Goal: Task Accomplishment & Management: Use online tool/utility

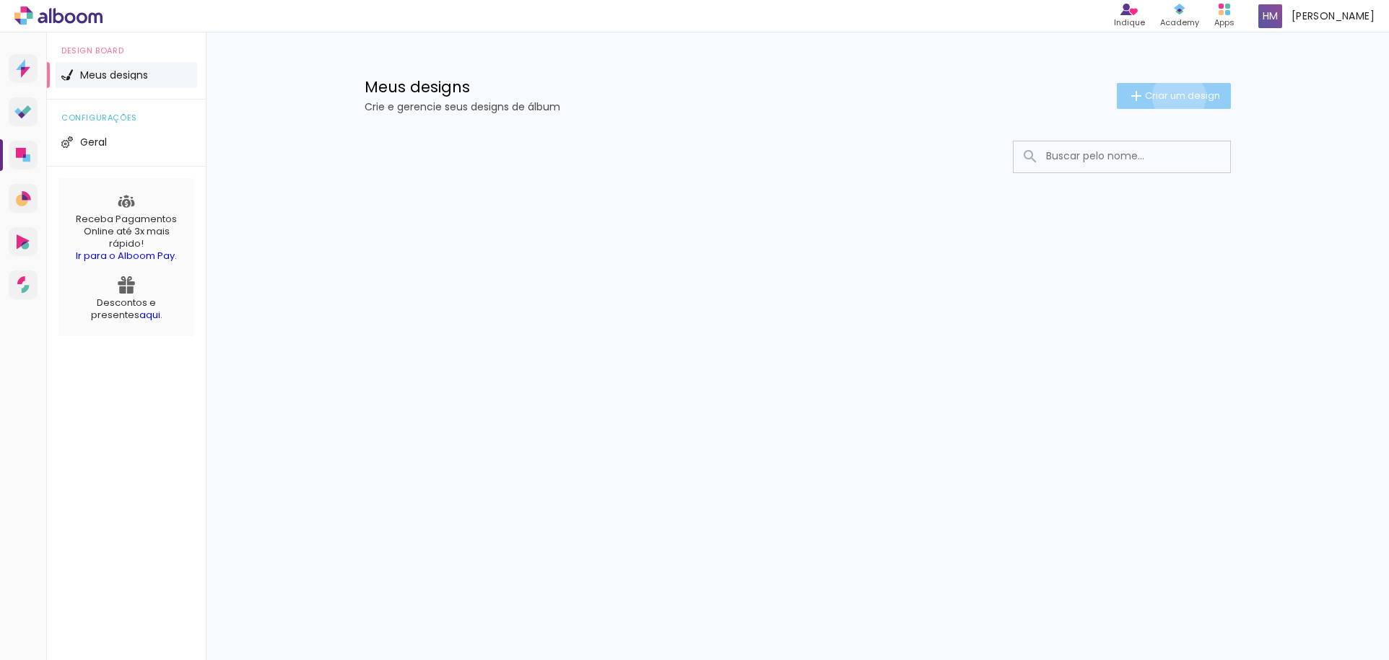
click at [1176, 97] on span "Criar um design" at bounding box center [1182, 95] width 75 height 9
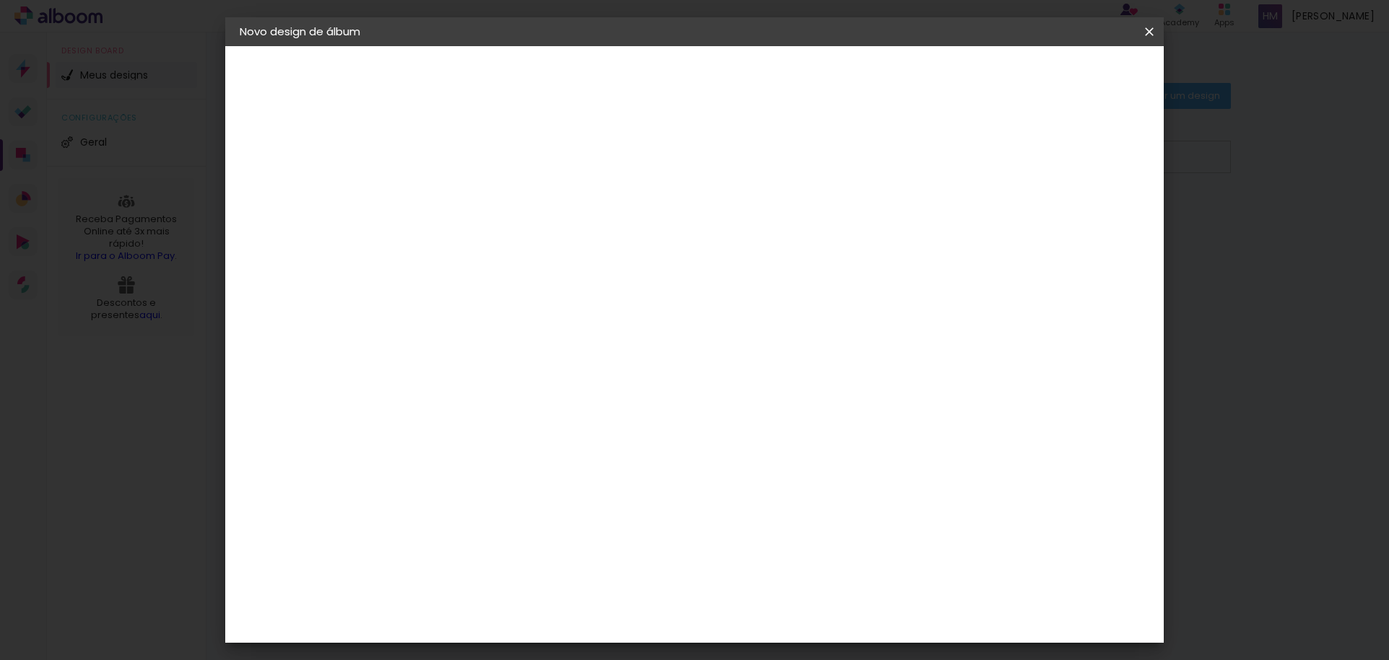
click at [476, 183] on input at bounding box center [476, 194] width 0 height 22
type input "2022"
type paper-input "2022"
click at [0, 0] on slot "Avançar" at bounding box center [0, 0] width 0 height 0
click at [577, 248] on paper-input-container at bounding box center [513, 231] width 156 height 32
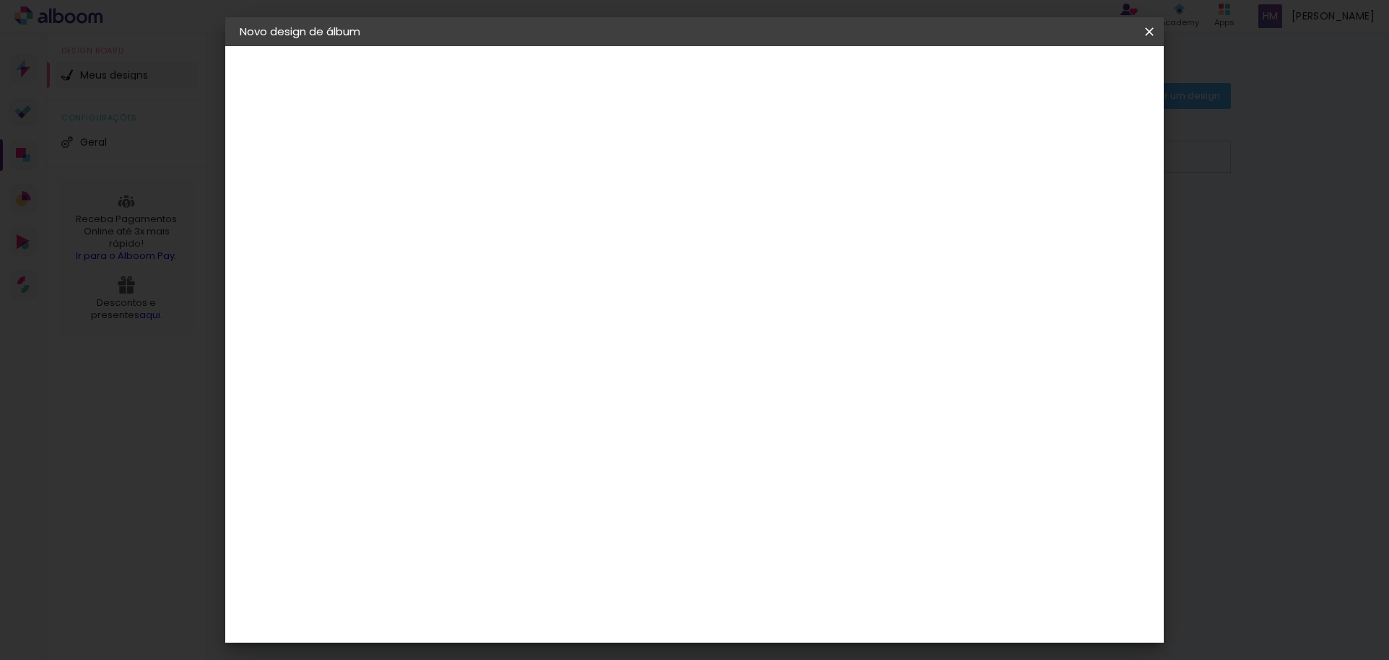
type input "via"
type paper-input "via"
click at [513, 324] on div "Viacolor" at bounding box center [489, 326] width 47 height 12
click at [0, 0] on slot "Tamanho Livre" at bounding box center [0, 0] width 0 height 0
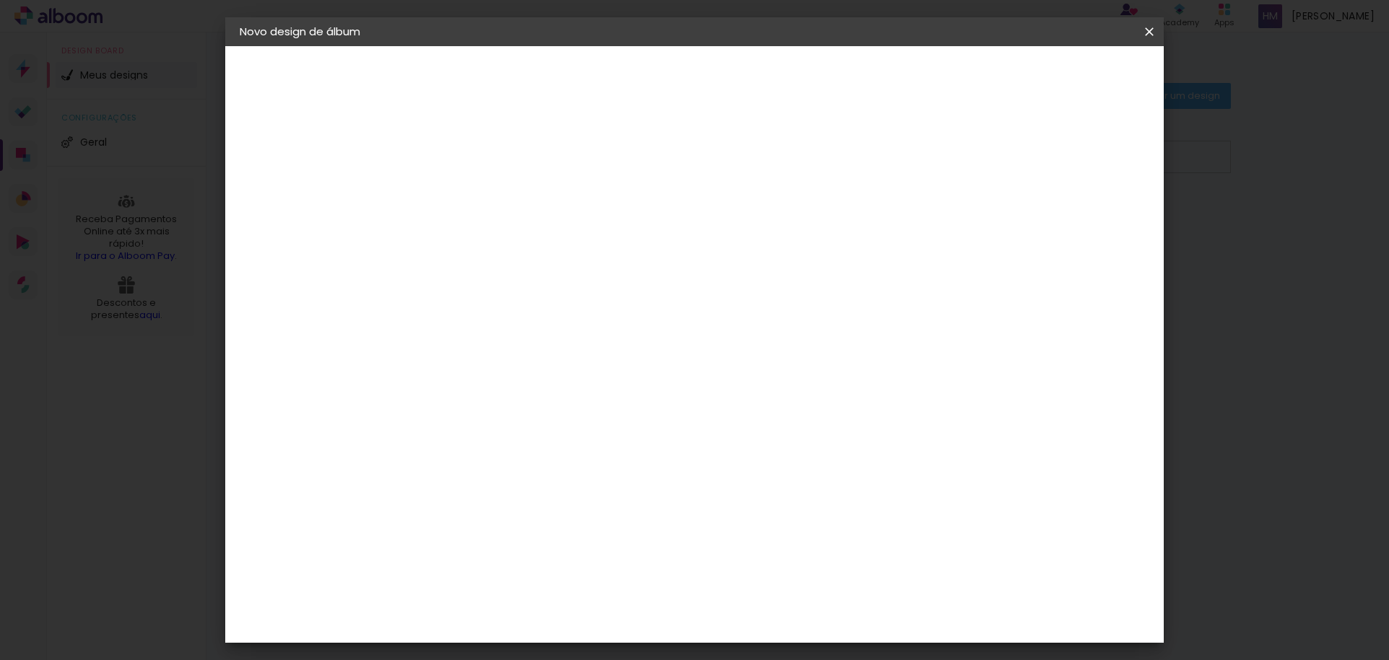
click at [513, 329] on div "Viacolor" at bounding box center [489, 326] width 47 height 12
click at [0, 0] on slot "Tamanho Livre" at bounding box center [0, 0] width 0 height 0
click at [504, 278] on input "via" at bounding box center [498, 275] width 117 height 18
click at [513, 331] on div "Viacolor" at bounding box center [489, 326] width 47 height 12
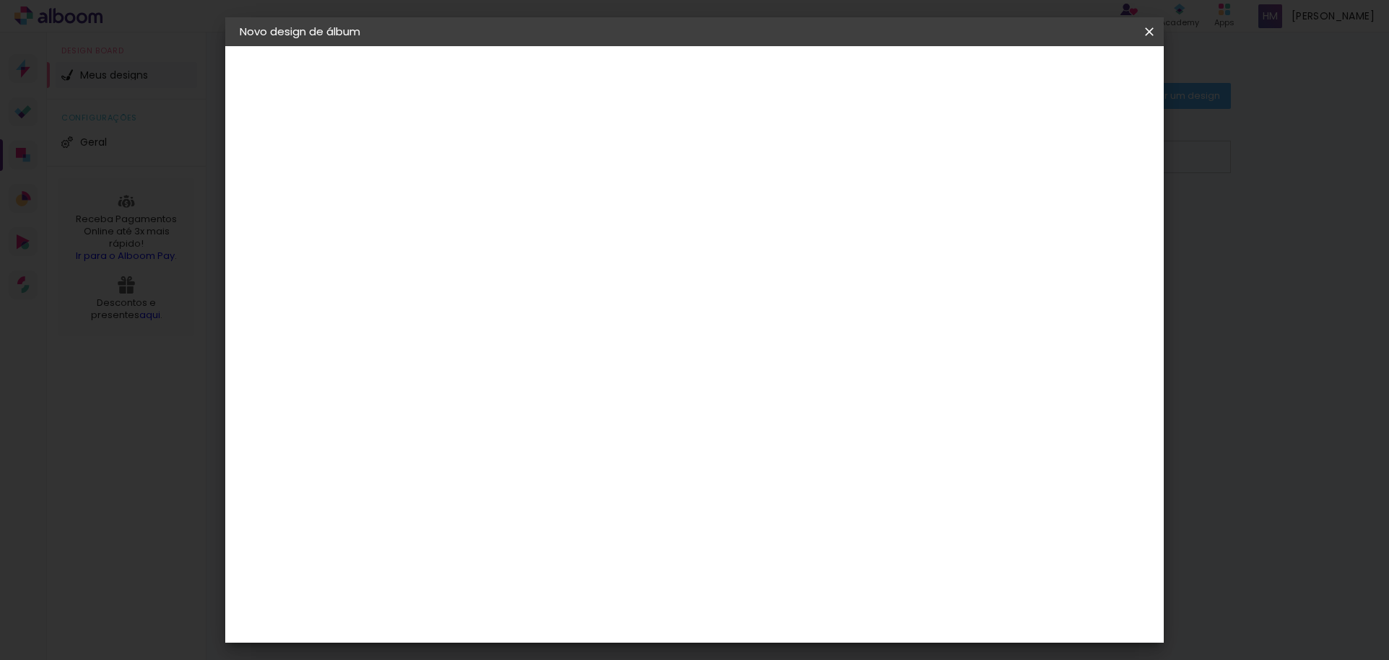
click at [707, 71] on paper-button "Avançar" at bounding box center [672, 76] width 71 height 25
click at [532, 240] on input "text" at bounding box center [504, 251] width 56 height 22
click at [554, 297] on div "Escolha o tamanho" at bounding box center [513, 329] width 84 height 67
click at [554, 300] on div "Escolha o tamanho" at bounding box center [513, 329] width 84 height 67
click at [532, 240] on input "text" at bounding box center [504, 251] width 56 height 22
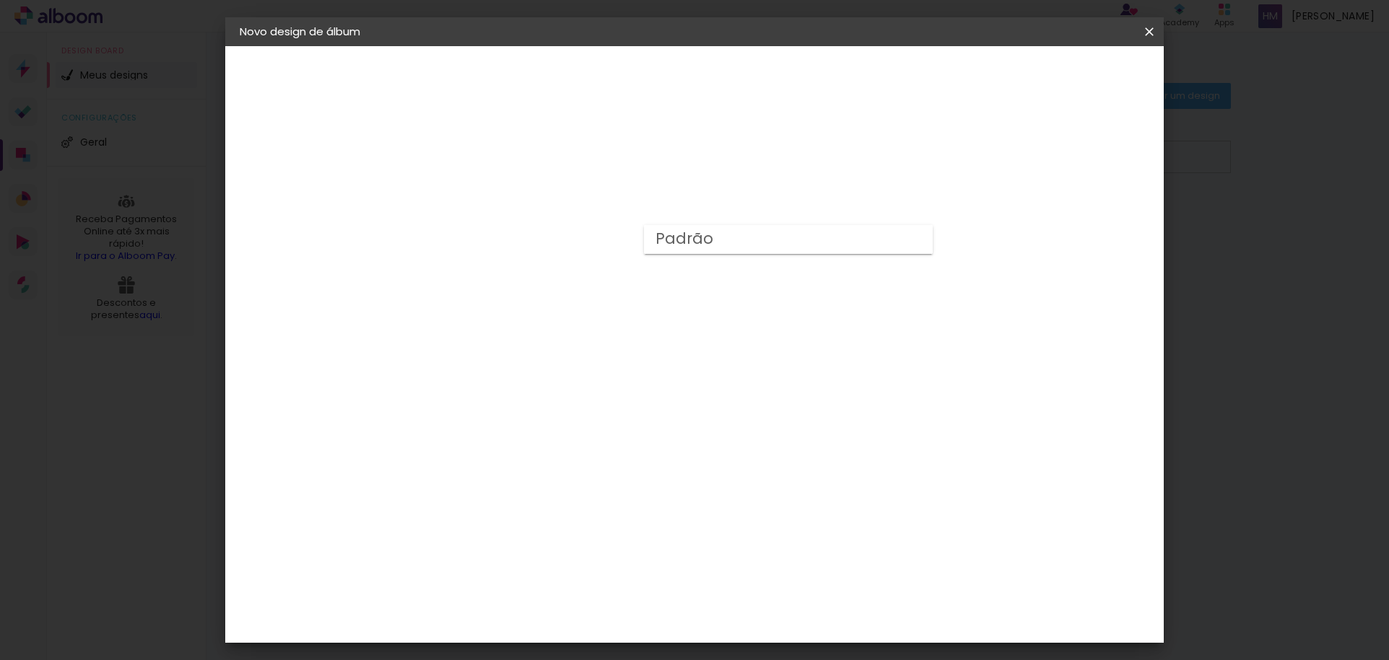
click at [908, 238] on paper-item "Padrão" at bounding box center [788, 239] width 289 height 29
type input "Padrão"
click at [573, 627] on span "20 × 20" at bounding box center [539, 646] width 67 height 38
click at [0, 0] on slot "Avançar" at bounding box center [0, 0] width 0 height 0
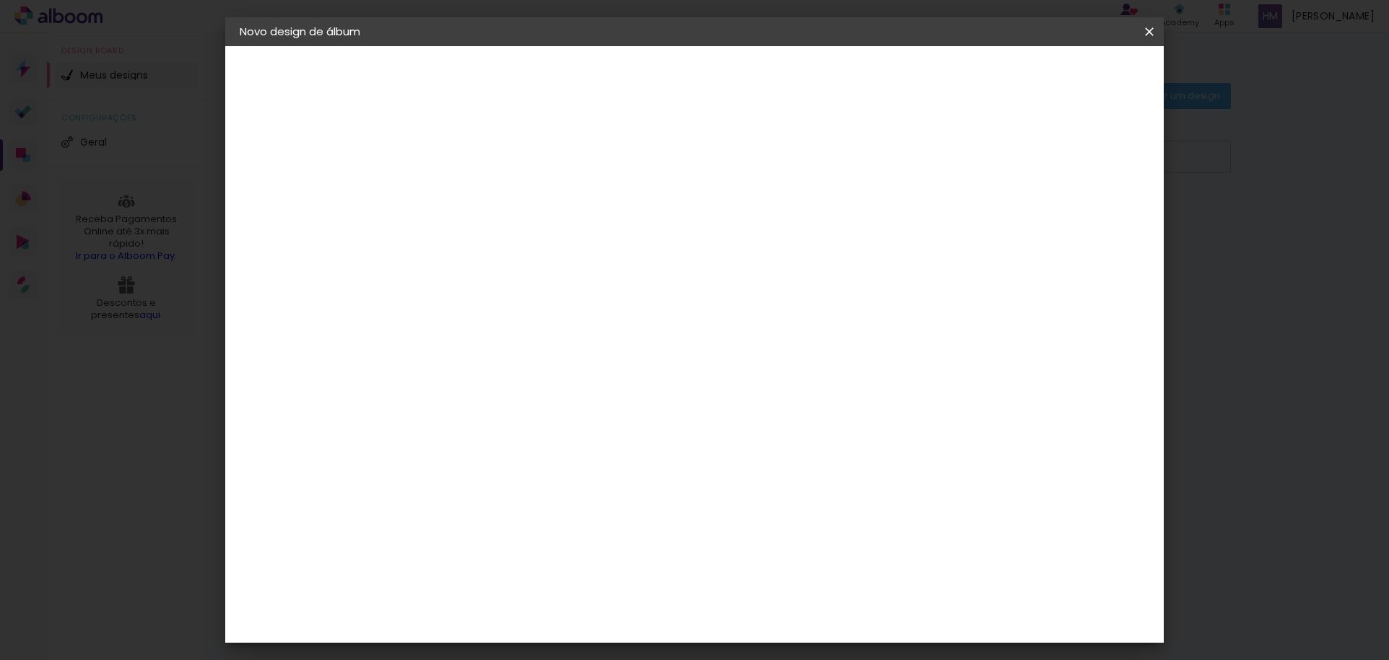
click at [1059, 74] on span "Iniciar design" at bounding box center [1026, 76] width 66 height 10
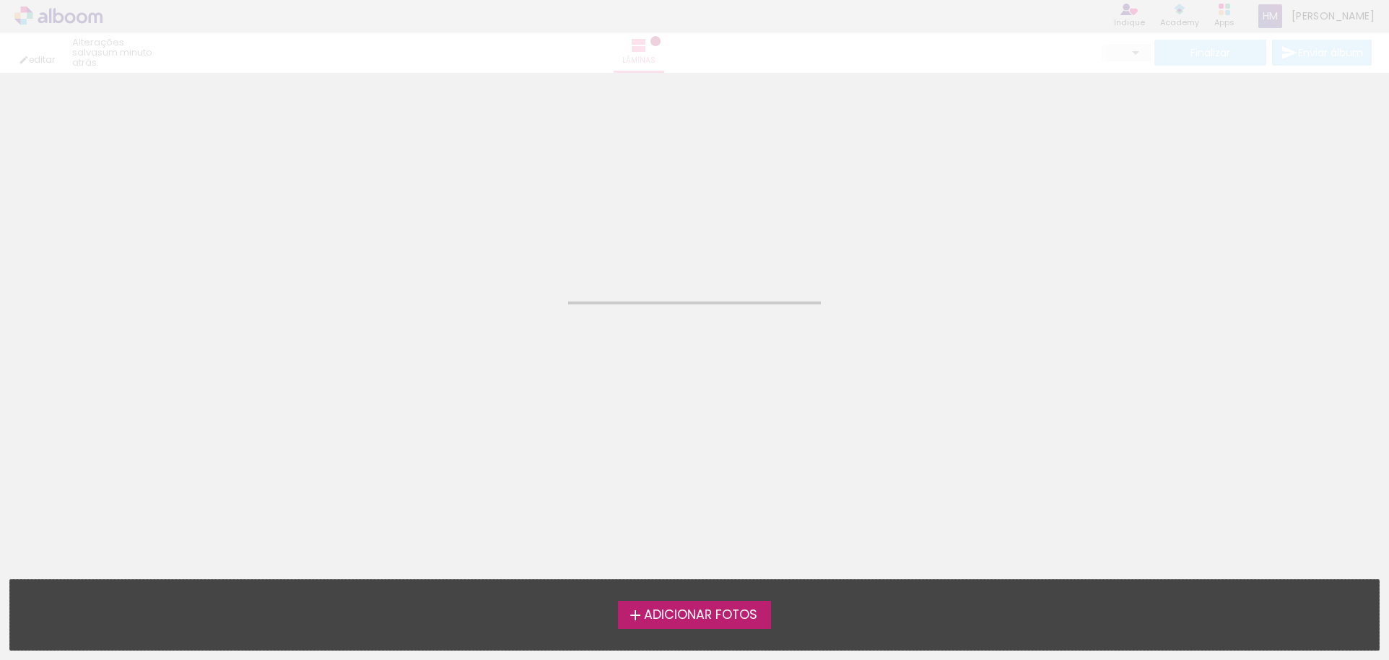
click at [715, 619] on span "Adicionar Fotos" at bounding box center [700, 615] width 113 height 13
click at [0, 0] on input "file" at bounding box center [0, 0] width 0 height 0
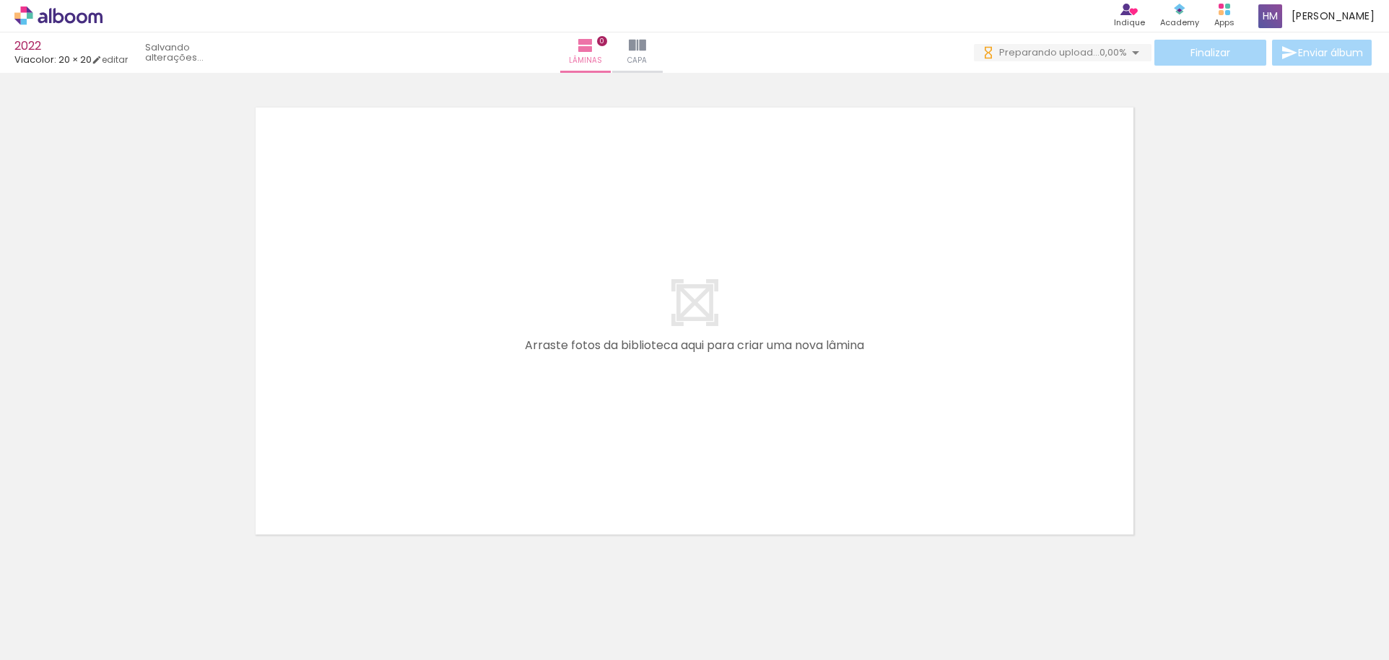
scroll to position [0, 9325]
click at [1333, 250] on div at bounding box center [694, 302] width 1389 height 487
click at [48, 641] on span "Adicionar Fotos" at bounding box center [51, 641] width 43 height 16
click at [0, 0] on input "file" at bounding box center [0, 0] width 0 height 0
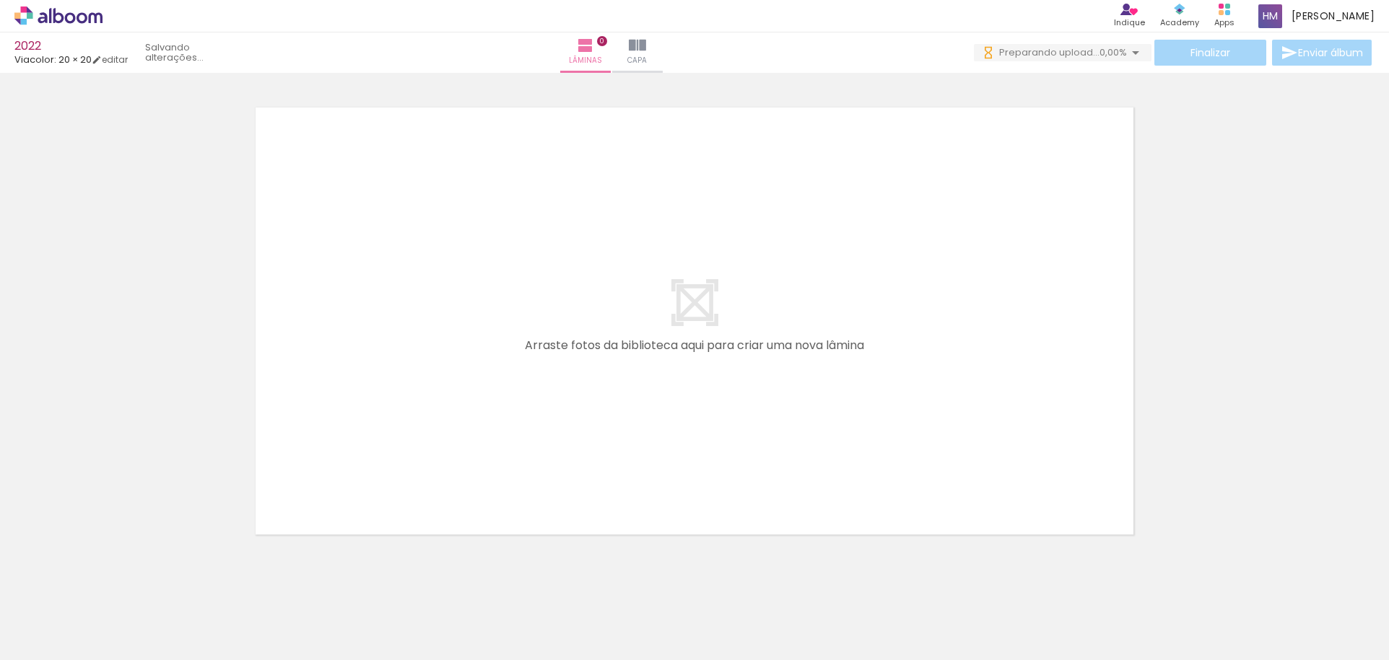
click at [12, 579] on iron-icon at bounding box center [4, 582] width 15 height 15
click at [93, 579] on iron-icon at bounding box center [85, 582] width 15 height 15
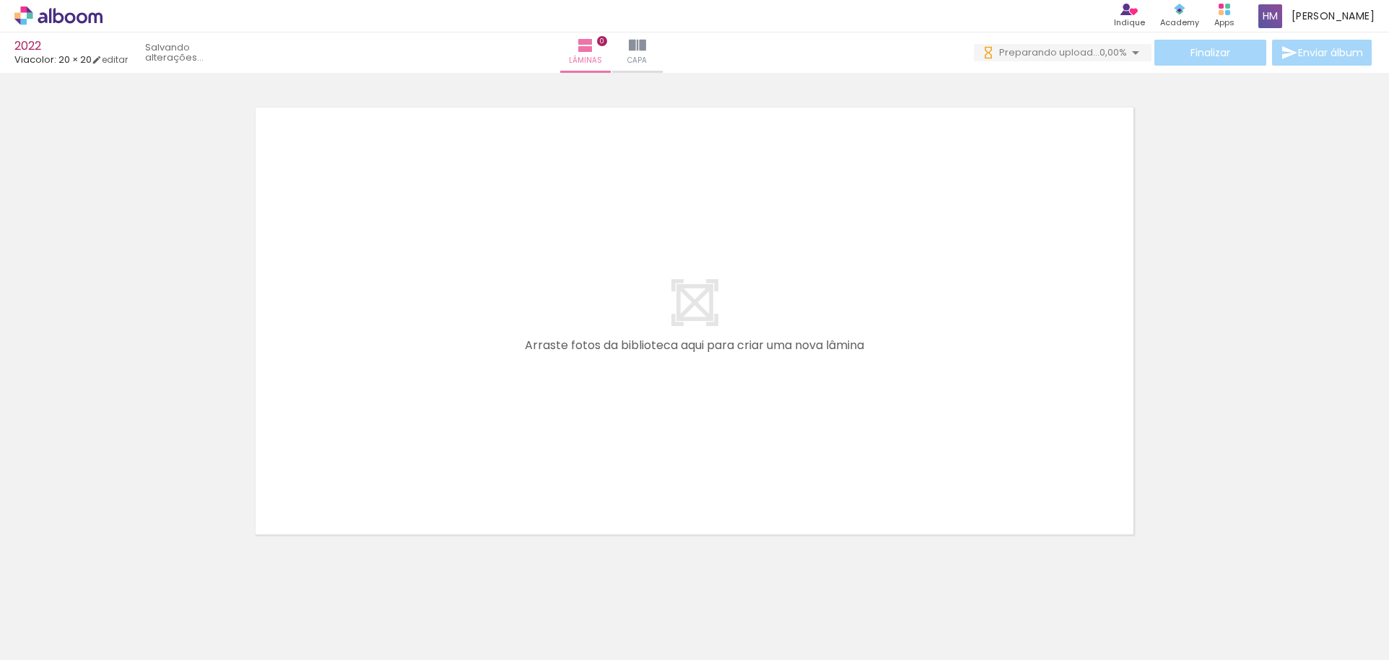
click at [170, 579] on iron-icon at bounding box center [166, 582] width 15 height 15
click at [240, 579] on iron-icon at bounding box center [247, 582] width 15 height 15
click at [320, 579] on iron-icon at bounding box center [327, 582] width 15 height 15
click at [401, 579] on iron-icon at bounding box center [408, 582] width 15 height 15
click at [482, 579] on iron-icon at bounding box center [489, 582] width 15 height 15
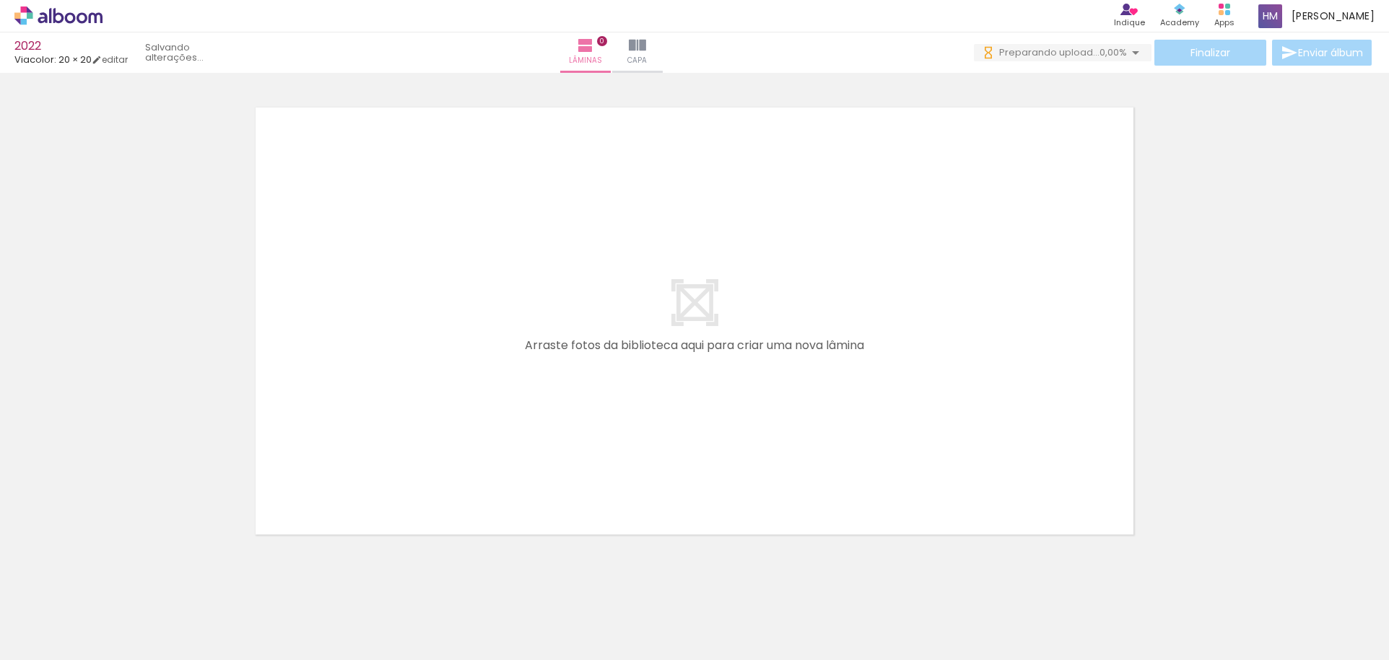
click at [170, 579] on iron-icon at bounding box center [166, 582] width 15 height 15
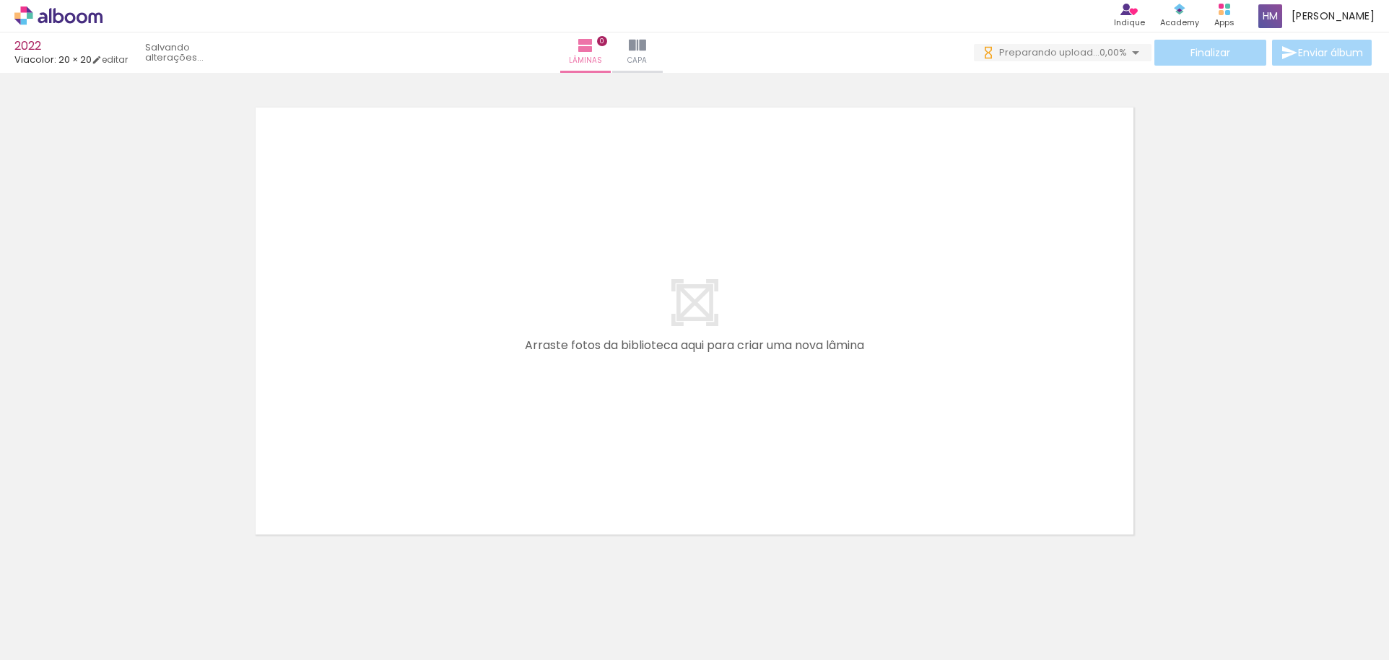
click at [12, 579] on iron-icon at bounding box center [4, 582] width 15 height 15
click at [93, 579] on iron-icon at bounding box center [85, 582] width 15 height 15
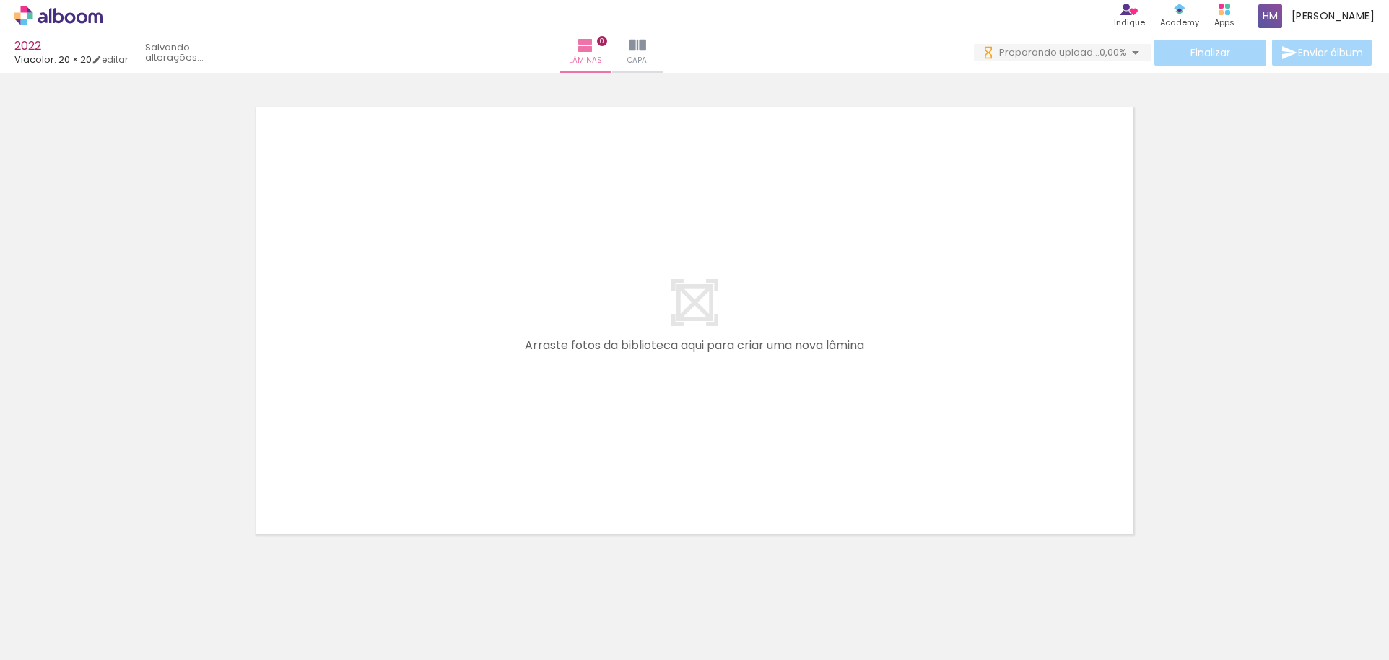
scroll to position [0, 27]
click at [174, 579] on iron-icon at bounding box center [166, 582] width 15 height 15
click at [175, 579] on quentale-thumb at bounding box center [144, 611] width 81 height 83
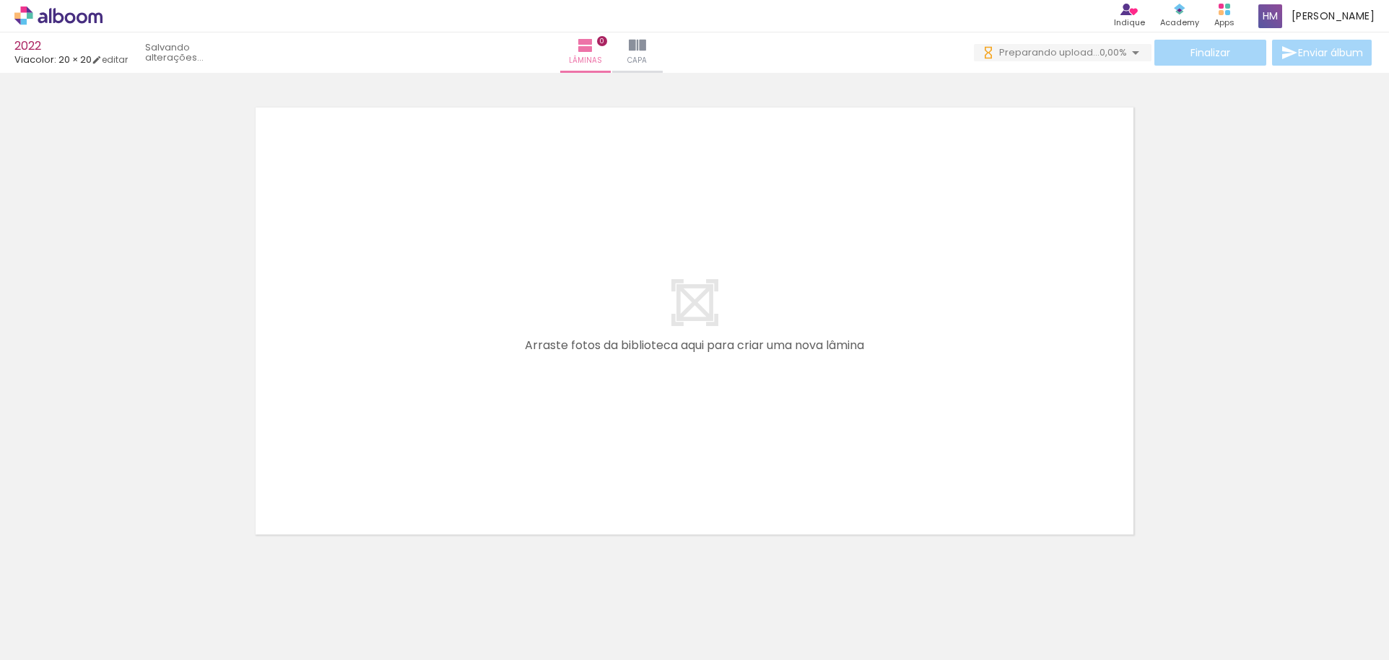
click at [175, 579] on quentale-thumb at bounding box center [144, 611] width 81 height 83
click at [121, 584] on iron-icon at bounding box center [112, 582] width 15 height 15
click at [186, 582] on iron-icon at bounding box center [193, 582] width 15 height 15
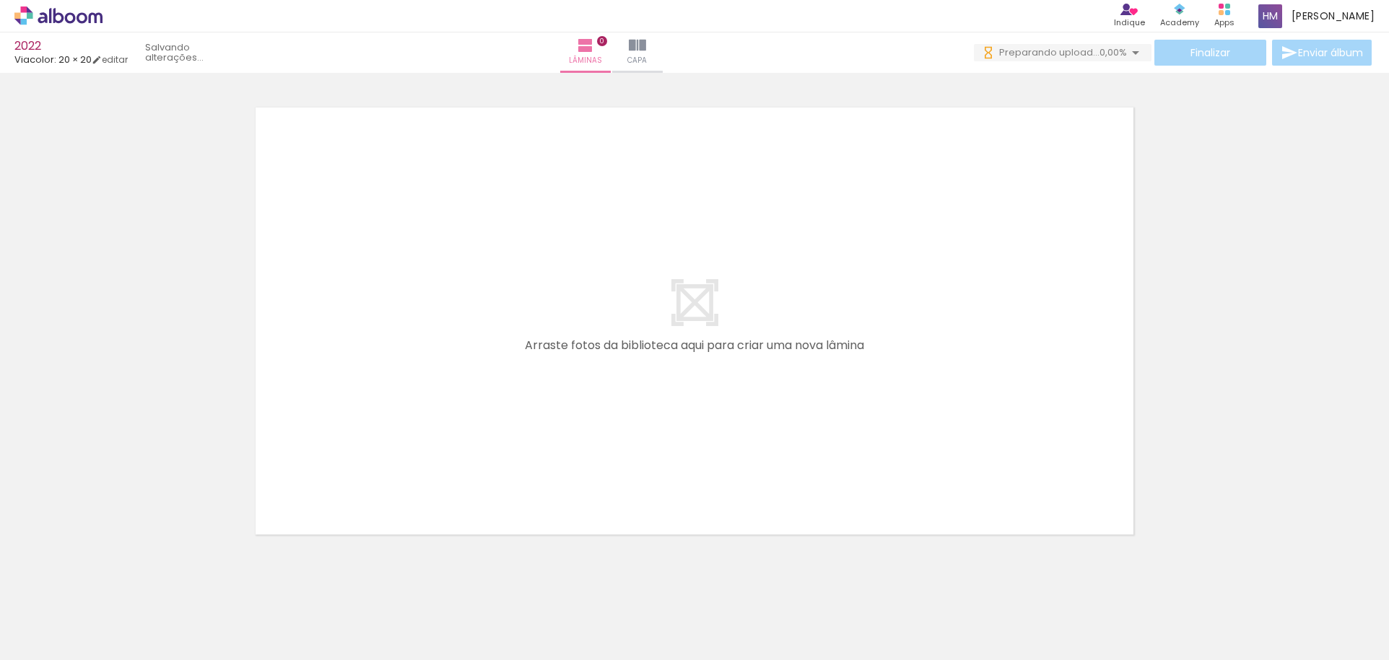
click at [186, 582] on iron-icon at bounding box center [193, 582] width 15 height 15
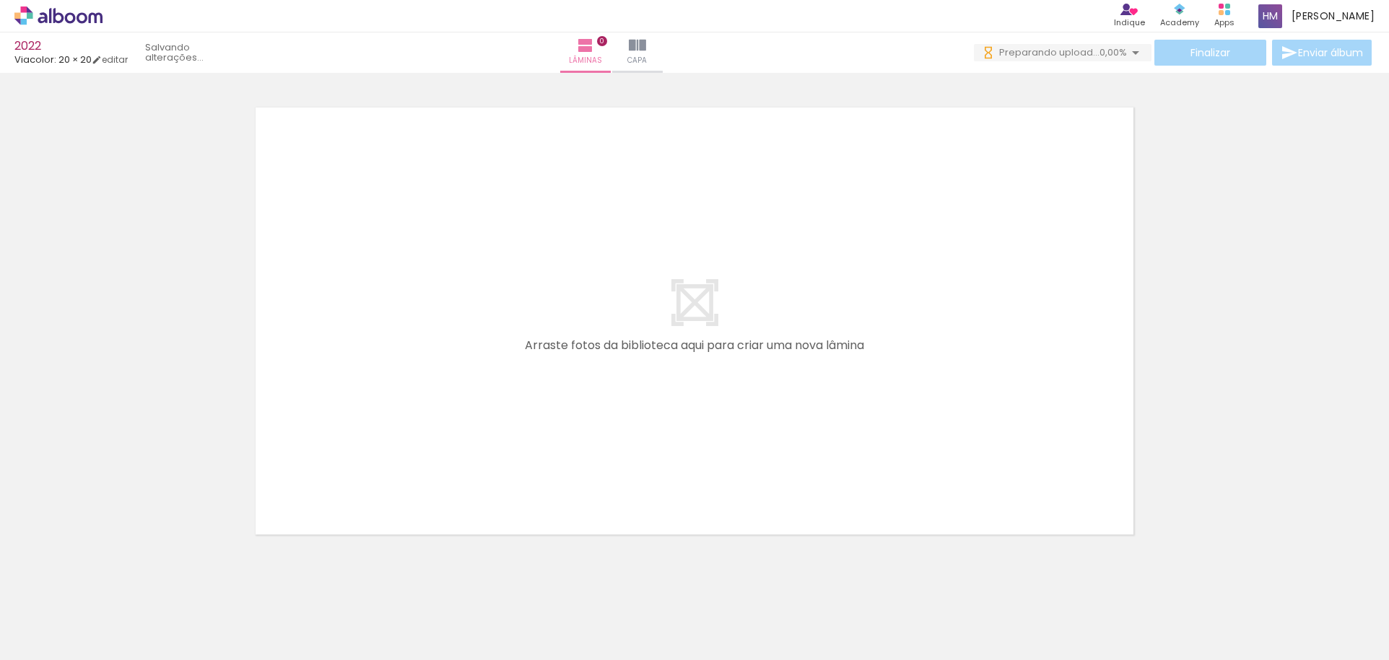
click at [186, 582] on iron-icon at bounding box center [193, 582] width 15 height 15
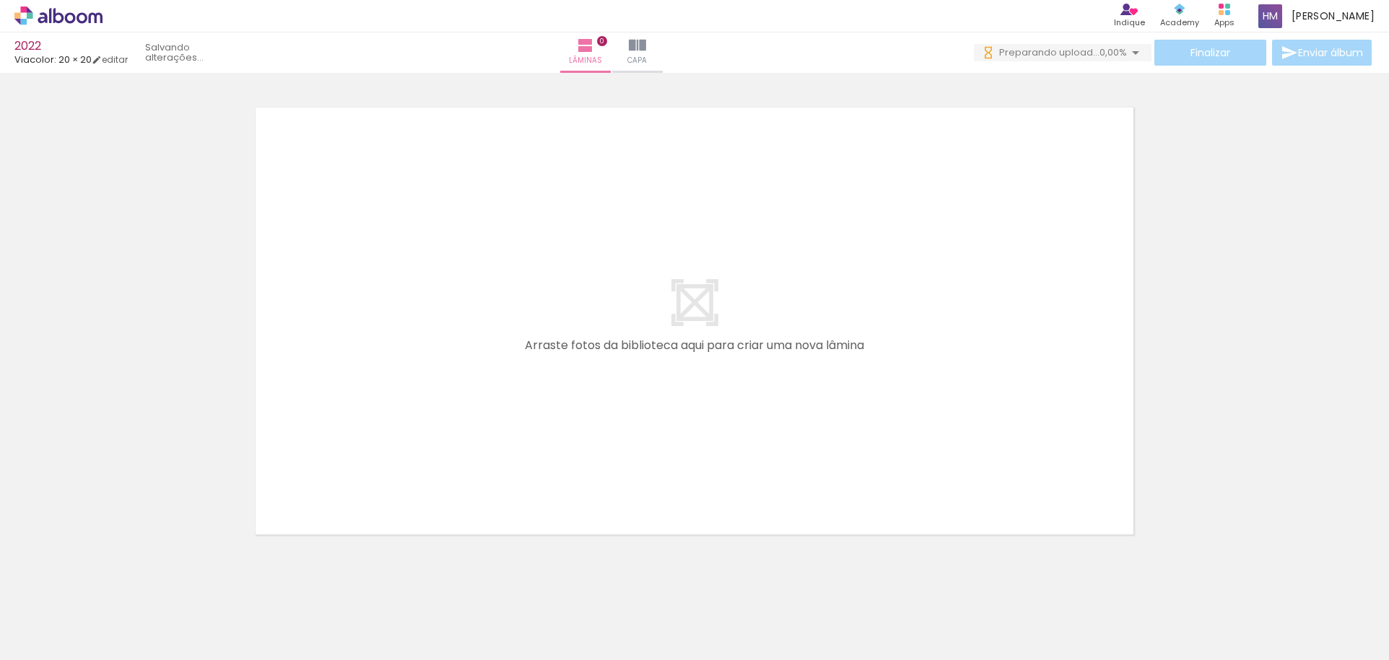
click at [186, 582] on iron-icon at bounding box center [193, 582] width 15 height 15
click at [0, 0] on iron-icon at bounding box center [0, 0] width 0 height 0
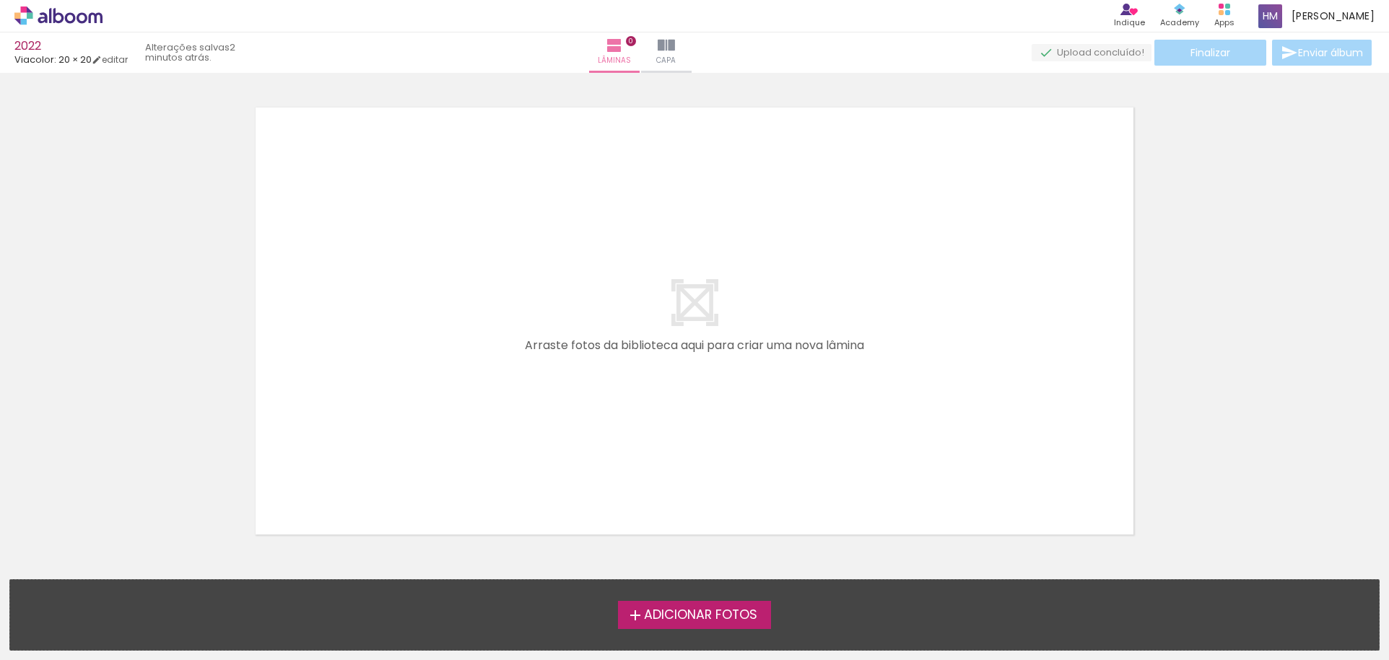
click at [702, 609] on span "Adicionar Fotos" at bounding box center [700, 615] width 113 height 13
click at [0, 0] on input "file" at bounding box center [0, 0] width 0 height 0
click at [693, 614] on span "Adicionar Fotos" at bounding box center [700, 615] width 113 height 13
click at [0, 0] on input "file" at bounding box center [0, 0] width 0 height 0
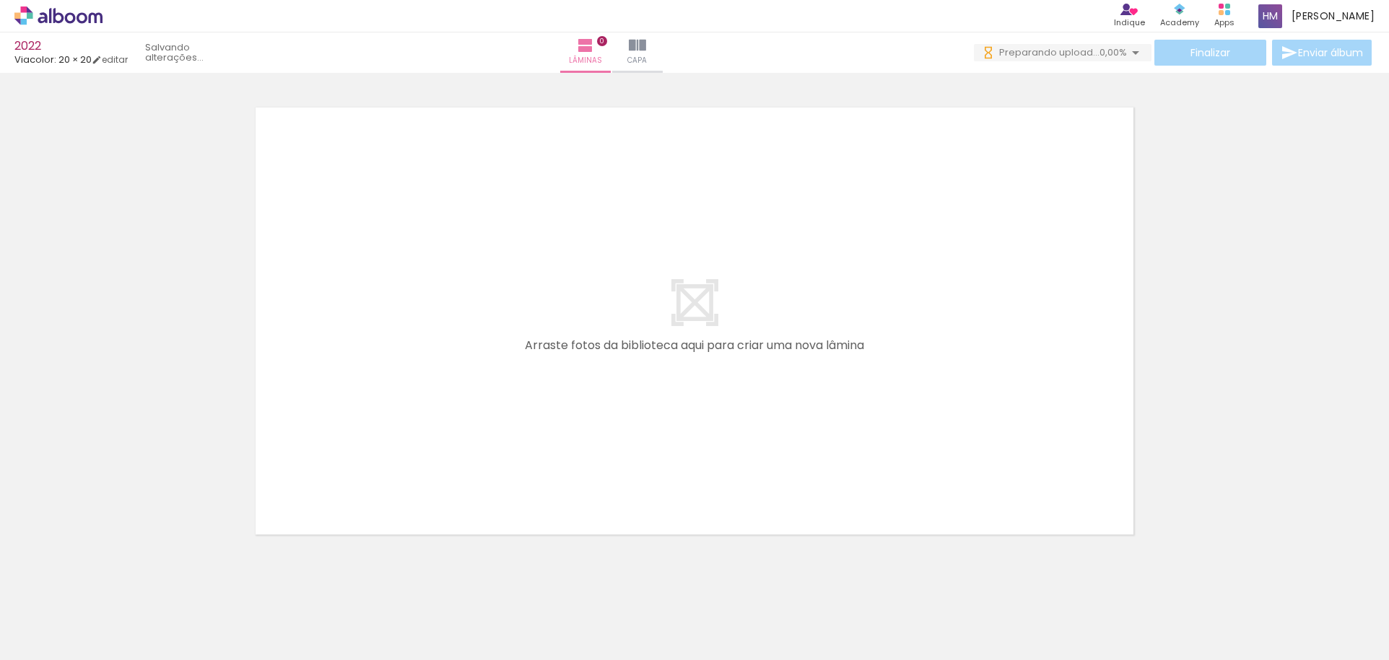
click at [67, 614] on input "Todas as fotos" at bounding box center [40, 617] width 55 height 12
click at [0, 0] on slot "Todas as fotos" at bounding box center [0, 0] width 0 height 0
click at [64, 617] on input "Todas as fotos" at bounding box center [40, 617] width 55 height 12
click at [0, 0] on slot "Não utilizadas" at bounding box center [0, 0] width 0 height 0
click at [68, 624] on input "Não utilizadas" at bounding box center [40, 628] width 55 height 12
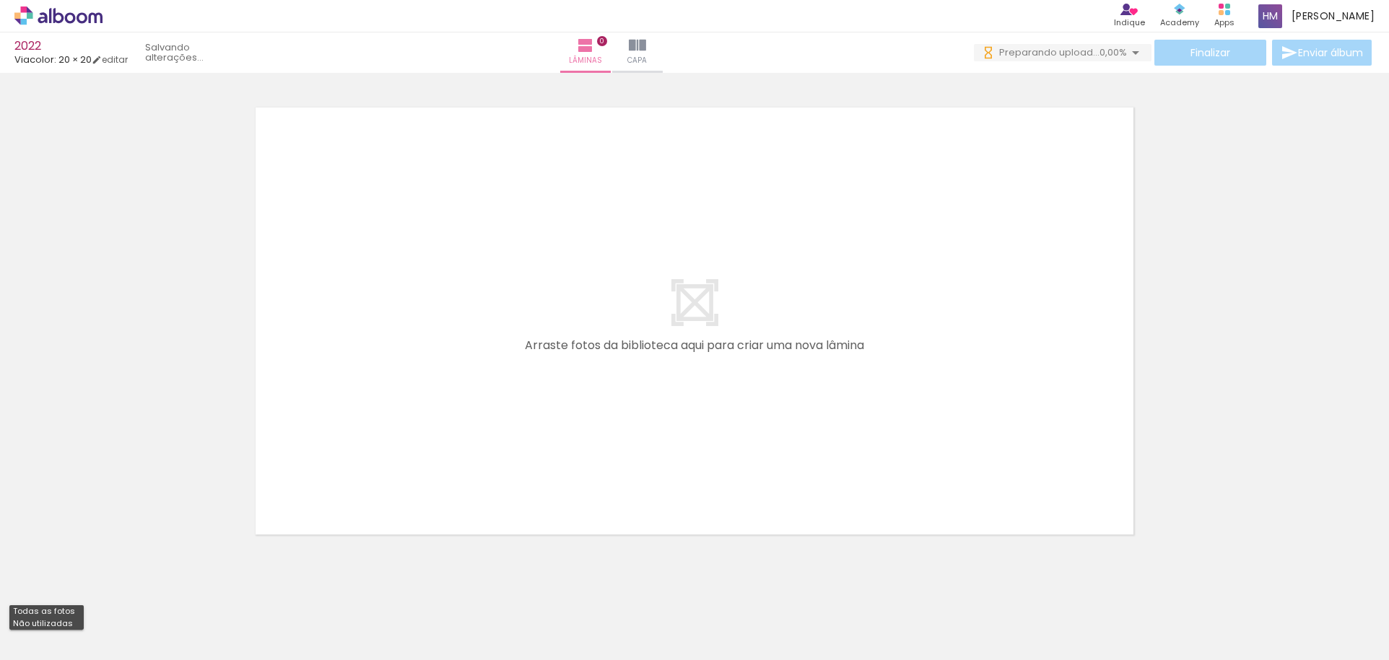
click at [0, 0] on slot "Todas as fotos" at bounding box center [0, 0] width 0 height 0
type input "Todas as fotos"
click at [847, 154] on quentale-layouter at bounding box center [694, 321] width 901 height 450
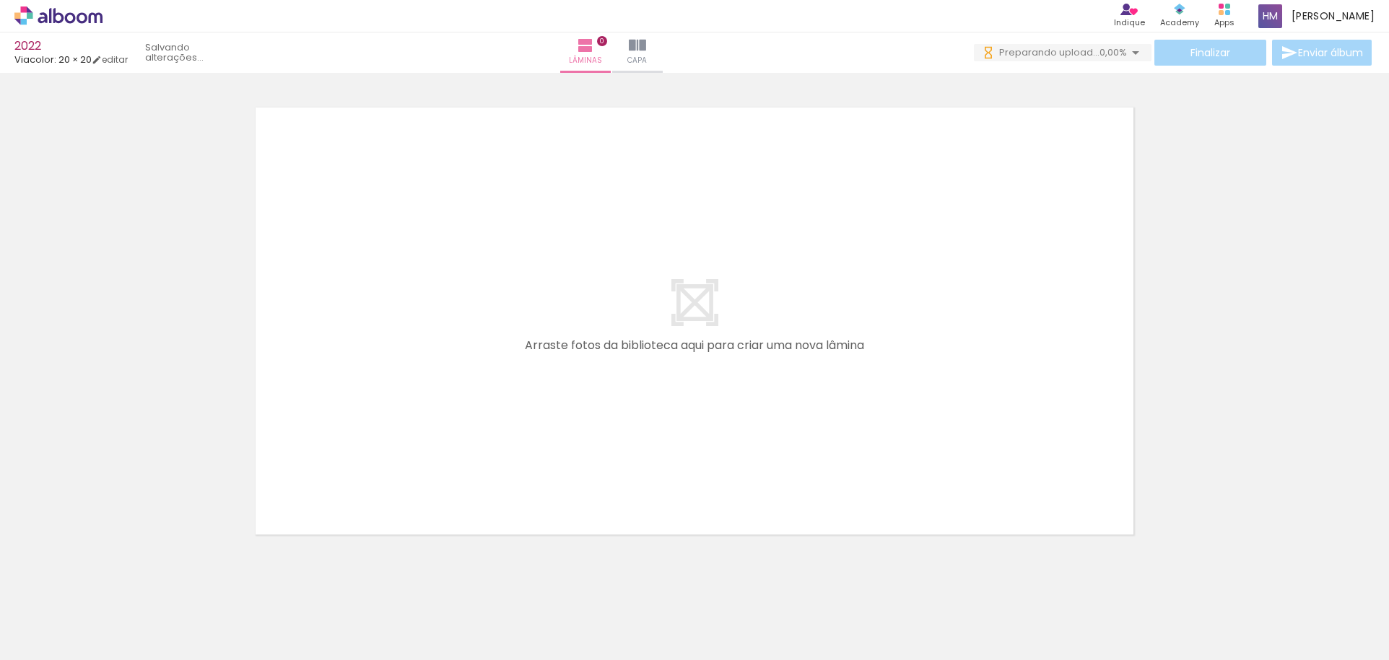
click at [204, 616] on div at bounding box center [225, 612] width 43 height 65
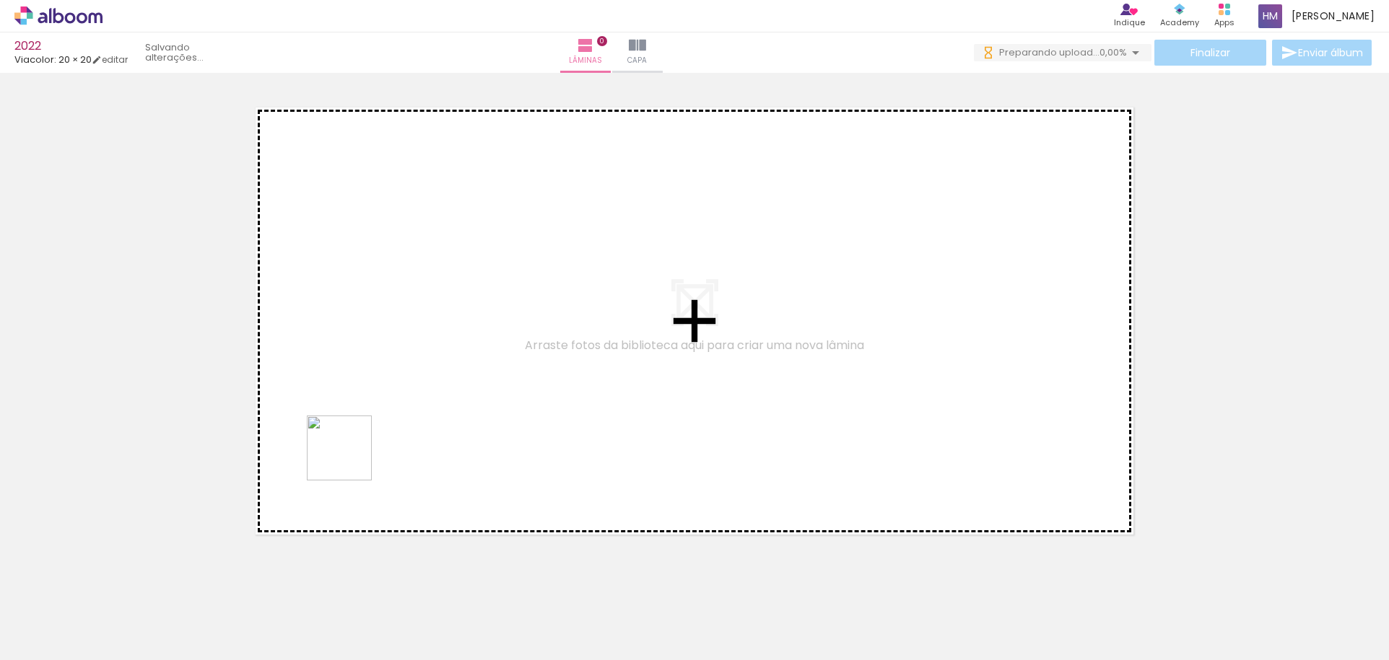
drag, startPoint x: 159, startPoint y: 611, endPoint x: 422, endPoint y: 370, distance: 357.1
click at [422, 370] on quentale-workspace at bounding box center [694, 330] width 1389 height 660
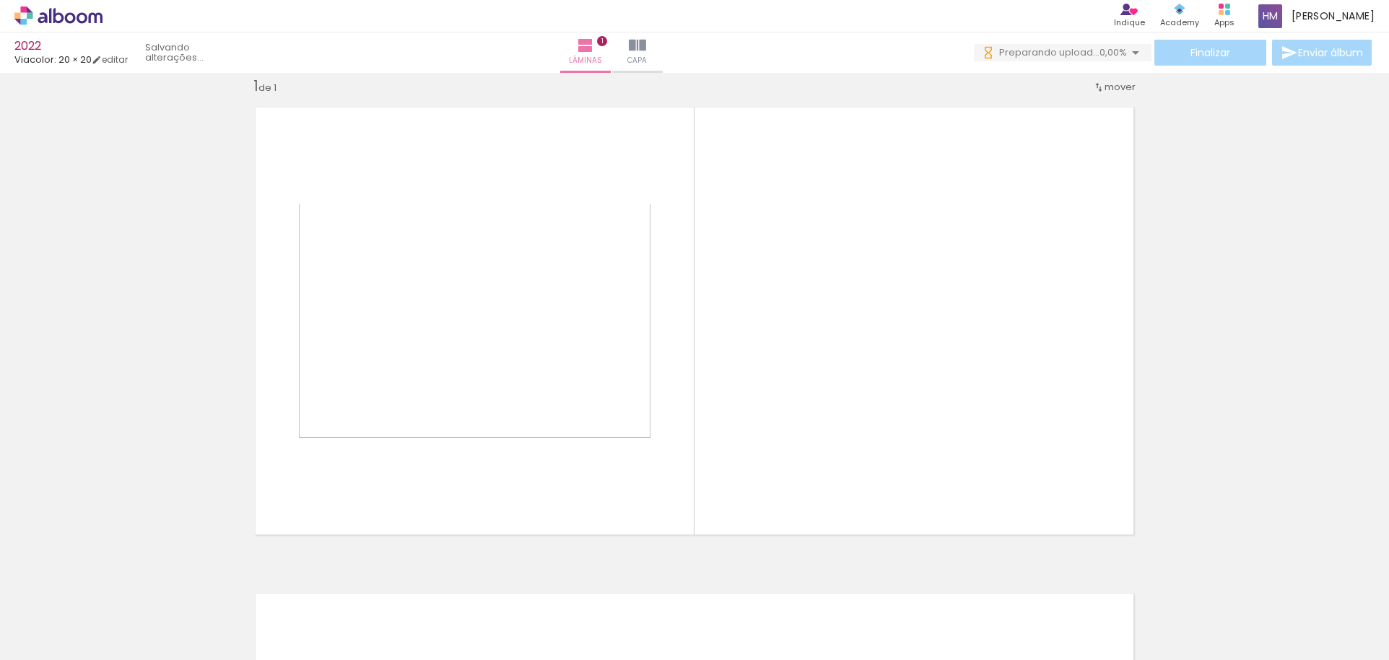
scroll to position [19, 0]
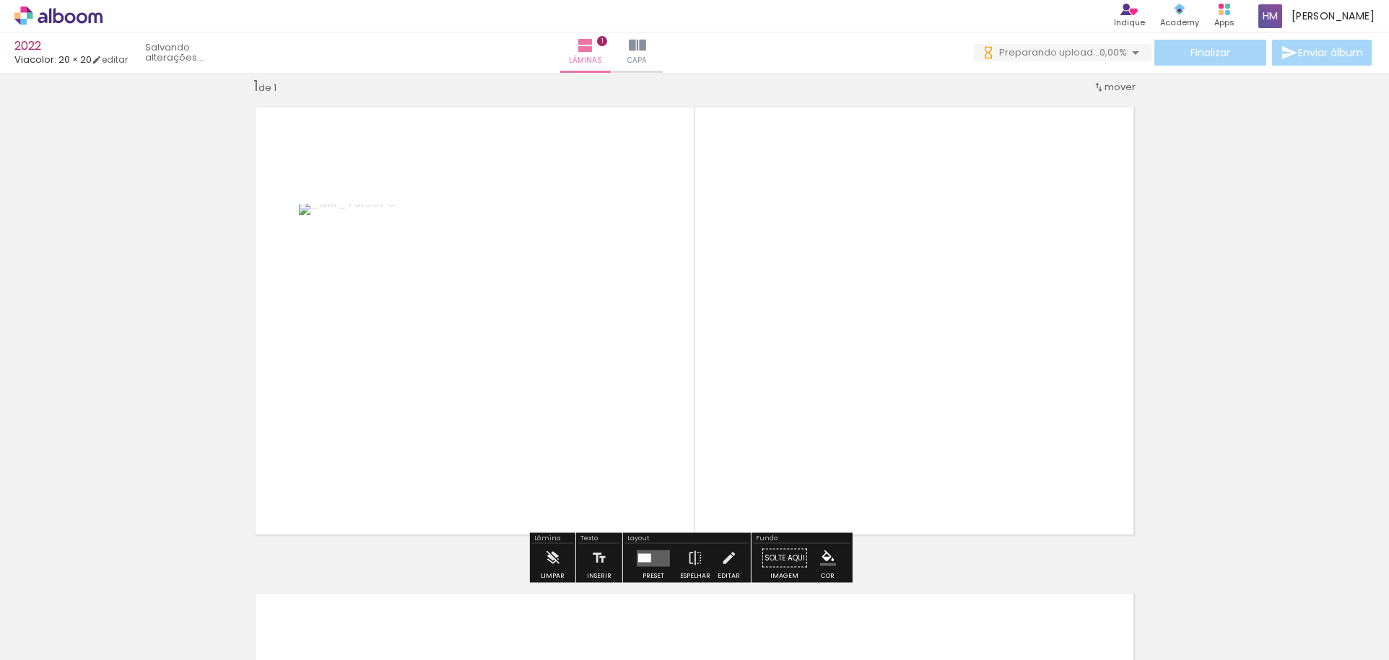
click at [252, 611] on quentale-thumb at bounding box center [225, 611] width 81 height 83
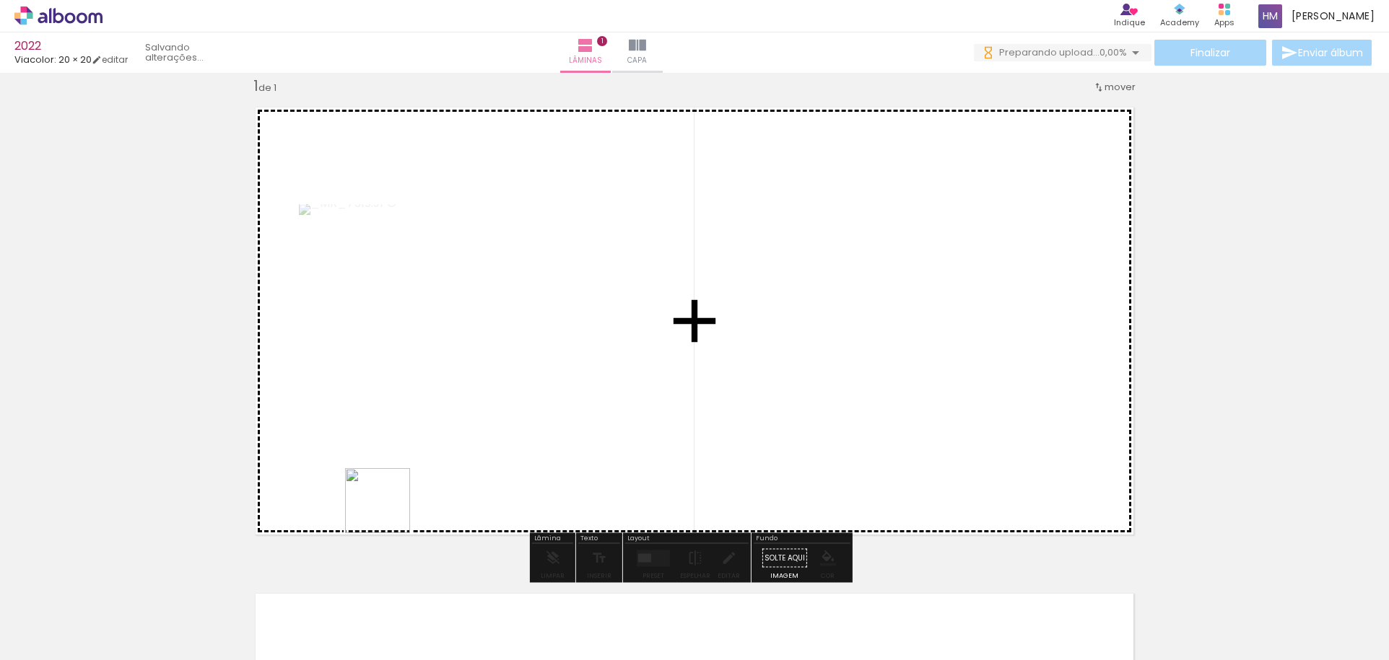
drag, startPoint x: 234, startPoint y: 613, endPoint x: 435, endPoint y: 451, distance: 257.7
click at [435, 451] on quentale-workspace at bounding box center [694, 330] width 1389 height 660
drag, startPoint x: 330, startPoint y: 607, endPoint x: 430, endPoint y: 507, distance: 141.9
click at [428, 437] on quentale-workspace at bounding box center [694, 330] width 1389 height 660
drag, startPoint x: 395, startPoint y: 598, endPoint x: 457, endPoint y: 509, distance: 108.3
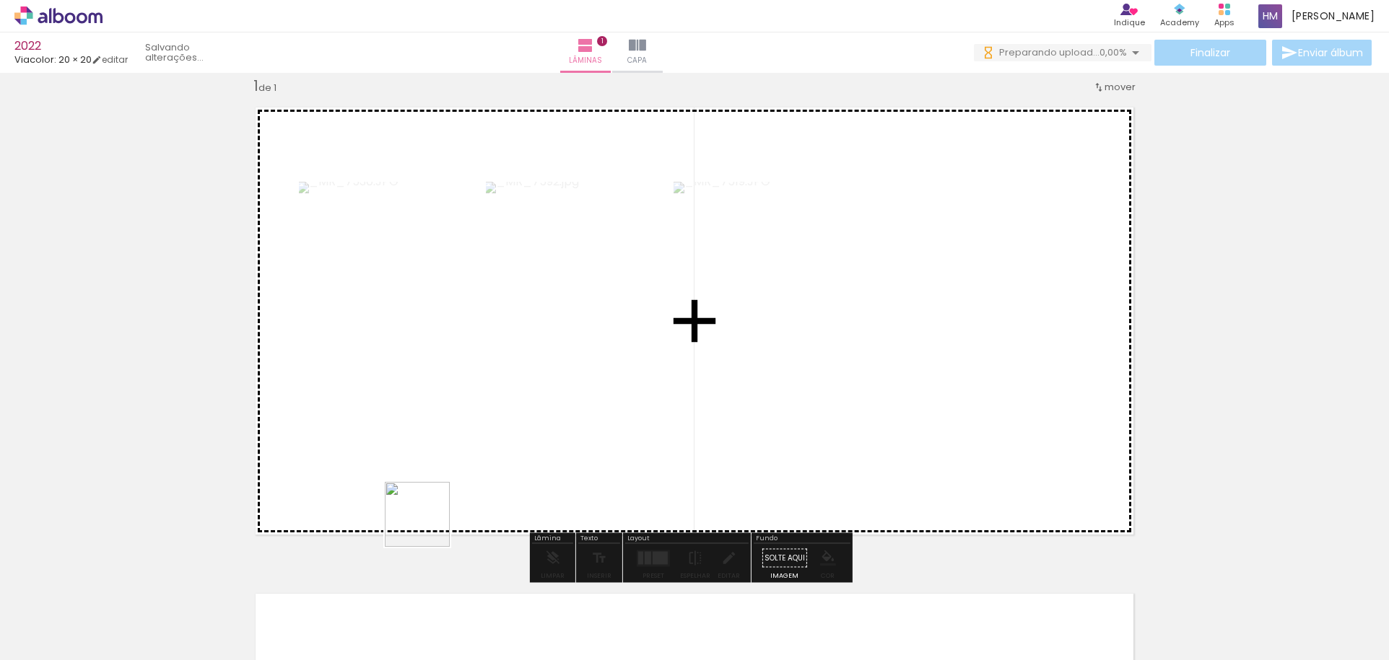
click at [457, 445] on quentale-workspace at bounding box center [694, 330] width 1389 height 660
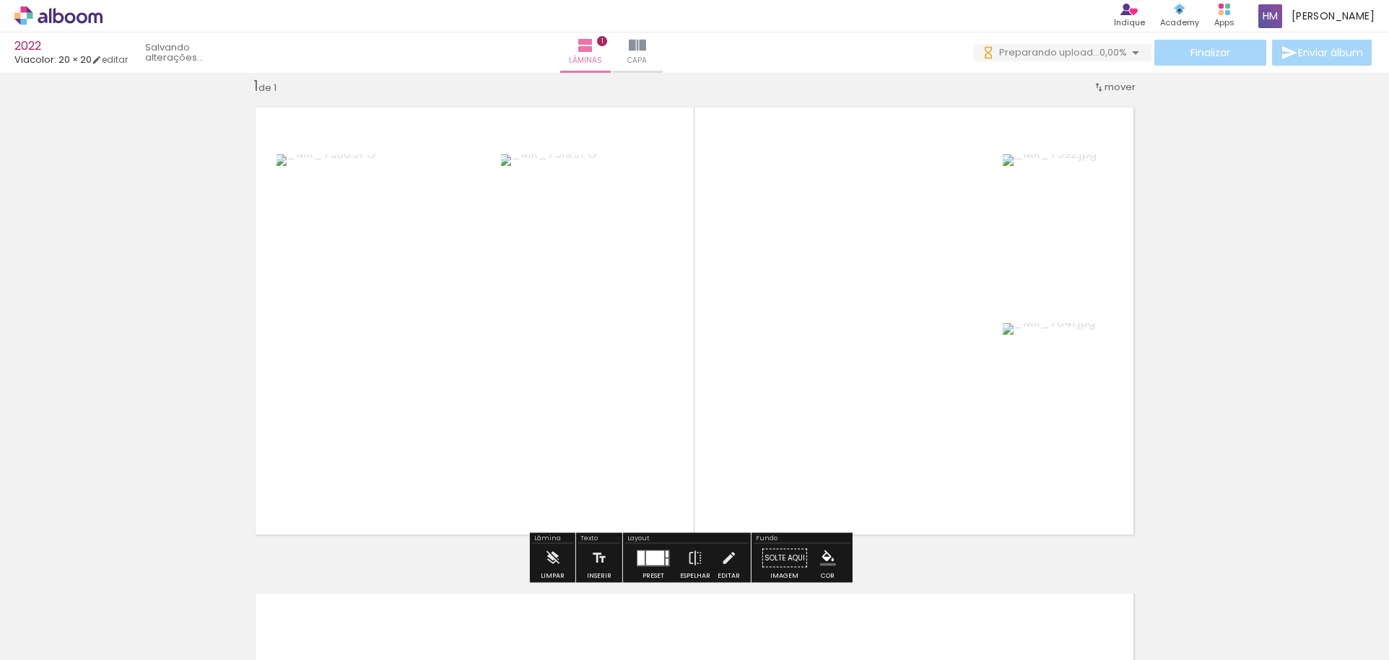
drag, startPoint x: 479, startPoint y: 600, endPoint x: 492, endPoint y: 449, distance: 151.4
click at [486, 440] on quentale-workspace at bounding box center [694, 330] width 1389 height 660
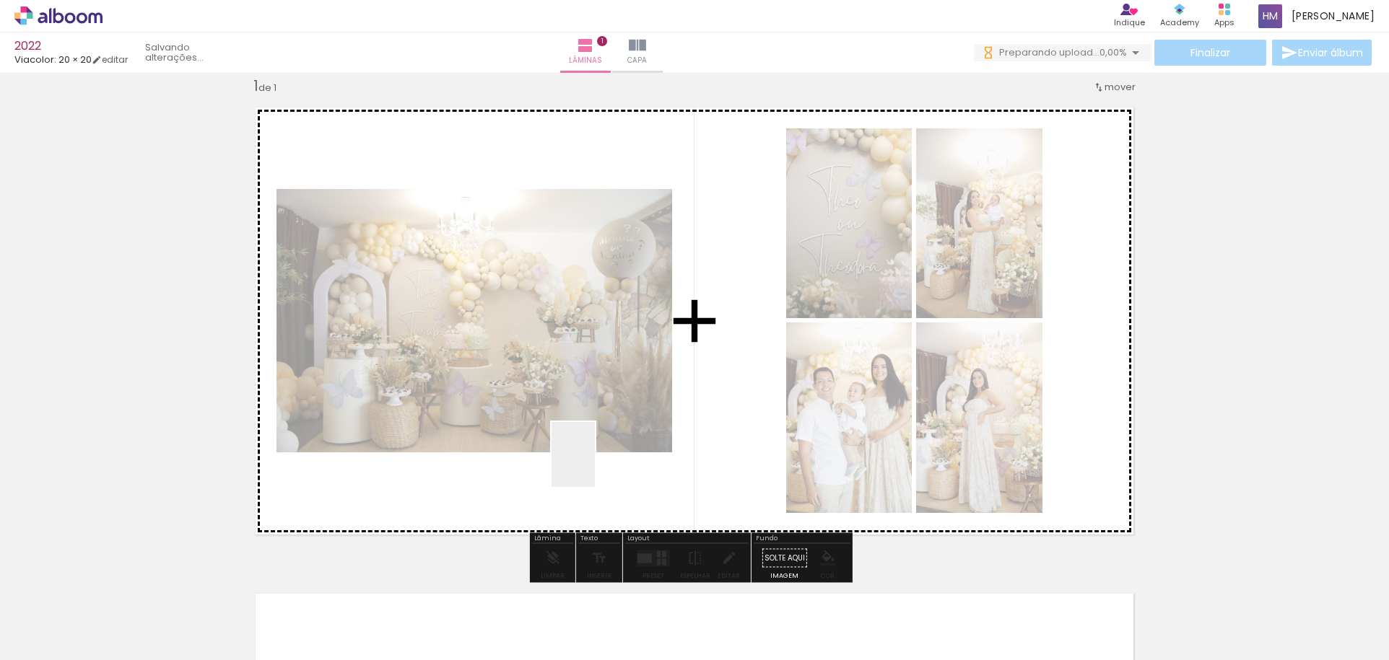
drag, startPoint x: 558, startPoint y: 603, endPoint x: 598, endPoint y: 454, distance: 153.9
click at [598, 453] on quentale-workspace at bounding box center [694, 330] width 1389 height 660
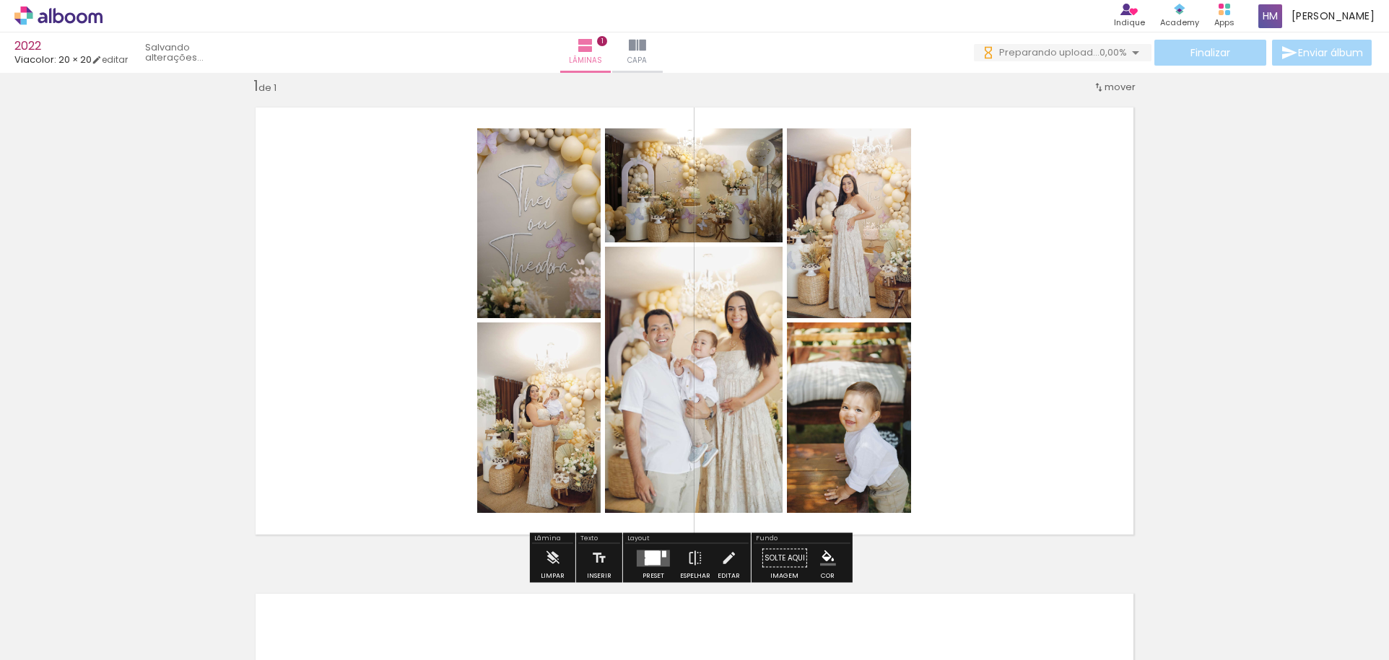
click at [652, 554] on div at bounding box center [652, 558] width 15 height 14
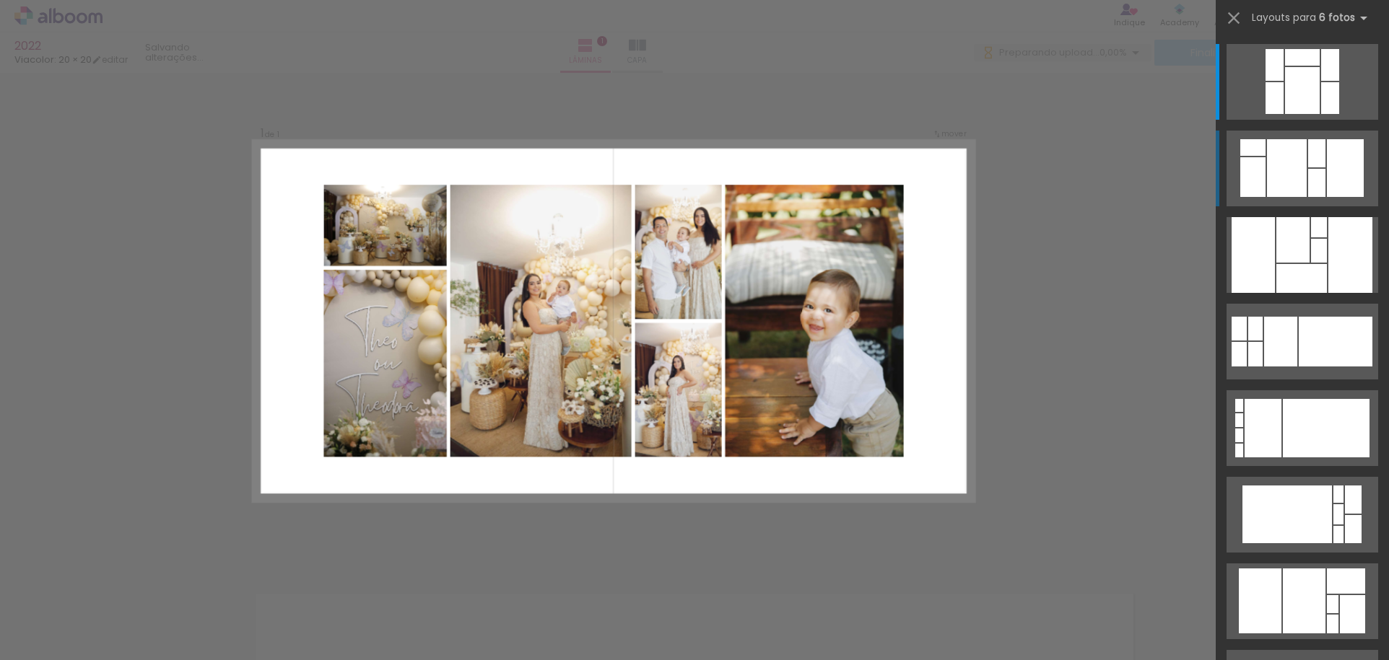
click at [1293, 66] on div at bounding box center [1302, 57] width 35 height 17
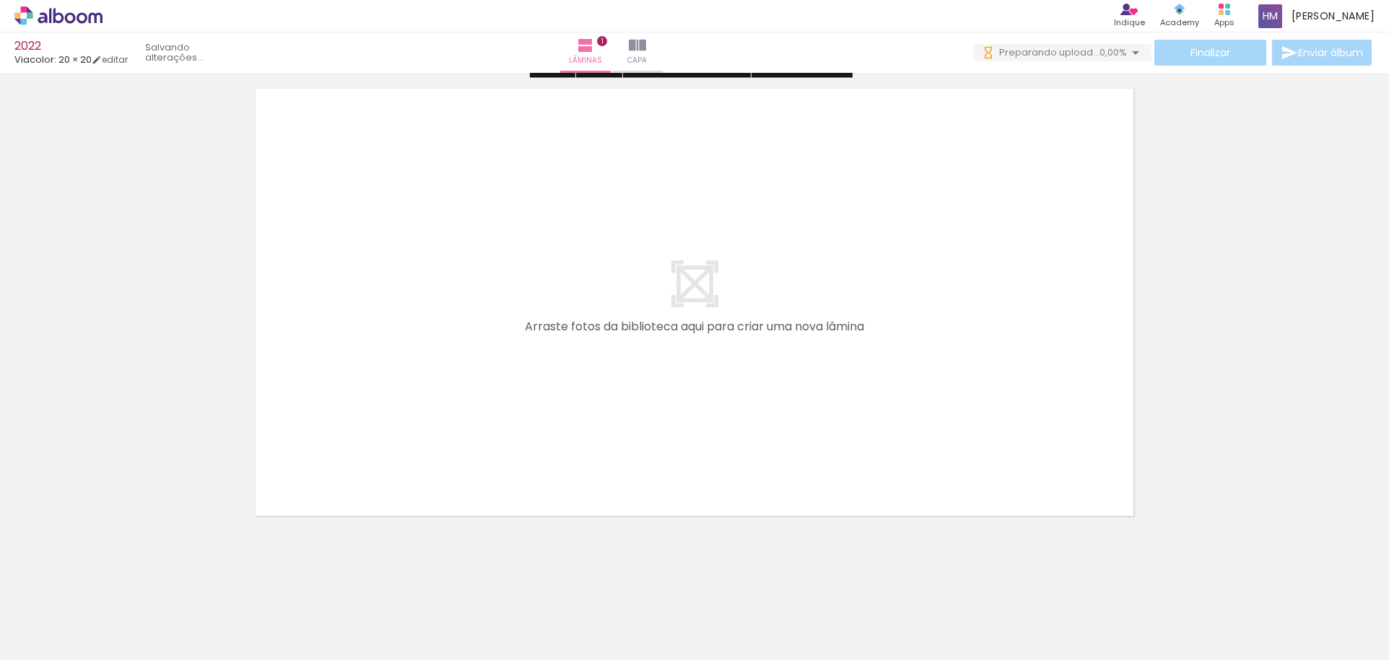
scroll to position [532, 0]
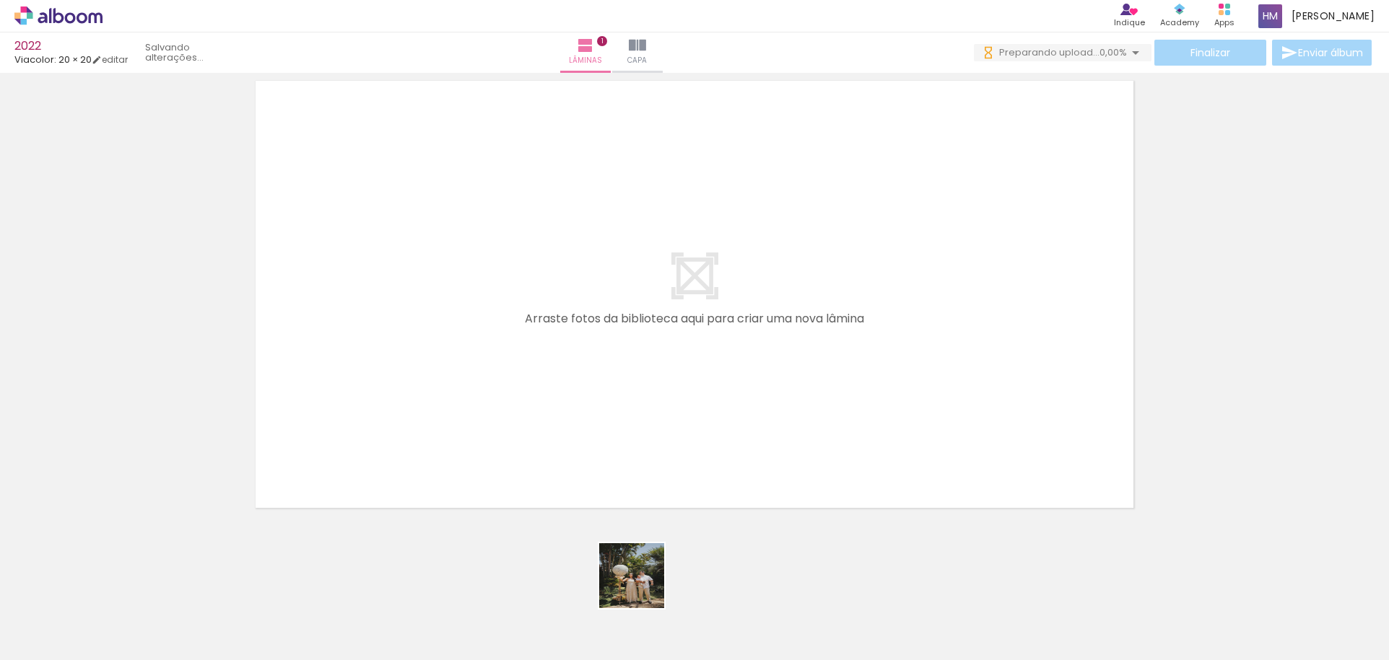
drag, startPoint x: 640, startPoint y: 601, endPoint x: 637, endPoint y: 421, distance: 179.8
click at [637, 421] on quentale-workspace at bounding box center [694, 330] width 1389 height 660
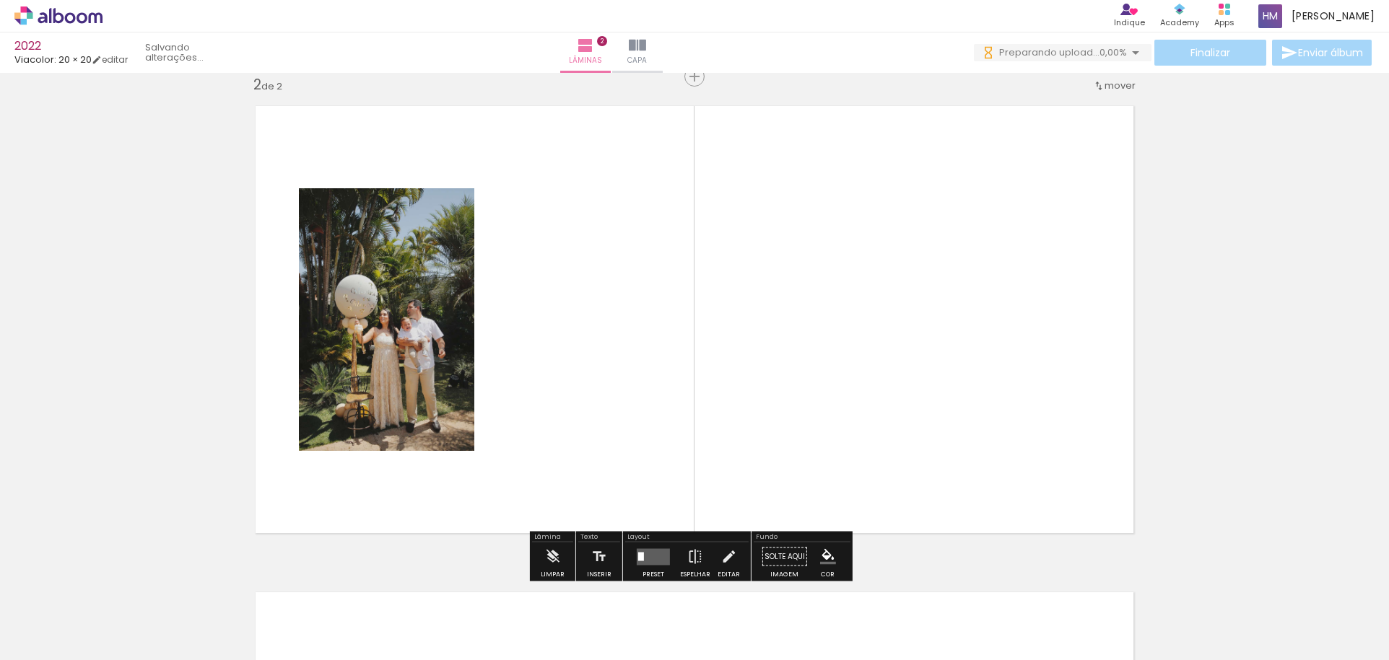
scroll to position [505, 0]
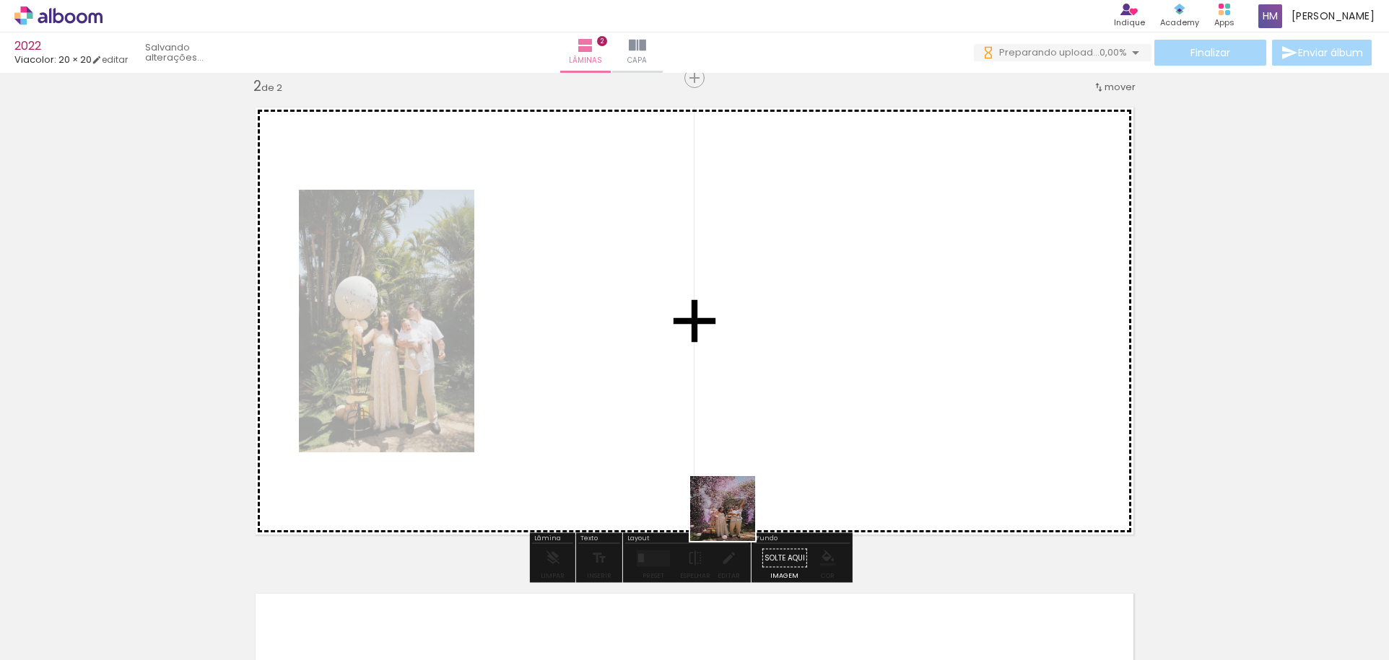
drag, startPoint x: 733, startPoint y: 546, endPoint x: 787, endPoint y: 507, distance: 66.3
click at [733, 406] on quentale-workspace at bounding box center [694, 330] width 1389 height 660
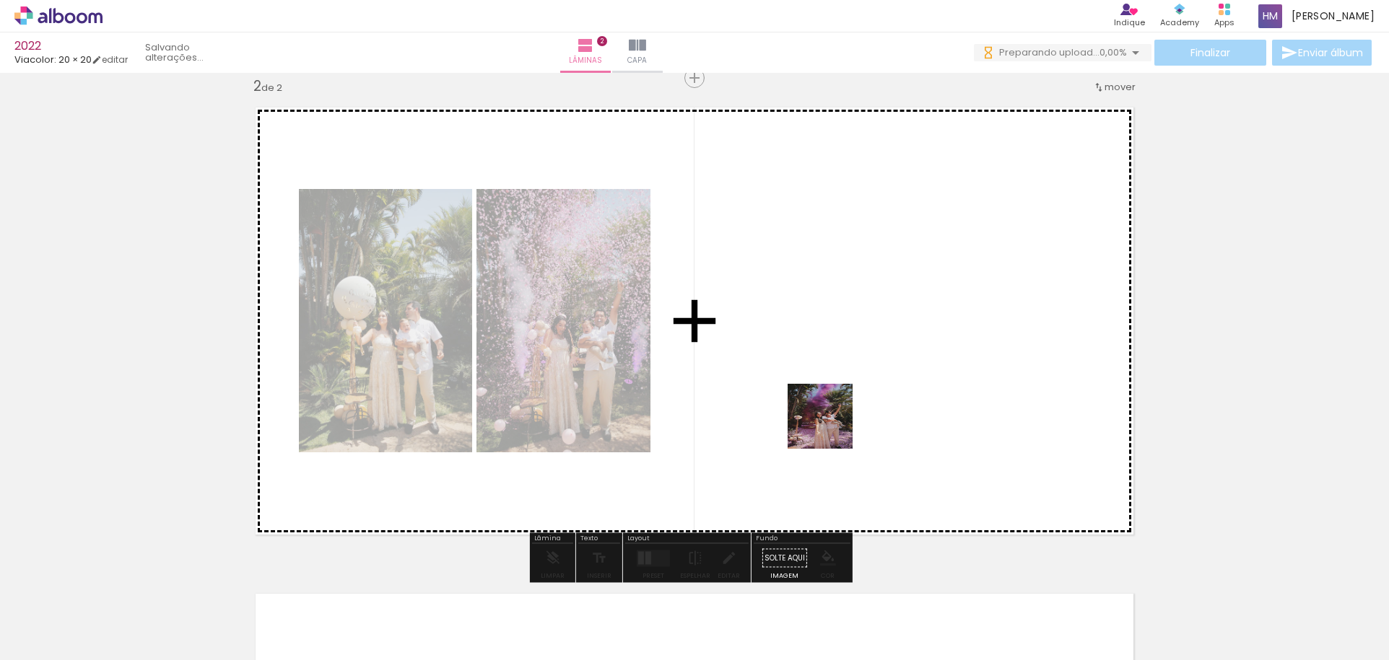
drag, startPoint x: 814, startPoint y: 603, endPoint x: 868, endPoint y: 500, distance: 116.9
click at [832, 417] on quentale-workspace at bounding box center [694, 330] width 1389 height 660
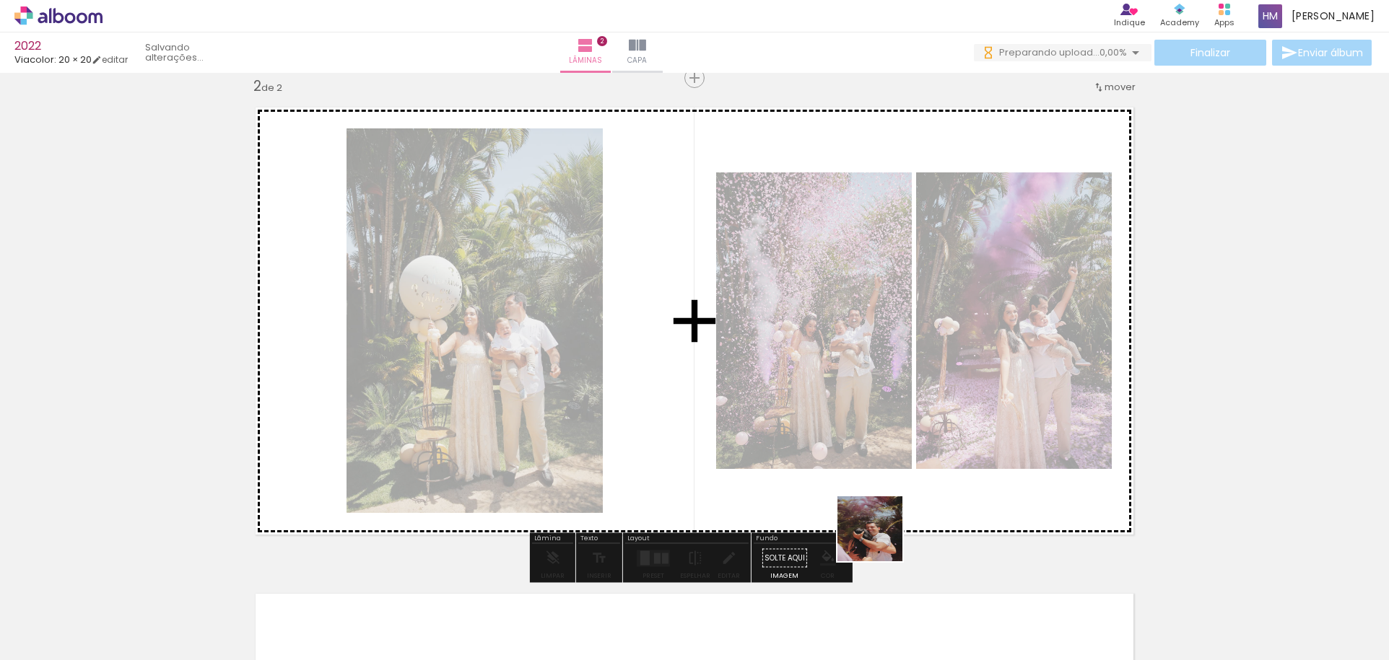
drag, startPoint x: 881, startPoint y: 540, endPoint x: 869, endPoint y: 444, distance: 96.7
click at [869, 444] on quentale-workspace at bounding box center [694, 330] width 1389 height 660
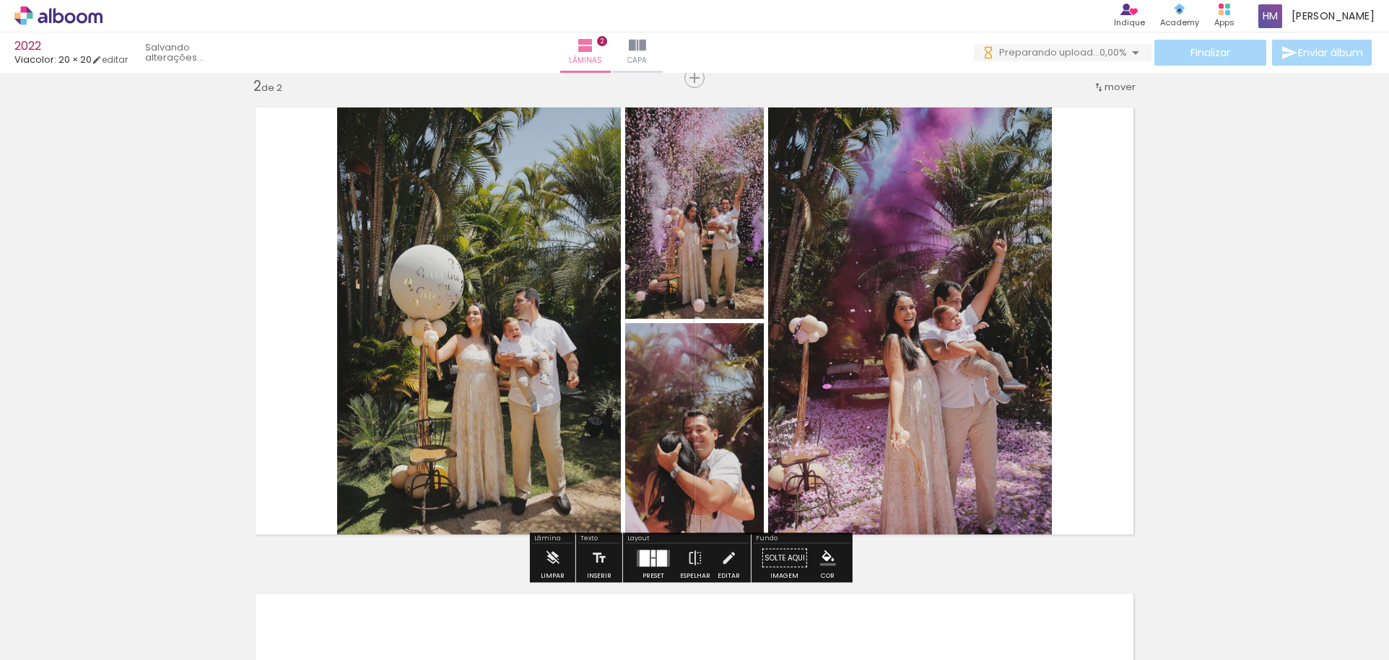
click at [655, 549] on div at bounding box center [653, 558] width 39 height 29
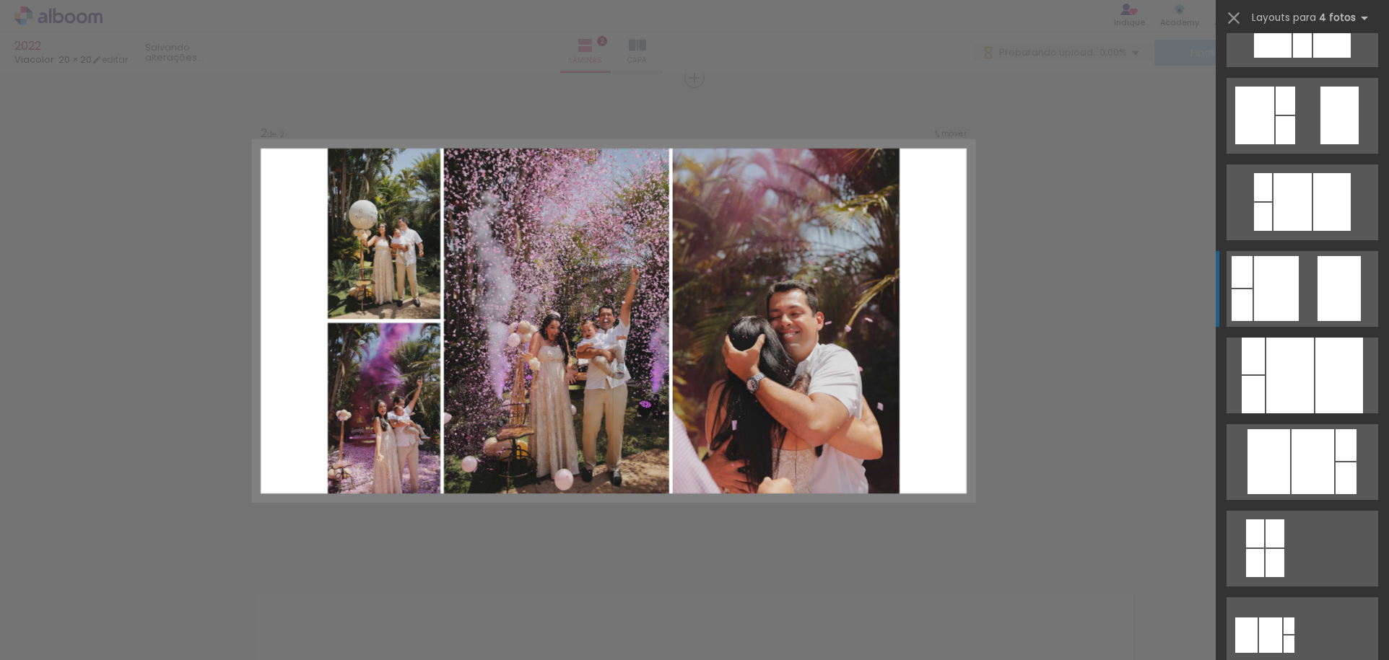
scroll to position [433, 0]
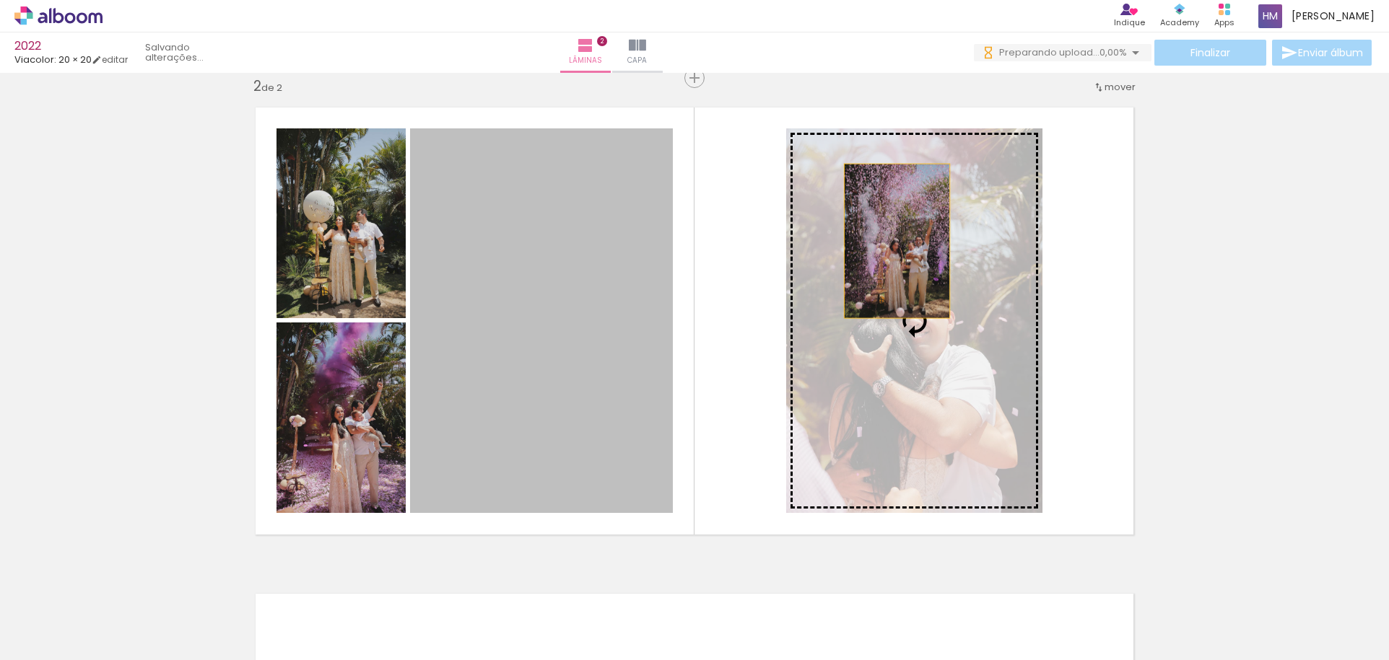
drag, startPoint x: 525, startPoint y: 232, endPoint x: 892, endPoint y: 242, distance: 367.6
click at [0, 0] on slot at bounding box center [0, 0] width 0 height 0
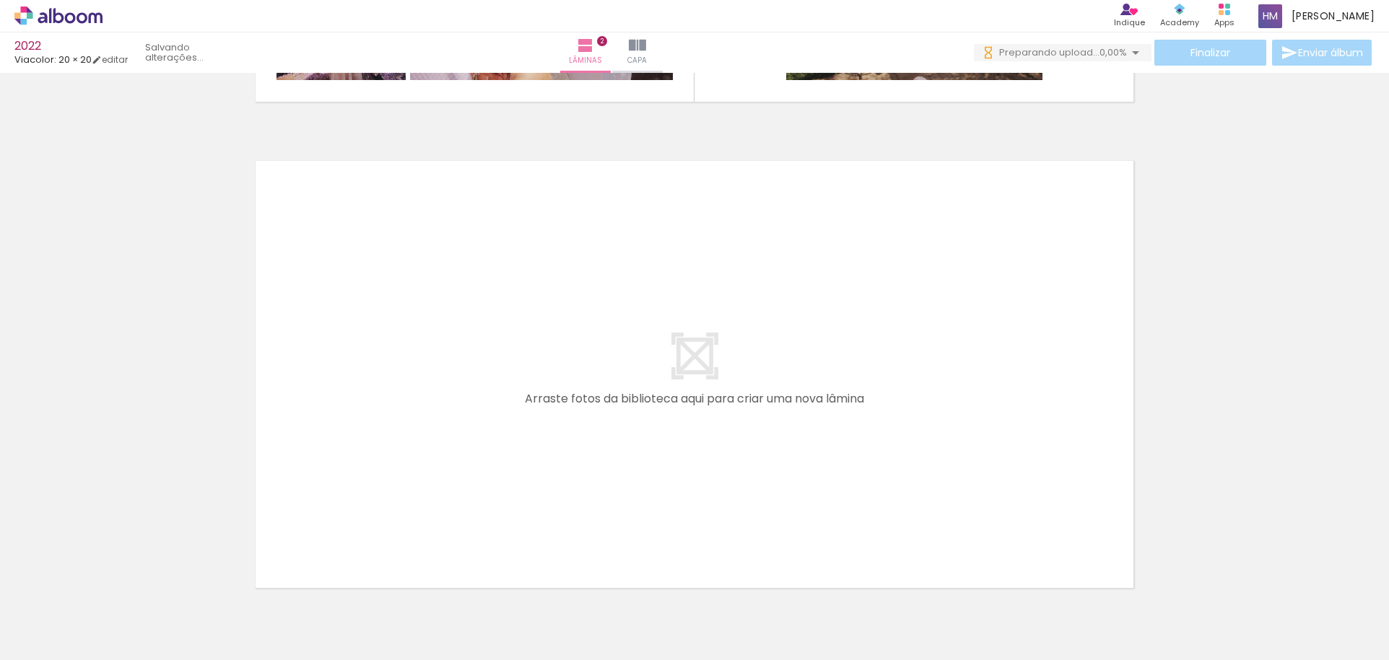
scroll to position [0, 773]
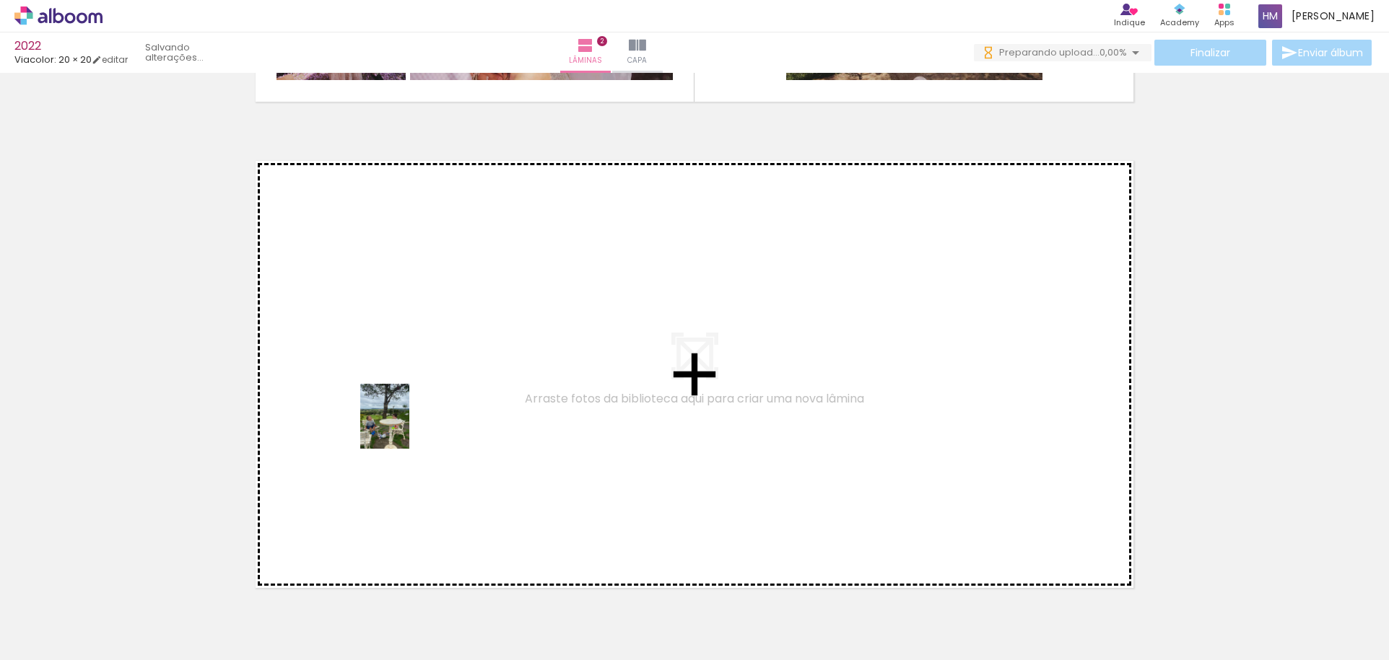
drag, startPoint x: 188, startPoint y: 613, endPoint x: 404, endPoint y: 427, distance: 284.6
click at [404, 427] on quentale-workspace at bounding box center [694, 330] width 1389 height 660
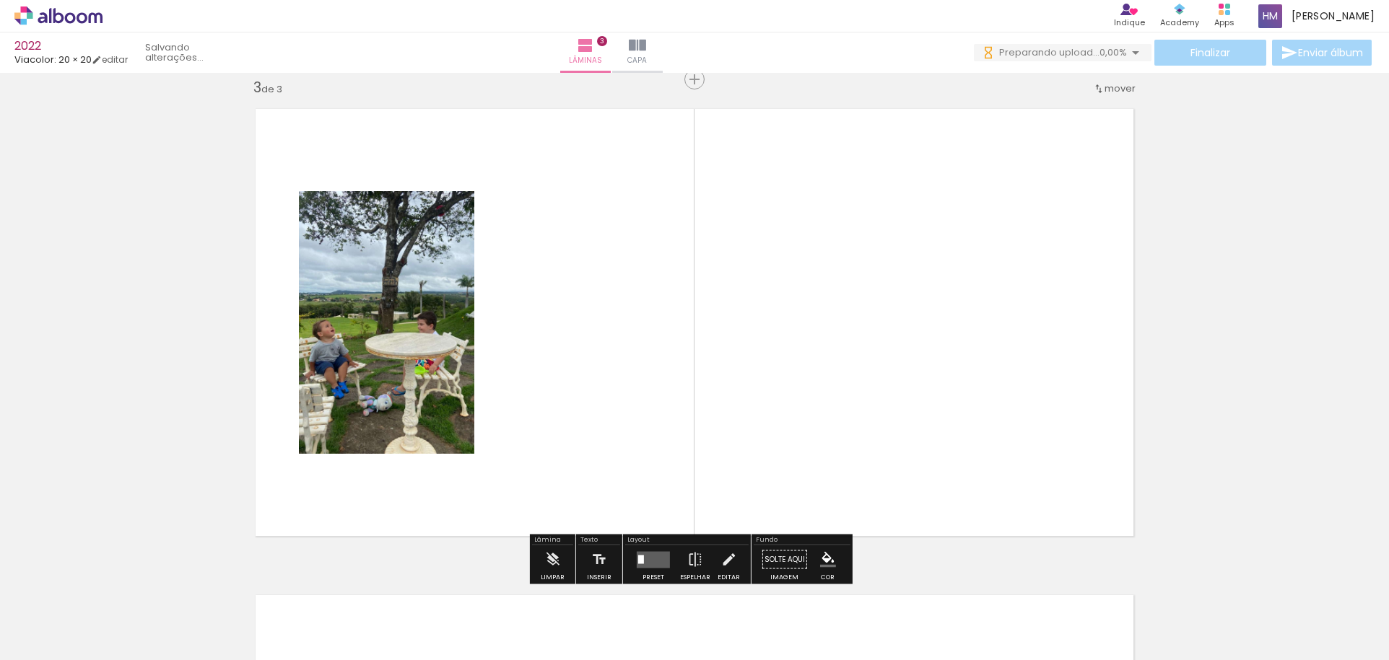
scroll to position [992, 0]
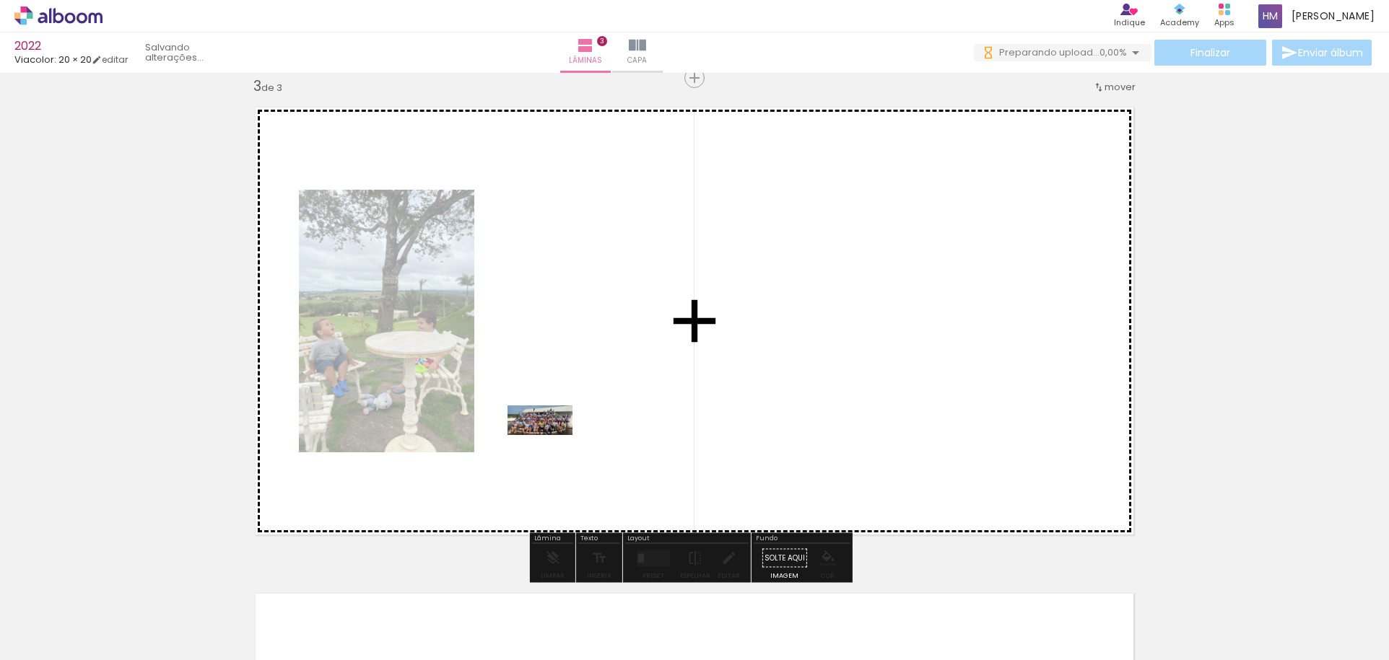
drag, startPoint x: 287, startPoint y: 609, endPoint x: 545, endPoint y: 461, distance: 297.8
click at [553, 447] on quentale-workspace at bounding box center [694, 330] width 1389 height 660
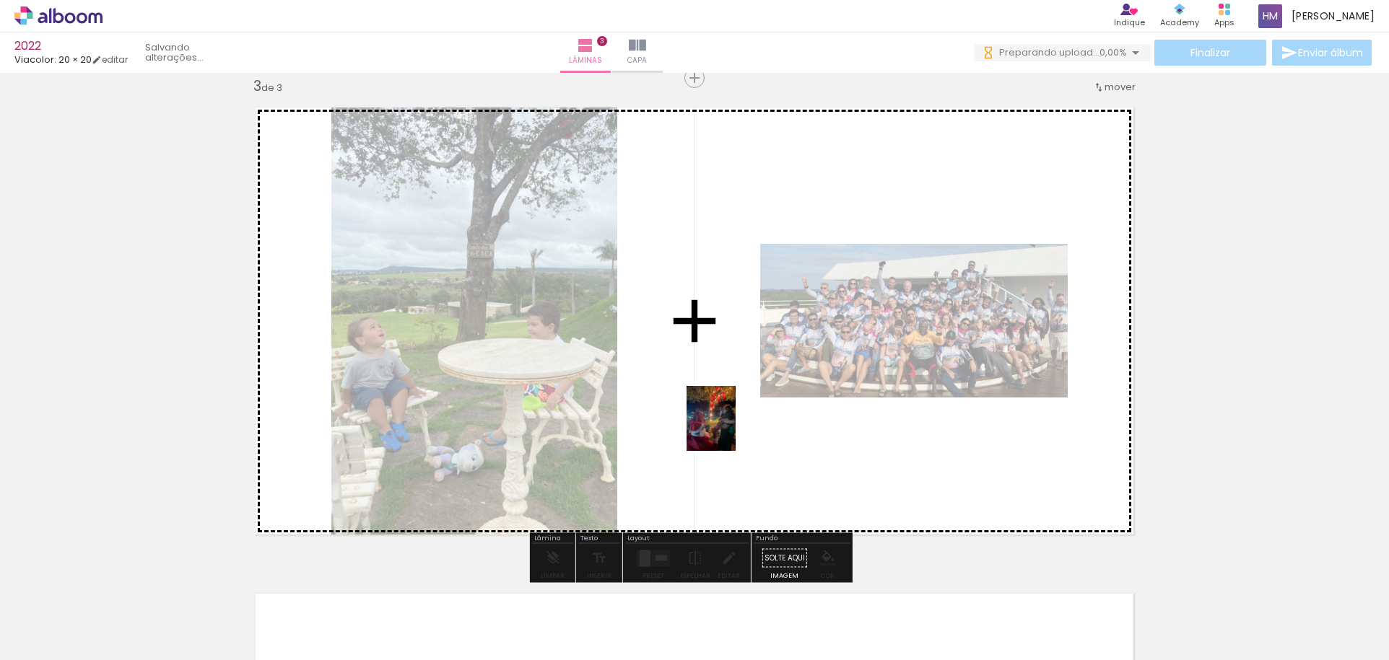
drag, startPoint x: 355, startPoint y: 605, endPoint x: 730, endPoint y: 429, distance: 413.7
click at [730, 429] on quentale-workspace at bounding box center [694, 330] width 1389 height 660
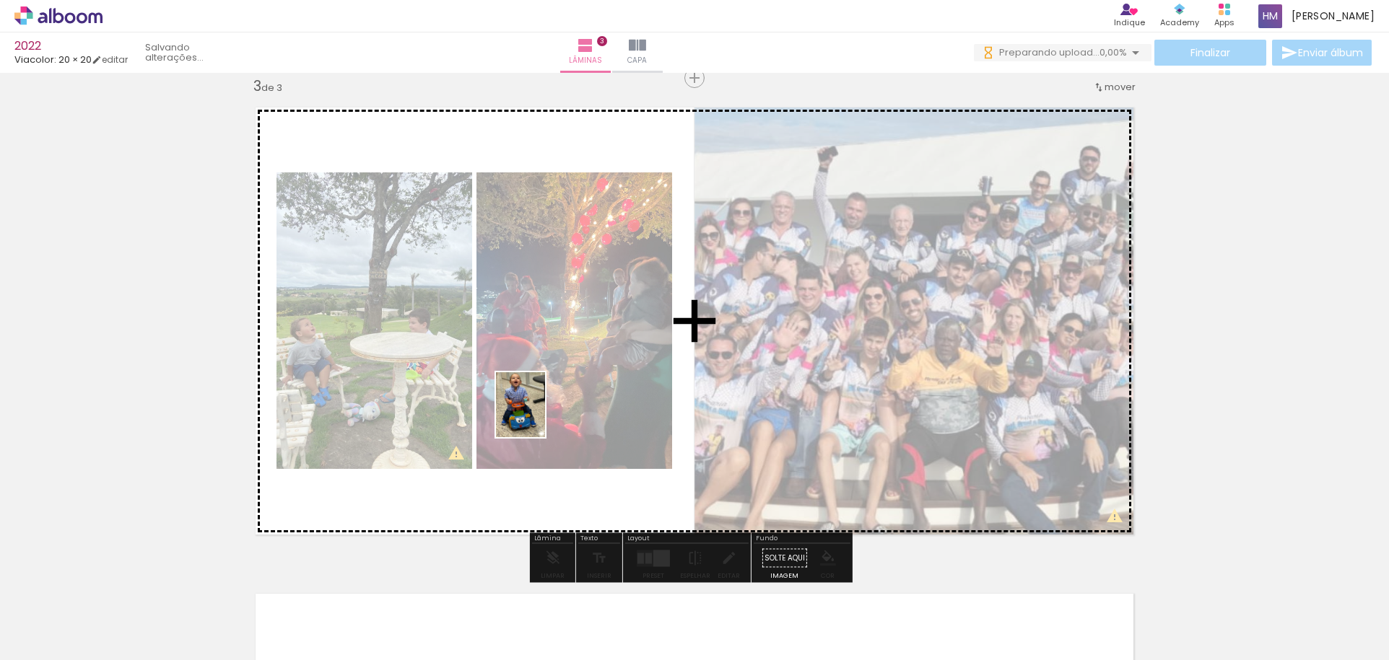
drag, startPoint x: 429, startPoint y: 596, endPoint x: 539, endPoint y: 416, distance: 210.6
click at [539, 416] on quentale-workspace at bounding box center [694, 330] width 1389 height 660
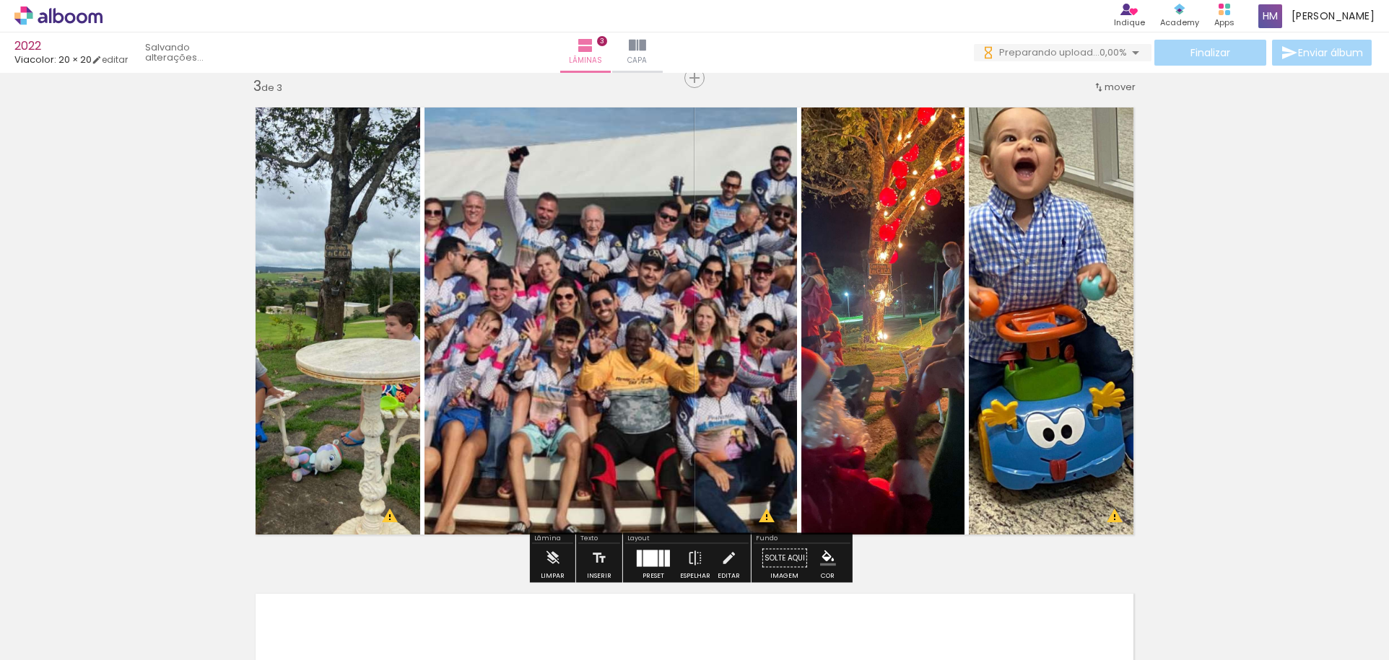
click at [643, 558] on div at bounding box center [650, 558] width 14 height 17
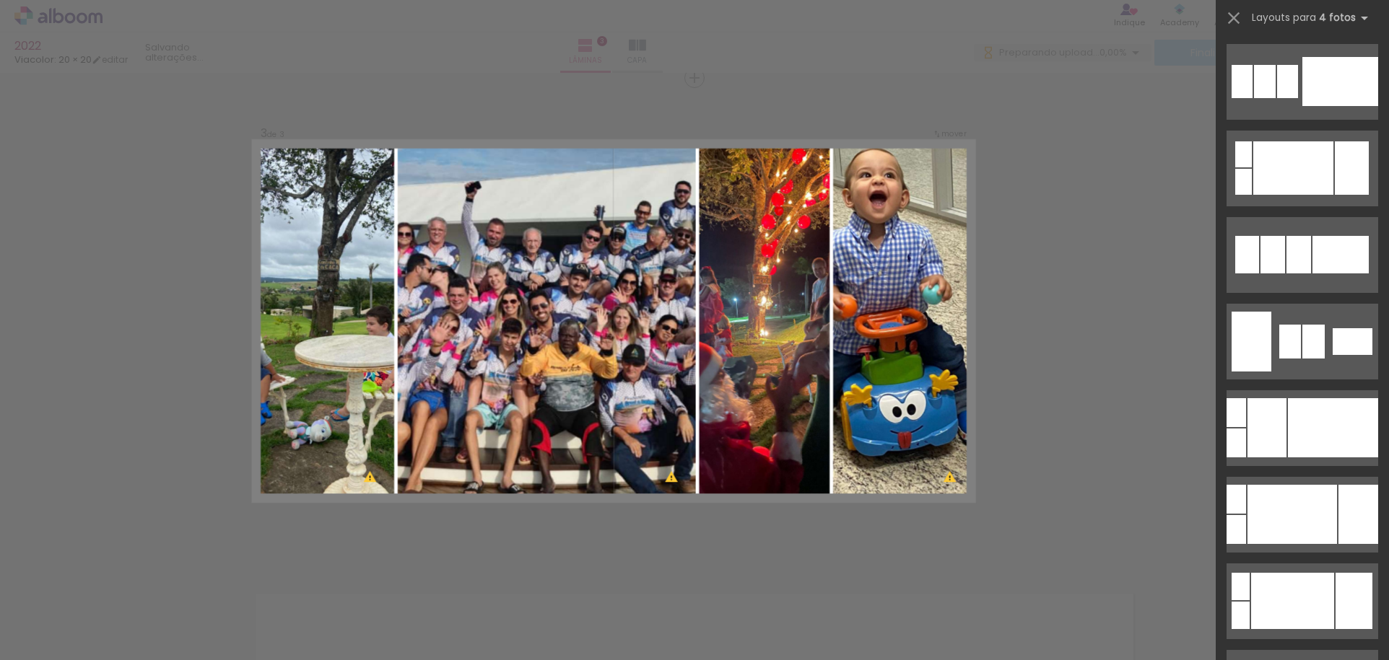
scroll to position [0, 0]
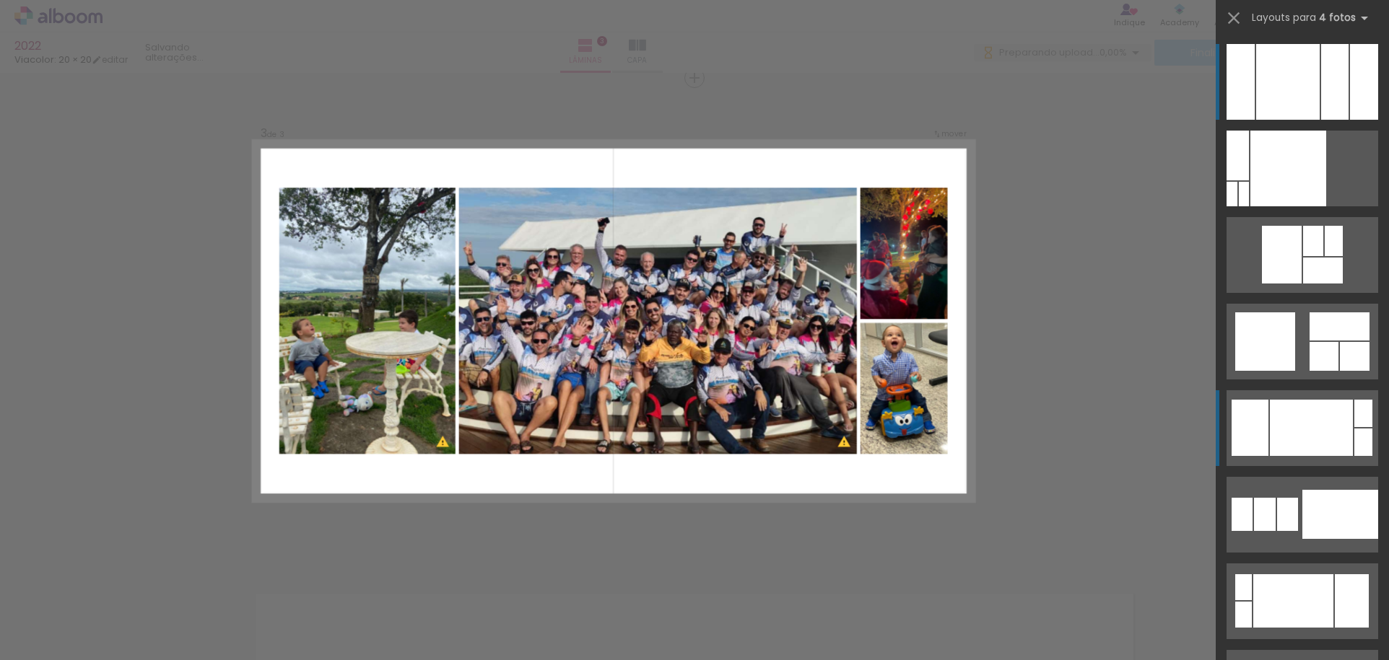
click at [1297, 120] on div at bounding box center [1288, 82] width 64 height 76
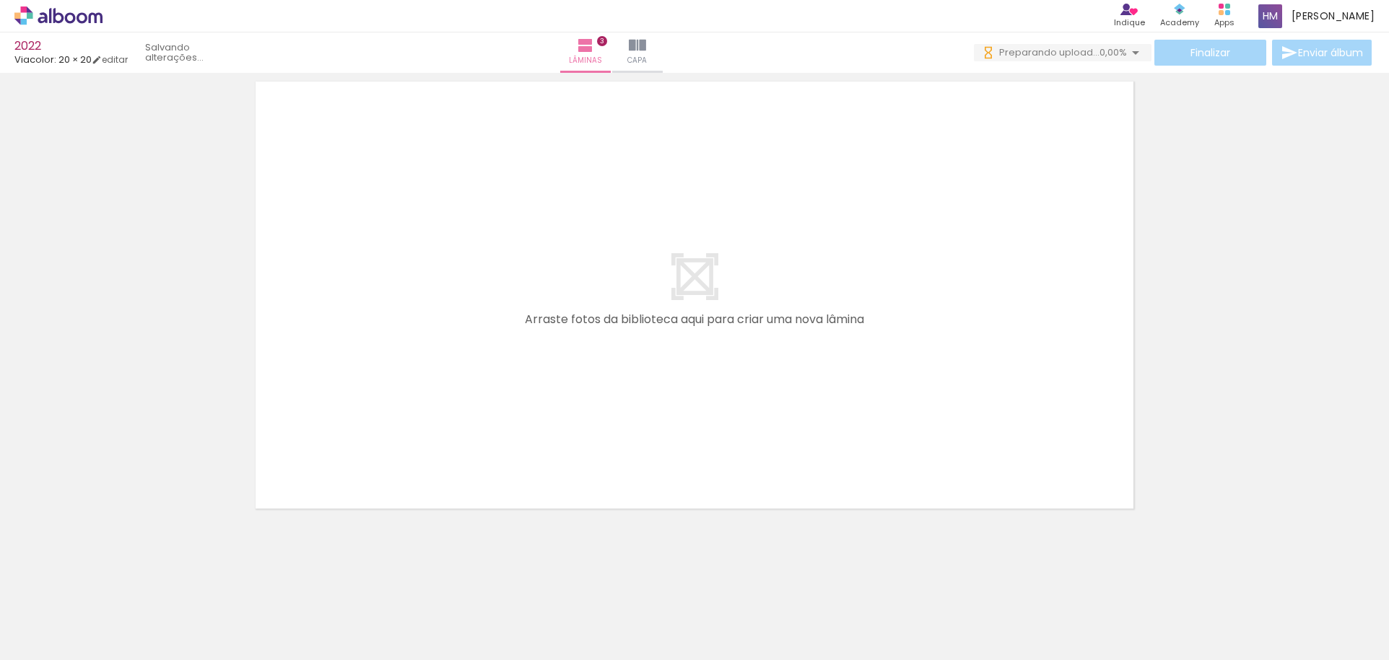
scroll to position [1505, 0]
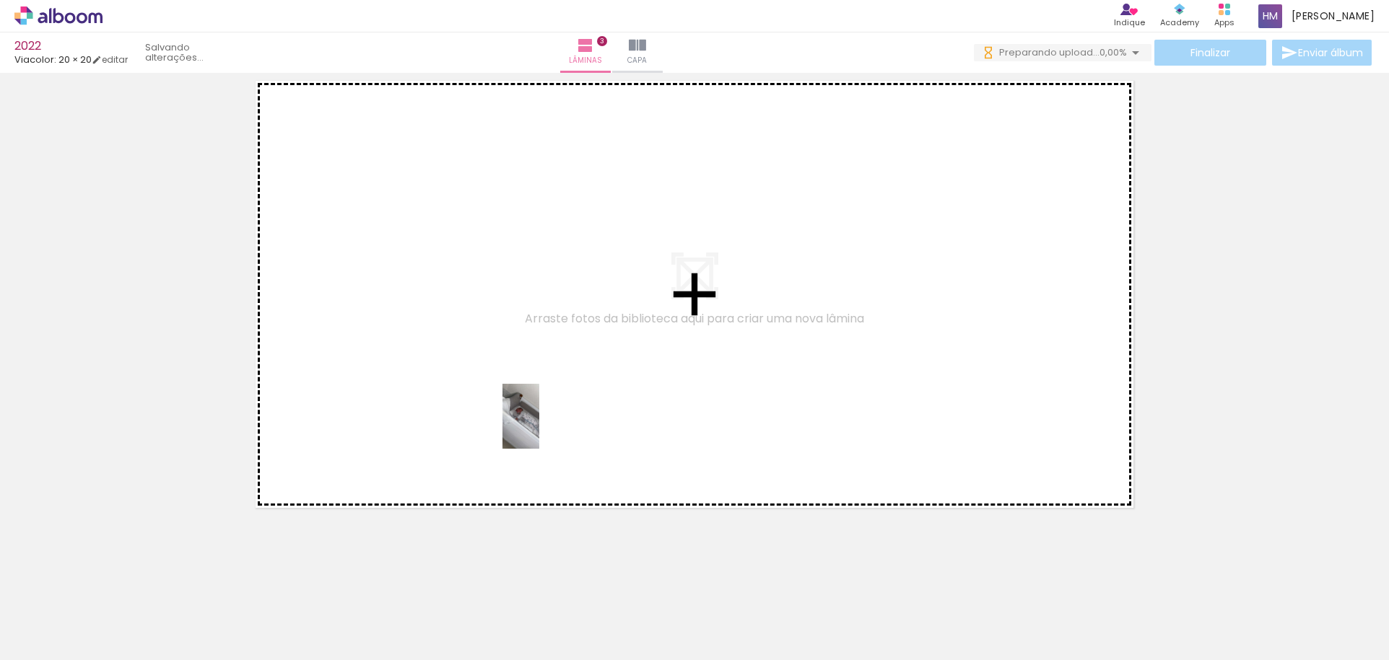
drag, startPoint x: 513, startPoint y: 612, endPoint x: 546, endPoint y: 427, distance: 187.8
click at [546, 427] on quentale-workspace at bounding box center [694, 330] width 1389 height 660
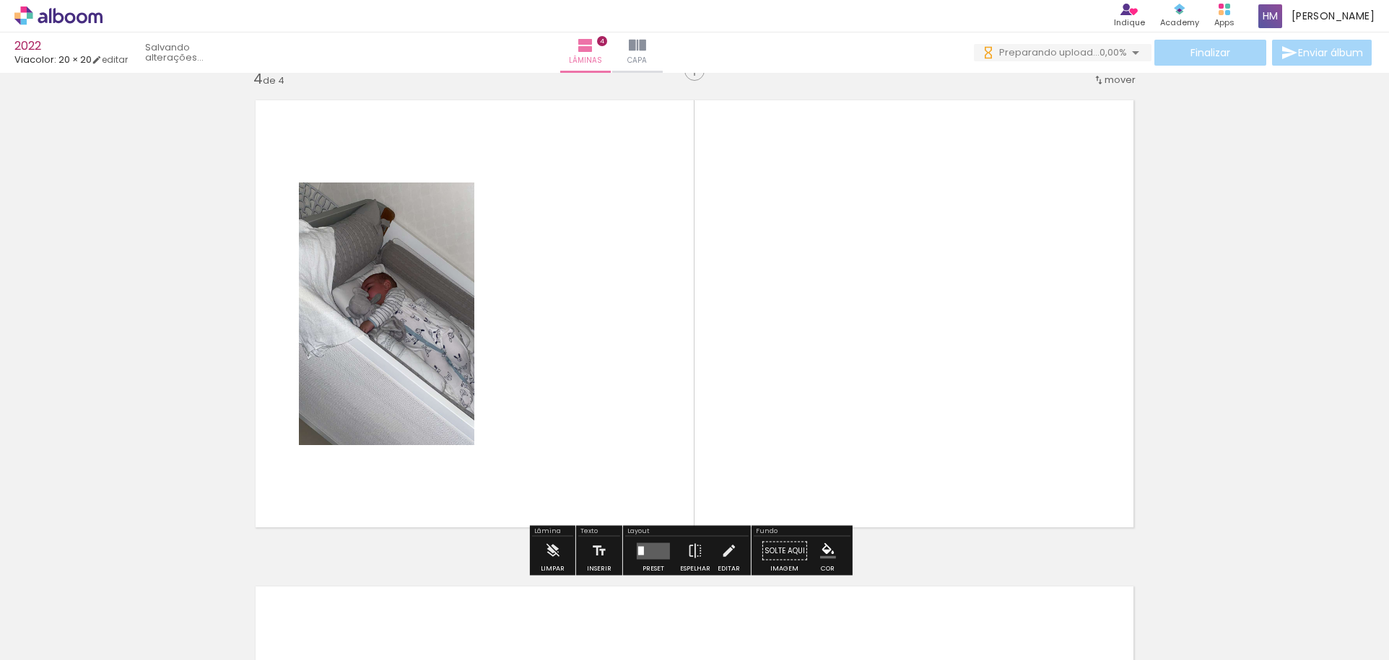
scroll to position [1478, 0]
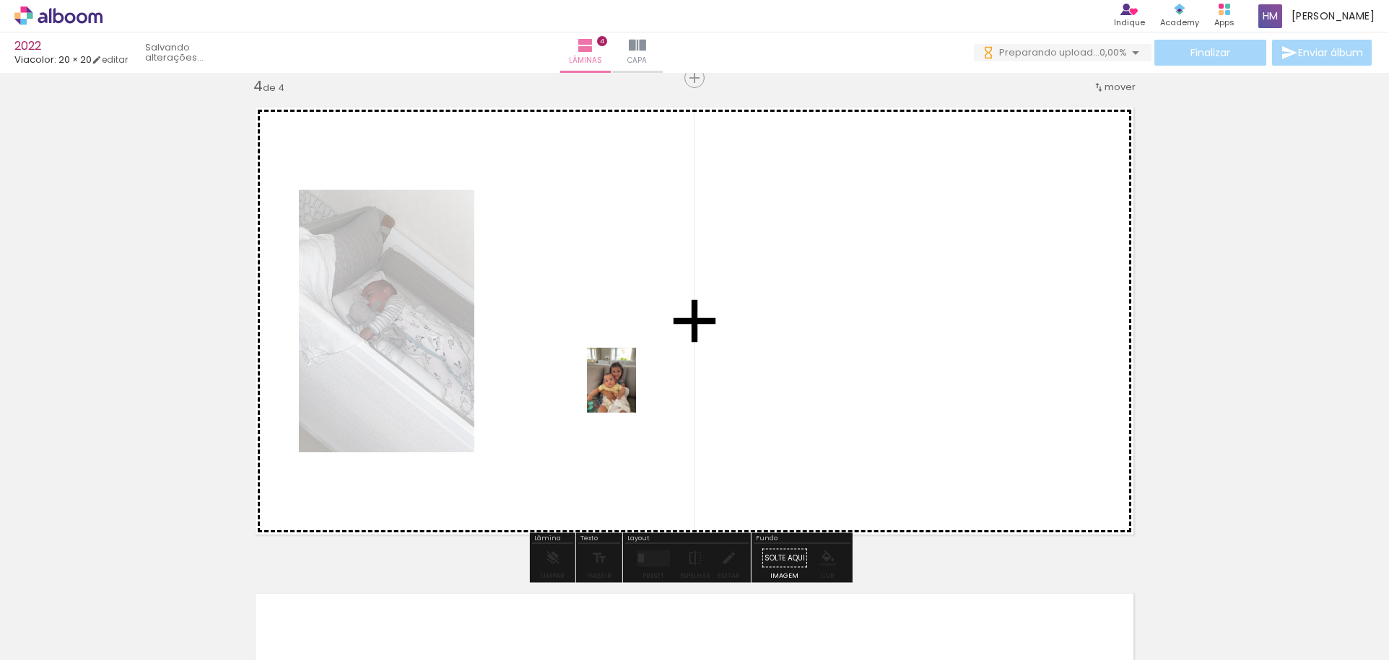
drag, startPoint x: 599, startPoint y: 596, endPoint x: 630, endPoint y: 391, distance: 206.6
click at [630, 391] on quentale-workspace at bounding box center [694, 330] width 1389 height 660
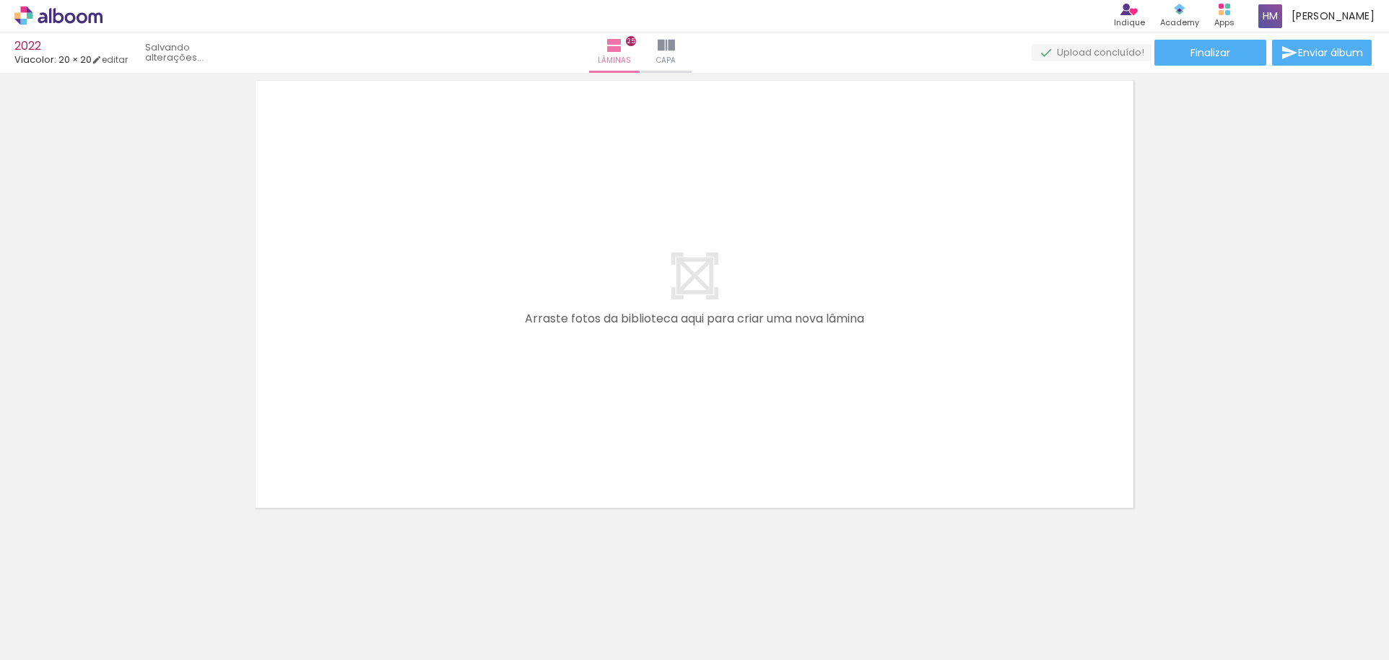
click at [12, 581] on iron-icon at bounding box center [4, 582] width 15 height 15
click at [93, 581] on iron-icon at bounding box center [85, 582] width 15 height 15
click at [169, 581] on iron-icon at bounding box center [166, 582] width 15 height 15
click at [93, 581] on iron-icon at bounding box center [85, 582] width 15 height 15
click at [169, 581] on iron-icon at bounding box center [166, 582] width 15 height 15
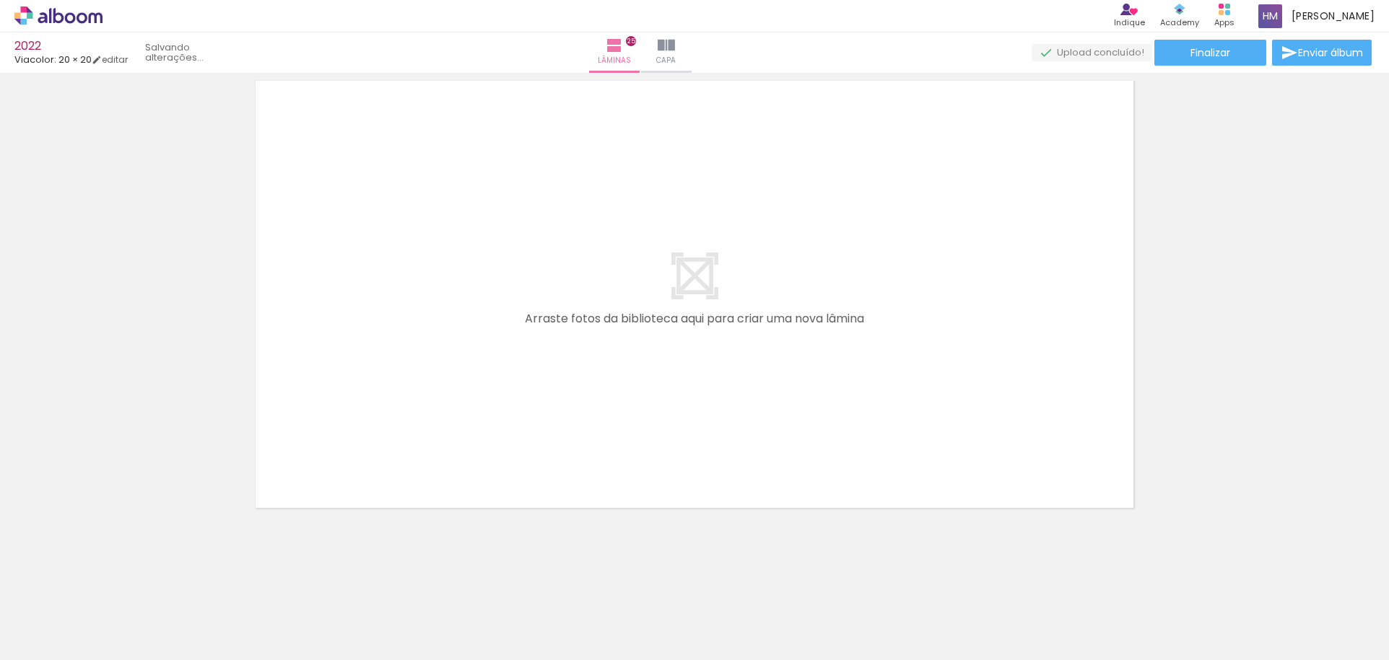
click at [240, 581] on iron-icon at bounding box center [247, 582] width 15 height 15
click at [482, 581] on iron-icon at bounding box center [489, 582] width 15 height 15
click at [563, 581] on iron-icon at bounding box center [570, 582] width 15 height 15
click at [644, 581] on iron-icon at bounding box center [651, 582] width 15 height 15
click at [725, 581] on iron-icon at bounding box center [732, 582] width 15 height 15
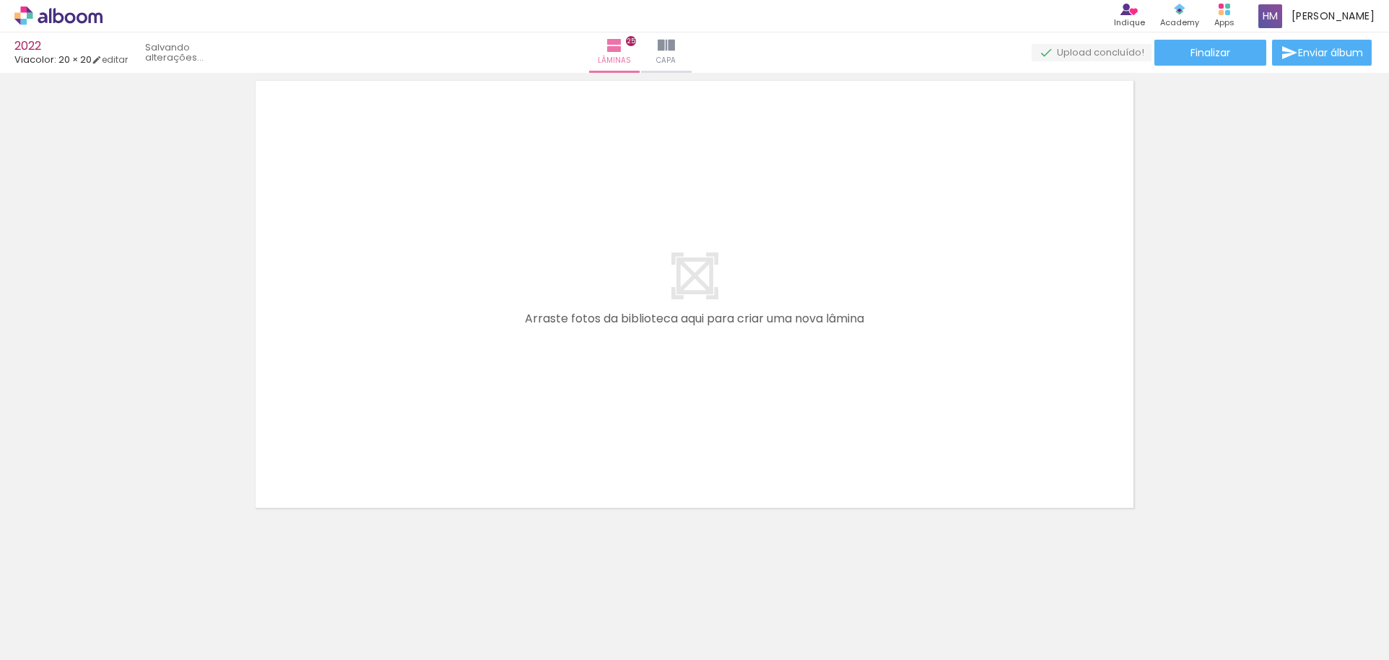
click at [806, 581] on iron-icon at bounding box center [813, 582] width 15 height 15
click at [886, 581] on iron-icon at bounding box center [893, 582] width 15 height 15
click at [967, 581] on iron-icon at bounding box center [974, 582] width 15 height 15
click at [1048, 581] on iron-icon at bounding box center [1055, 582] width 15 height 15
click at [1129, 581] on iron-icon at bounding box center [1136, 582] width 15 height 15
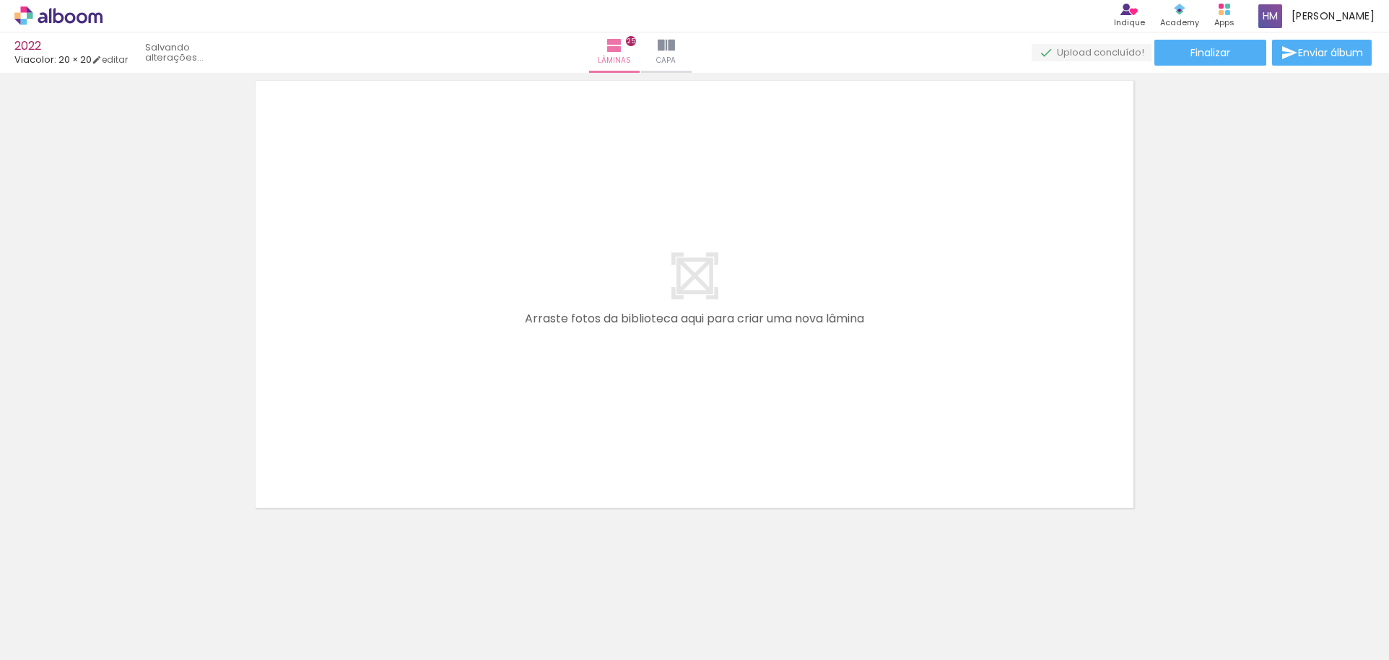
click at [1210, 581] on iron-icon at bounding box center [1217, 582] width 15 height 15
click at [1291, 581] on iron-icon at bounding box center [1298, 582] width 15 height 15
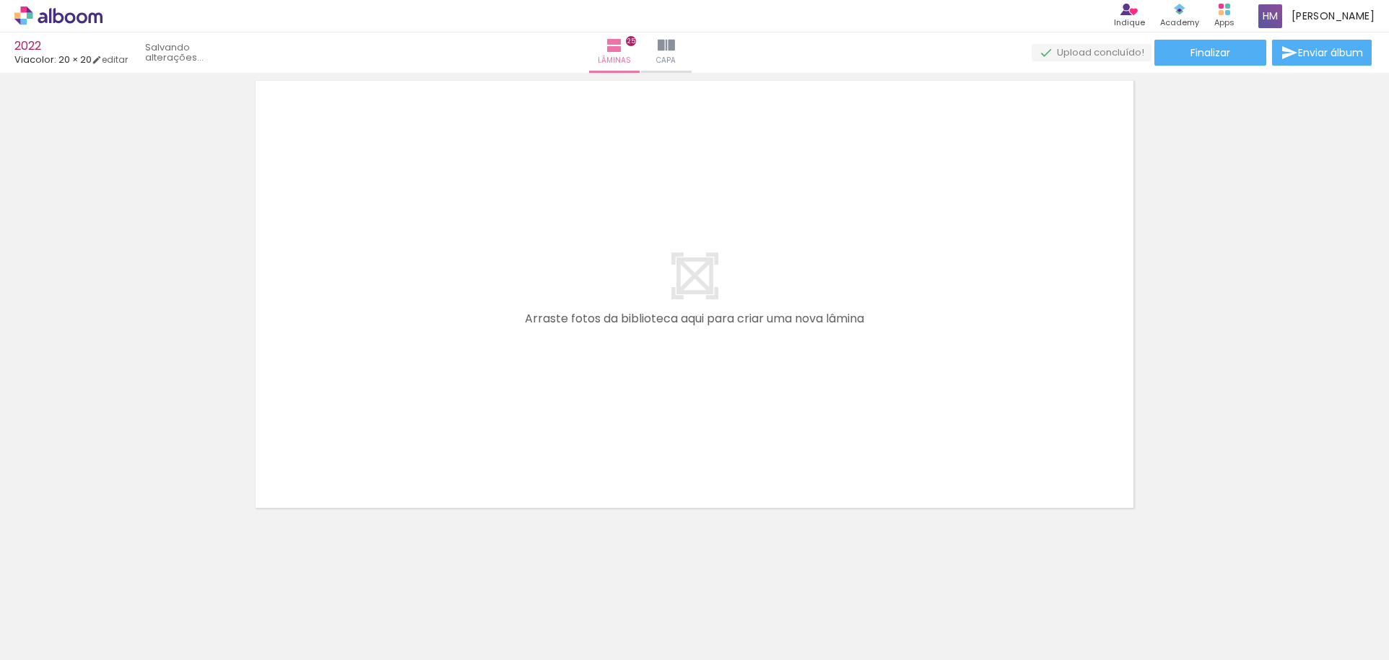
click at [12, 580] on iron-icon at bounding box center [4, 582] width 15 height 15
click at [93, 580] on iron-icon at bounding box center [85, 582] width 15 height 15
click at [174, 580] on iron-icon at bounding box center [166, 582] width 15 height 15
click at [93, 580] on iron-icon at bounding box center [85, 582] width 15 height 15
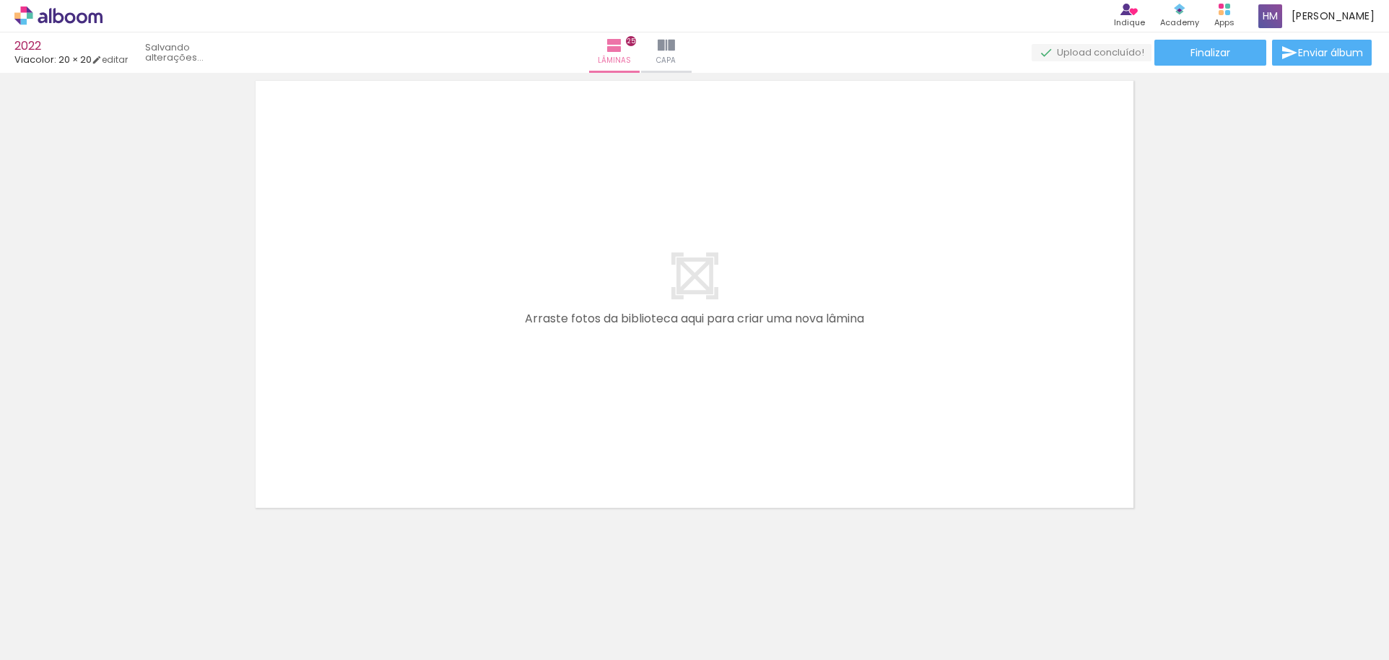
click at [174, 580] on iron-icon at bounding box center [166, 582] width 15 height 15
click at [175, 580] on quentale-thumb at bounding box center [144, 611] width 81 height 83
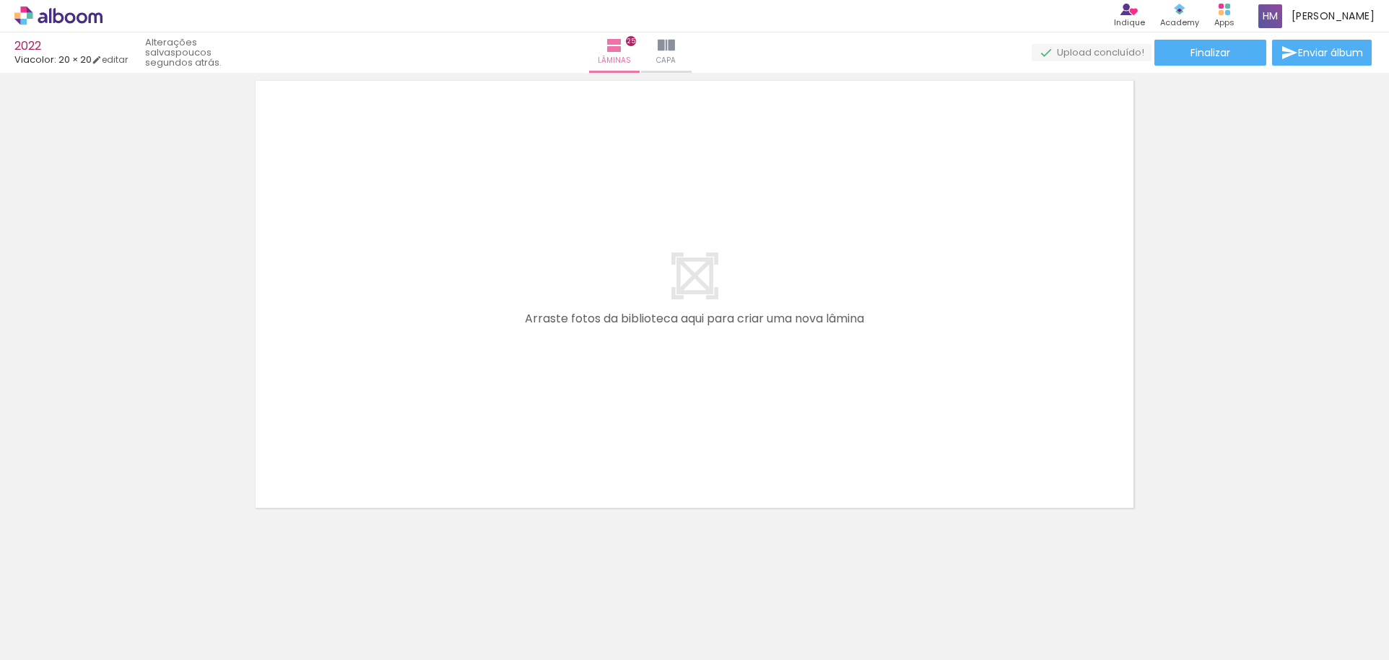
click at [175, 580] on quentale-thumb at bounding box center [144, 611] width 81 height 83
click at [186, 579] on iron-icon at bounding box center [193, 582] width 15 height 15
click at [186, 580] on iron-icon at bounding box center [193, 582] width 15 height 15
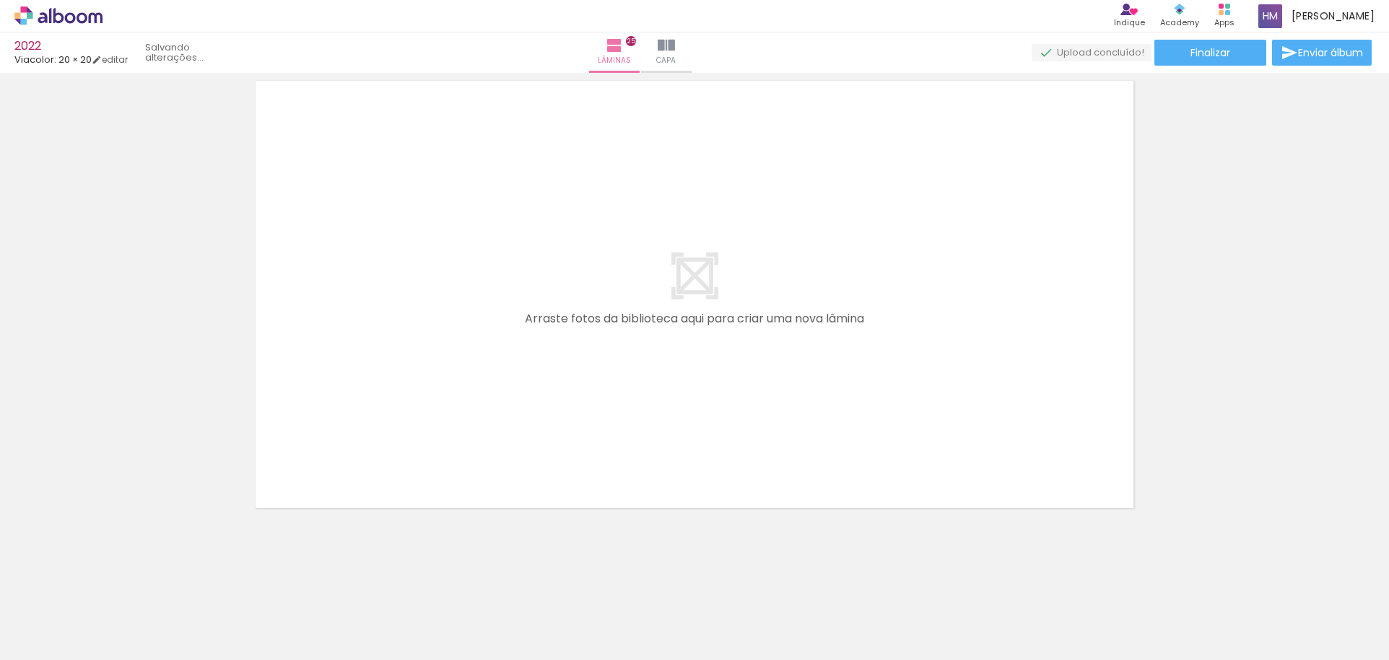
click at [186, 580] on iron-icon at bounding box center [193, 582] width 15 height 15
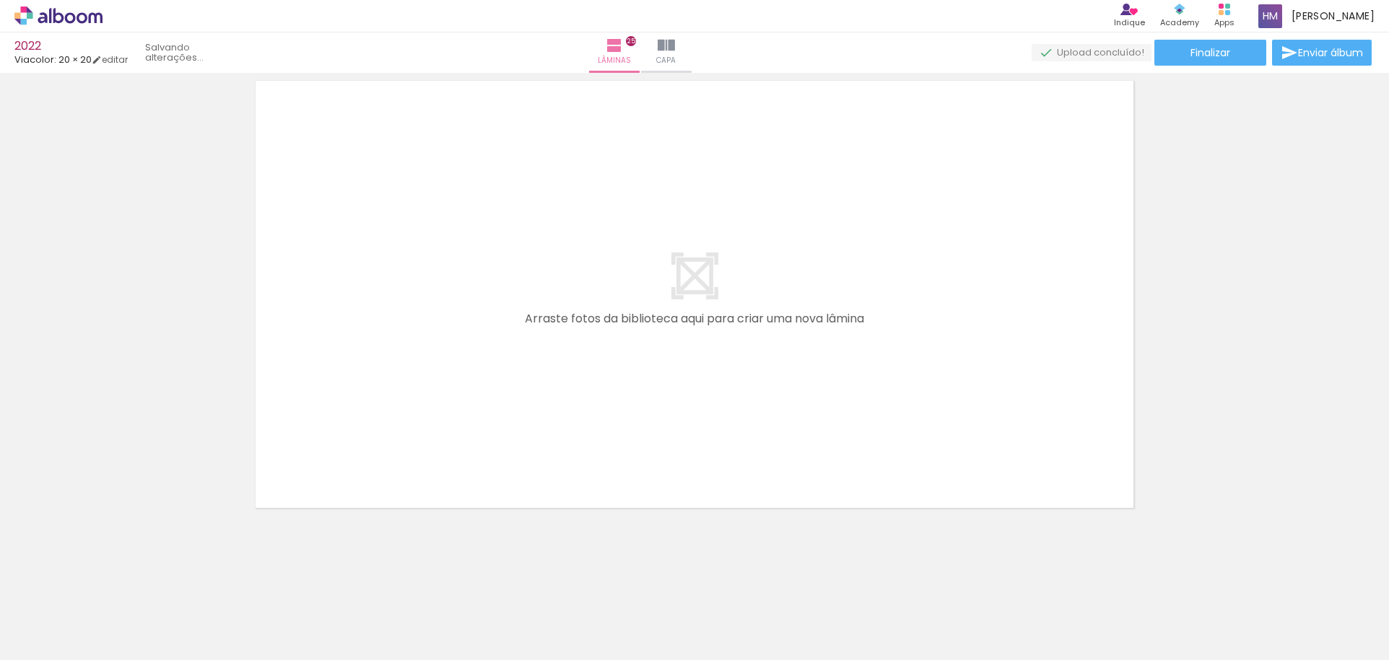
click at [186, 580] on iron-icon at bounding box center [193, 582] width 15 height 15
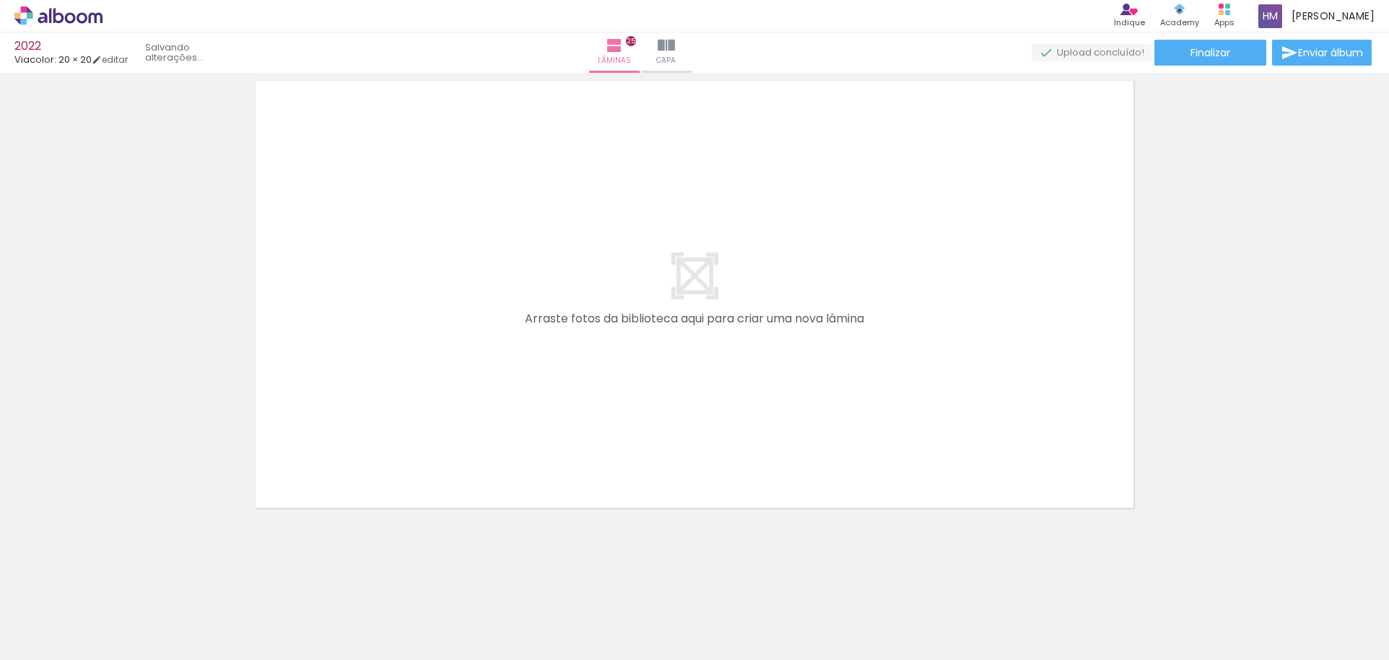
click at [186, 580] on iron-icon at bounding box center [193, 582] width 15 height 15
click at [0, 0] on iron-icon at bounding box center [0, 0] width 0 height 0
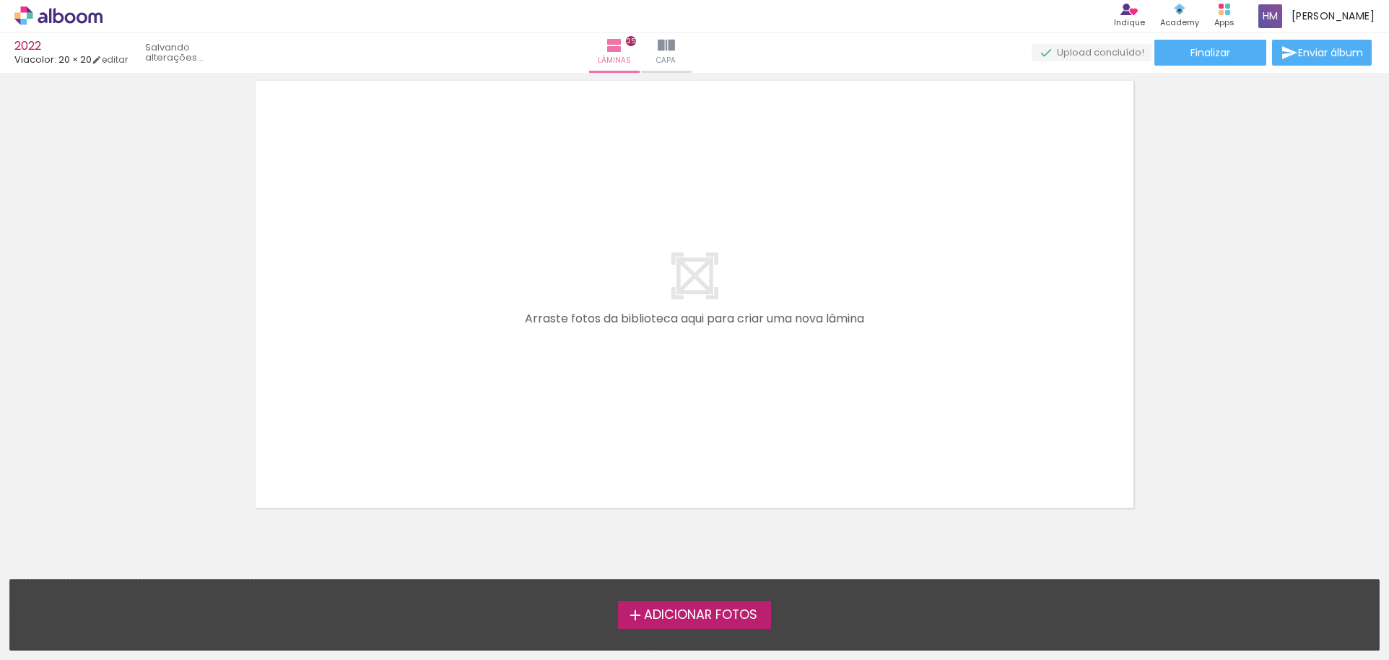
click at [119, 580] on div "Adicionar Fotos Solte suas fotos aqui..." at bounding box center [694, 615] width 1369 height 70
click at [732, 611] on span "Adicionar Fotos" at bounding box center [700, 615] width 113 height 13
click at [0, 0] on input "file" at bounding box center [0, 0] width 0 height 0
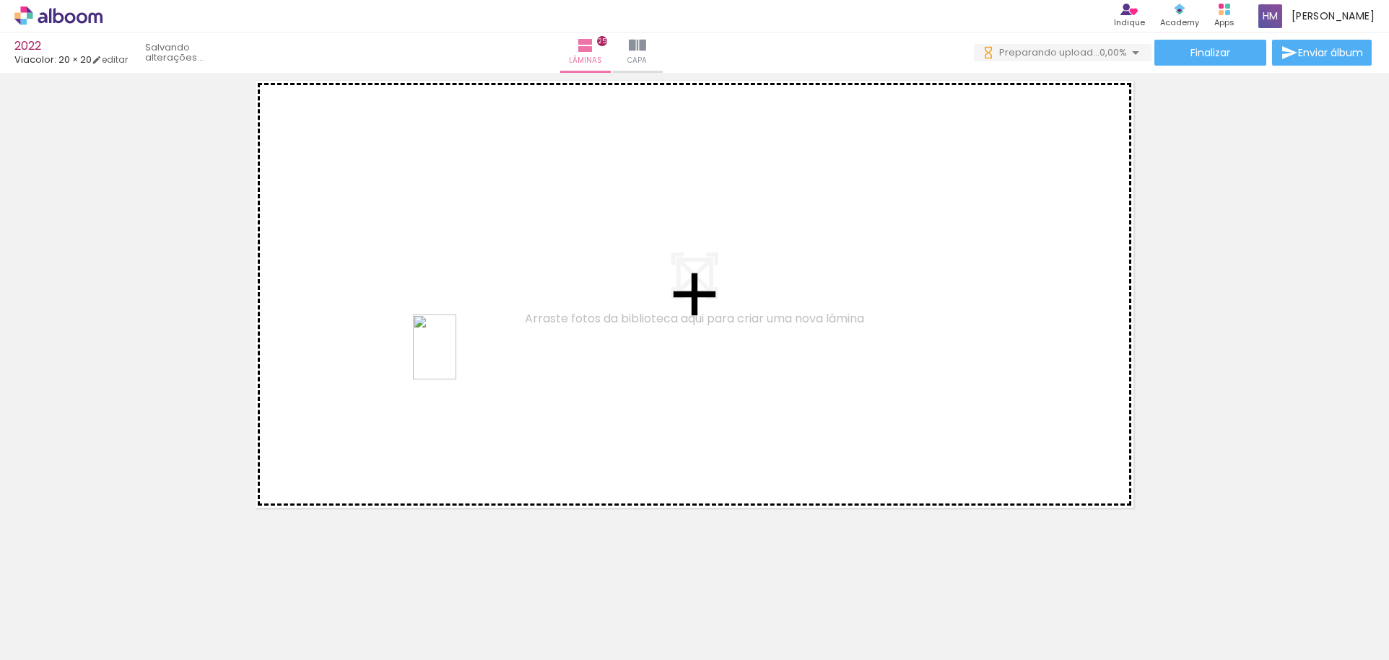
drag, startPoint x: 160, startPoint y: 611, endPoint x: 456, endPoint y: 358, distance: 389.1
click at [456, 358] on quentale-workspace at bounding box center [694, 330] width 1389 height 660
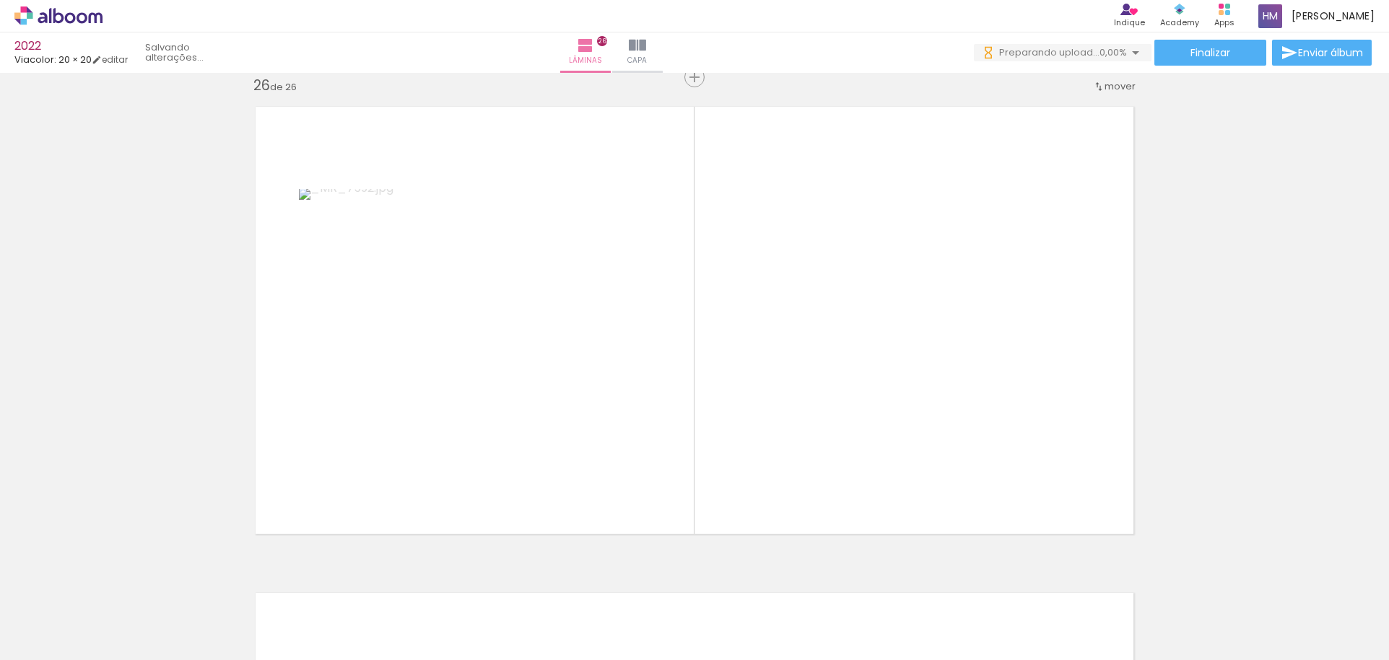
scroll to position [12182, 0]
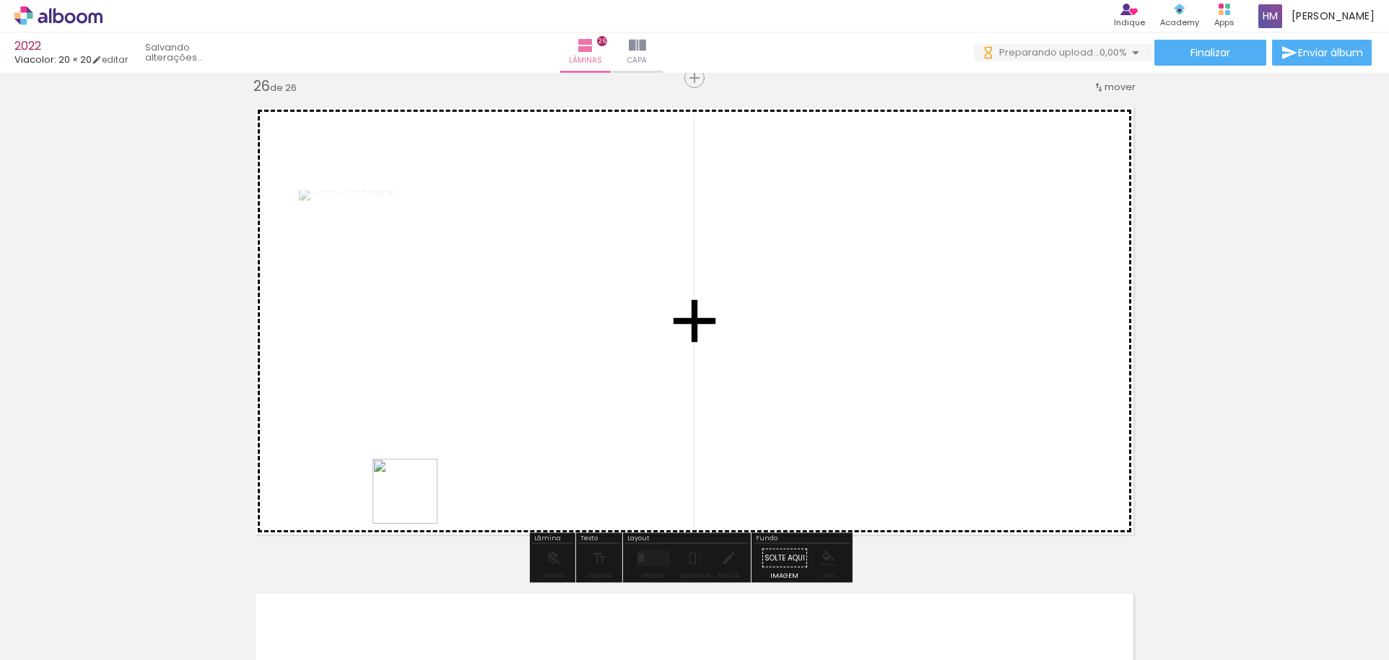
drag, startPoint x: 243, startPoint y: 593, endPoint x: 459, endPoint y: 471, distance: 247.9
click at [459, 471] on quentale-workspace at bounding box center [694, 330] width 1389 height 660
drag, startPoint x: 317, startPoint y: 600, endPoint x: 457, endPoint y: 470, distance: 191.0
click at [457, 470] on quentale-workspace at bounding box center [694, 330] width 1389 height 660
drag, startPoint x: 388, startPoint y: 602, endPoint x: 478, endPoint y: 565, distance: 97.5
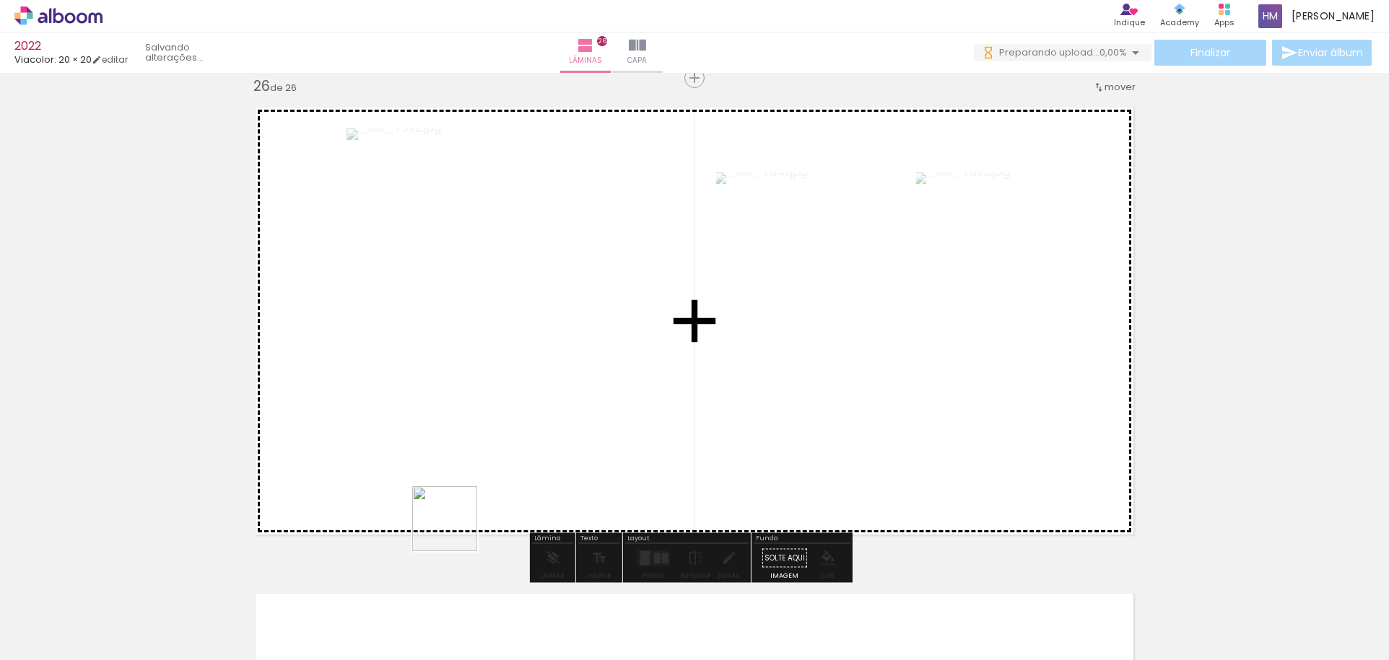
click at [484, 463] on quentale-workspace at bounding box center [694, 330] width 1389 height 660
drag, startPoint x: 536, startPoint y: 457, endPoint x: 546, endPoint y: 431, distance: 27.6
click at [546, 431] on quentale-workspace at bounding box center [694, 330] width 1389 height 660
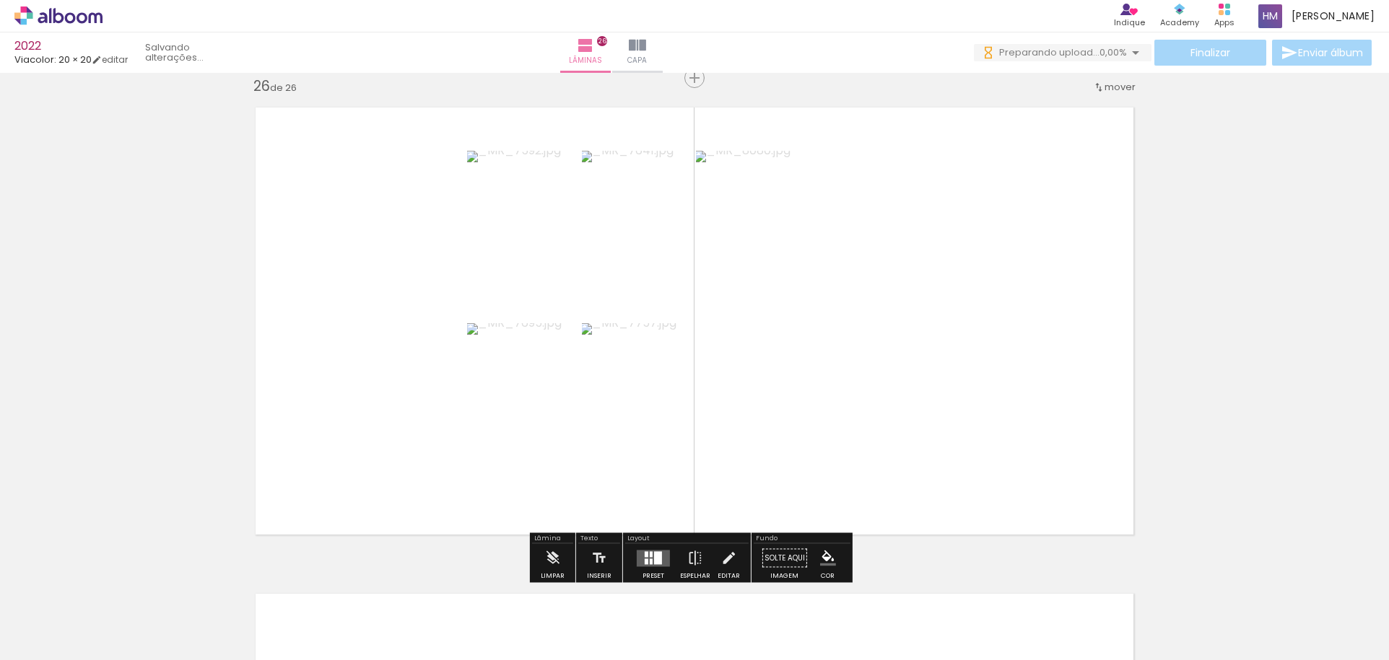
click at [650, 557] on div at bounding box center [651, 554] width 3 height 6
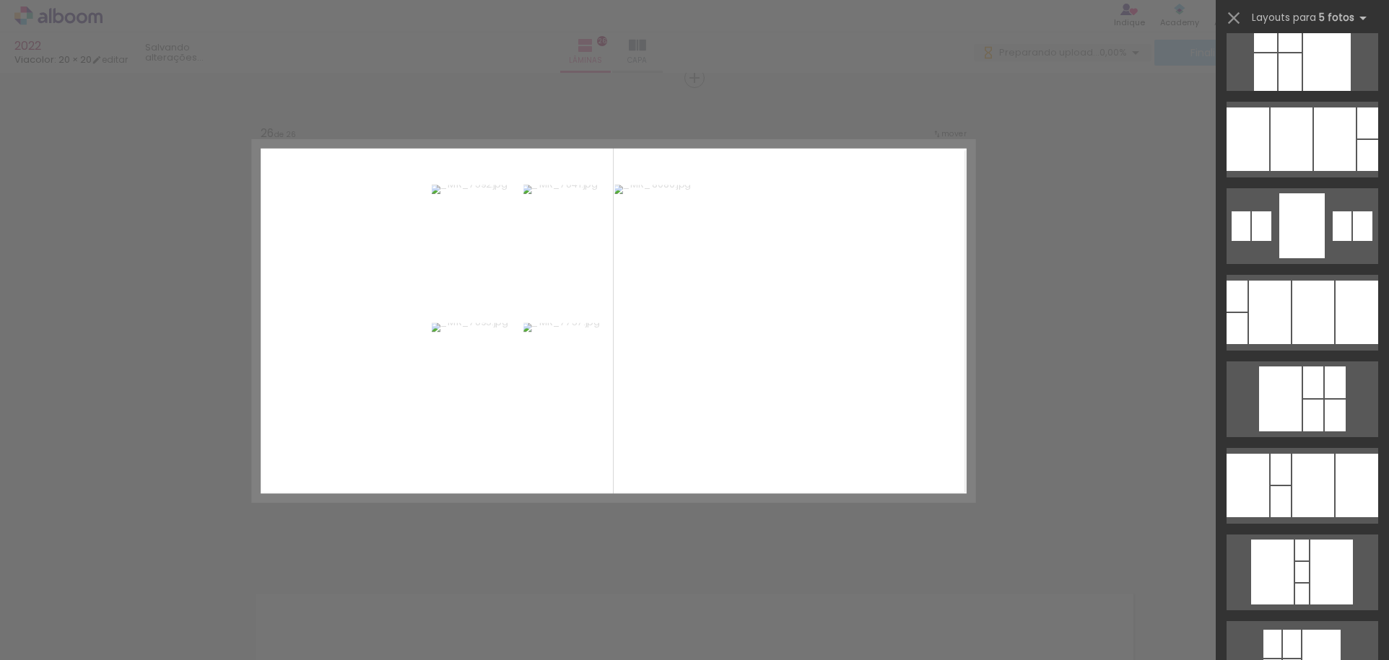
scroll to position [0, 0]
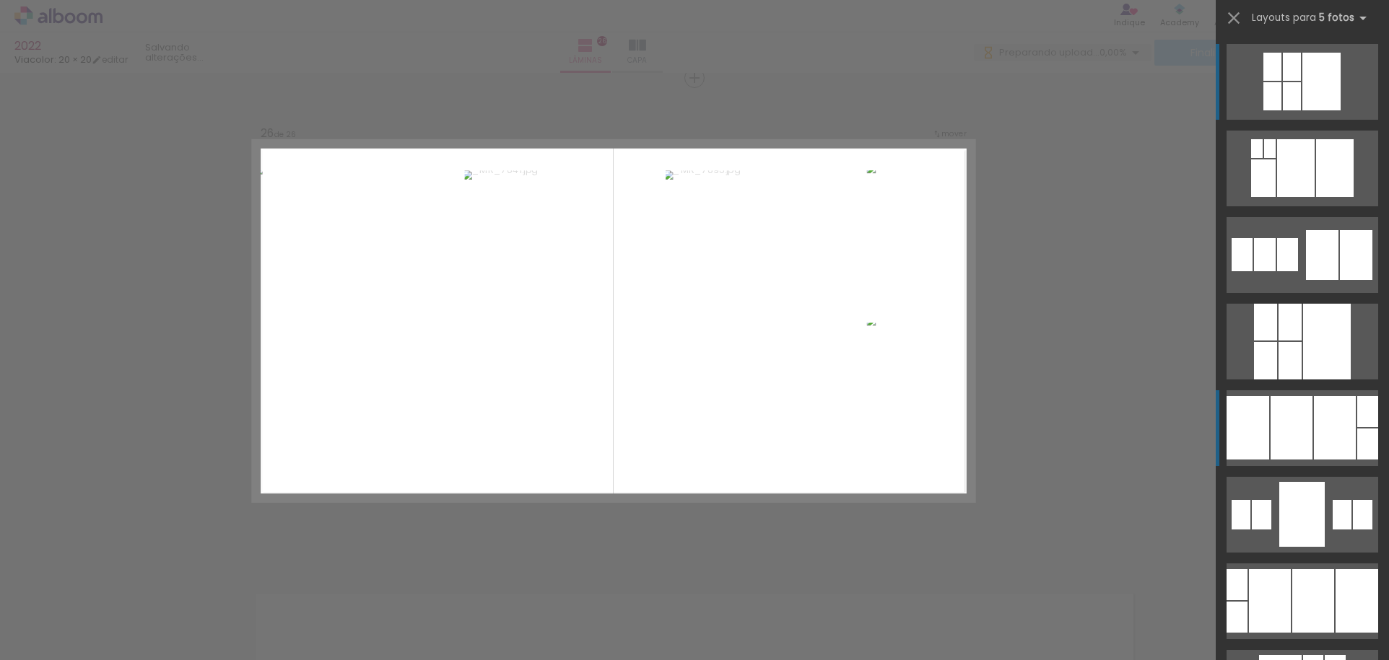
click at [1281, 419] on div at bounding box center [1291, 428] width 42 height 64
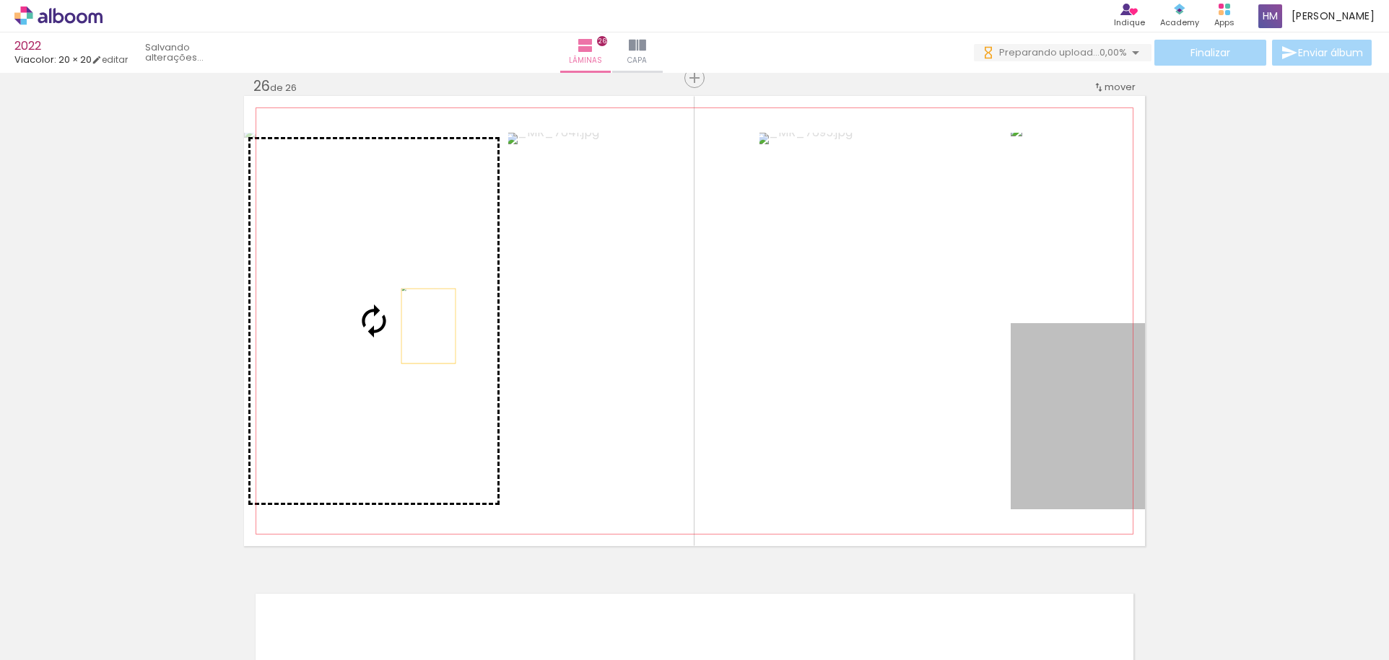
drag, startPoint x: 1093, startPoint y: 376, endPoint x: 423, endPoint y: 326, distance: 671.7
click at [0, 0] on slot at bounding box center [0, 0] width 0 height 0
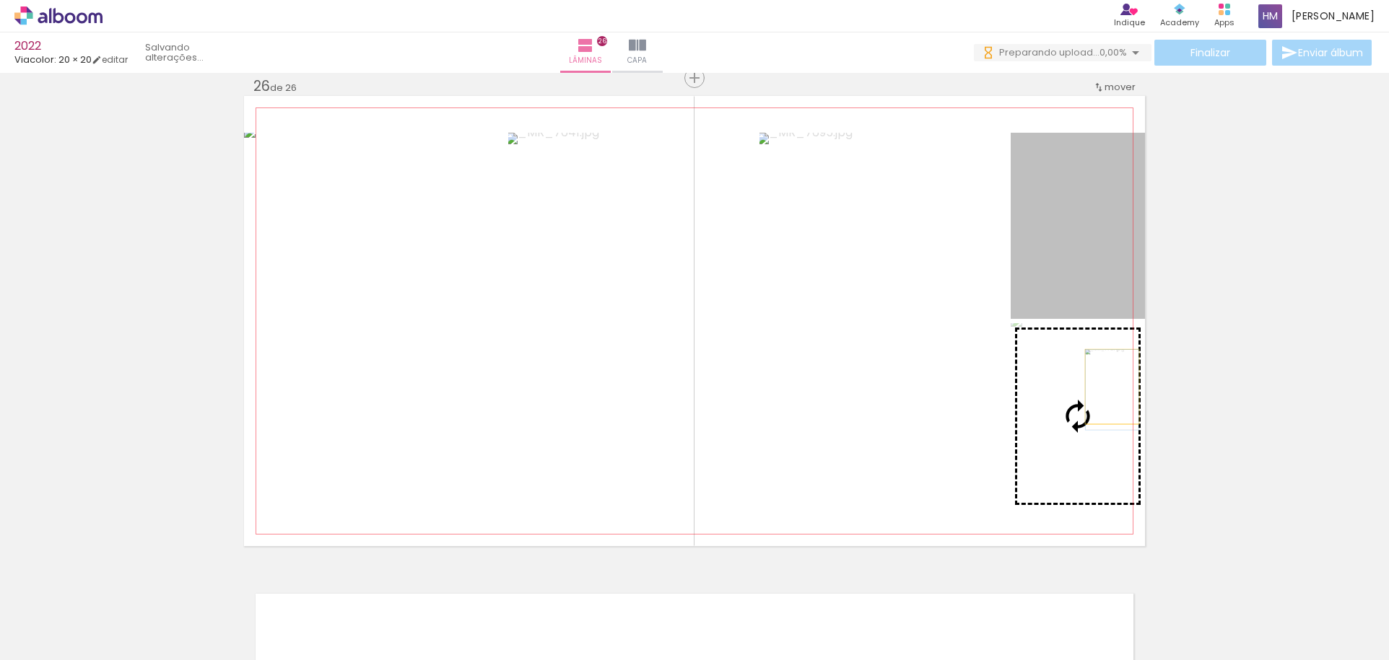
drag, startPoint x: 1096, startPoint y: 198, endPoint x: 1107, endPoint y: 387, distance: 189.4
click at [0, 0] on slot at bounding box center [0, 0] width 0 height 0
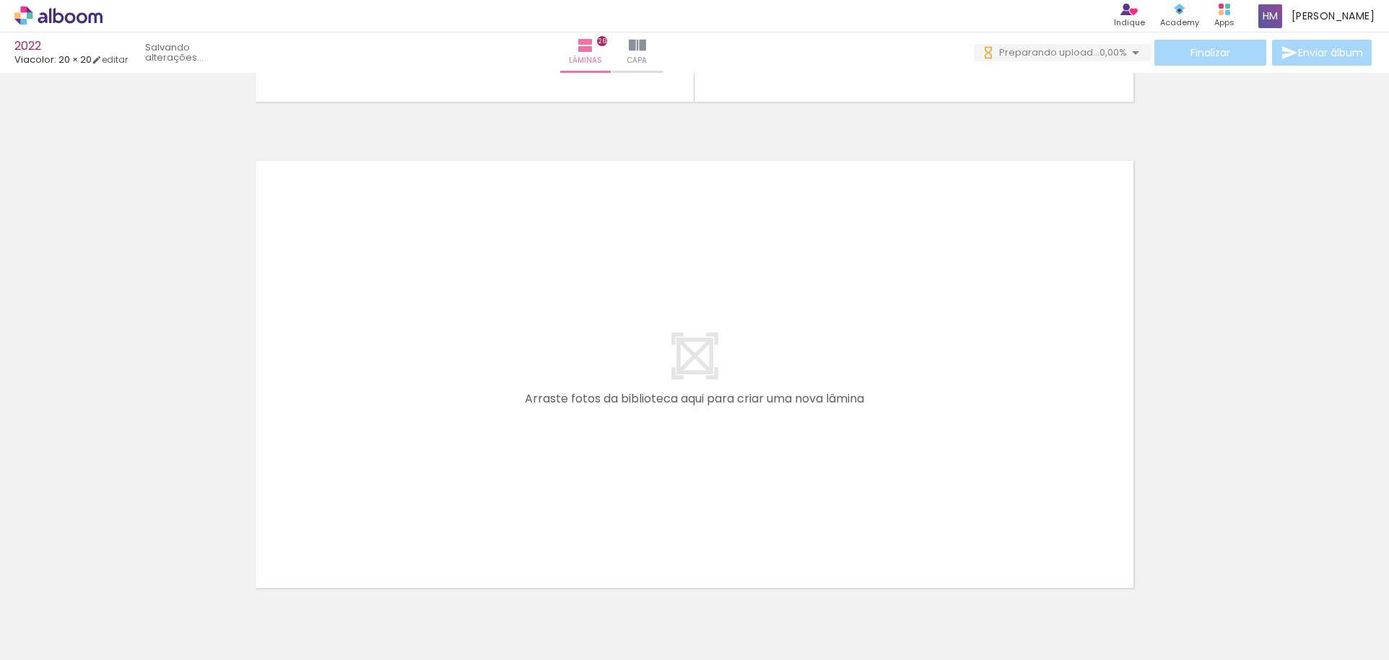
scroll to position [12695, 0]
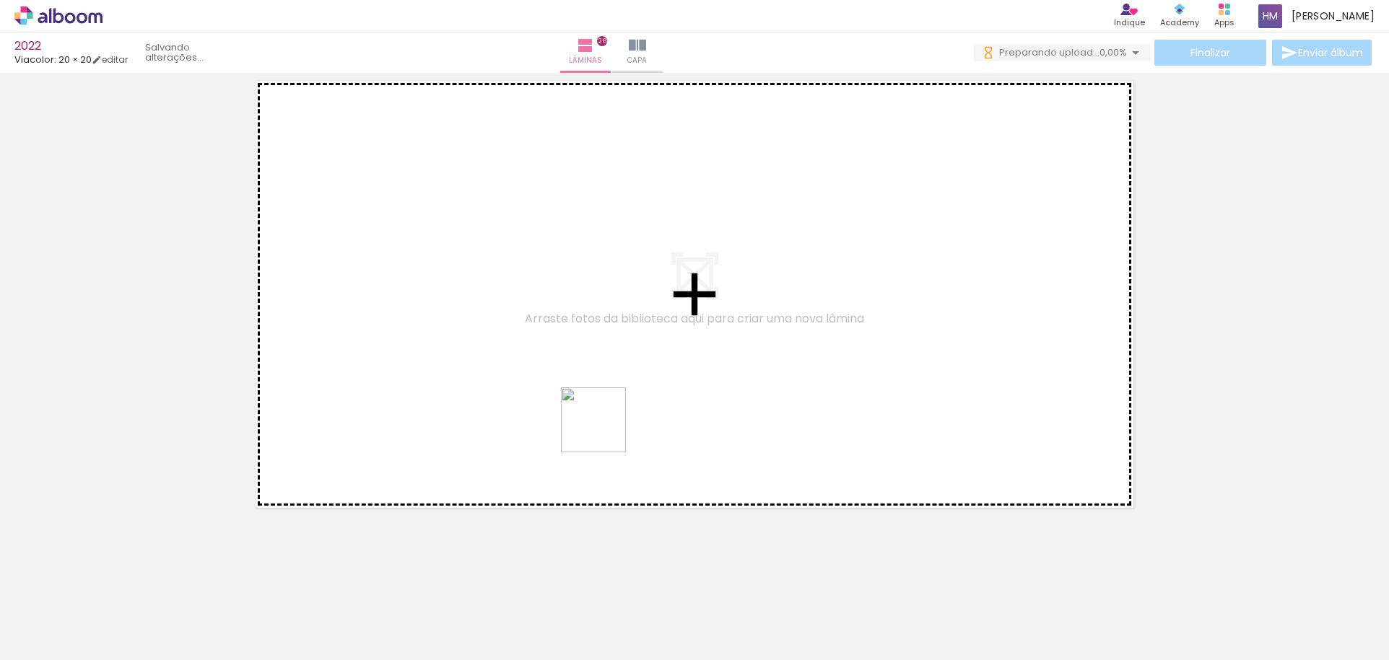
drag, startPoint x: 561, startPoint y: 599, endPoint x: 610, endPoint y: 471, distance: 136.9
click at [605, 427] on quentale-workspace at bounding box center [694, 330] width 1389 height 660
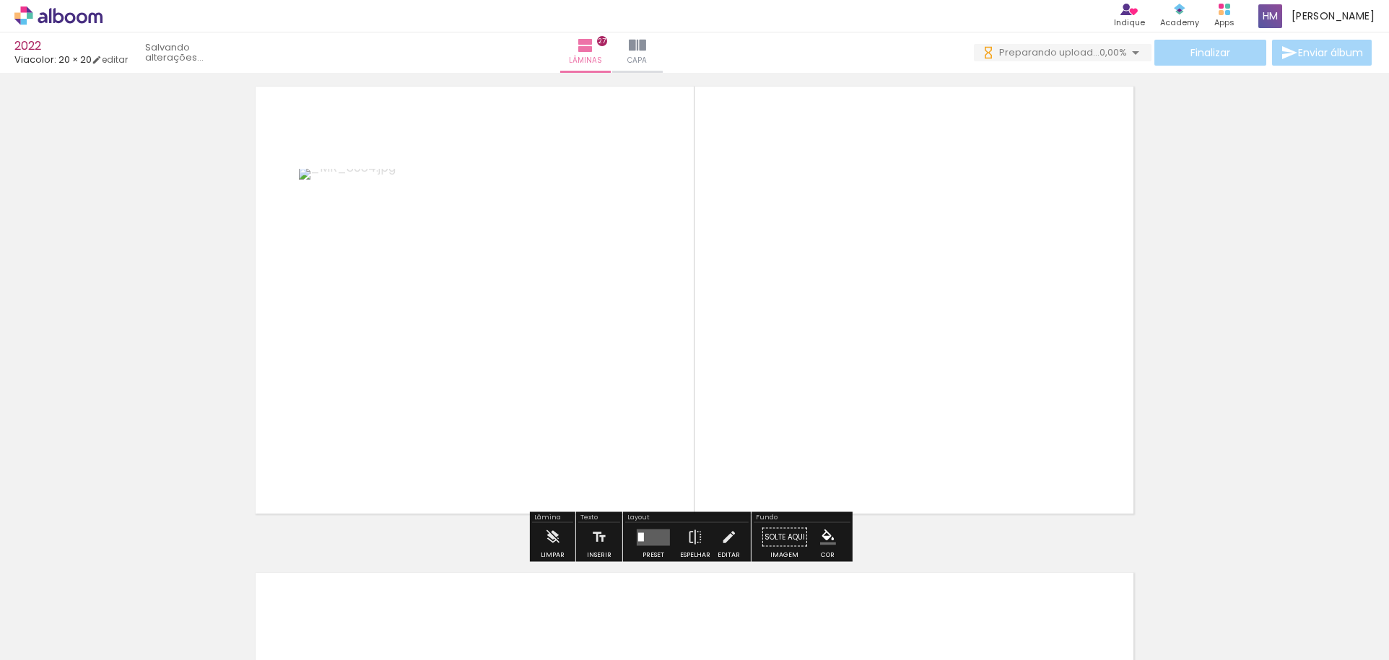
scroll to position [12668, 0]
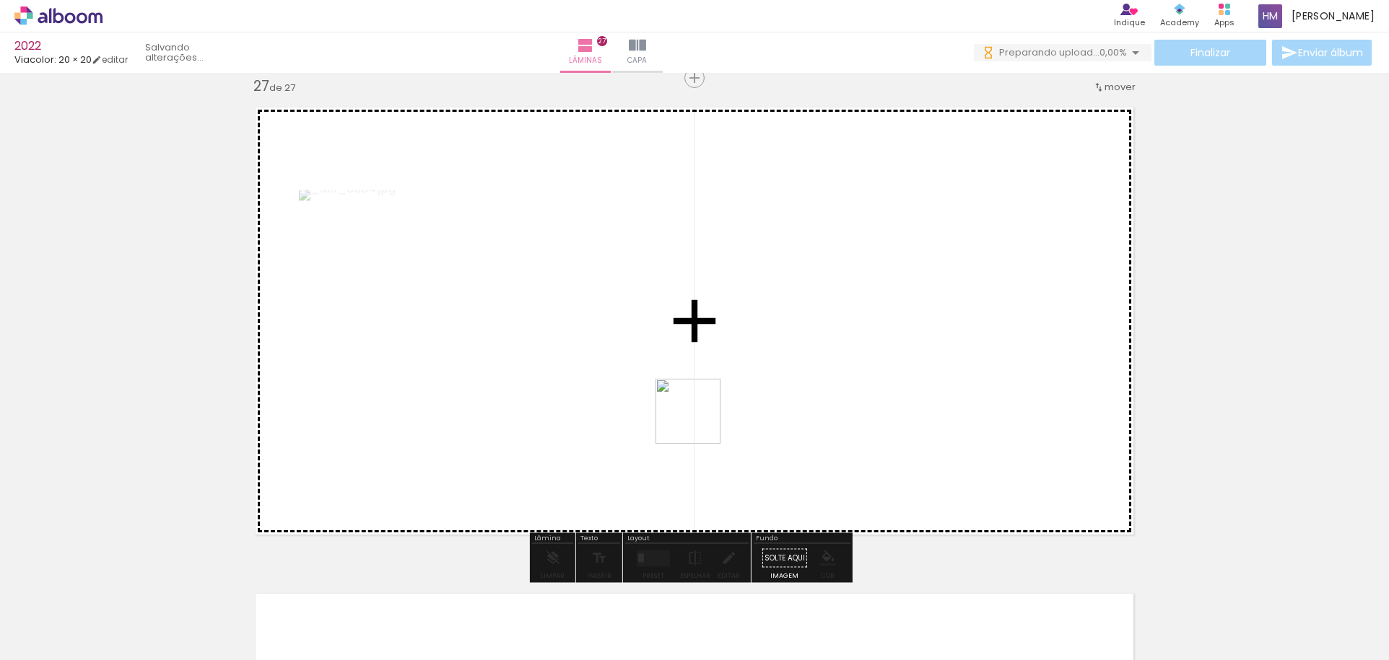
drag, startPoint x: 647, startPoint y: 602, endPoint x: 699, endPoint y: 422, distance: 187.1
click at [699, 422] on quentale-workspace at bounding box center [694, 330] width 1389 height 660
drag, startPoint x: 729, startPoint y: 585, endPoint x: 801, endPoint y: 391, distance: 207.8
click at [801, 391] on quentale-workspace at bounding box center [694, 330] width 1389 height 660
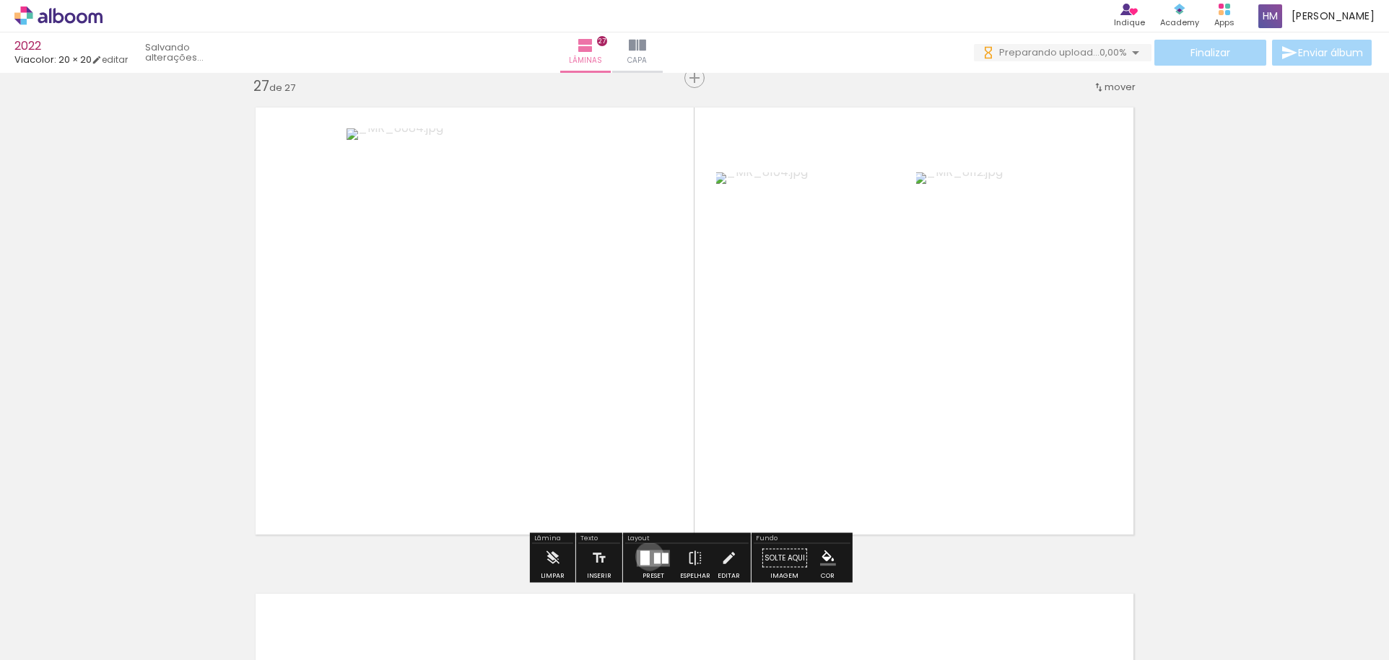
click at [646, 557] on div at bounding box center [644, 558] width 9 height 14
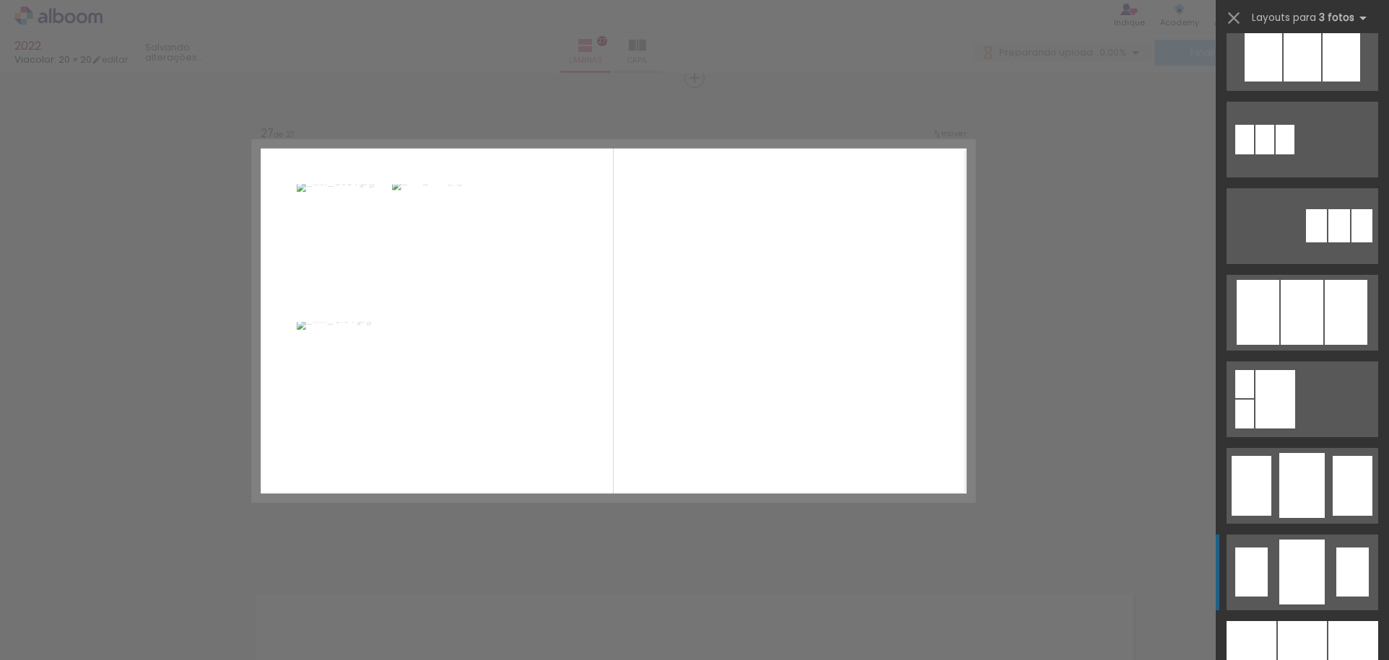
scroll to position [938, 0]
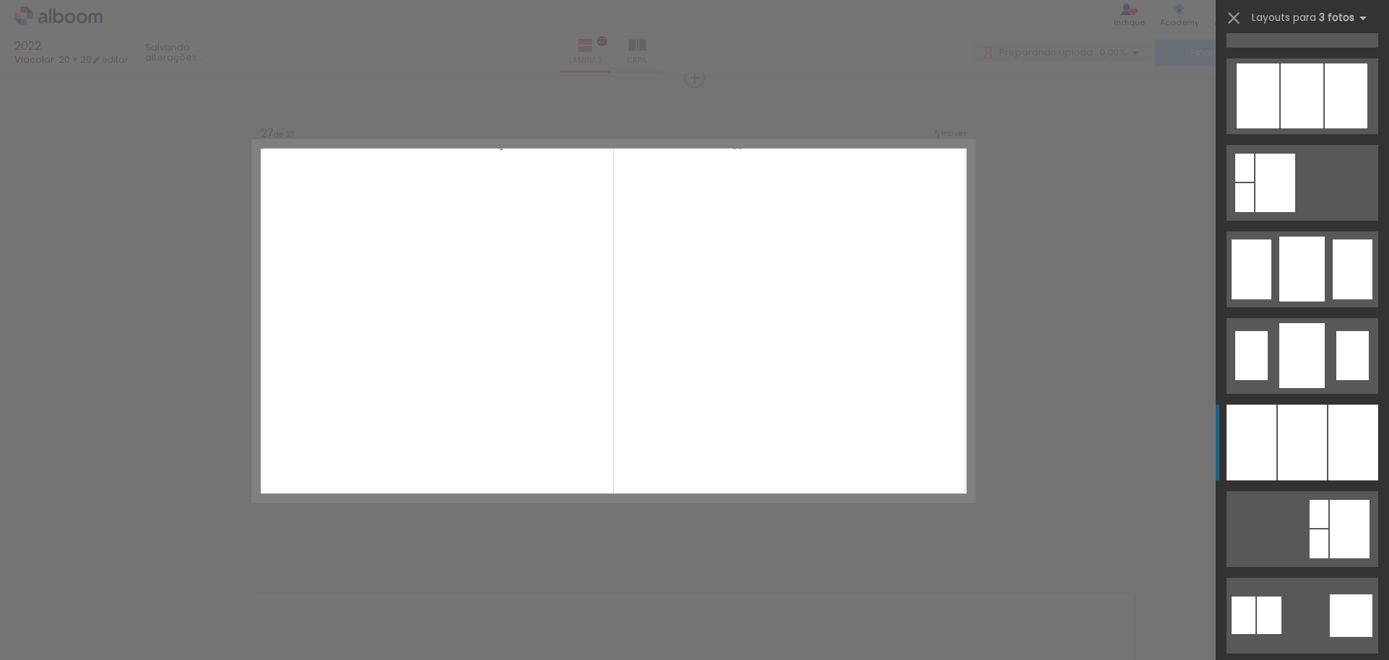
click at [1301, 453] on div at bounding box center [1302, 443] width 49 height 76
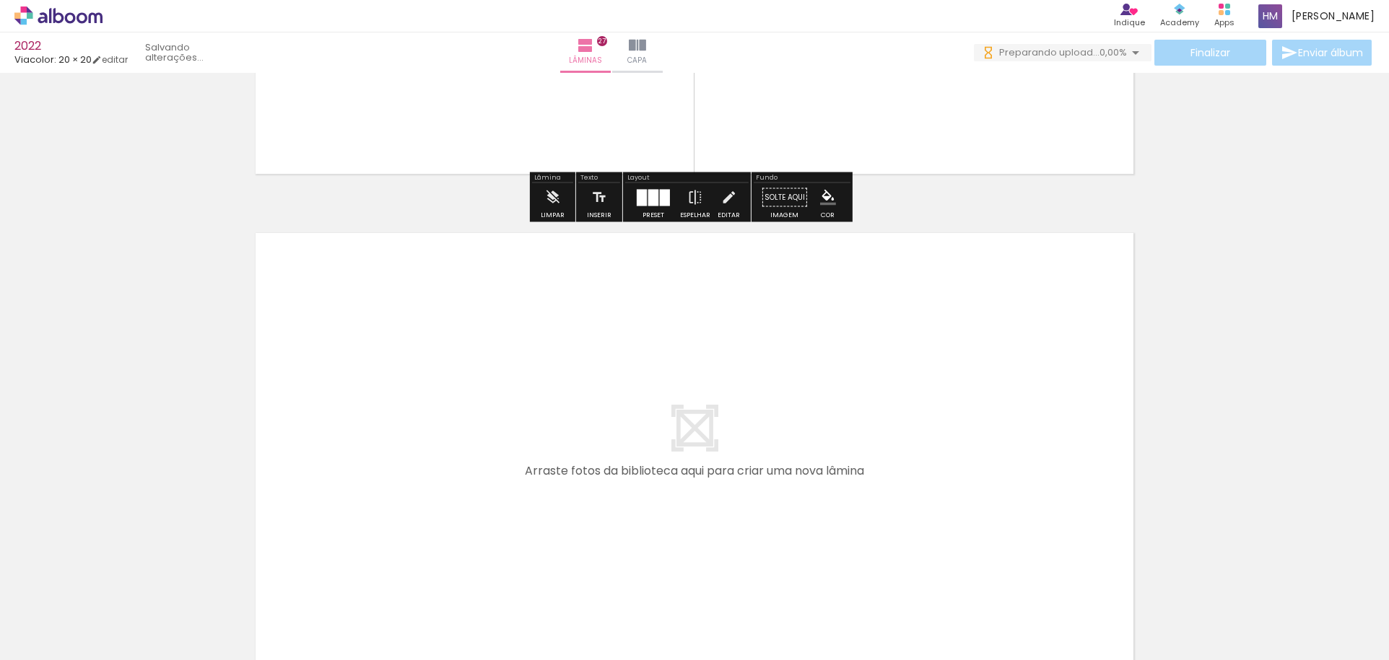
scroll to position [12740, 0]
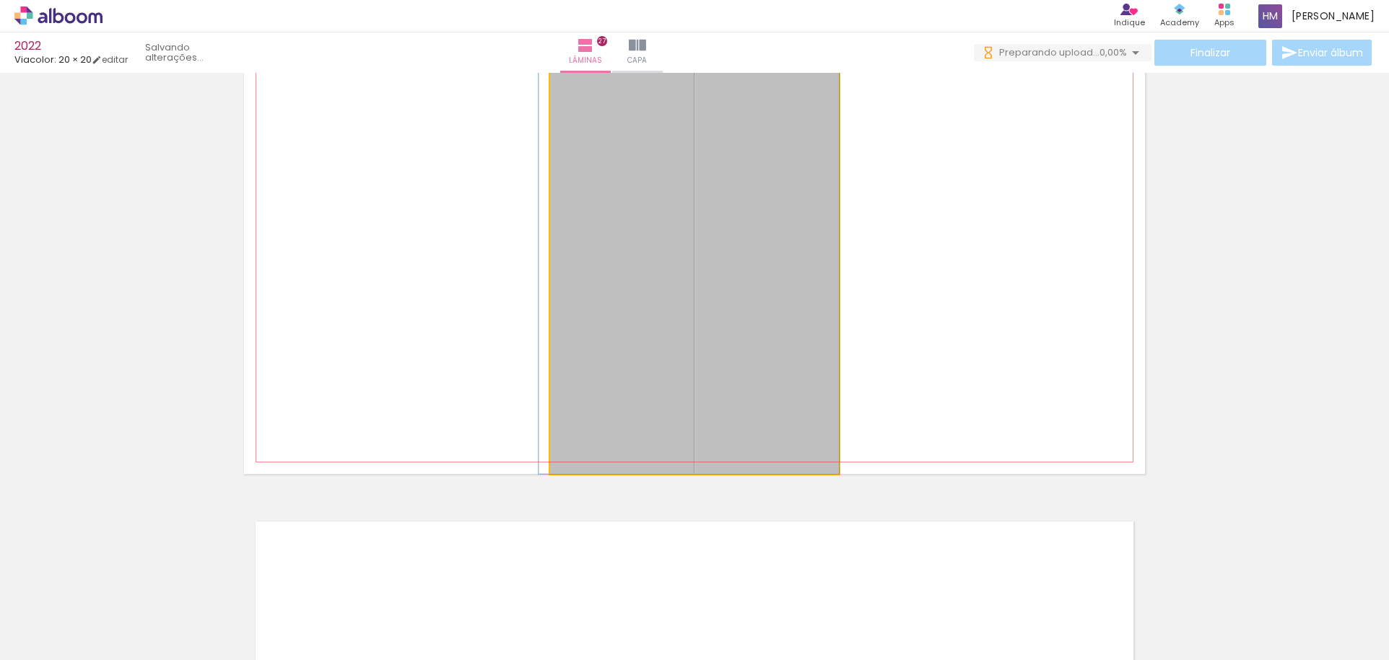
drag, startPoint x: 723, startPoint y: 256, endPoint x: 692, endPoint y: 256, distance: 30.3
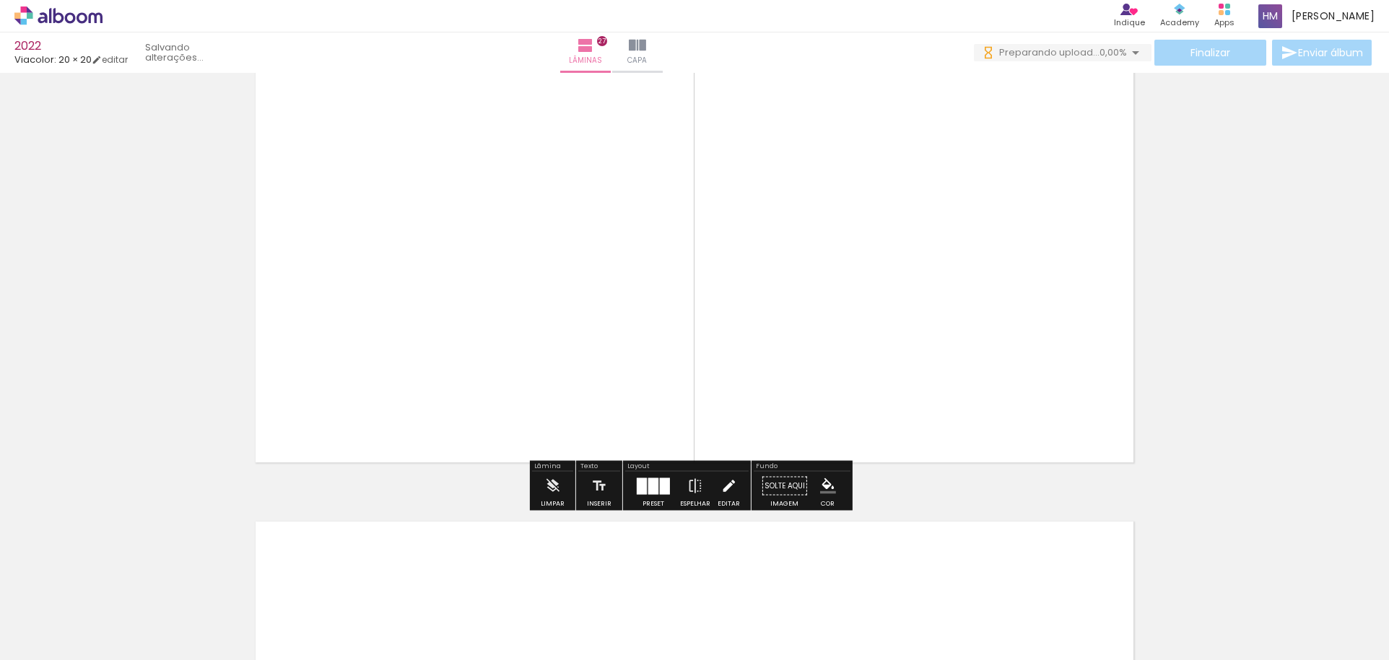
click at [724, 489] on iron-icon at bounding box center [728, 486] width 16 height 29
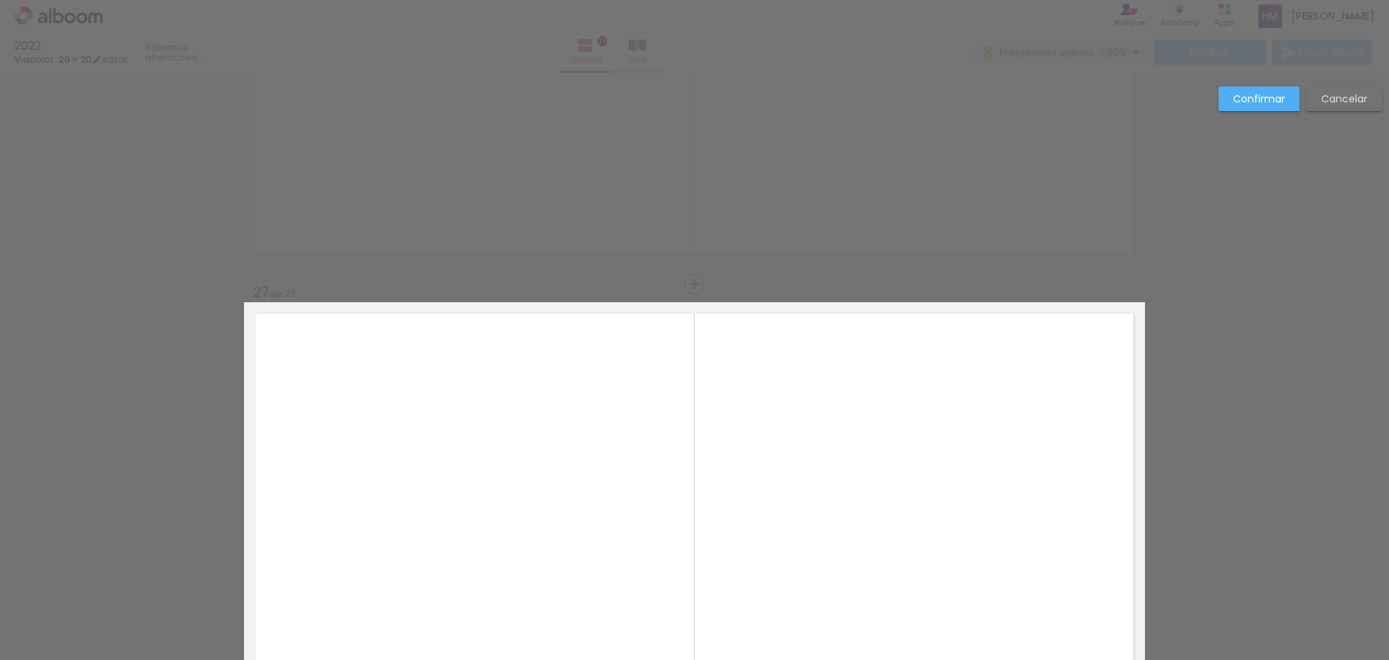
scroll to position [12456, 0]
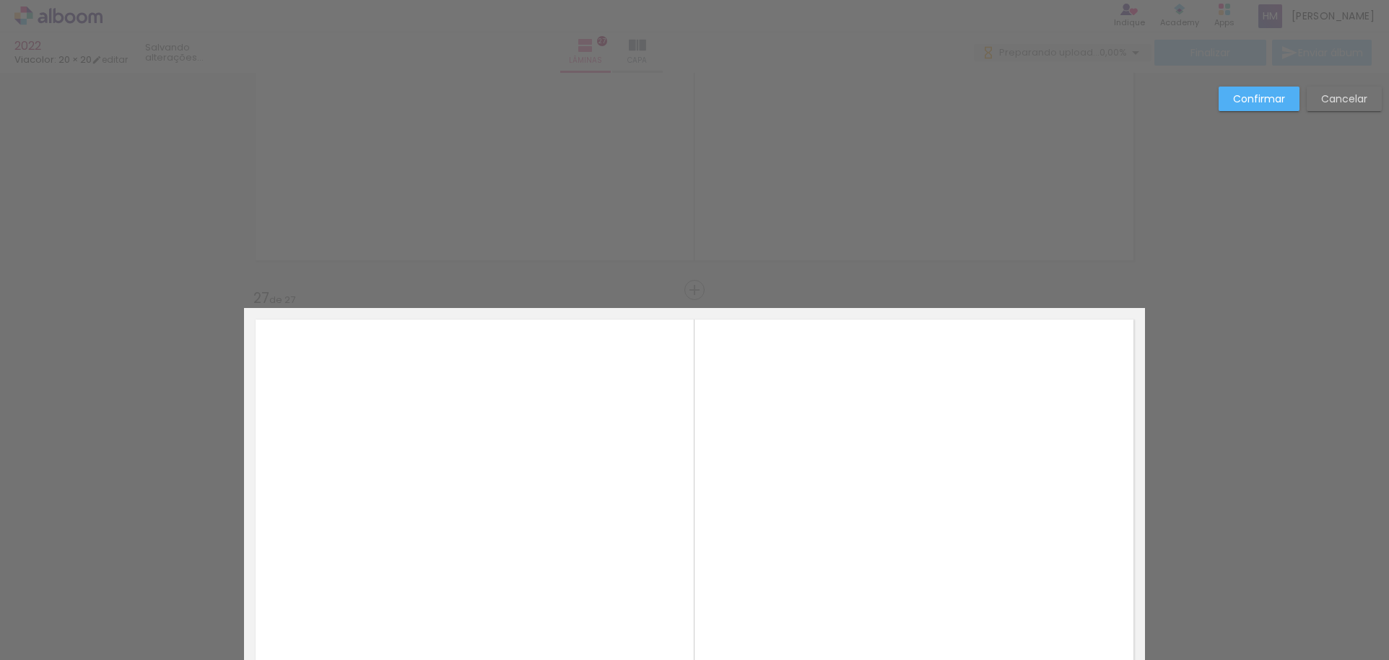
click at [567, 357] on quentale-photo at bounding box center [694, 533] width 289 height 450
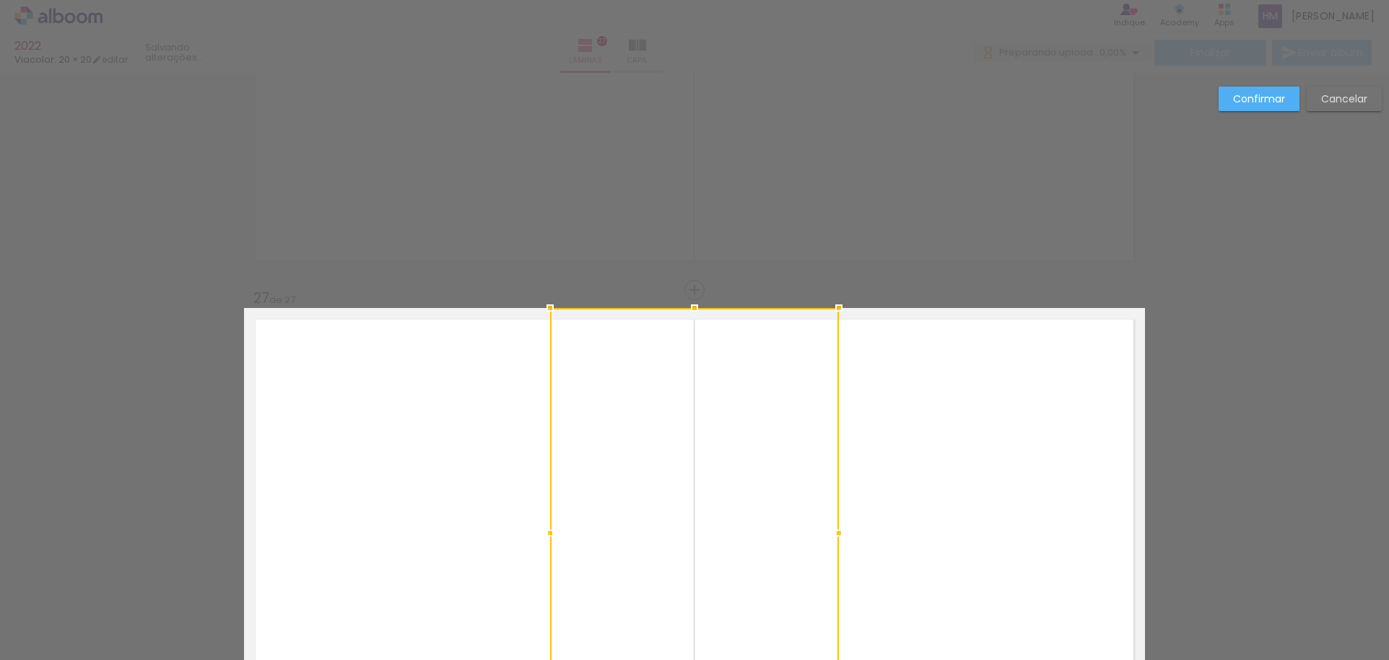
click at [682, 497] on div at bounding box center [694, 533] width 289 height 450
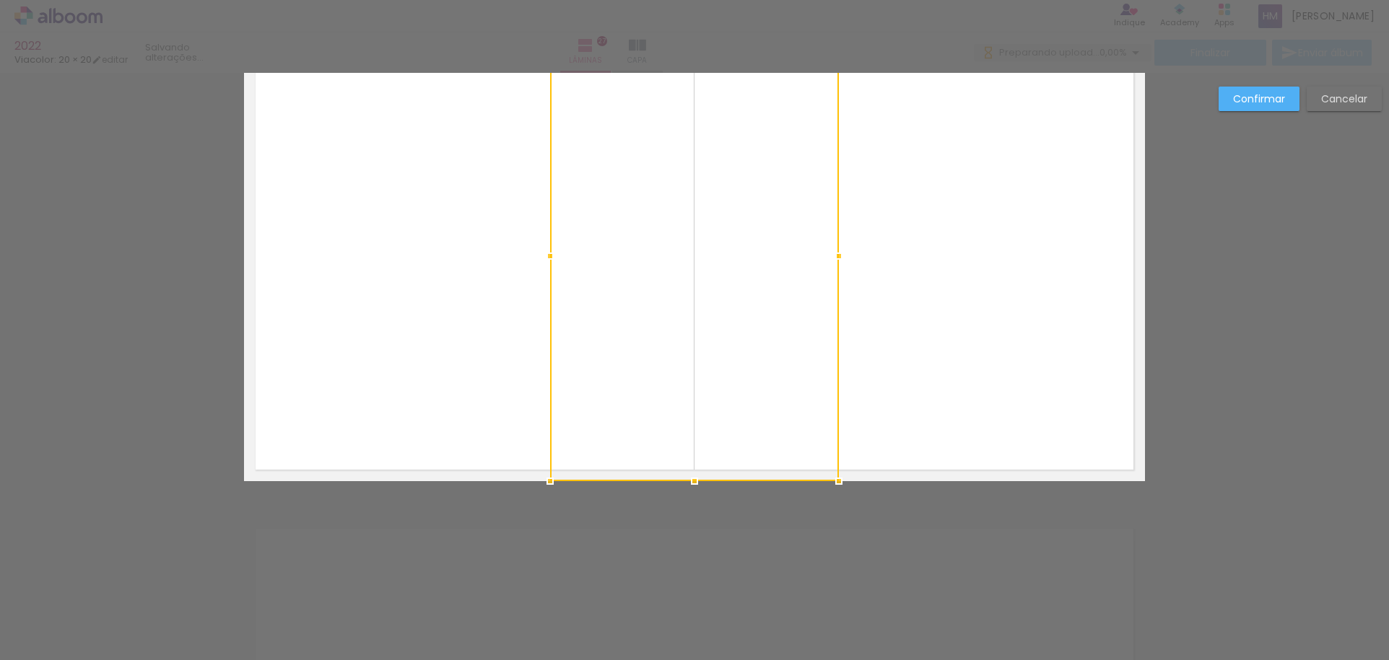
scroll to position [12961, 0]
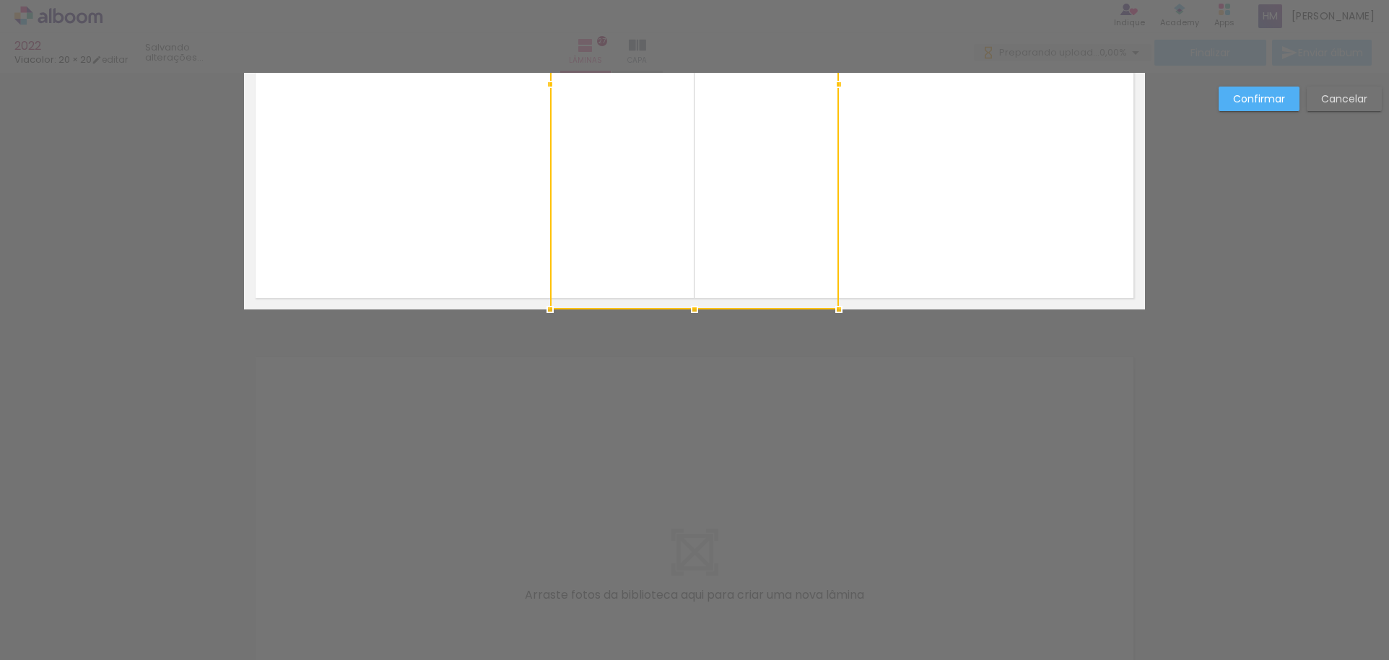
scroll to position [12889, 0]
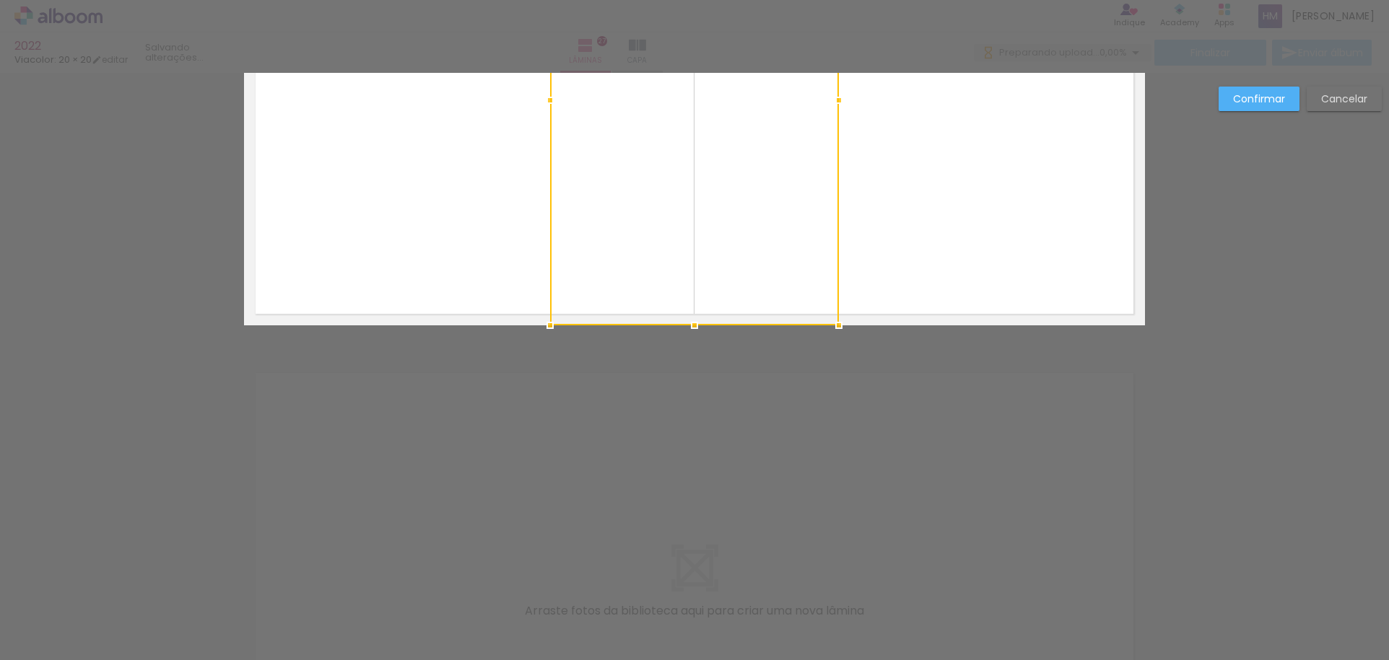
click at [0, 0] on slot "Confirmar" at bounding box center [0, 0] width 0 height 0
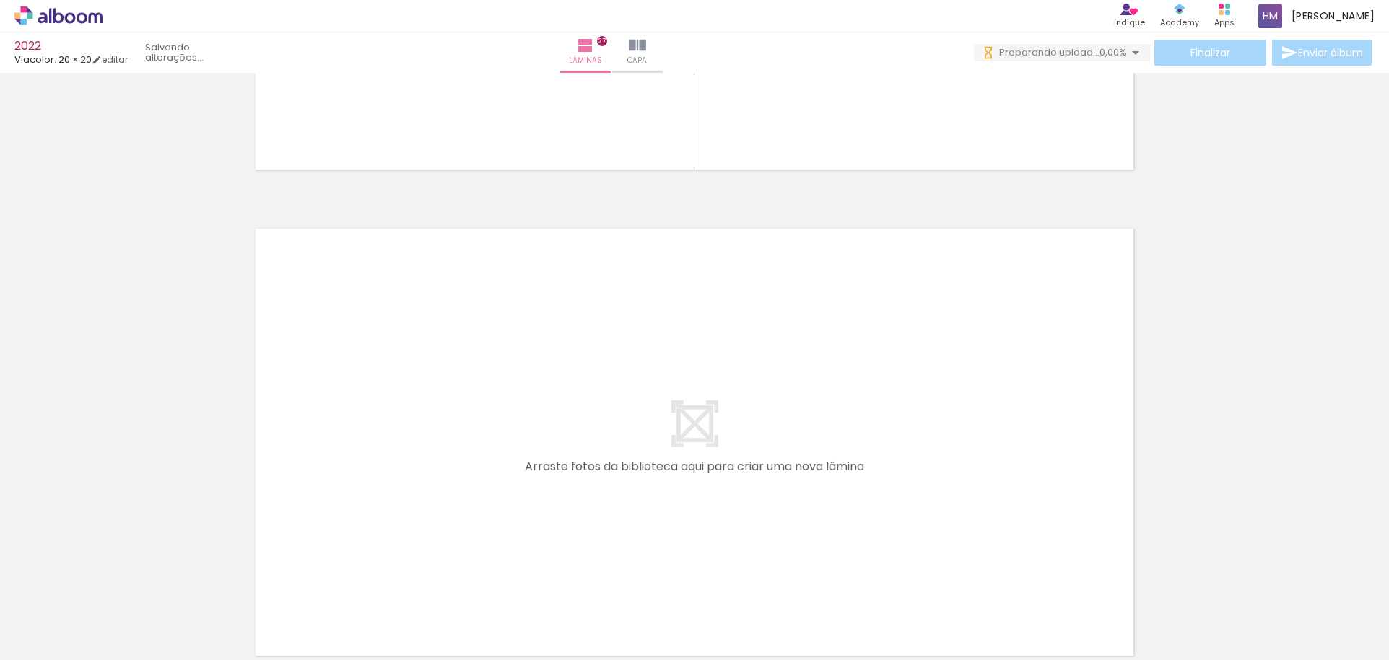
scroll to position [13182, 0]
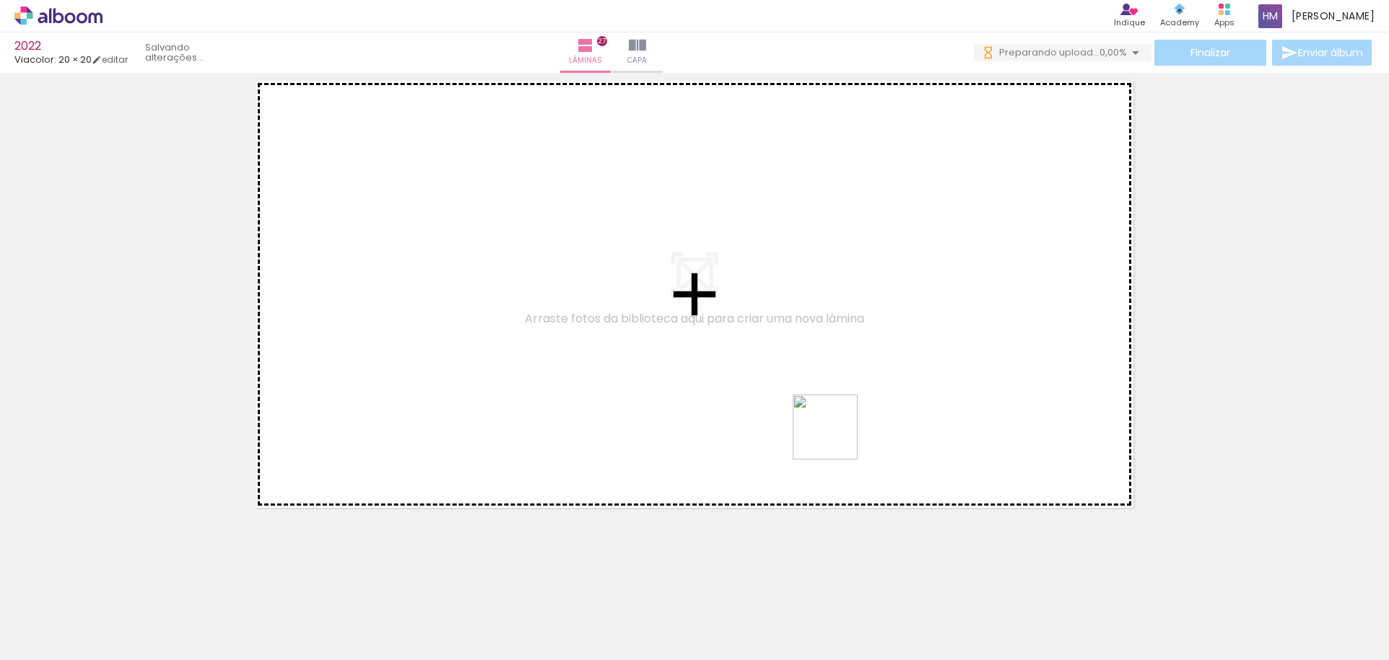
drag, startPoint x: 806, startPoint y: 611, endPoint x: 836, endPoint y: 438, distance: 175.0
click at [836, 438] on quentale-workspace at bounding box center [694, 330] width 1389 height 660
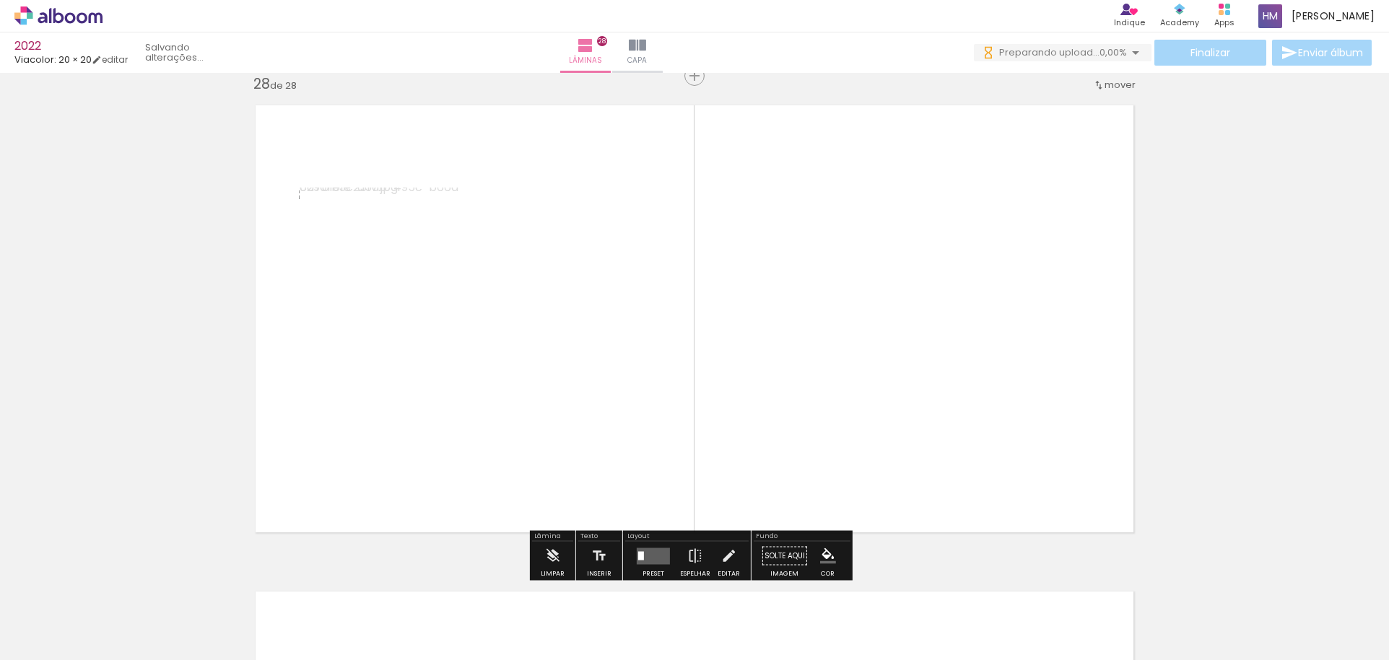
scroll to position [13155, 0]
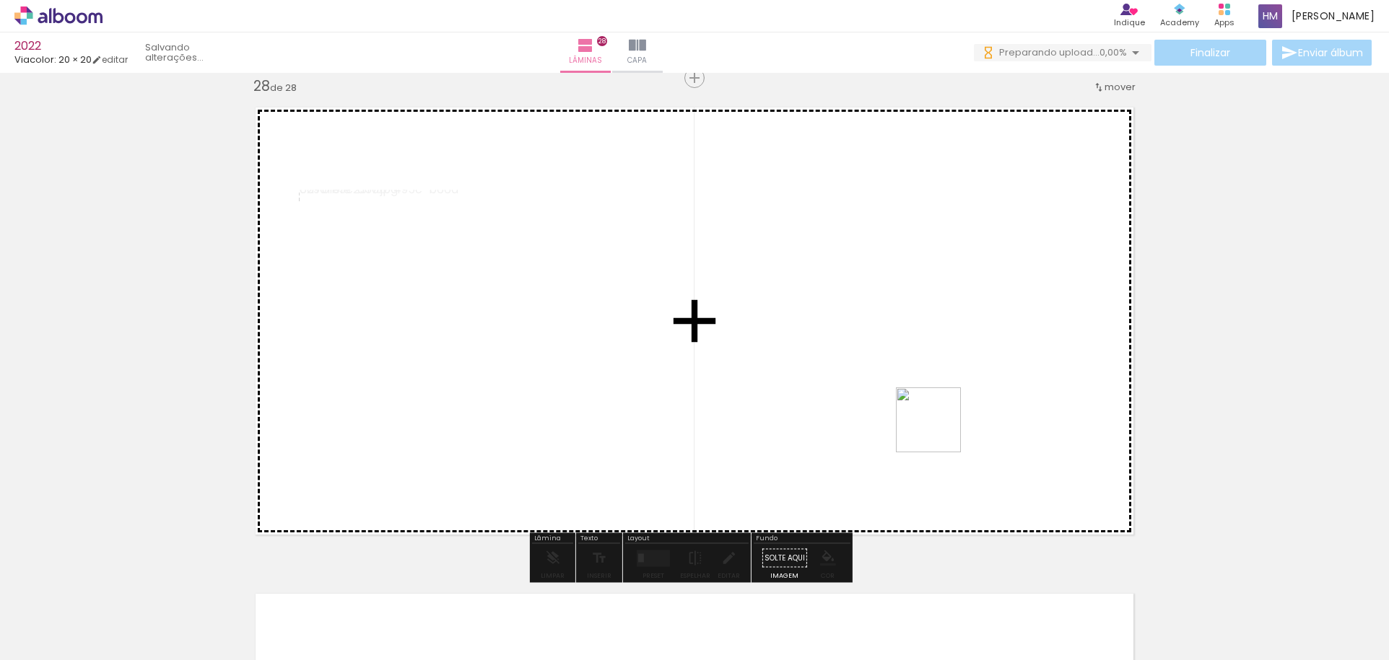
drag, startPoint x: 1048, startPoint y: 597, endPoint x: 923, endPoint y: 412, distance: 223.0
click at [923, 412] on quentale-workspace at bounding box center [694, 330] width 1389 height 660
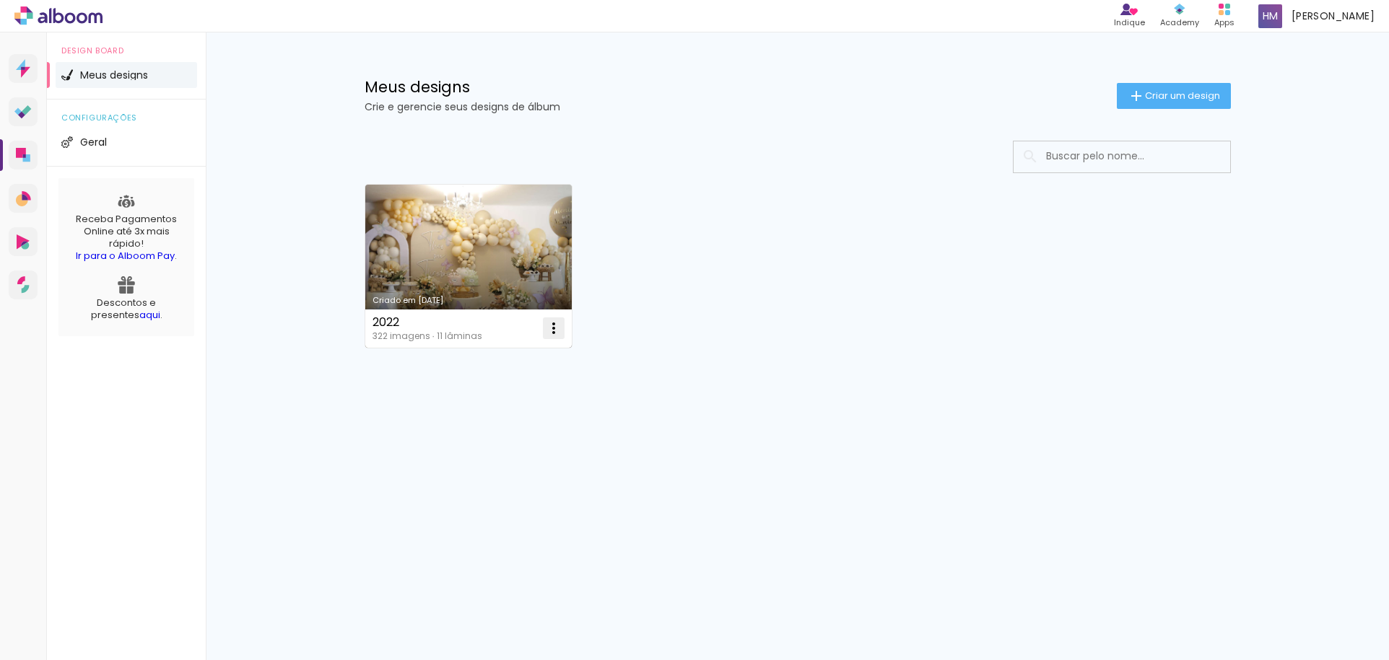
click at [563, 330] on paper-icon-button at bounding box center [553, 328] width 29 height 29
click at [481, 422] on span "Excluir" at bounding box center [472, 424] width 31 height 10
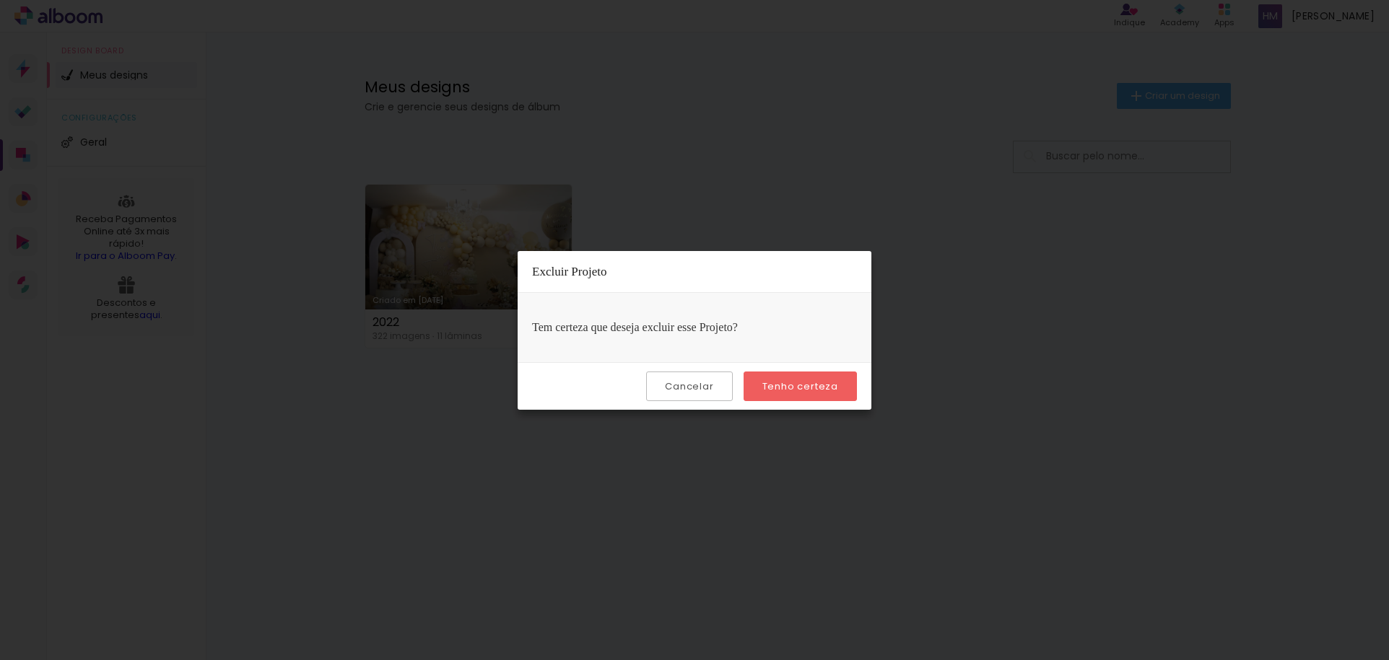
click at [0, 0] on slot "Tenho certeza" at bounding box center [0, 0] width 0 height 0
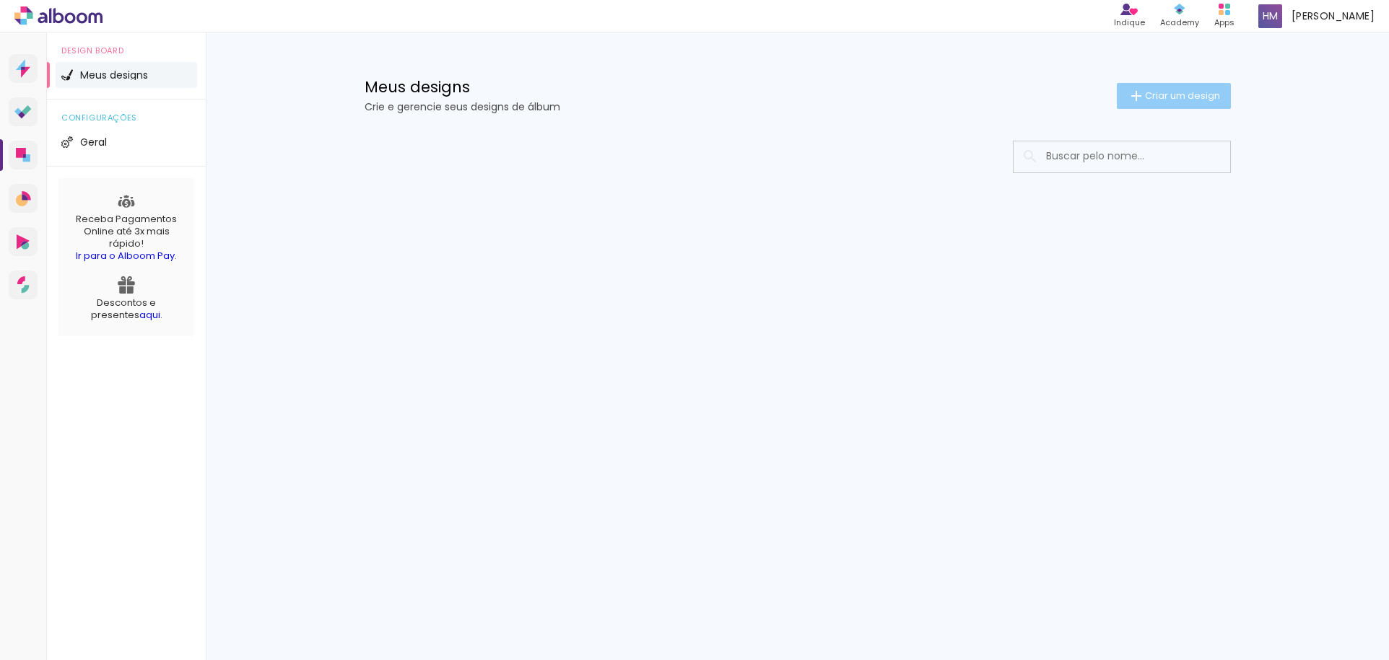
click at [1153, 91] on span "Criar um design" at bounding box center [1182, 95] width 75 height 9
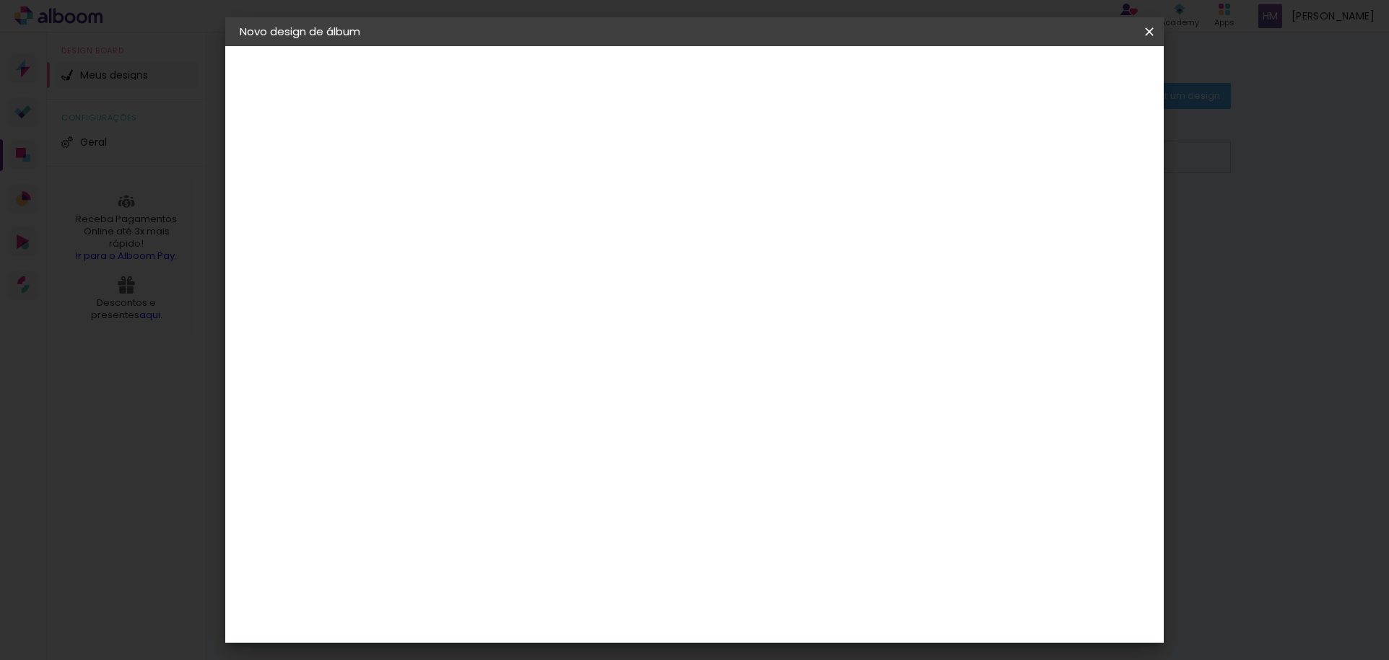
click at [0, 0] on div at bounding box center [0, 0] width 0 height 0
type input "2022"
type paper-input "2022"
click at [0, 0] on slot "Avançar" at bounding box center [0, 0] width 0 height 0
click at [505, 276] on input at bounding box center [513, 275] width 146 height 18
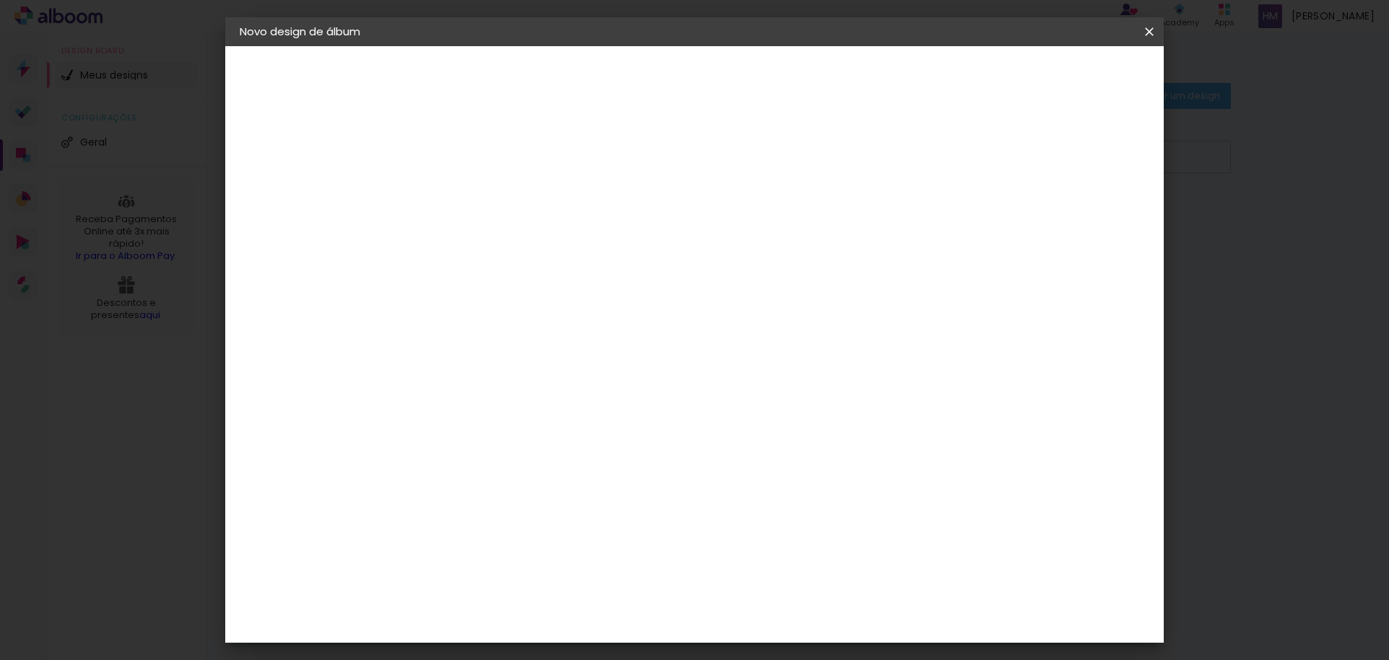
type input "VIA"
type paper-input "VIA"
click at [513, 322] on div "Viacolor" at bounding box center [489, 326] width 47 height 12
click at [707, 68] on paper-button "Avançar" at bounding box center [672, 76] width 71 height 25
click at [532, 240] on input "text" at bounding box center [504, 251] width 56 height 22
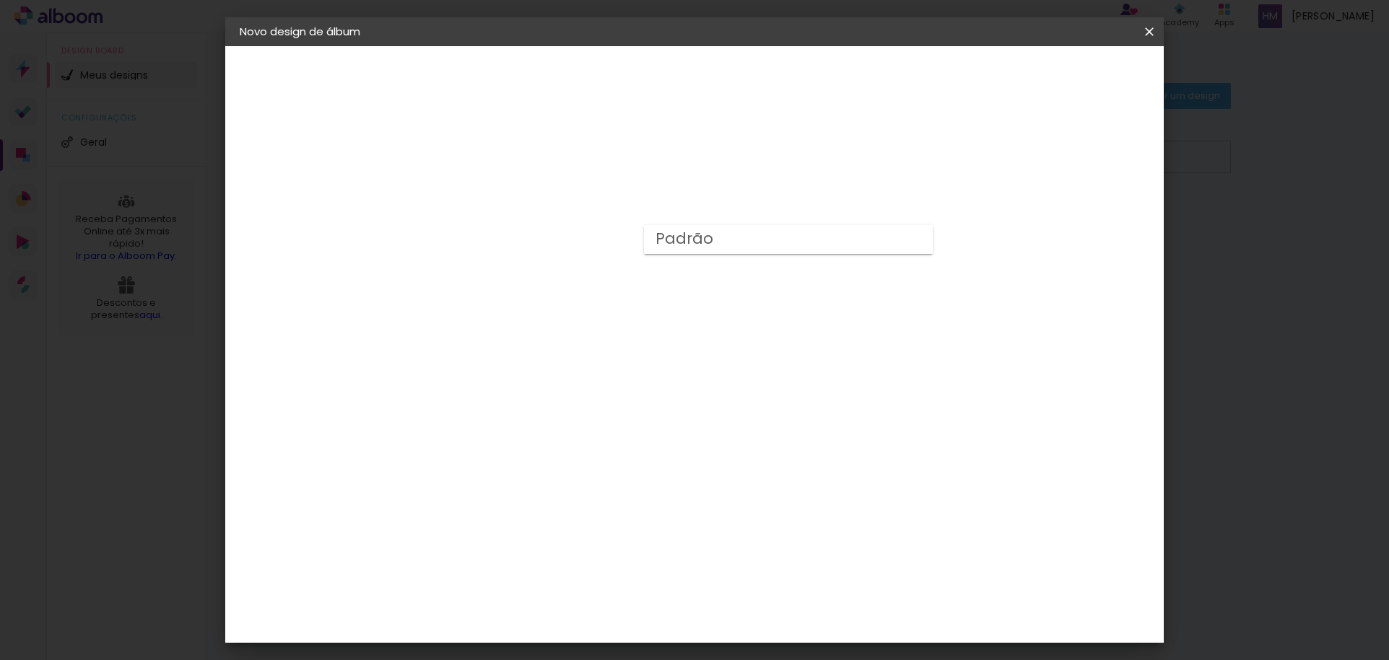
click at [0, 0] on slot "Padrão" at bounding box center [0, 0] width 0 height 0
type input "Padrão"
click at [573, 555] on span "20 × 20" at bounding box center [539, 574] width 67 height 38
click at [0, 0] on slot "Avançar" at bounding box center [0, 0] width 0 height 0
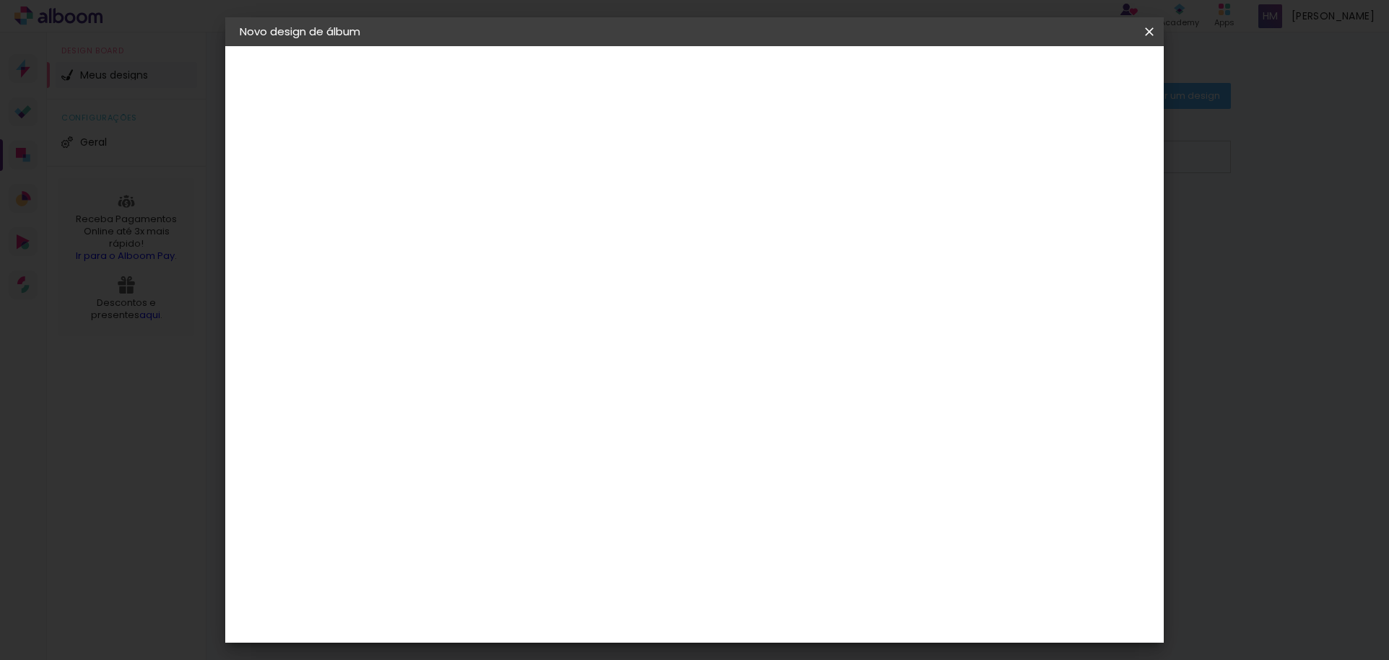
click at [1059, 74] on span "Iniciar design" at bounding box center [1026, 76] width 66 height 10
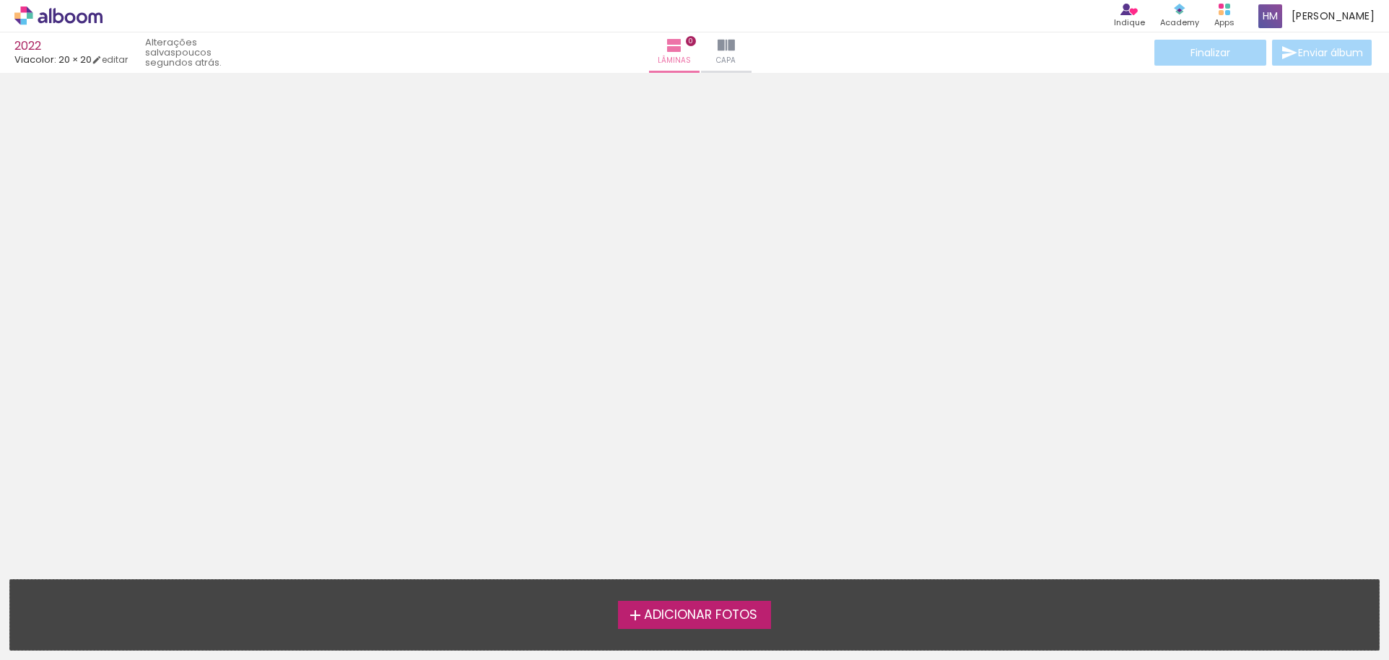
click at [737, 619] on span "Adicionar Fotos" at bounding box center [700, 615] width 113 height 13
click at [0, 0] on input "file" at bounding box center [0, 0] width 0 height 0
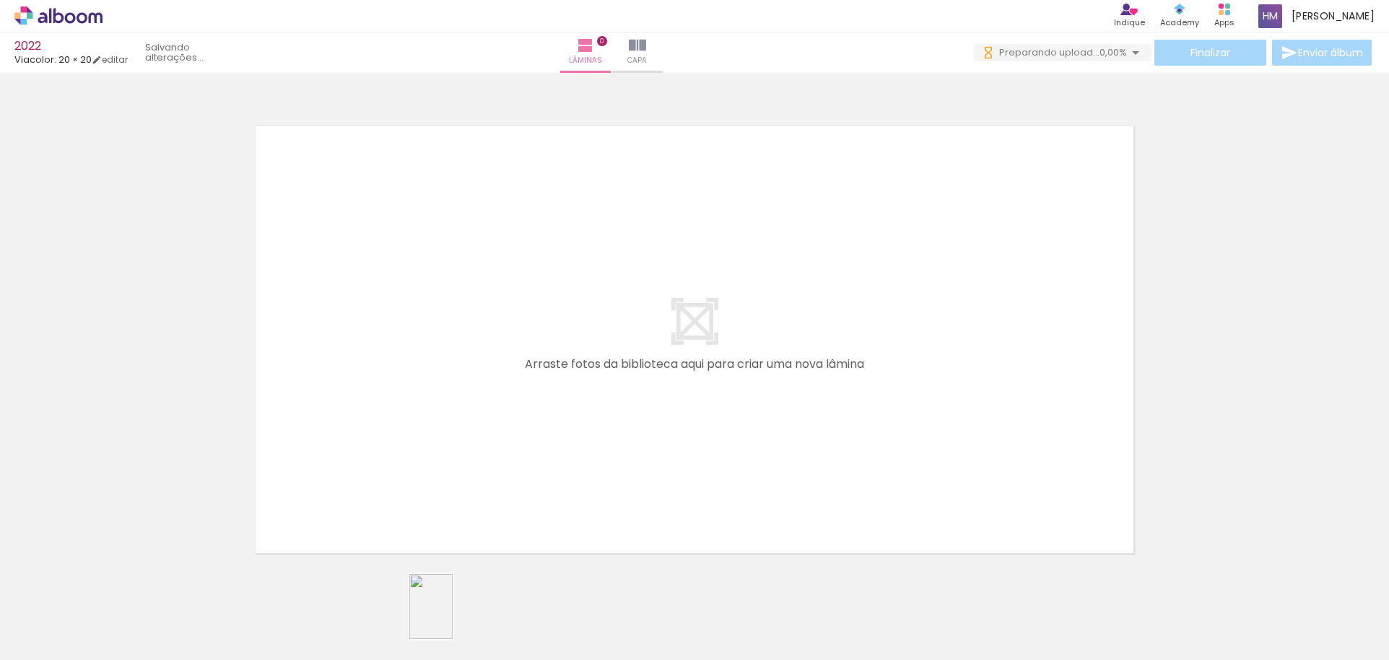
drag, startPoint x: 538, startPoint y: 612, endPoint x: 453, endPoint y: 618, distance: 85.4
click at [0, 0] on slot at bounding box center [0, 0] width 0 height 0
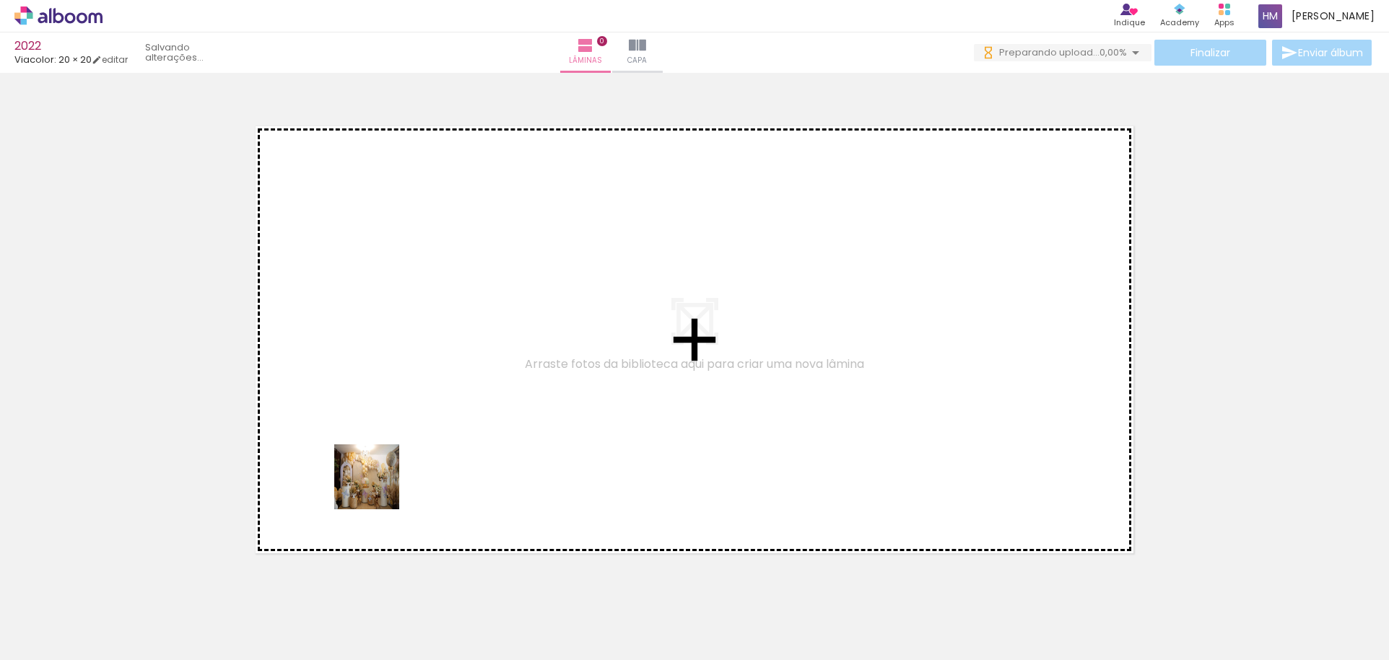
drag, startPoint x: 162, startPoint y: 625, endPoint x: 397, endPoint y: 458, distance: 287.8
click at [397, 458] on quentale-workspace at bounding box center [694, 330] width 1389 height 660
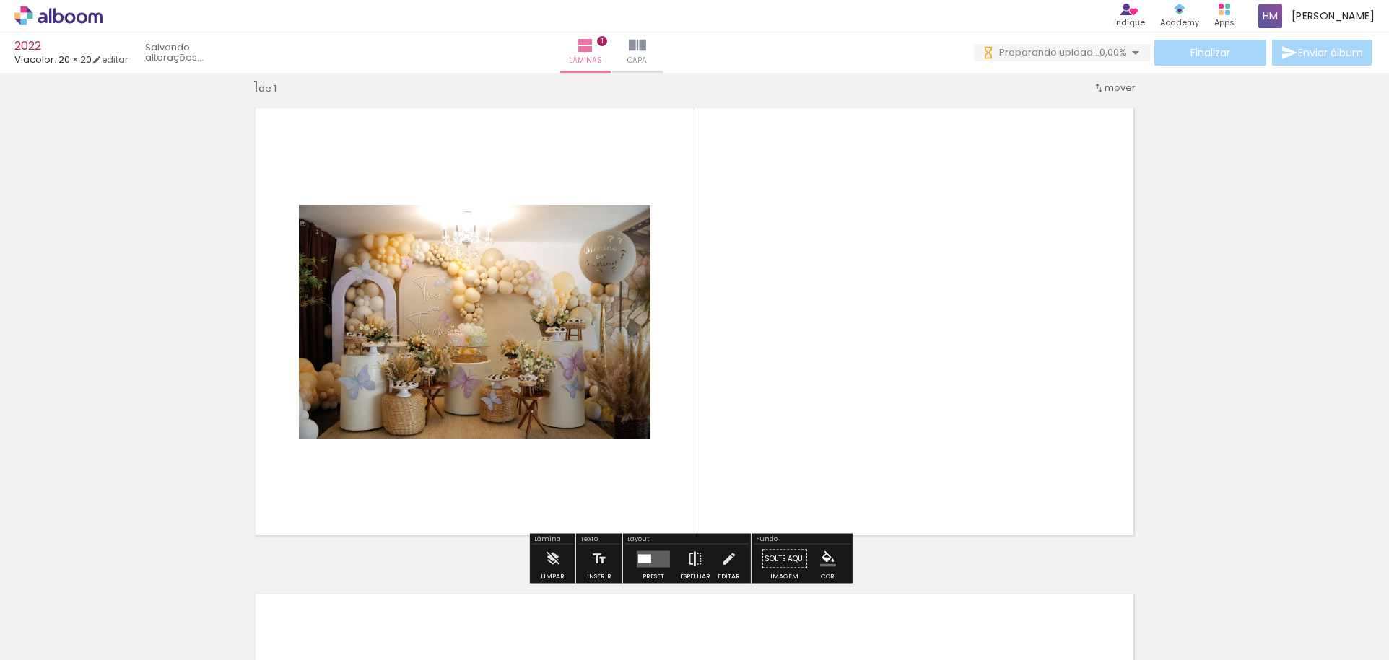
scroll to position [19, 0]
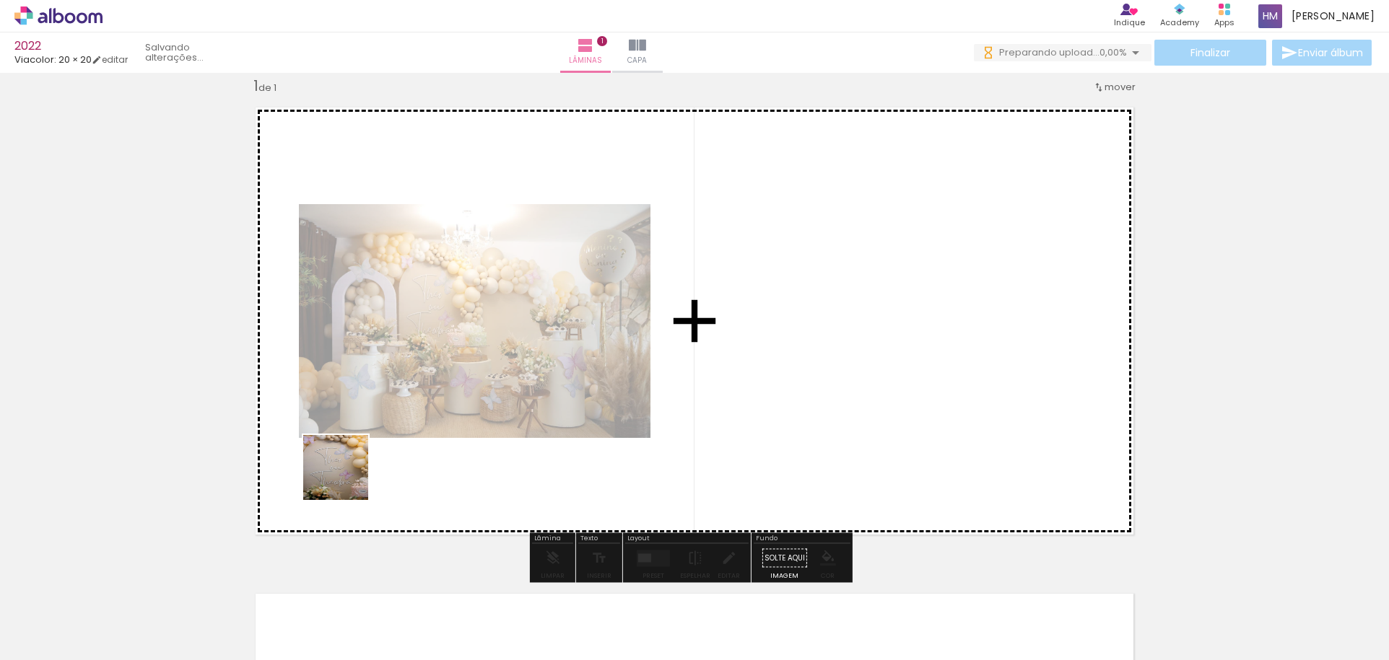
drag, startPoint x: 238, startPoint y: 610, endPoint x: 346, endPoint y: 479, distance: 170.2
click at [346, 479] on quentale-workspace at bounding box center [694, 330] width 1389 height 660
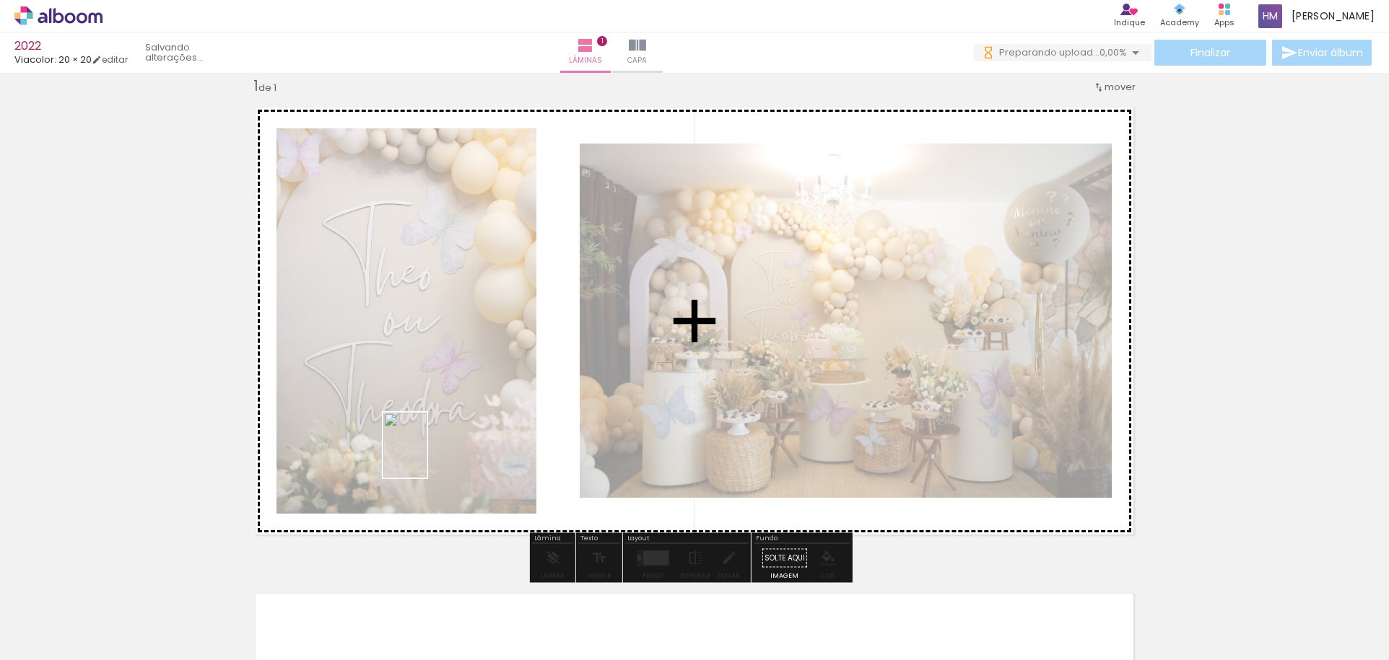
drag, startPoint x: 324, startPoint y: 617, endPoint x: 427, endPoint y: 456, distance: 190.8
click at [427, 456] on quentale-workspace at bounding box center [694, 330] width 1389 height 660
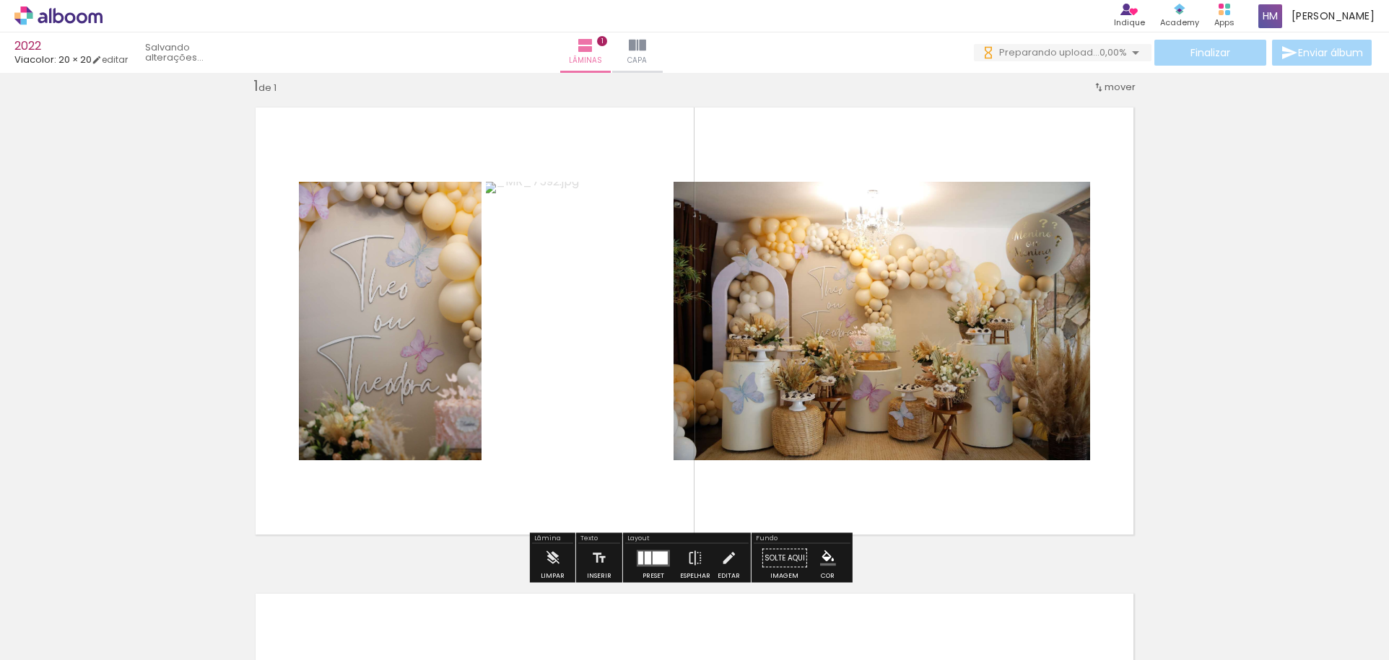
scroll to position [0, 0]
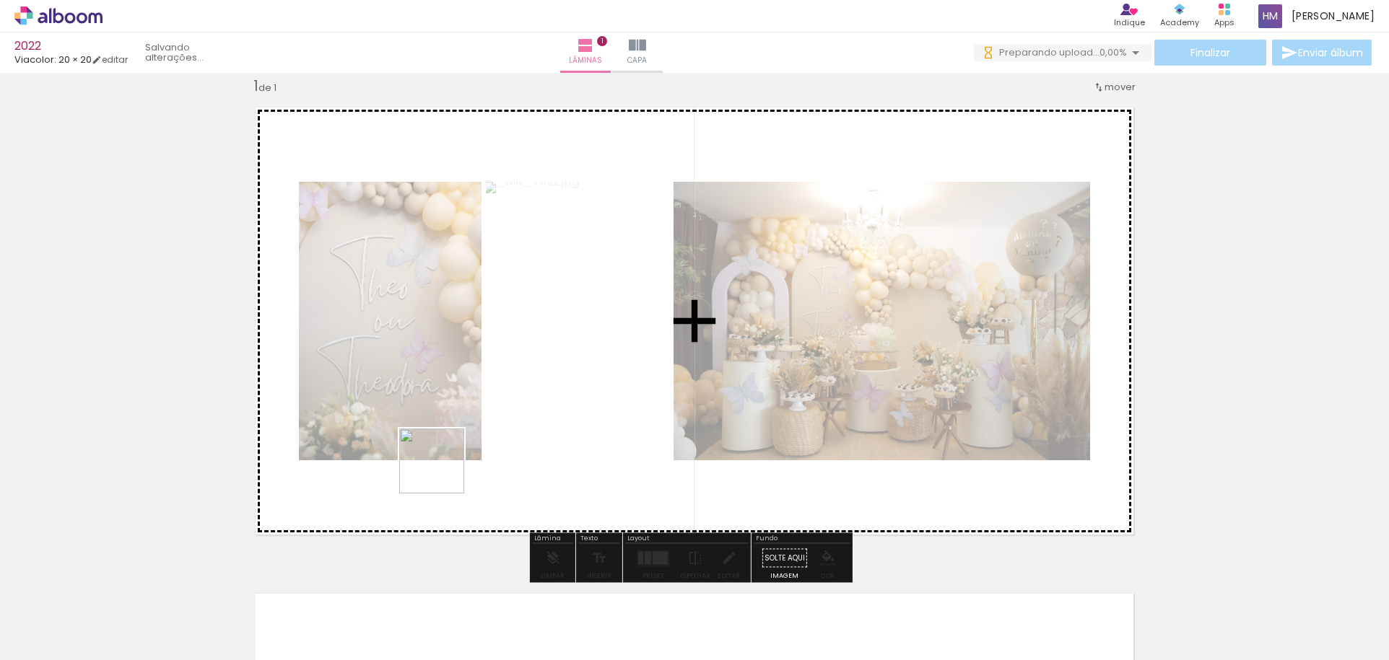
drag, startPoint x: 430, startPoint y: 507, endPoint x: 444, endPoint y: 466, distance: 42.7
click at [444, 466] on quentale-workspace at bounding box center [694, 330] width 1389 height 660
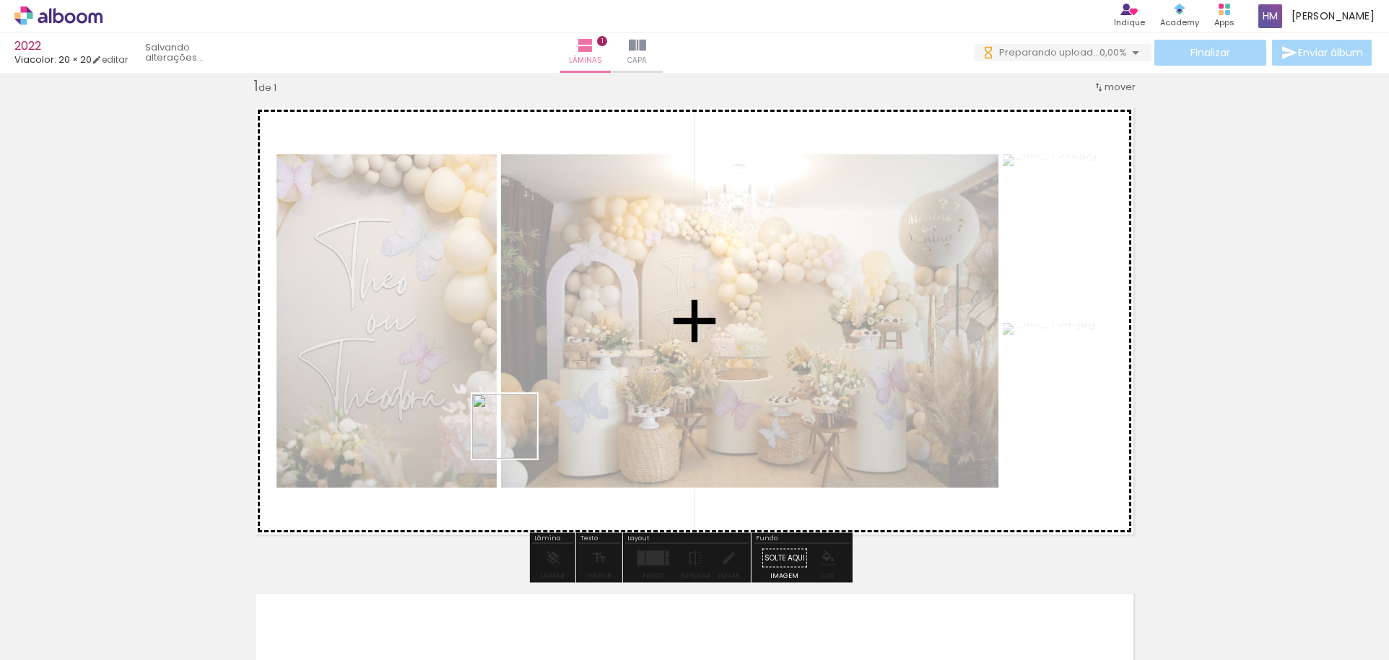
drag, startPoint x: 471, startPoint y: 598, endPoint x: 541, endPoint y: 518, distance: 106.3
click at [518, 427] on quentale-workspace at bounding box center [694, 330] width 1389 height 660
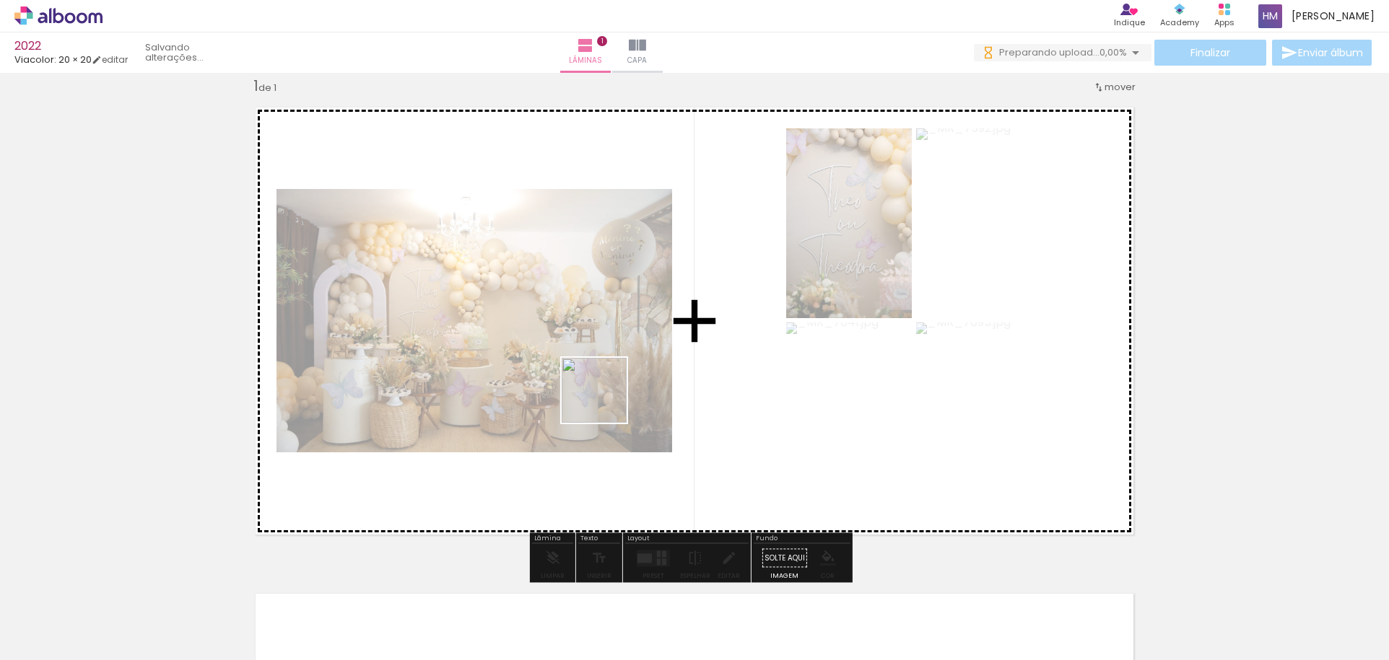
drag, startPoint x: 575, startPoint y: 584, endPoint x: 606, endPoint y: 396, distance: 190.9
click at [606, 396] on quentale-workspace at bounding box center [694, 330] width 1389 height 660
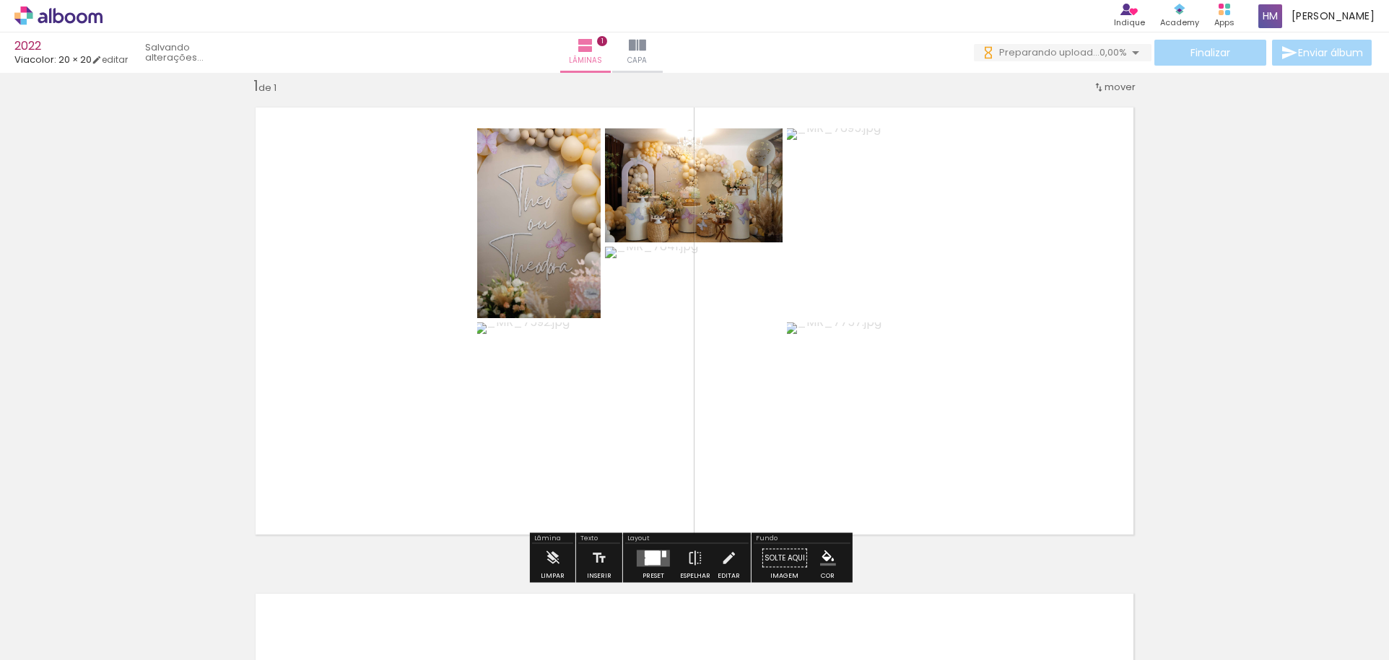
click at [657, 556] on div at bounding box center [652, 558] width 15 height 14
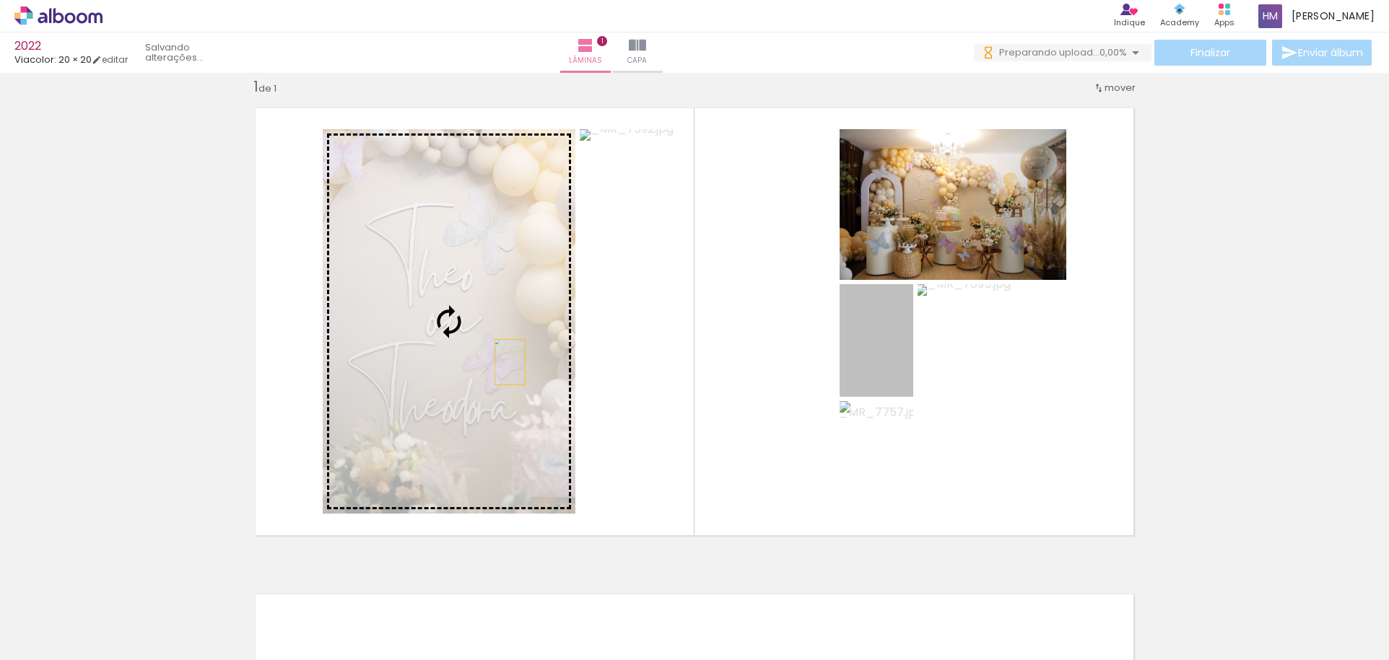
drag, startPoint x: 844, startPoint y: 369, endPoint x: 476, endPoint y: 361, distance: 368.2
click at [0, 0] on slot at bounding box center [0, 0] width 0 height 0
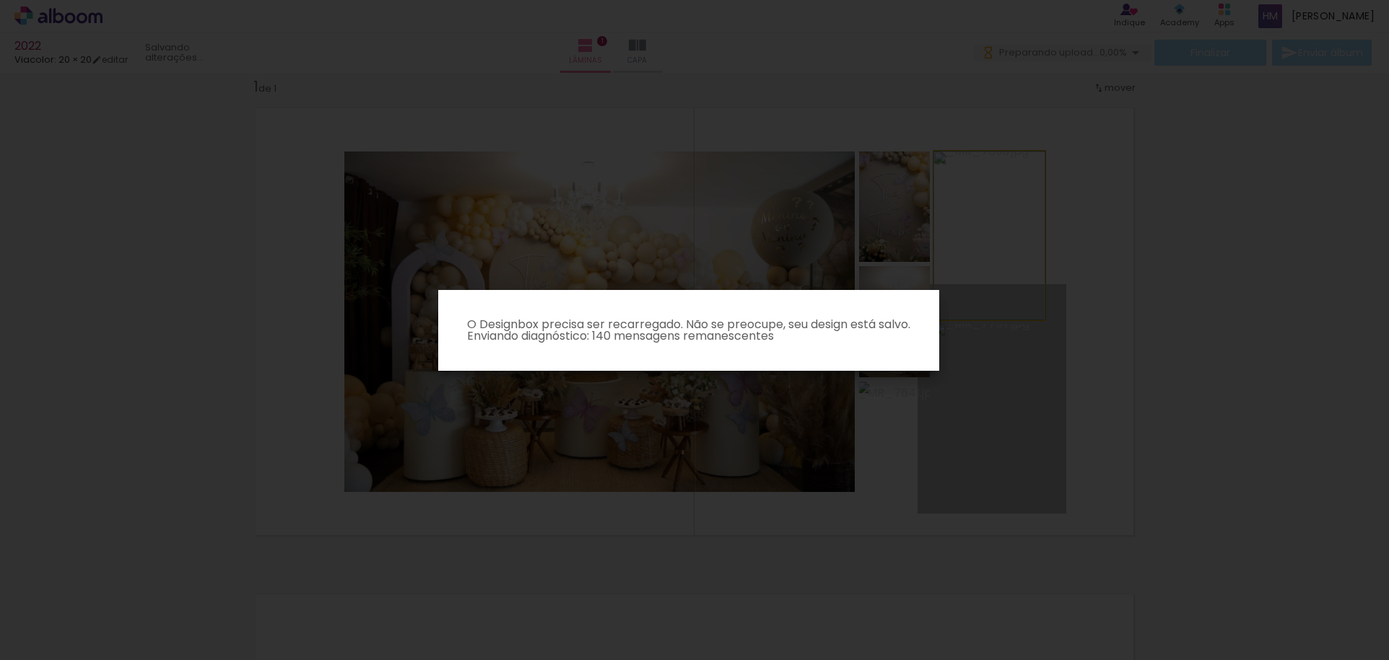
drag, startPoint x: 1033, startPoint y: 346, endPoint x: 939, endPoint y: 334, distance: 94.6
click at [884, 331] on quentale-workspace at bounding box center [694, 330] width 1389 height 660
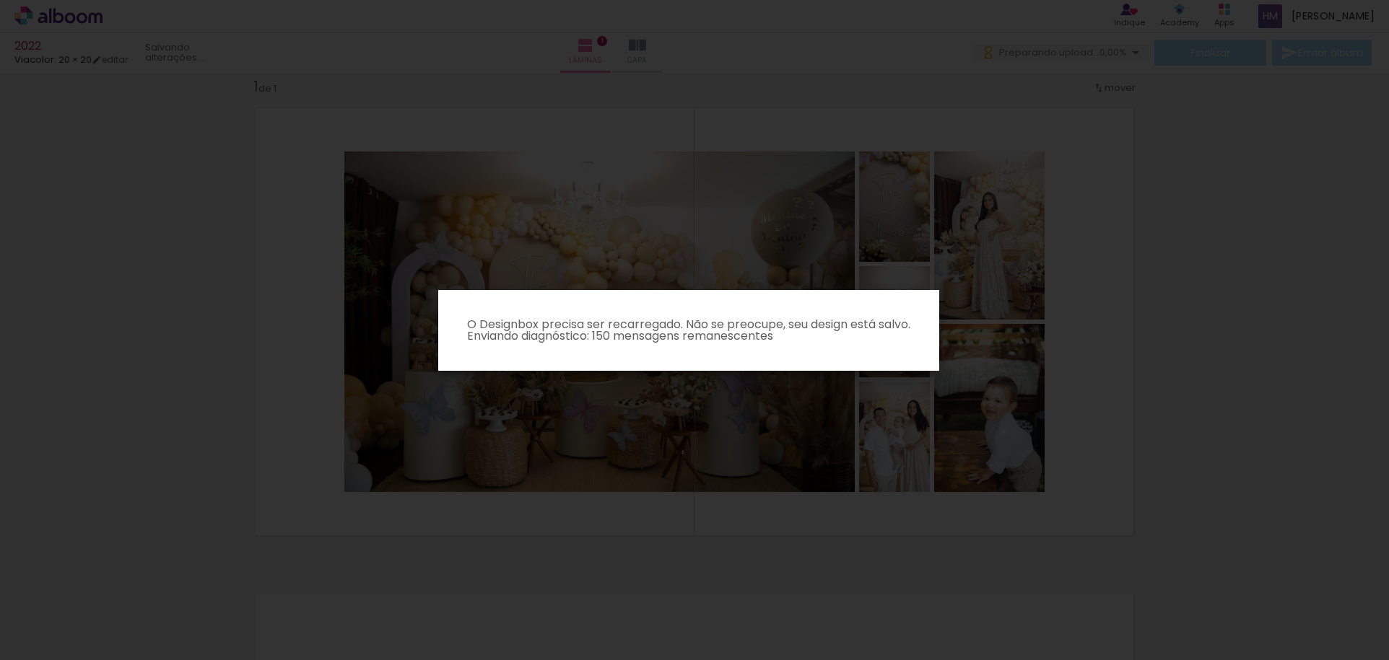
click at [799, 209] on iron-overlay-backdrop at bounding box center [694, 330] width 1389 height 660
drag, startPoint x: 799, startPoint y: 209, endPoint x: 728, endPoint y: 271, distance: 94.6
click at [792, 216] on iron-overlay-backdrop at bounding box center [694, 330] width 1389 height 660
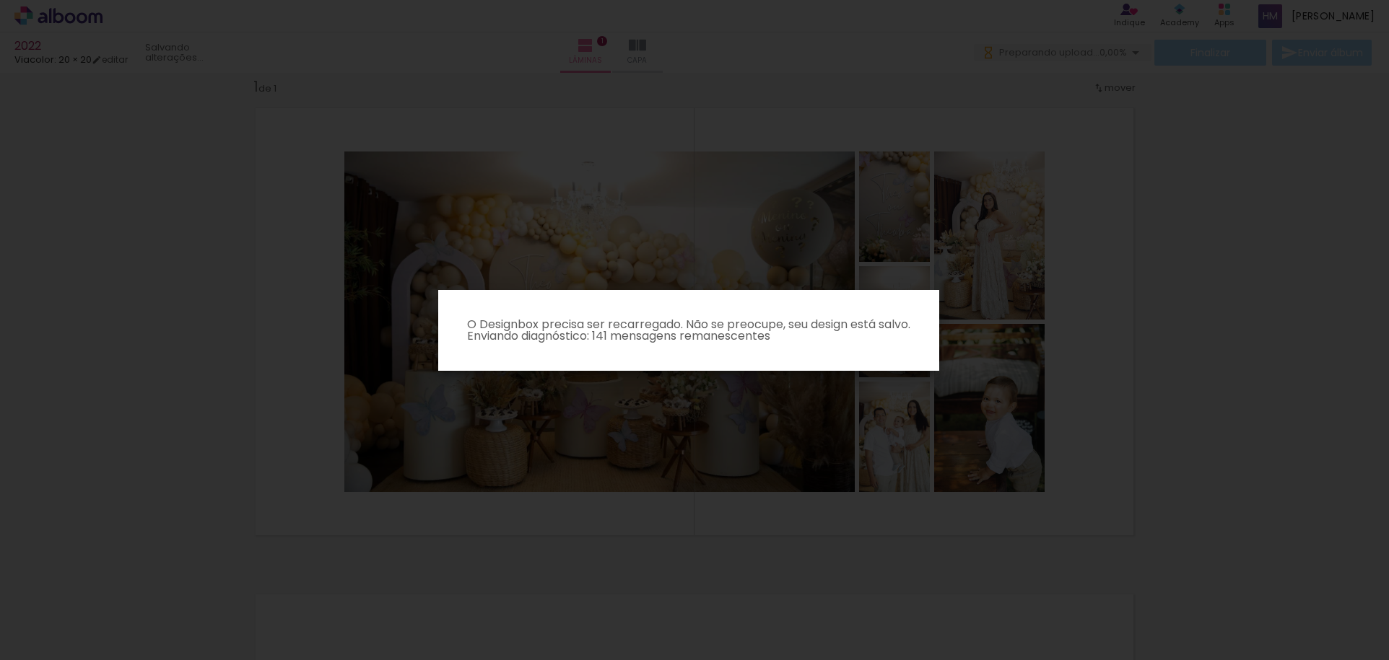
click at [670, 342] on paper-dialog "O Designbox precisa ser recarregado. Não se preocupe, seu design está salvo. En…" at bounding box center [688, 330] width 501 height 81
drag, startPoint x: 709, startPoint y: 295, endPoint x: 531, endPoint y: 345, distance: 184.6
drag, startPoint x: 463, startPoint y: 344, endPoint x: 458, endPoint y: 250, distance: 93.2
click at [459, 305] on paper-dialog "O Designbox precisa ser recarregado. Não se preocupe, seu design está salvo. En…" at bounding box center [688, 330] width 501 height 81
click at [690, 156] on iron-overlay-backdrop at bounding box center [694, 330] width 1389 height 660
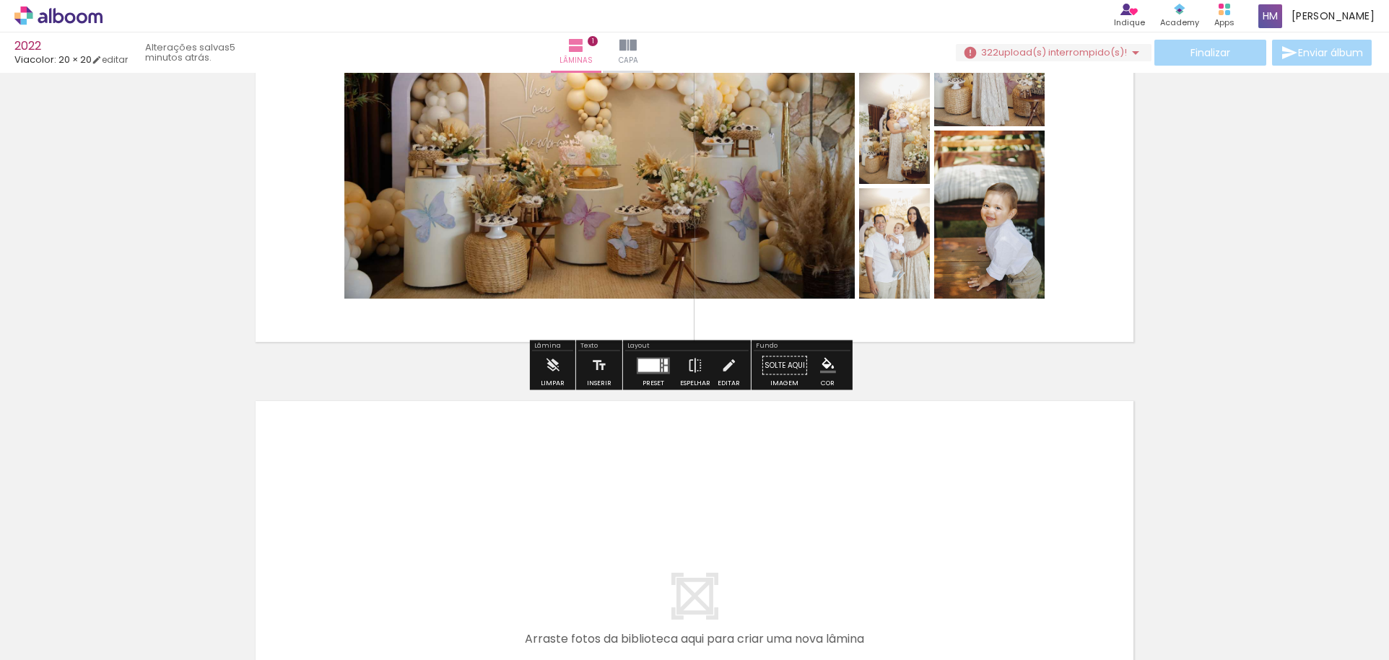
scroll to position [217, 0]
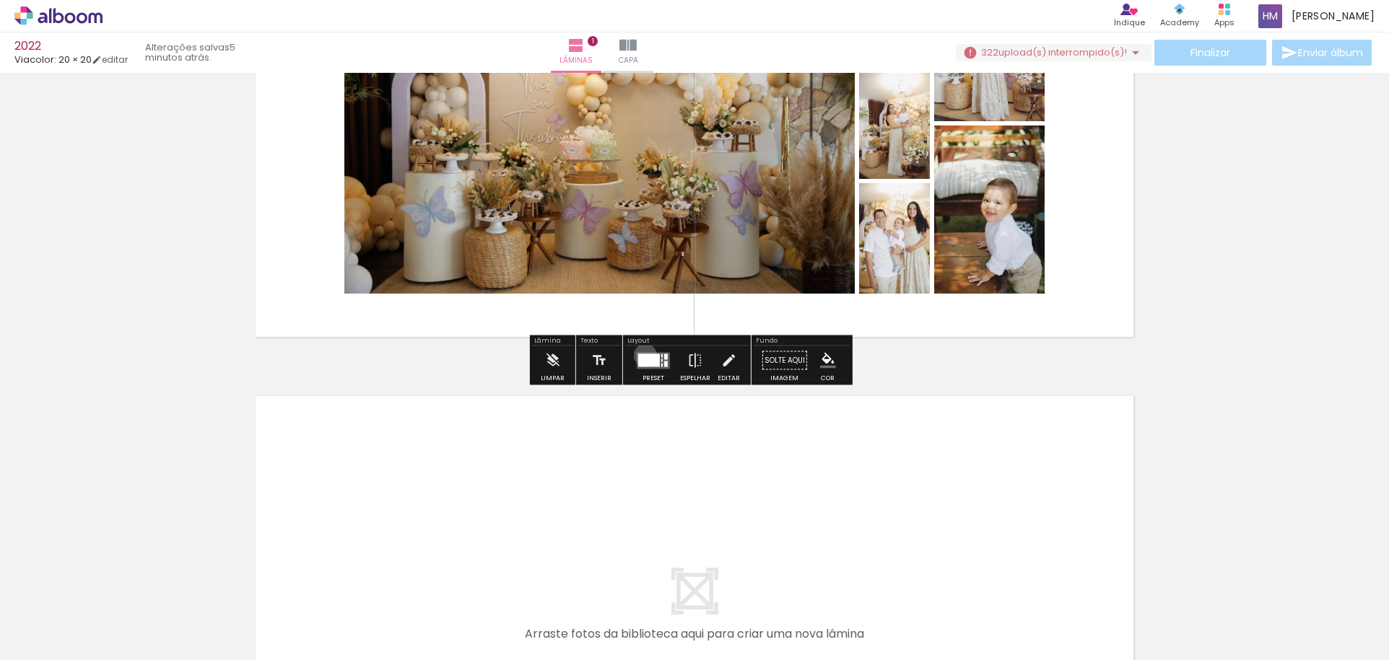
click at [642, 355] on div at bounding box center [649, 360] width 22 height 13
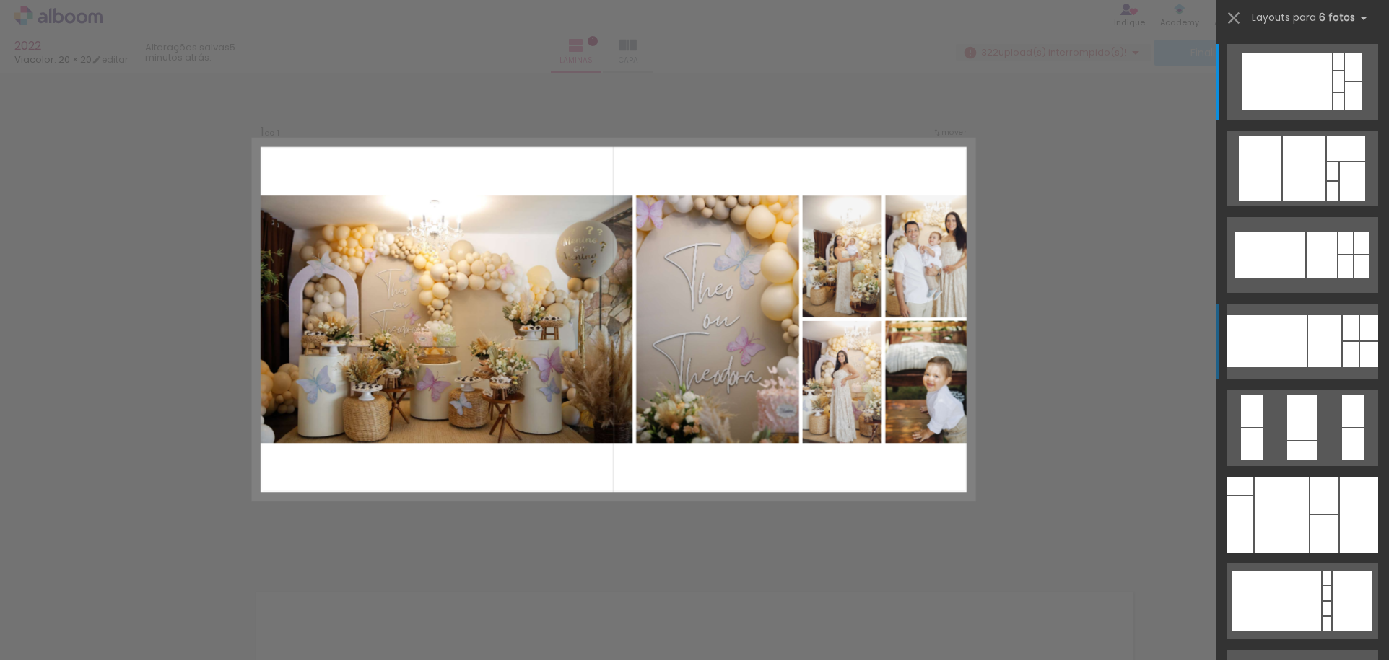
scroll to position [18, 0]
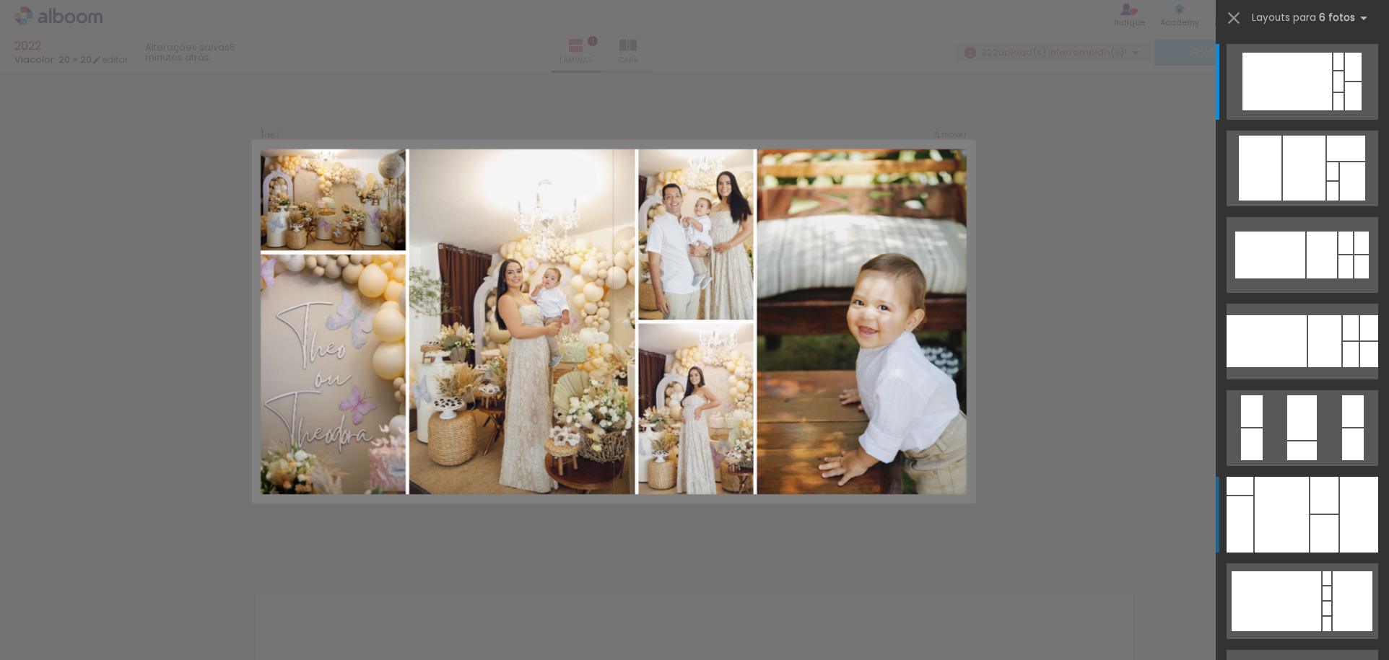
click at [1295, 521] on div at bounding box center [1282, 515] width 54 height 76
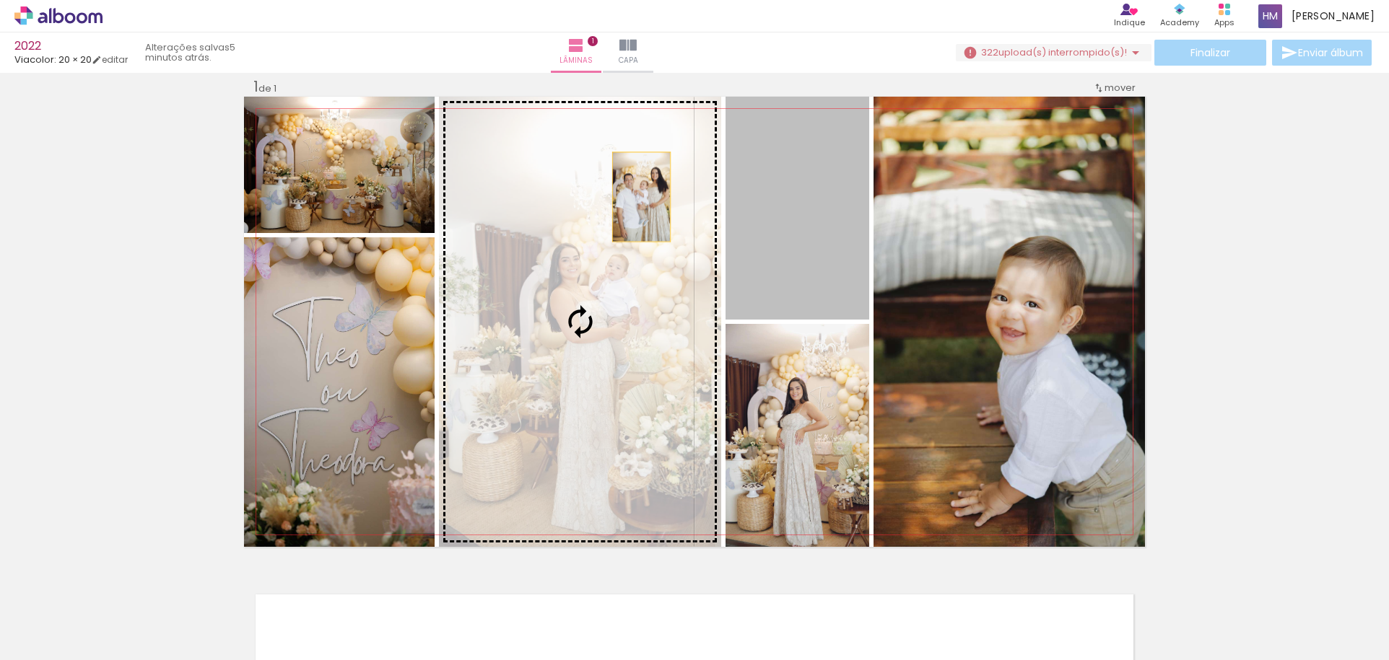
drag, startPoint x: 813, startPoint y: 170, endPoint x: 636, endPoint y: 197, distance: 178.9
click at [0, 0] on slot at bounding box center [0, 0] width 0 height 0
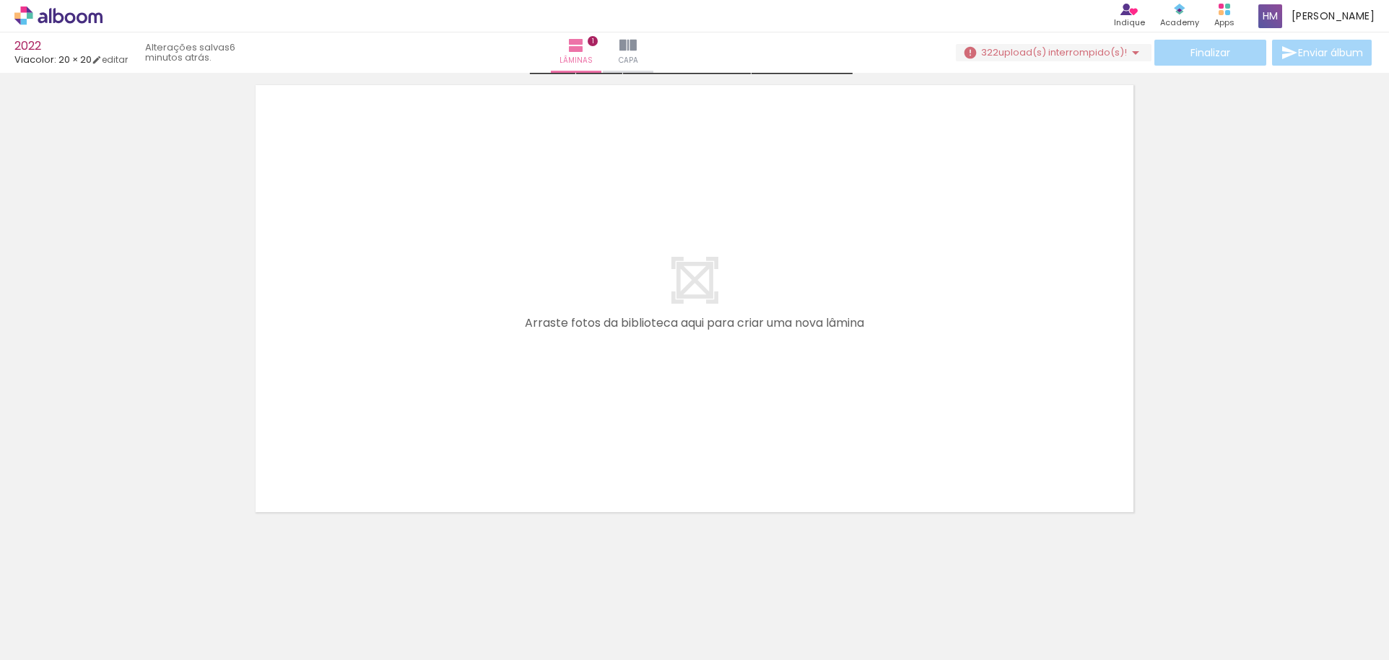
scroll to position [532, 0]
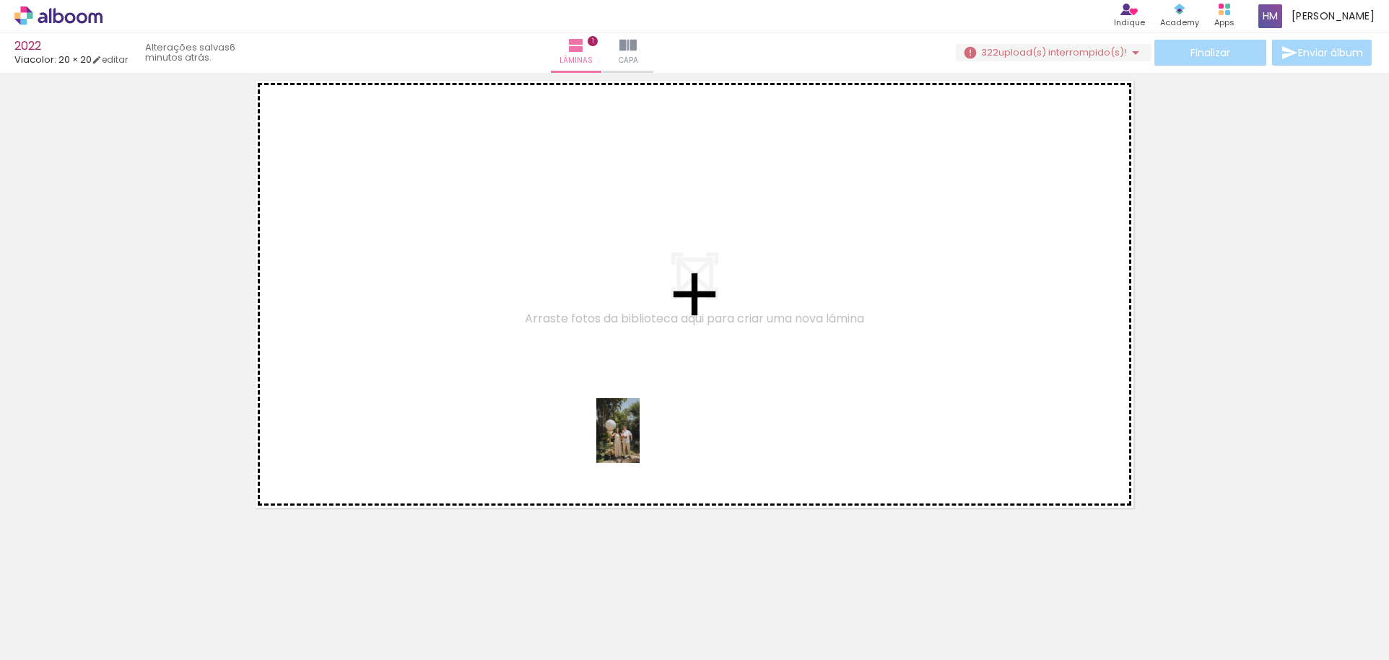
drag, startPoint x: 644, startPoint y: 598, endPoint x: 640, endPoint y: 442, distance: 156.0
click at [640, 442] on quentale-workspace at bounding box center [694, 330] width 1389 height 660
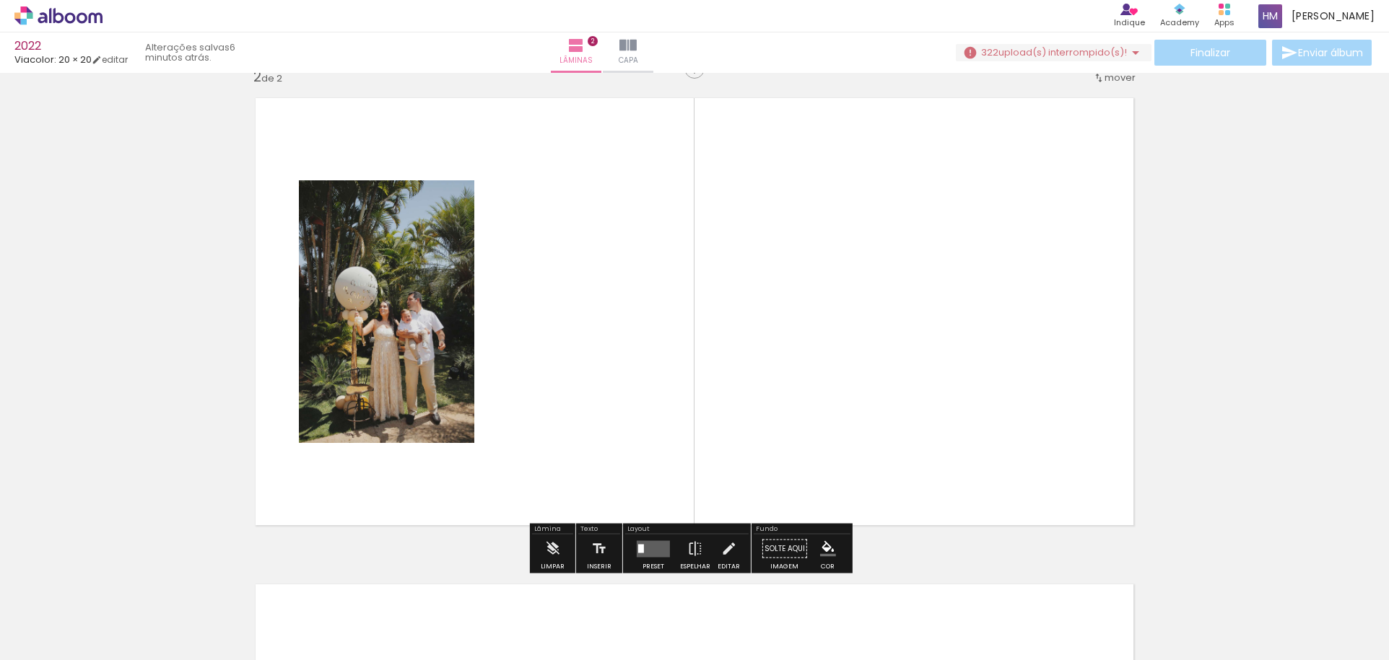
scroll to position [505, 0]
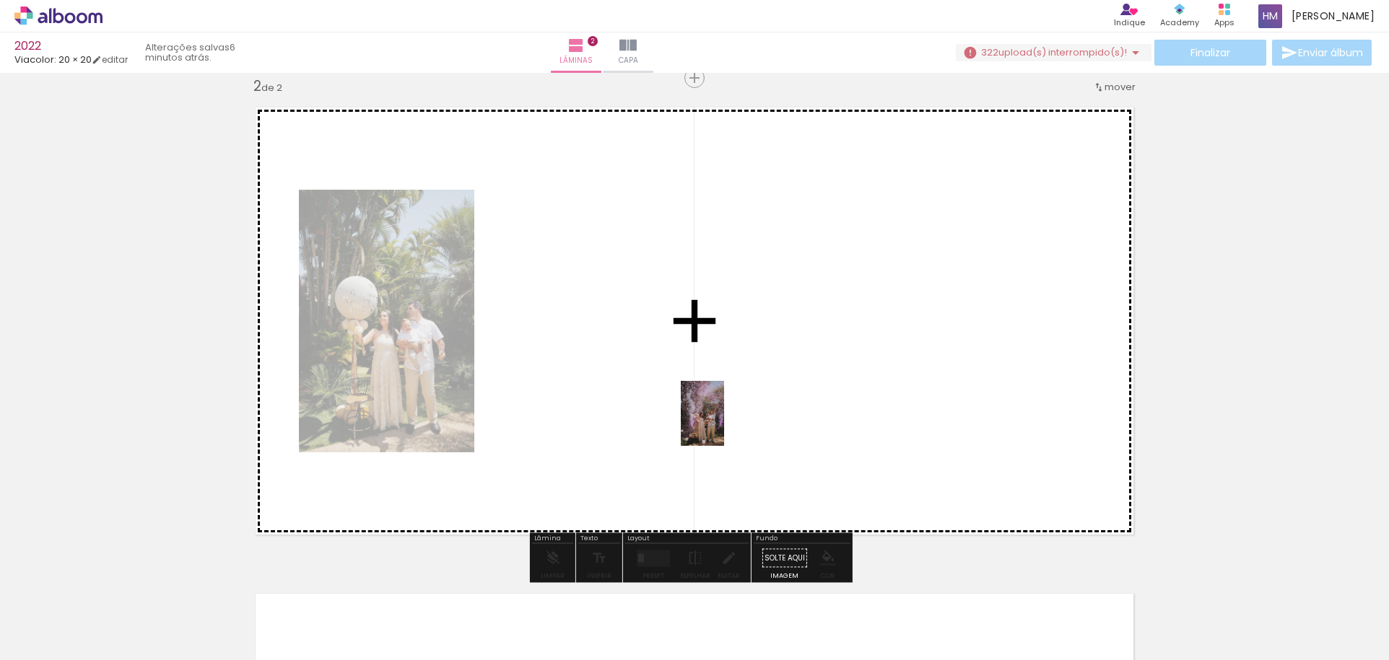
drag, startPoint x: 725, startPoint y: 605, endPoint x: 724, endPoint y: 421, distance: 184.1
click at [724, 423] on quentale-workspace at bounding box center [694, 330] width 1389 height 660
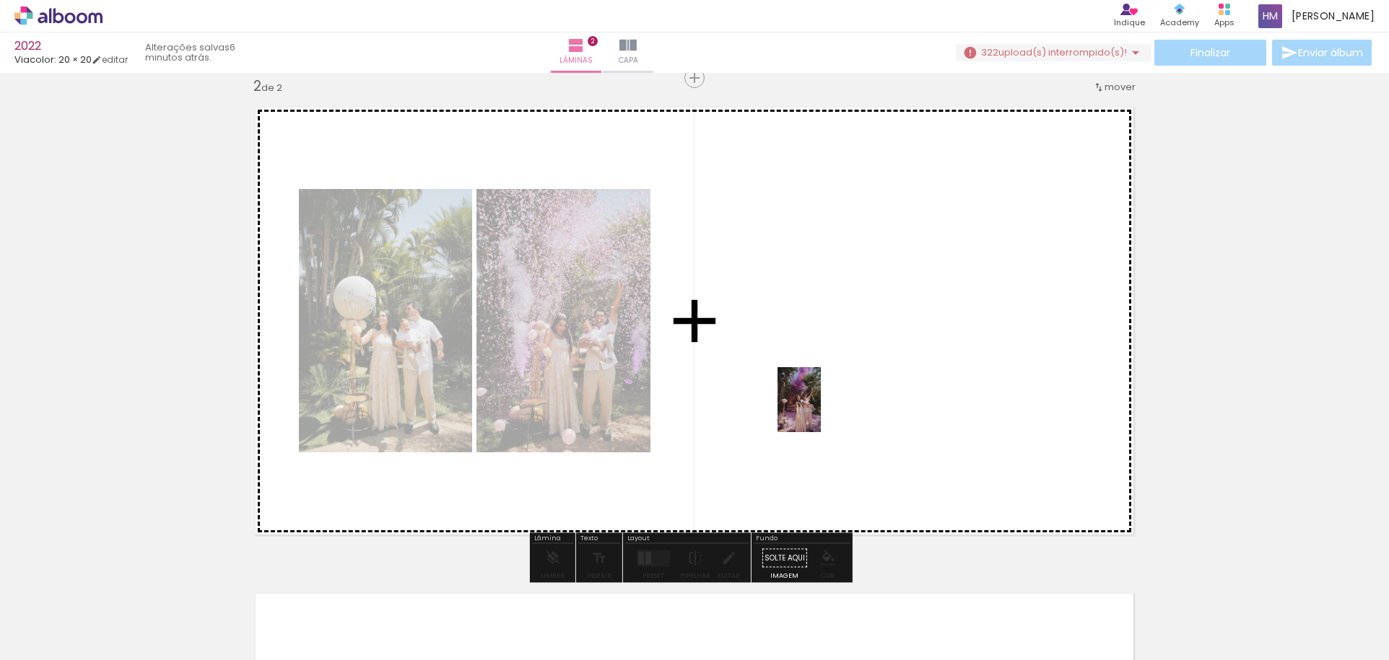
drag, startPoint x: 805, startPoint y: 601, endPoint x: 821, endPoint y: 411, distance: 191.2
click at [821, 411] on quentale-workspace at bounding box center [694, 330] width 1389 height 660
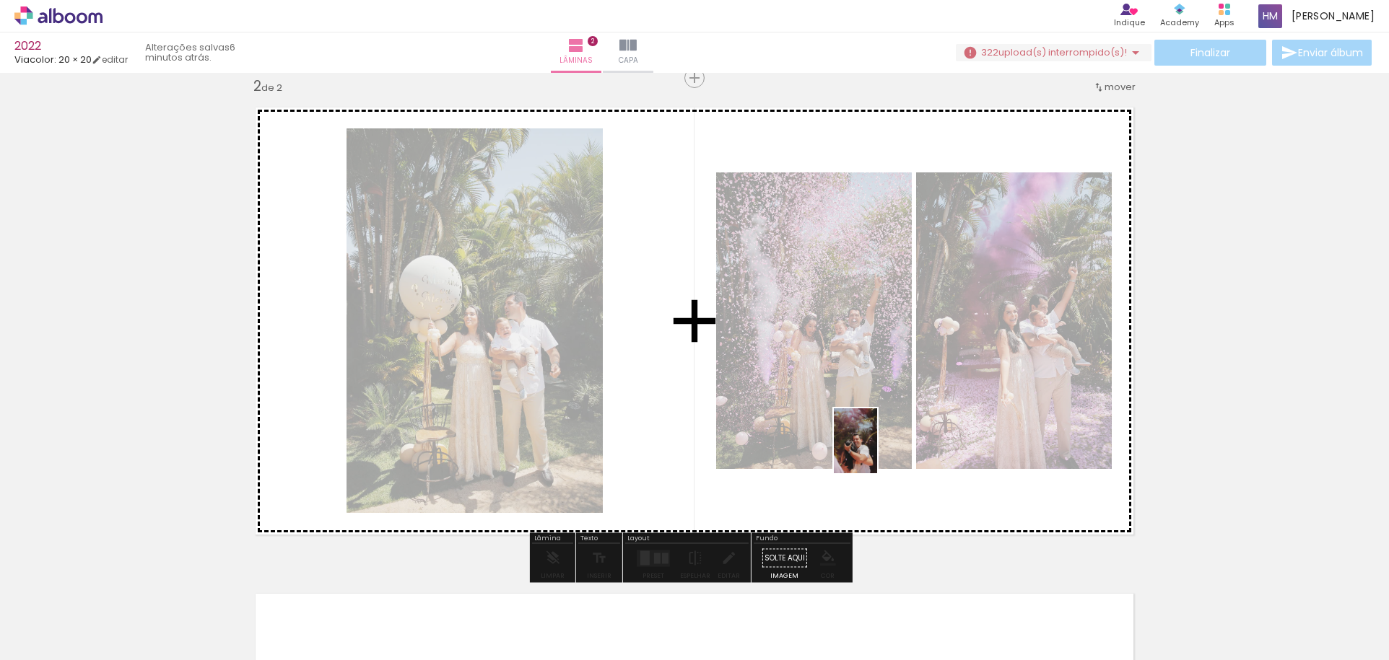
drag, startPoint x: 890, startPoint y: 597, endPoint x: 877, endPoint y: 452, distance: 145.7
click at [877, 452] on quentale-workspace at bounding box center [694, 330] width 1389 height 660
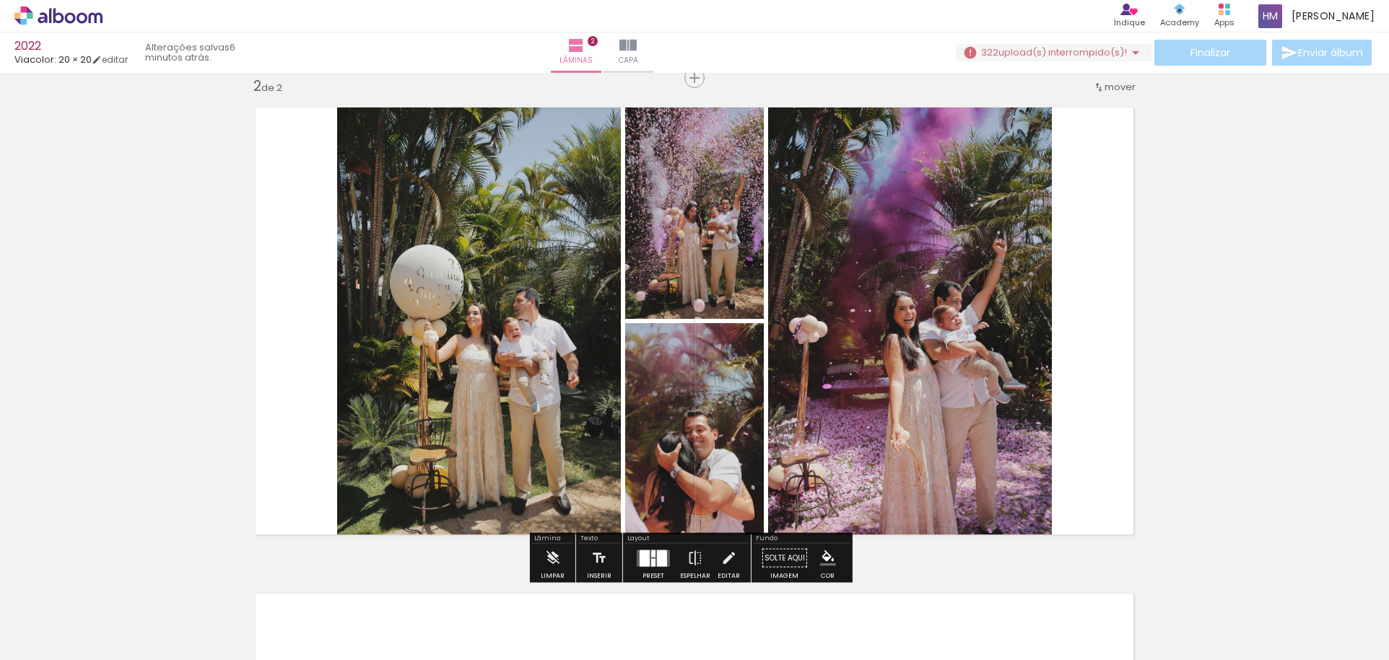
click at [651, 565] on div at bounding box center [653, 563] width 4 height 8
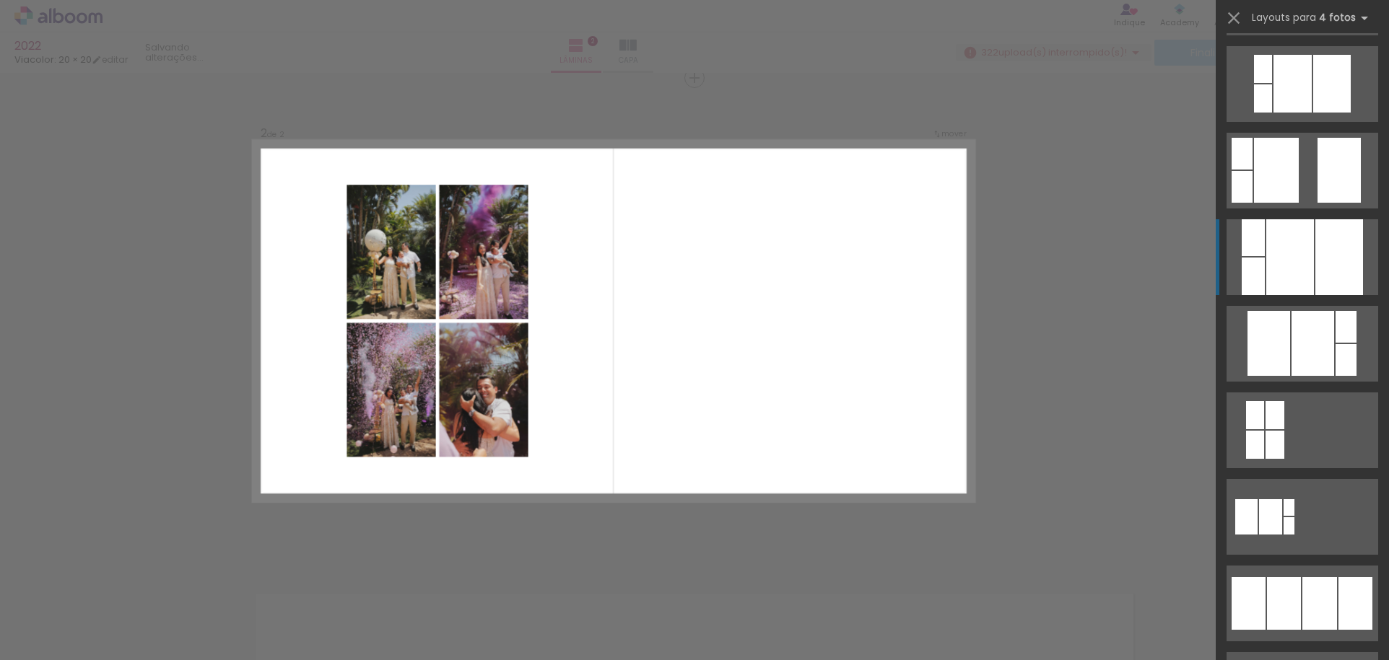
scroll to position [650, 0]
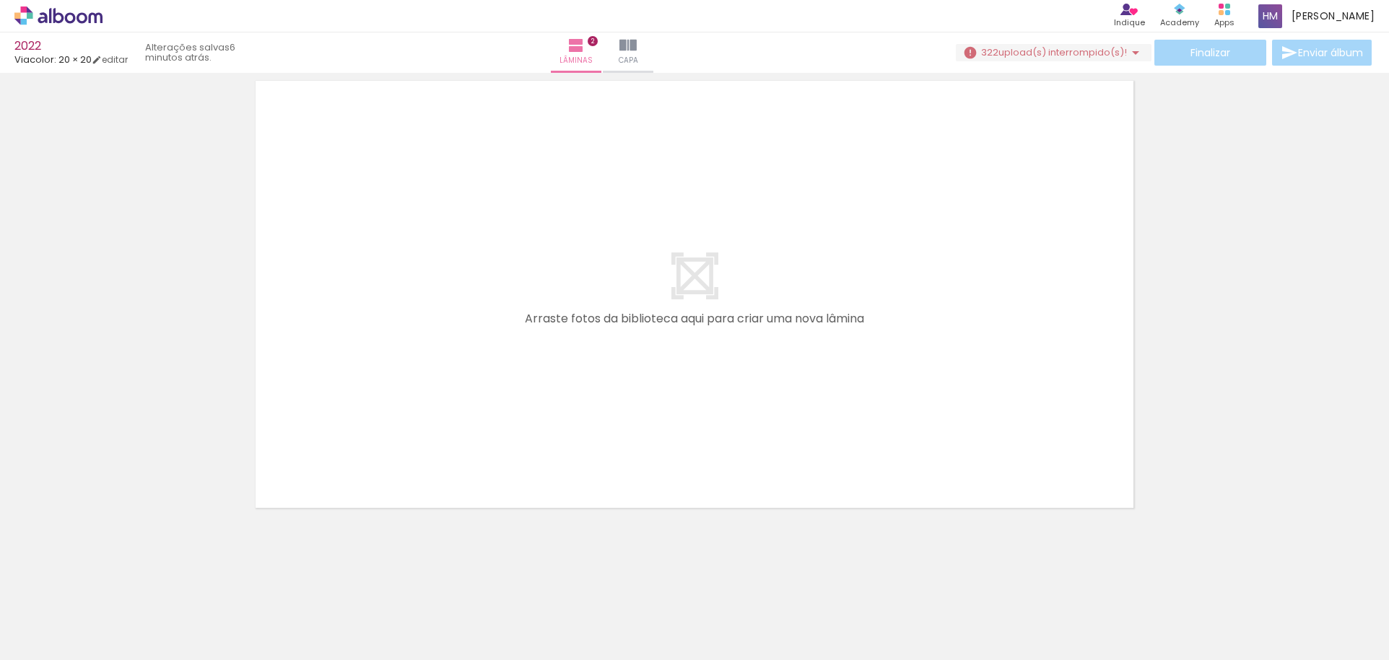
scroll to position [0, 622]
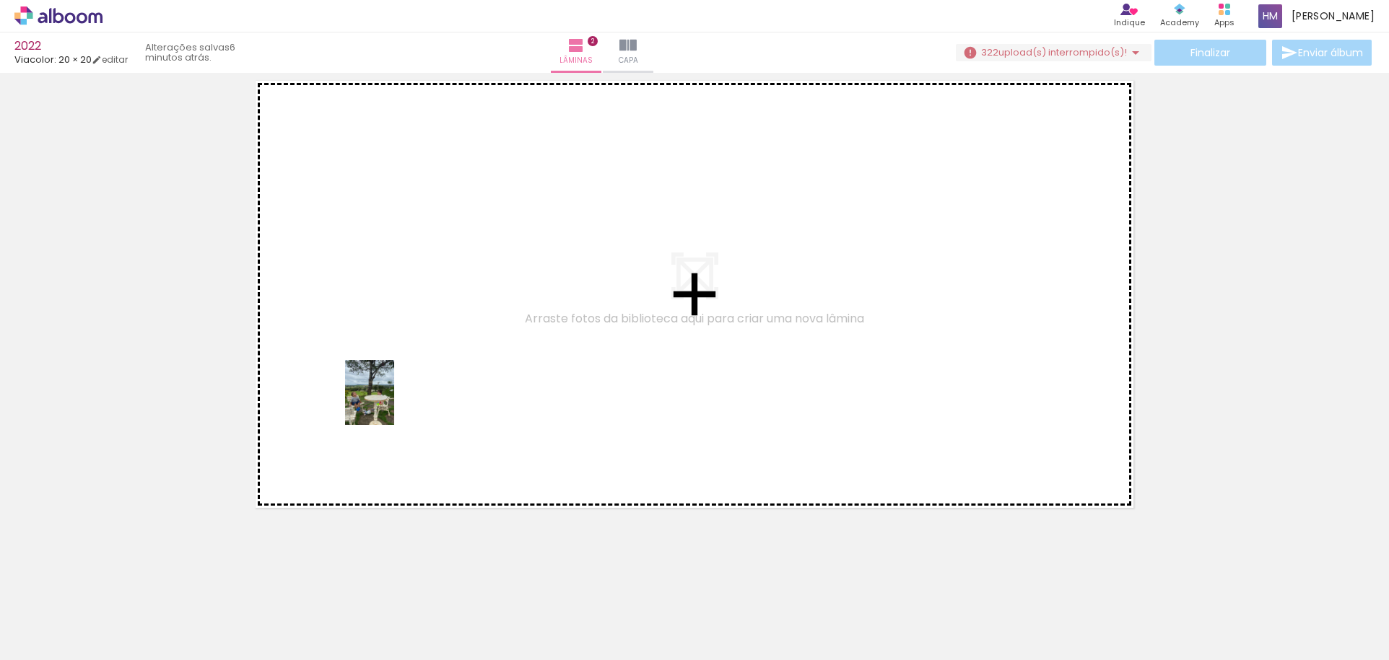
drag, startPoint x: 331, startPoint y: 604, endPoint x: 388, endPoint y: 404, distance: 208.8
click at [388, 404] on quentale-workspace at bounding box center [694, 330] width 1389 height 660
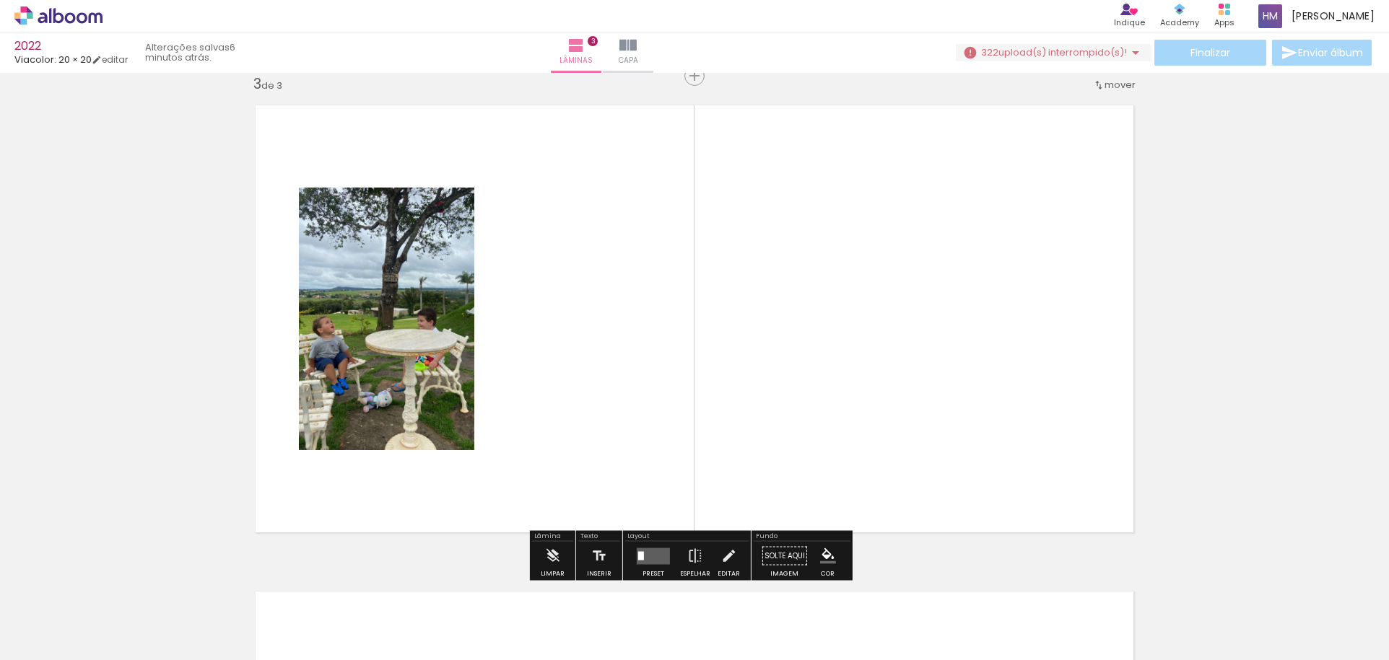
scroll to position [992, 0]
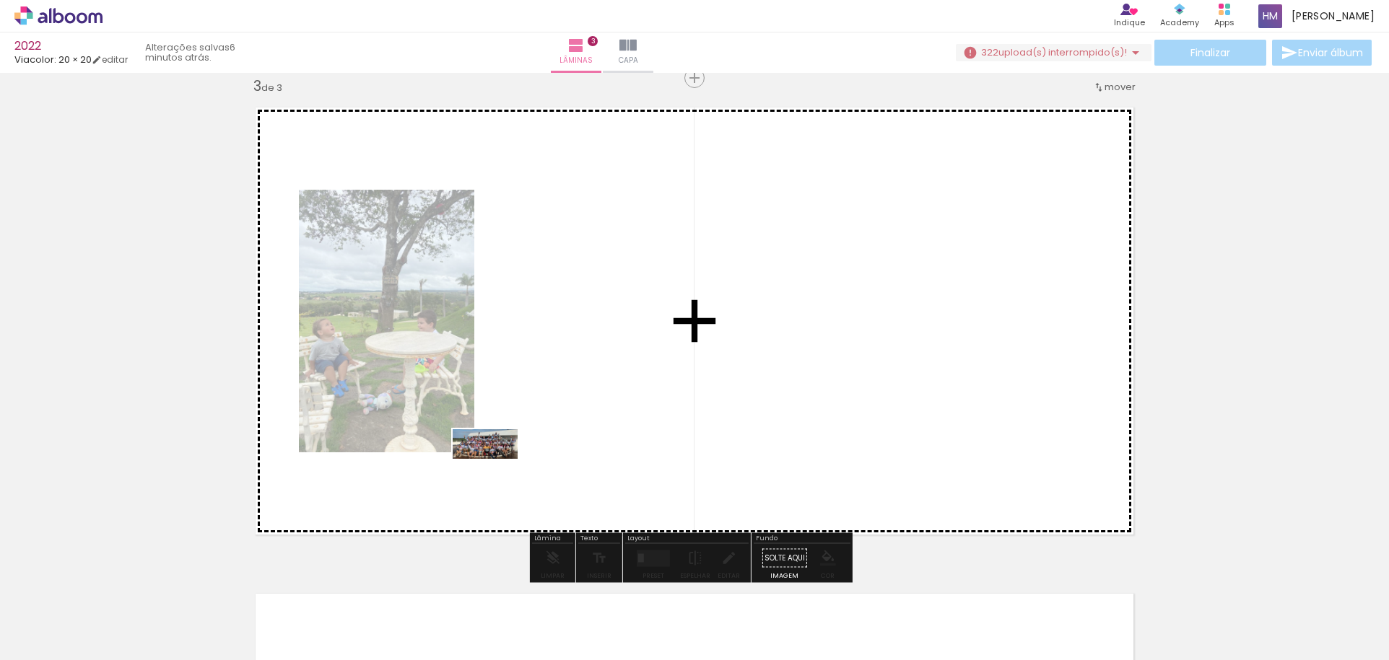
drag, startPoint x: 438, startPoint y: 605, endPoint x: 496, endPoint y: 473, distance: 144.2
click at [496, 473] on quentale-workspace at bounding box center [694, 330] width 1389 height 660
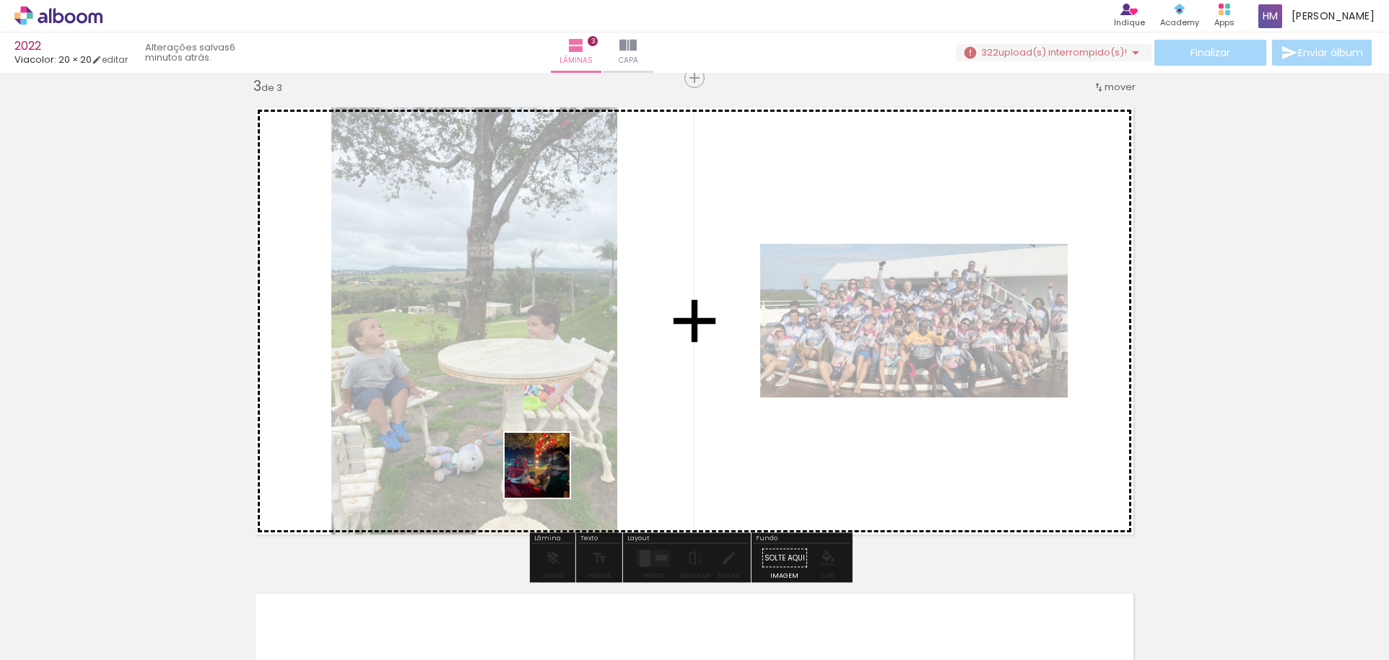
drag, startPoint x: 513, startPoint y: 609, endPoint x: 550, endPoint y: 469, distance: 144.3
click at [550, 469] on quentale-workspace at bounding box center [694, 330] width 1389 height 660
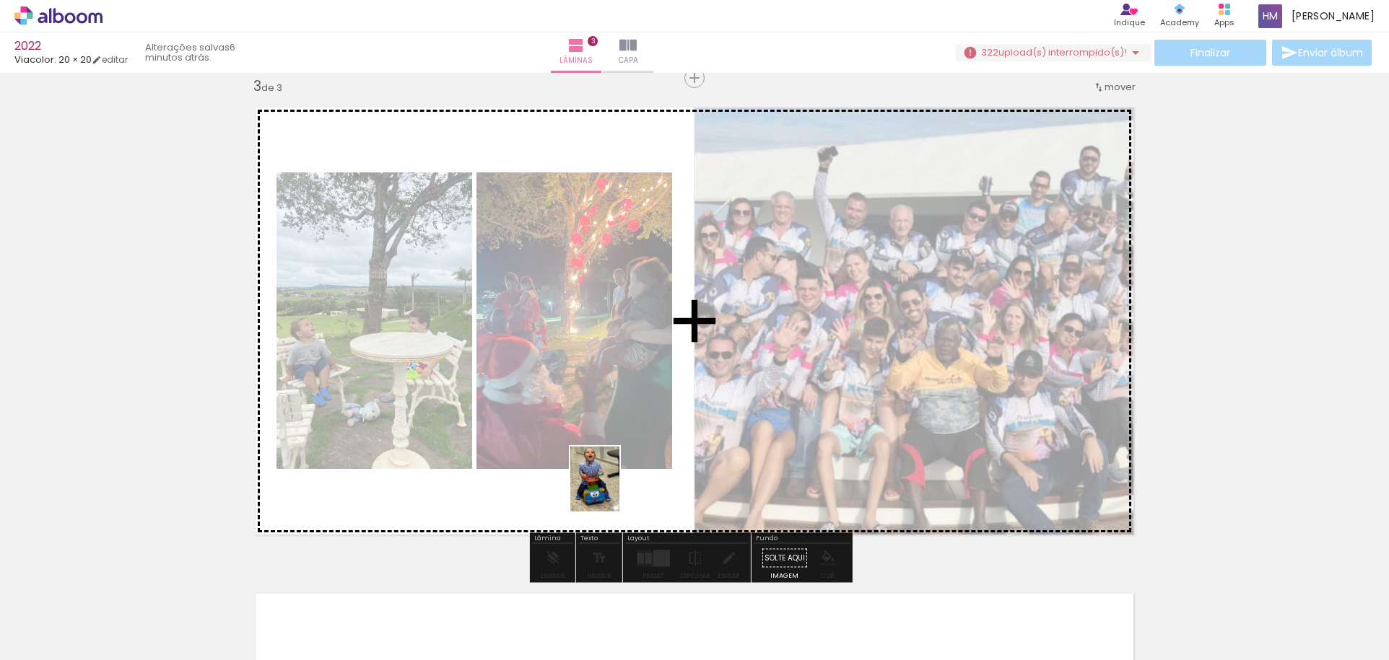
drag, startPoint x: 586, startPoint y: 604, endPoint x: 615, endPoint y: 484, distance: 124.0
click at [615, 484] on quentale-workspace at bounding box center [694, 330] width 1389 height 660
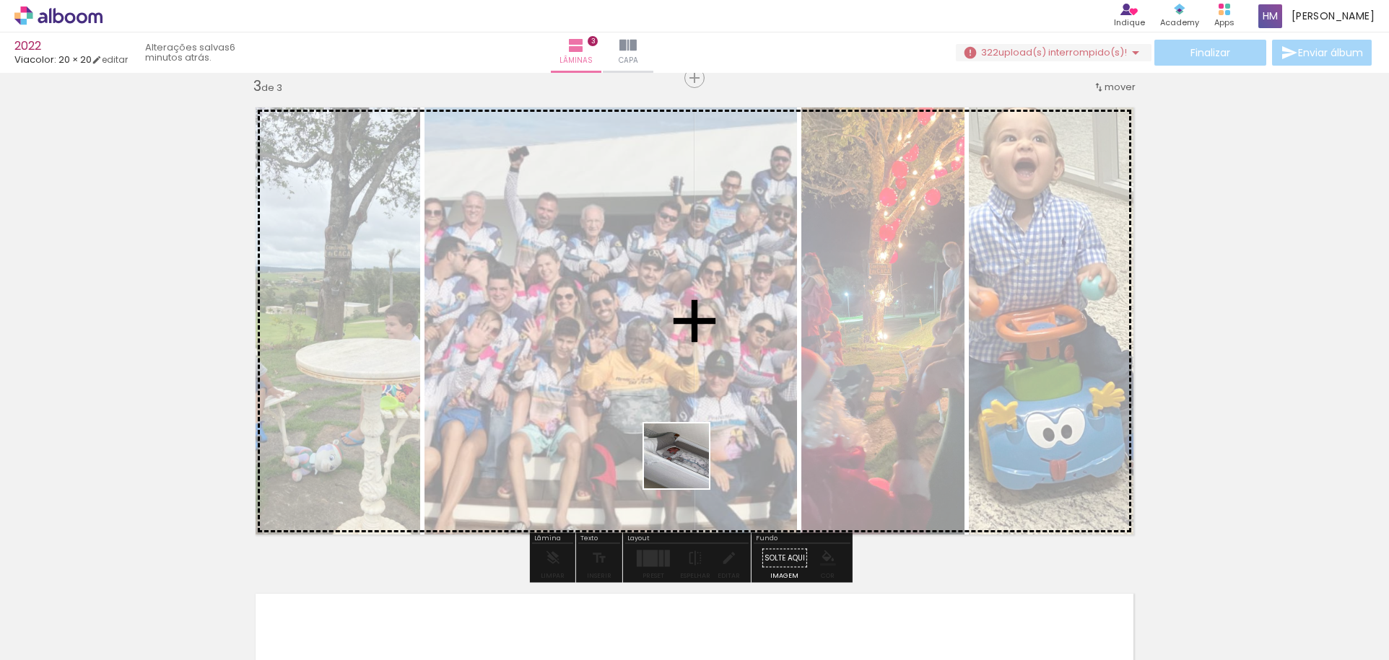
drag, startPoint x: 668, startPoint y: 601, endPoint x: 714, endPoint y: 479, distance: 130.9
click at [688, 455] on quentale-workspace at bounding box center [694, 330] width 1389 height 660
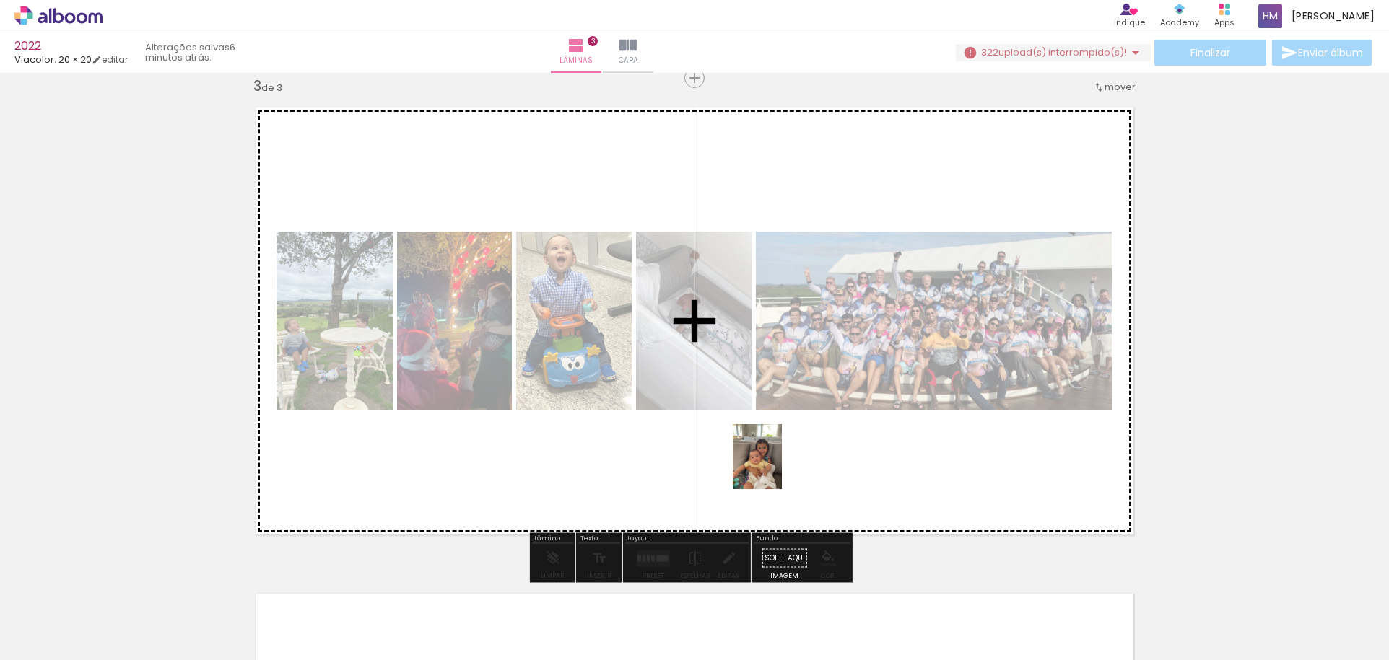
drag, startPoint x: 749, startPoint y: 607, endPoint x: 776, endPoint y: 467, distance: 142.7
click at [776, 467] on quentale-workspace at bounding box center [694, 330] width 1389 height 660
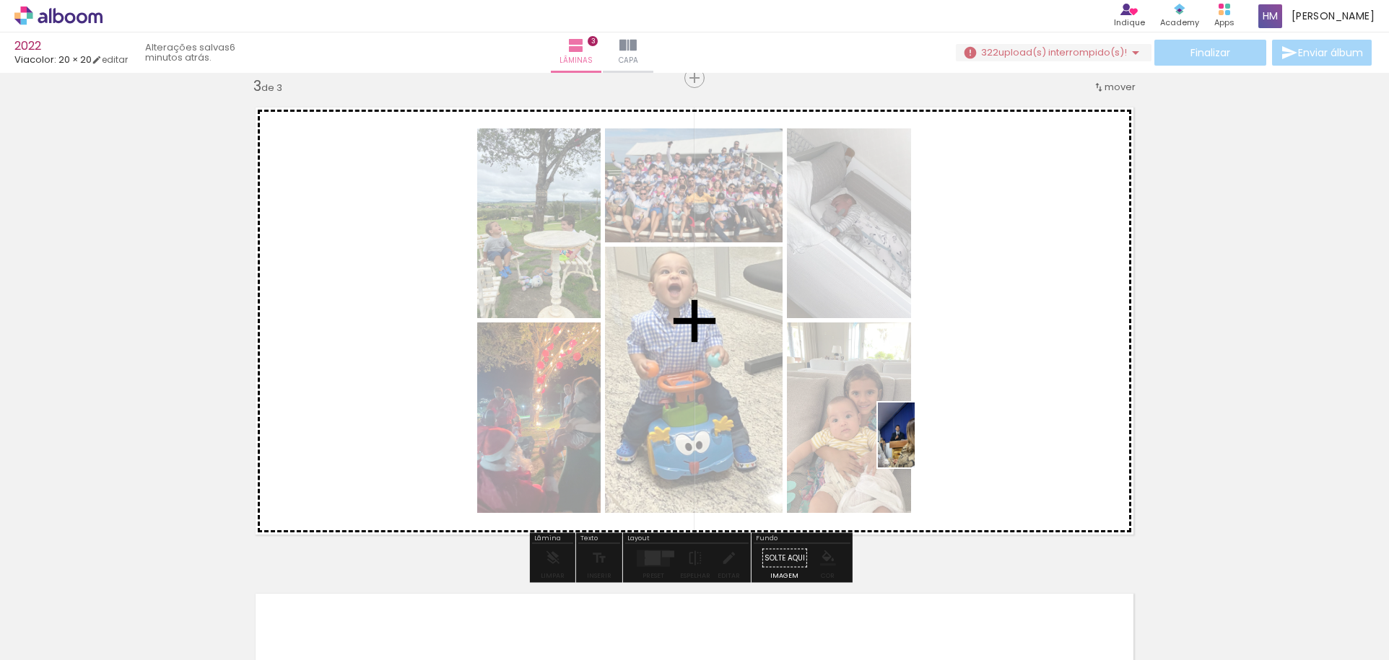
drag, startPoint x: 823, startPoint y: 601, endPoint x: 921, endPoint y: 446, distance: 183.6
click at [921, 446] on quentale-workspace at bounding box center [694, 330] width 1389 height 660
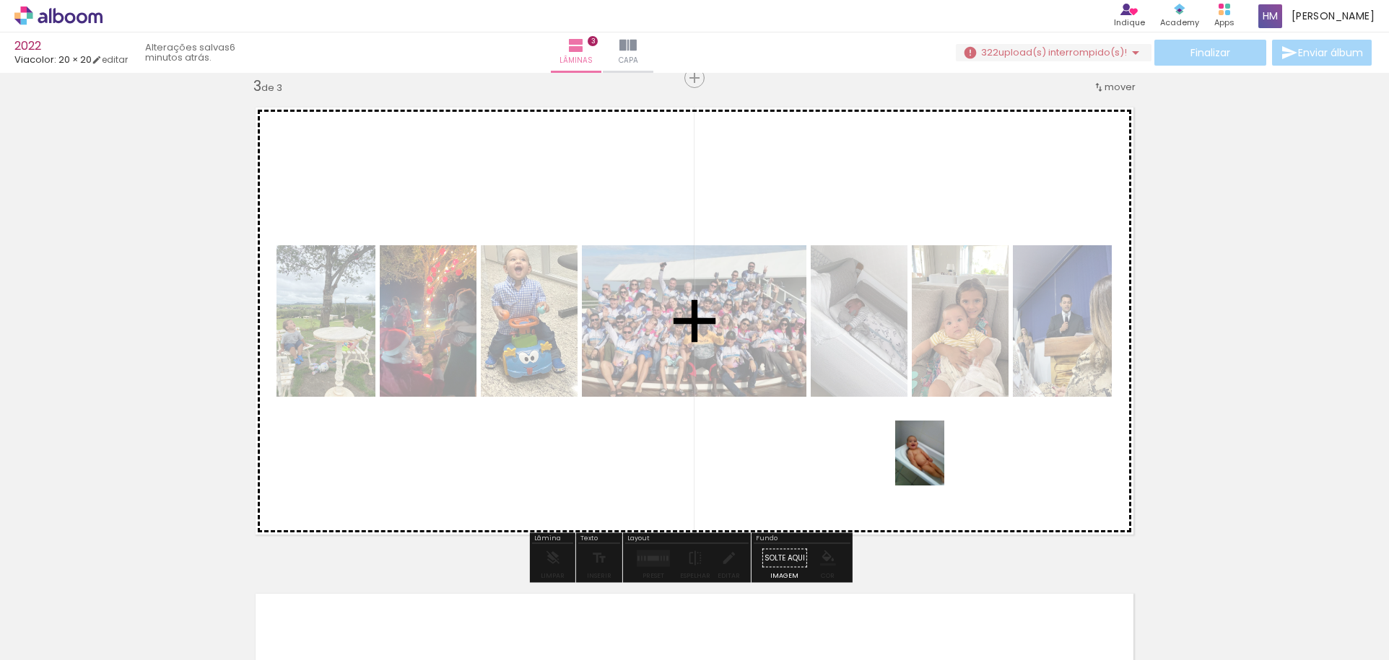
drag, startPoint x: 919, startPoint y: 599, endPoint x: 938, endPoint y: 464, distance: 136.4
click at [938, 464] on quentale-workspace at bounding box center [694, 330] width 1389 height 660
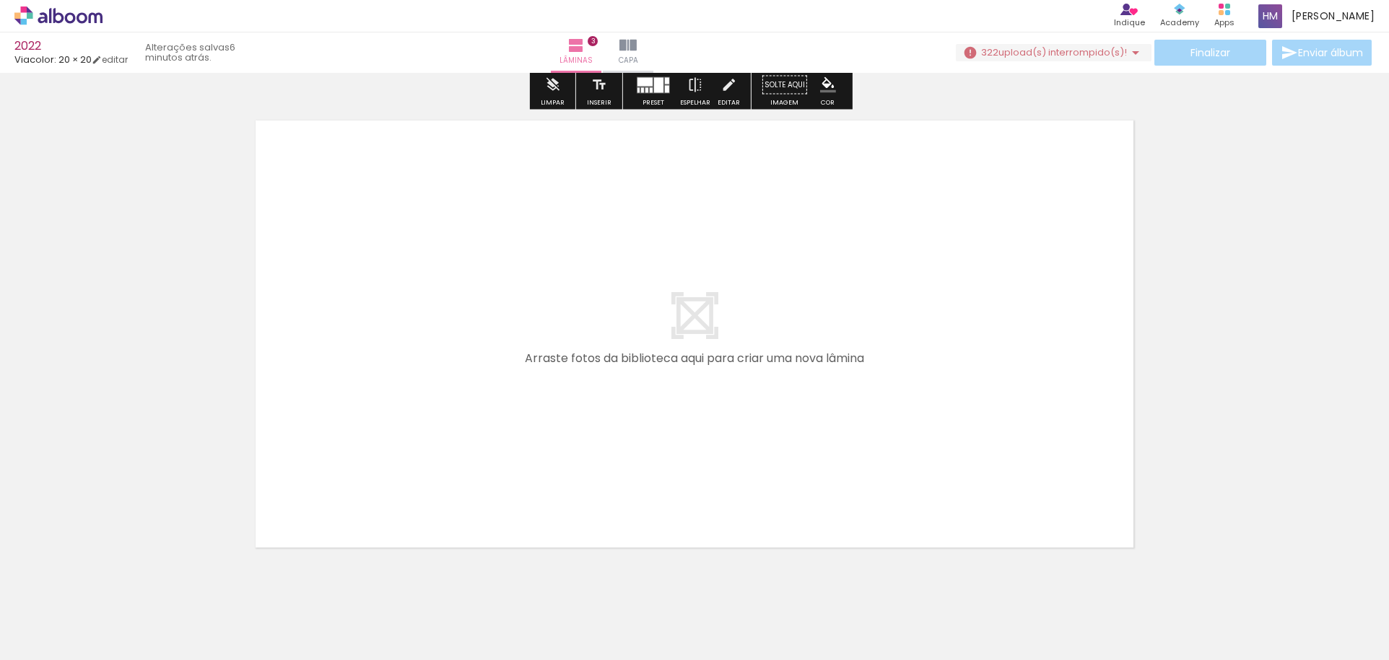
scroll to position [1505, 0]
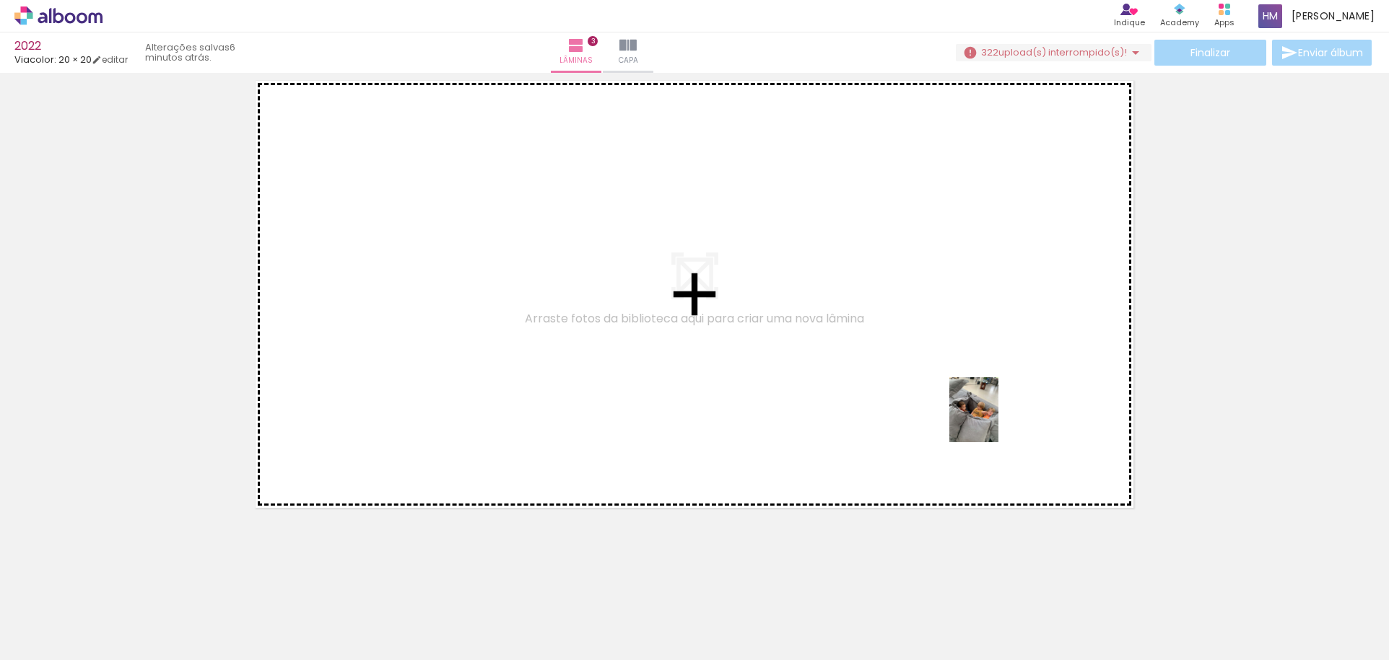
drag, startPoint x: 998, startPoint y: 606, endPoint x: 990, endPoint y: 409, distance: 197.9
click at [990, 411] on quentale-workspace at bounding box center [694, 330] width 1389 height 660
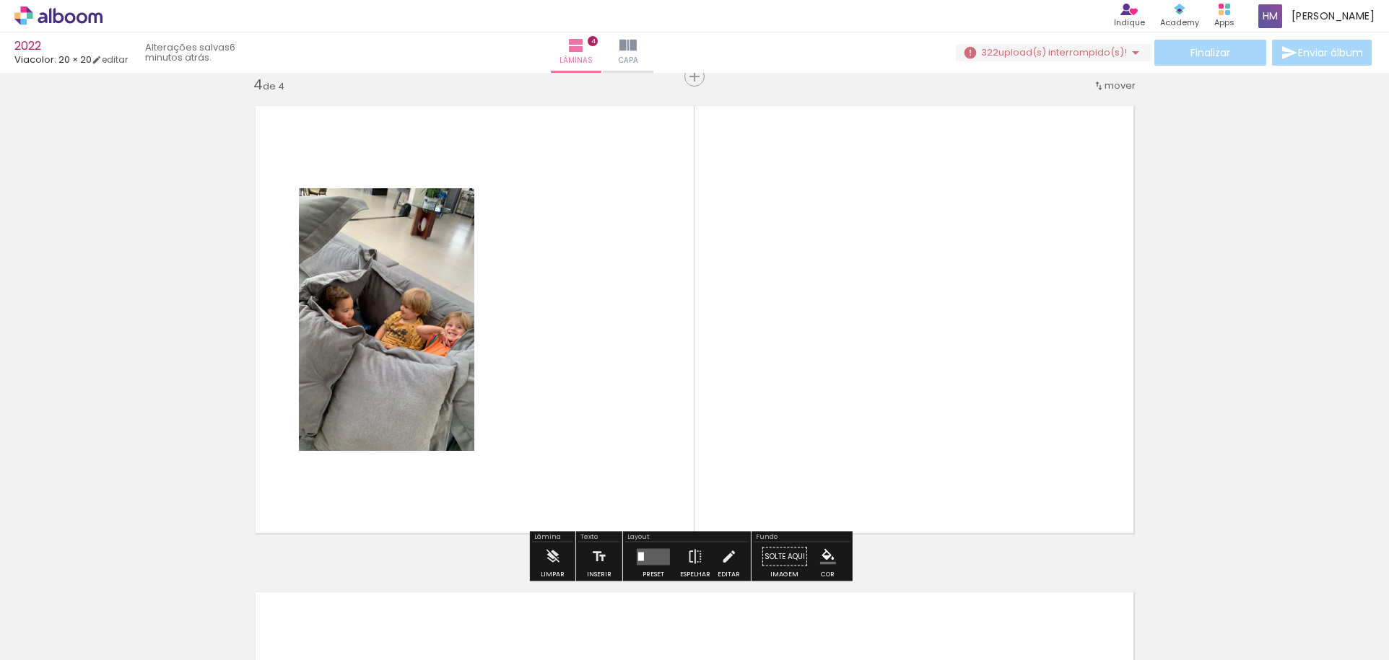
scroll to position [1478, 0]
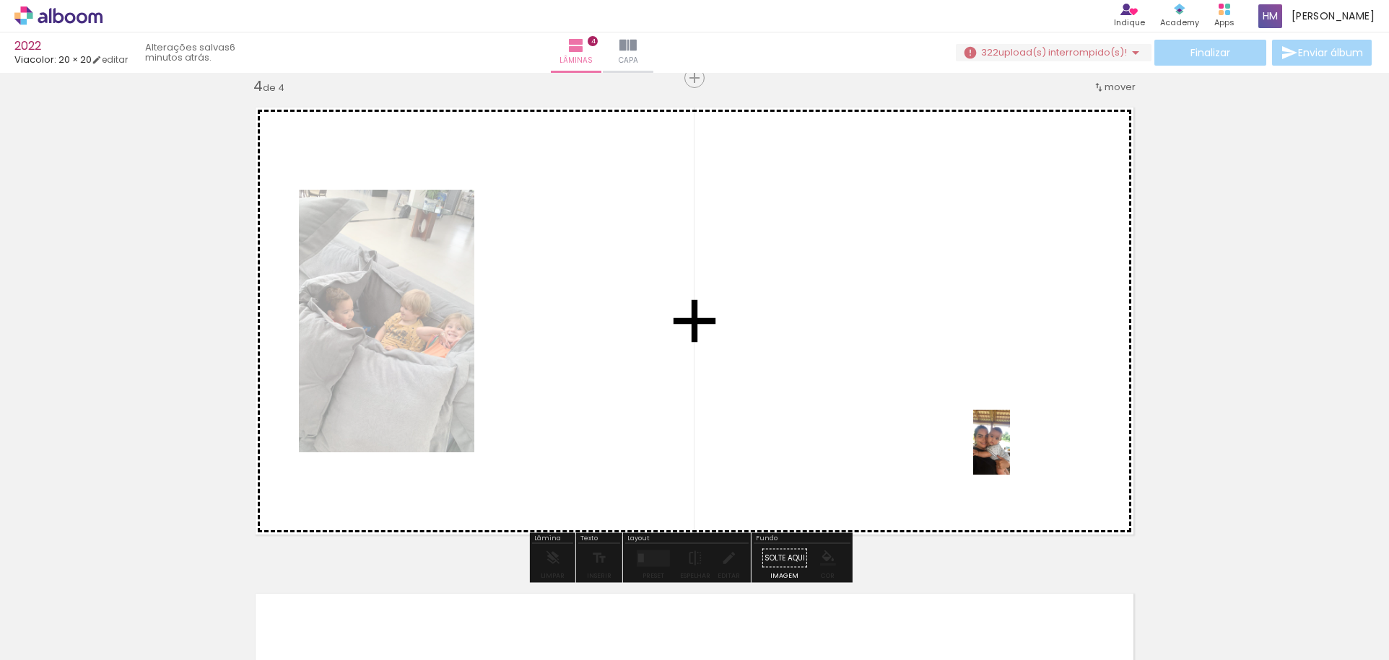
drag, startPoint x: 1068, startPoint y: 601, endPoint x: 1016, endPoint y: 453, distance: 156.2
click at [1016, 453] on quentale-workspace at bounding box center [694, 330] width 1389 height 660
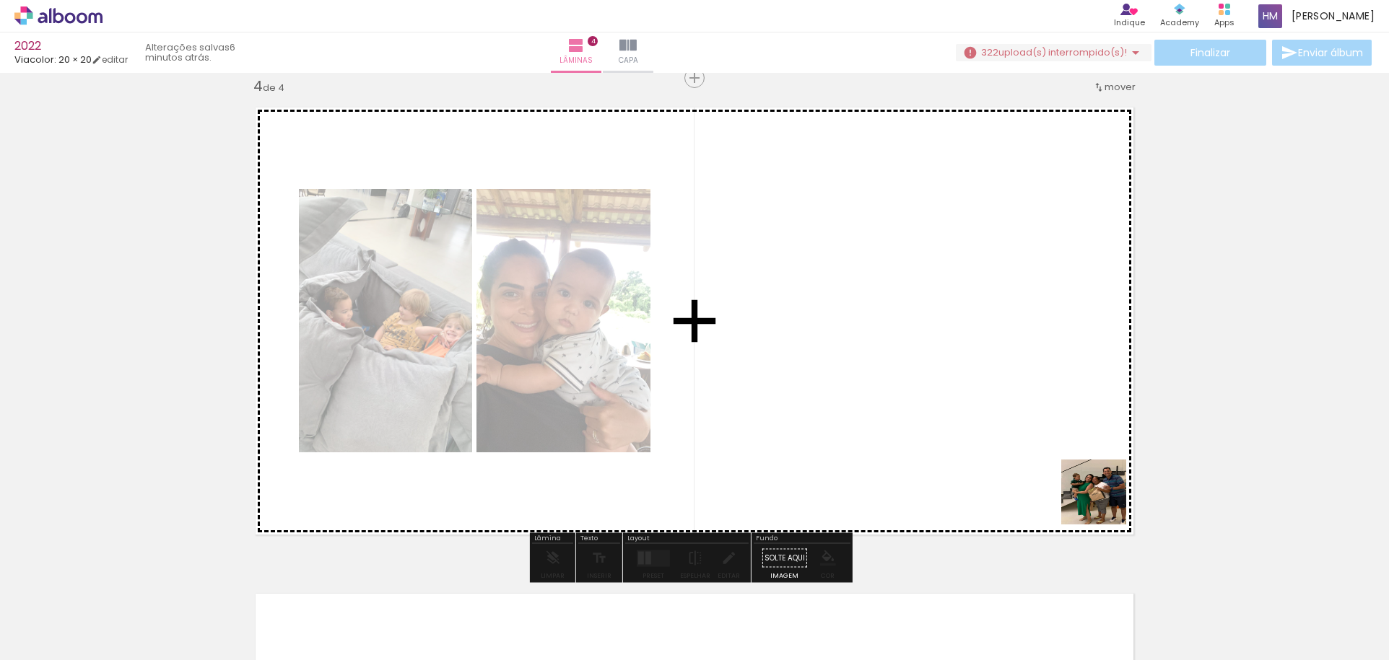
drag, startPoint x: 1156, startPoint y: 608, endPoint x: 1072, endPoint y: 458, distance: 171.3
click at [1072, 458] on quentale-workspace at bounding box center [694, 330] width 1389 height 660
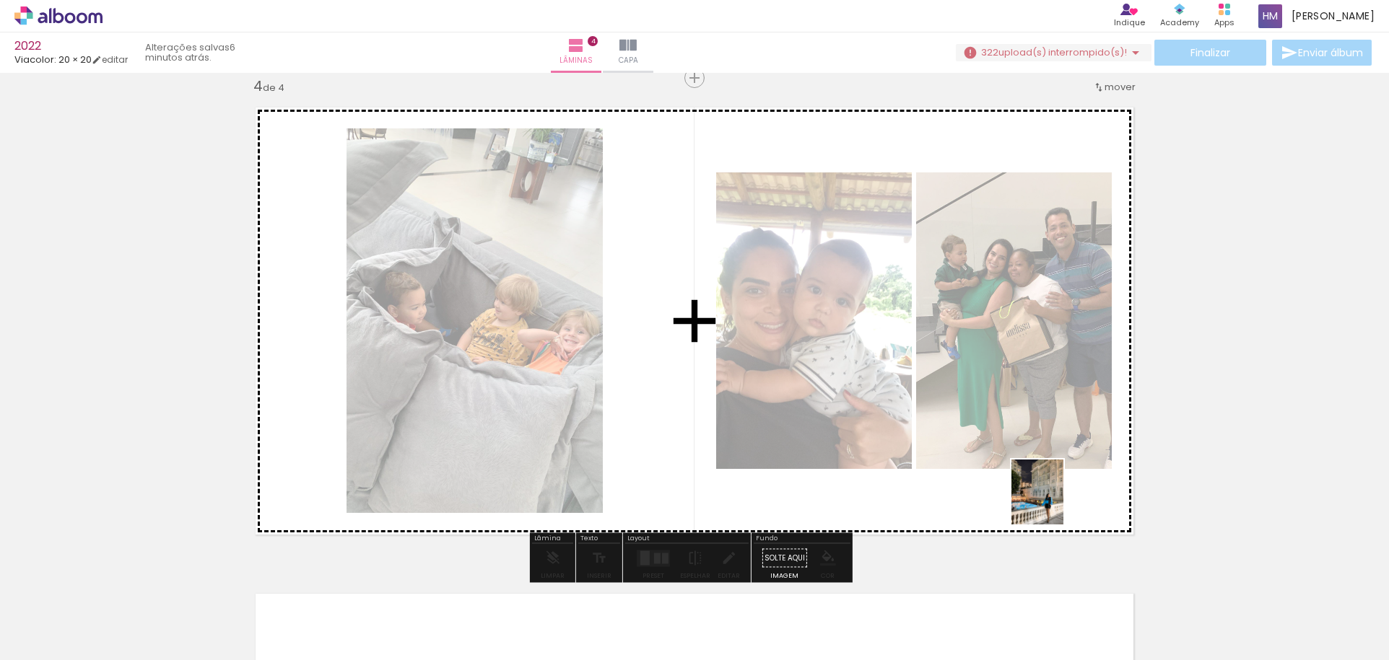
drag, startPoint x: 1232, startPoint y: 605, endPoint x: 1055, endPoint y: 503, distance: 204.7
click at [1055, 503] on quentale-workspace at bounding box center [694, 330] width 1389 height 660
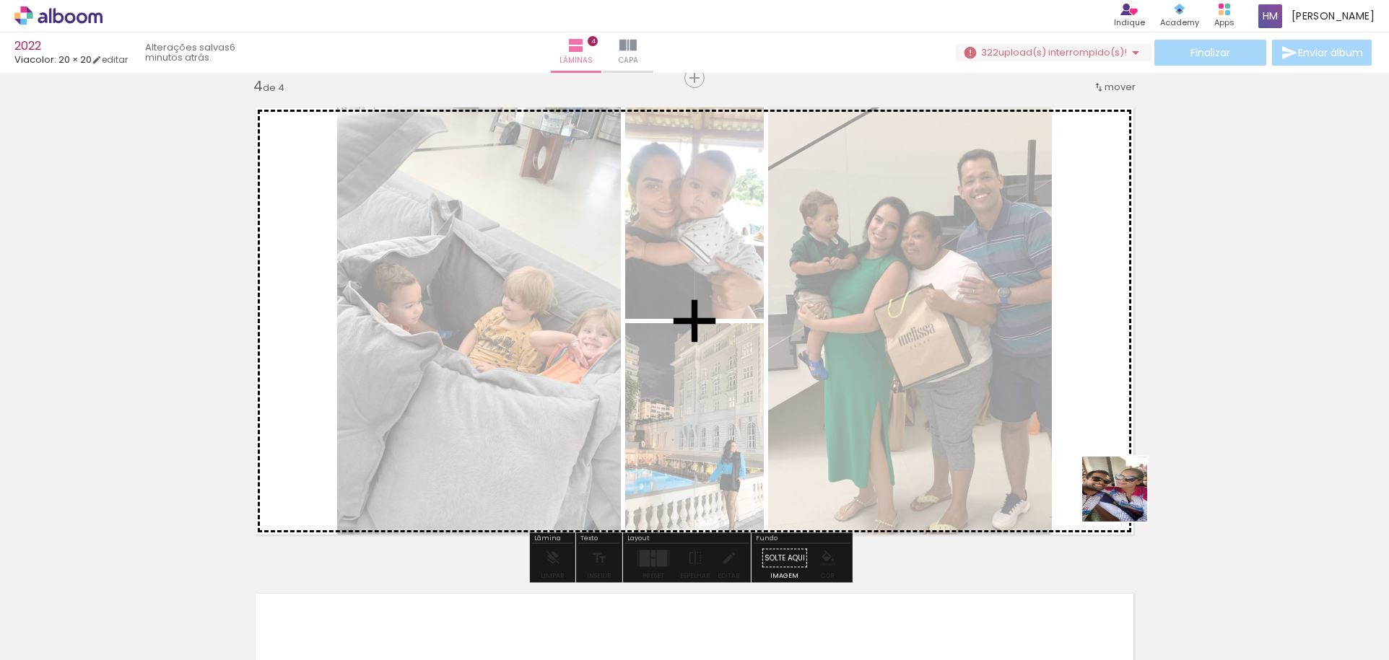
drag, startPoint x: 1273, startPoint y: 564, endPoint x: 1065, endPoint y: 474, distance: 226.6
click at [1065, 474] on quentale-workspace at bounding box center [694, 330] width 1389 height 660
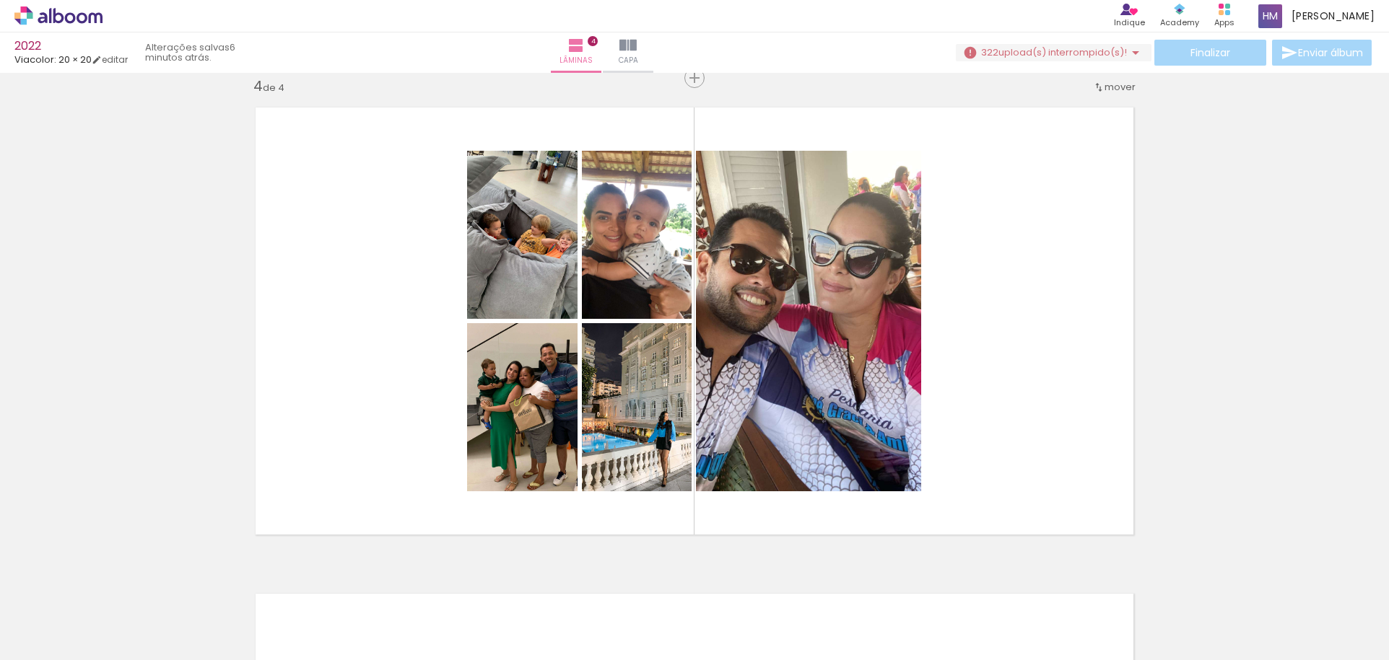
scroll to position [0, 1586]
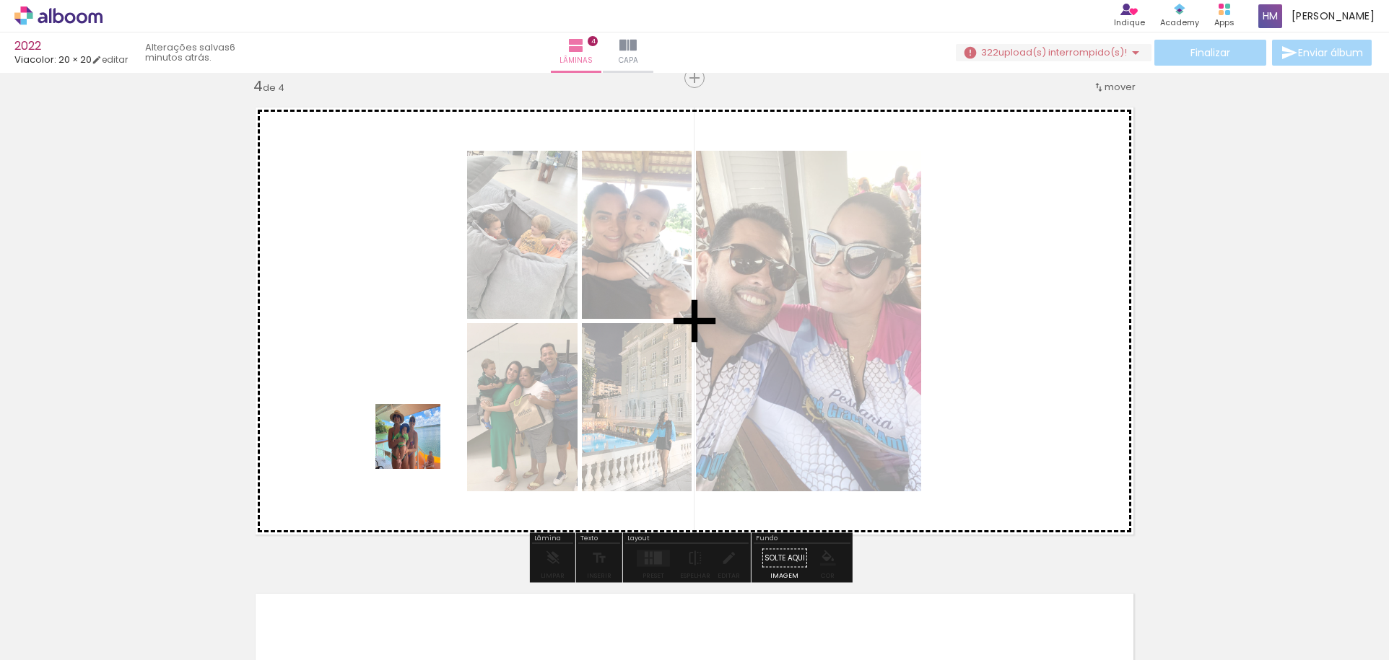
drag, startPoint x: 436, startPoint y: 612, endPoint x: 419, endPoint y: 445, distance: 167.6
click at [419, 445] on quentale-workspace at bounding box center [694, 330] width 1389 height 660
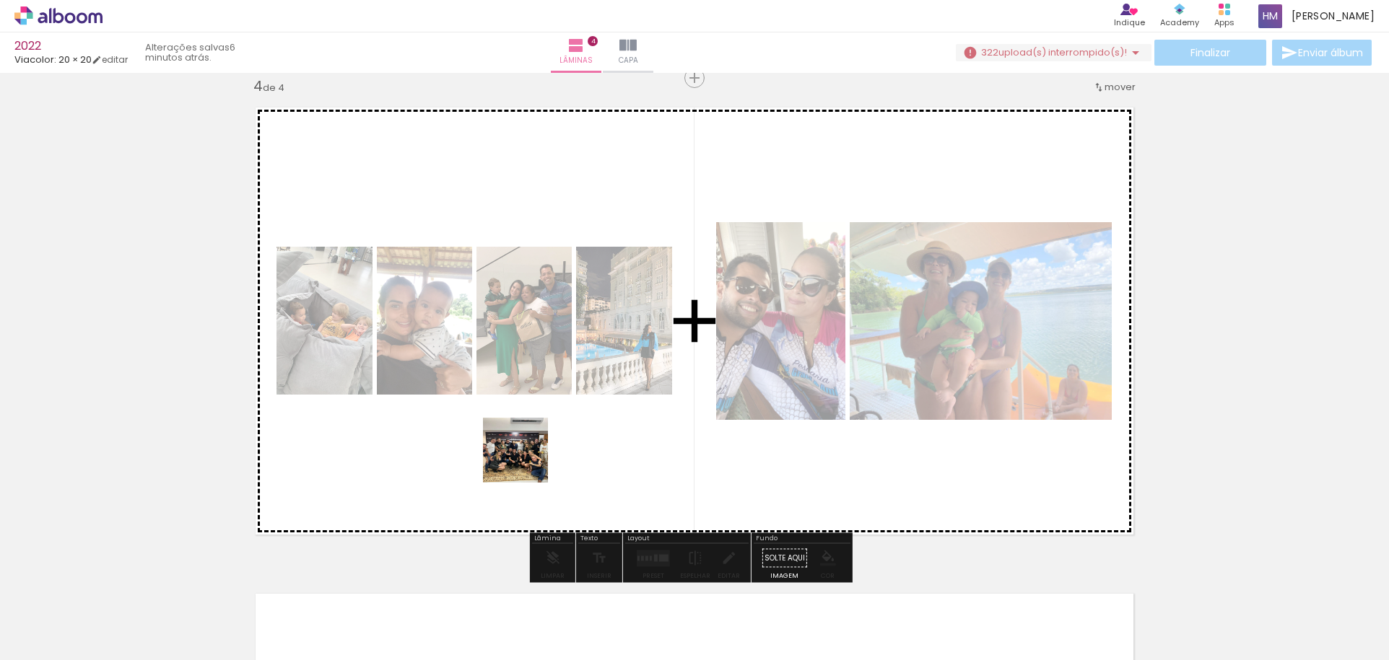
drag, startPoint x: 515, startPoint y: 598, endPoint x: 526, endPoint y: 461, distance: 137.6
click at [526, 461] on quentale-workspace at bounding box center [694, 330] width 1389 height 660
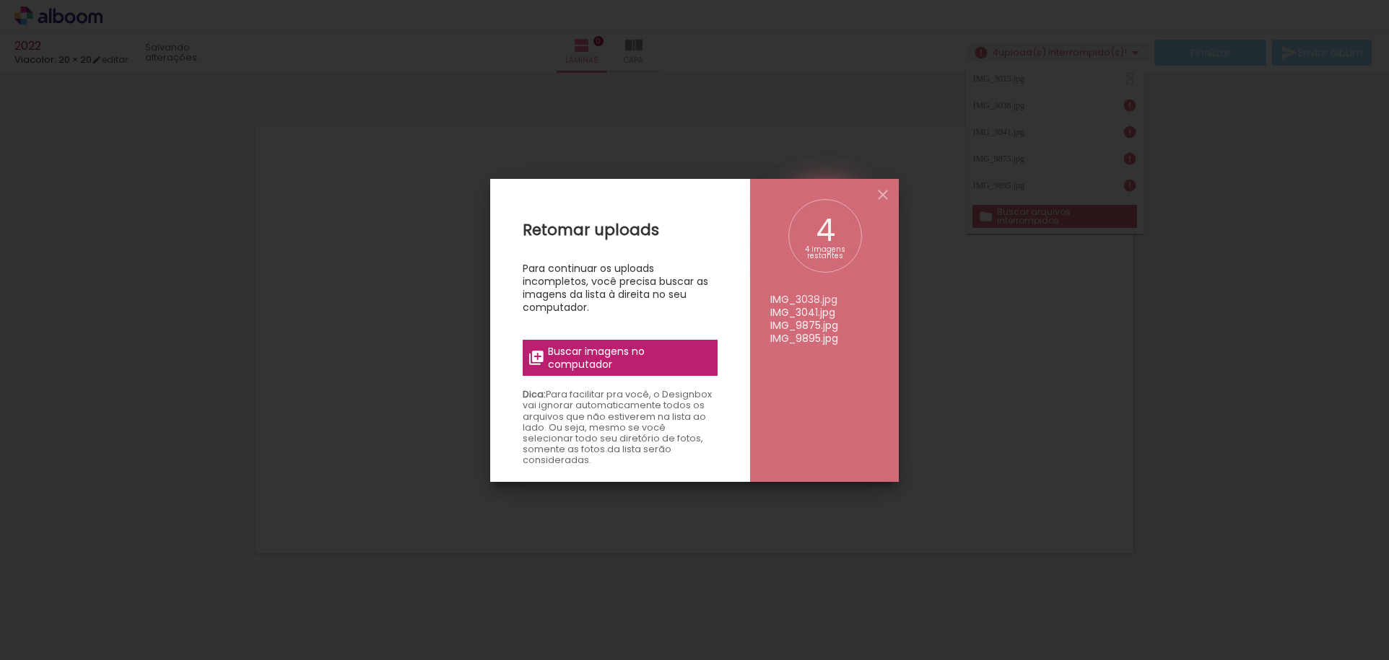
click at [637, 355] on span "Buscar imagens no computador" at bounding box center [628, 358] width 161 height 26
click at [0, 0] on input "file" at bounding box center [0, 0] width 0 height 0
click at [620, 354] on span "Buscar imagens no computador" at bounding box center [628, 358] width 161 height 26
click at [0, 0] on input "file" at bounding box center [0, 0] width 0 height 0
click at [617, 354] on span "Buscar imagens no computador" at bounding box center [628, 358] width 161 height 26
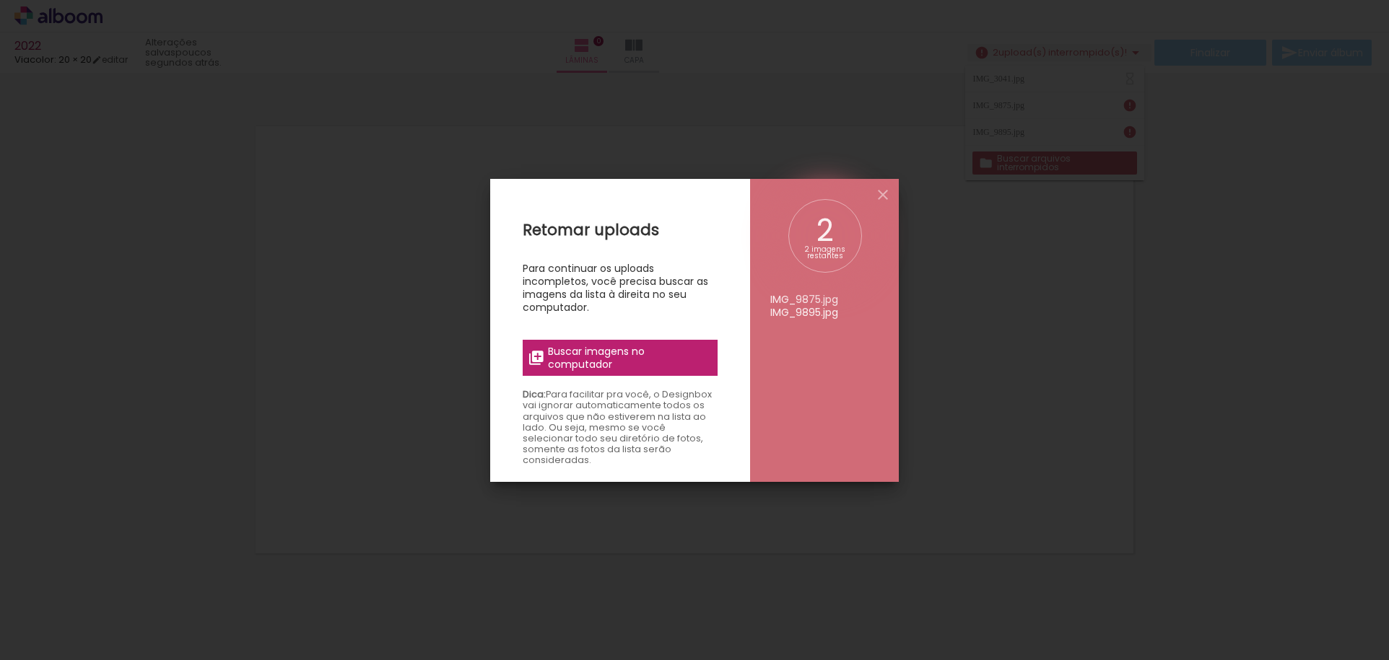
click at [0, 0] on input "file" at bounding box center [0, 0] width 0 height 0
click at [619, 358] on span "Buscar imagens no computador" at bounding box center [628, 358] width 161 height 26
click at [0, 0] on input "file" at bounding box center [0, 0] width 0 height 0
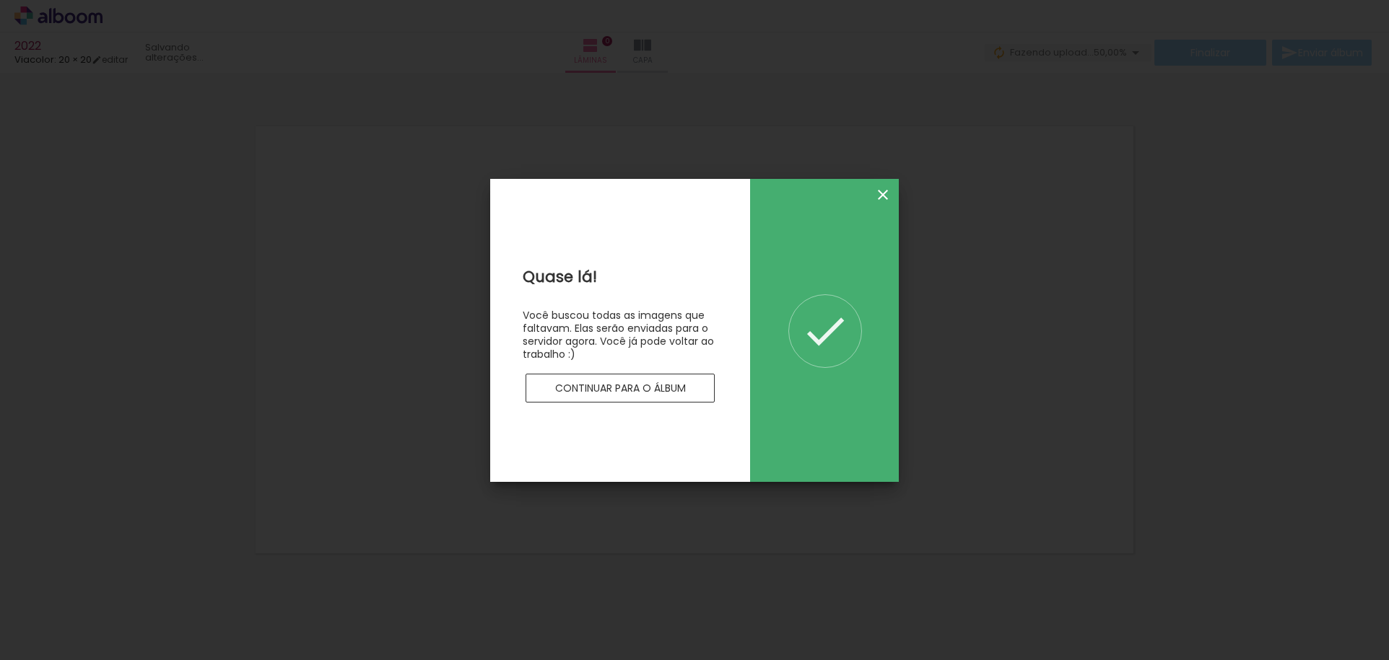
click at [886, 191] on iron-icon at bounding box center [882, 194] width 17 height 17
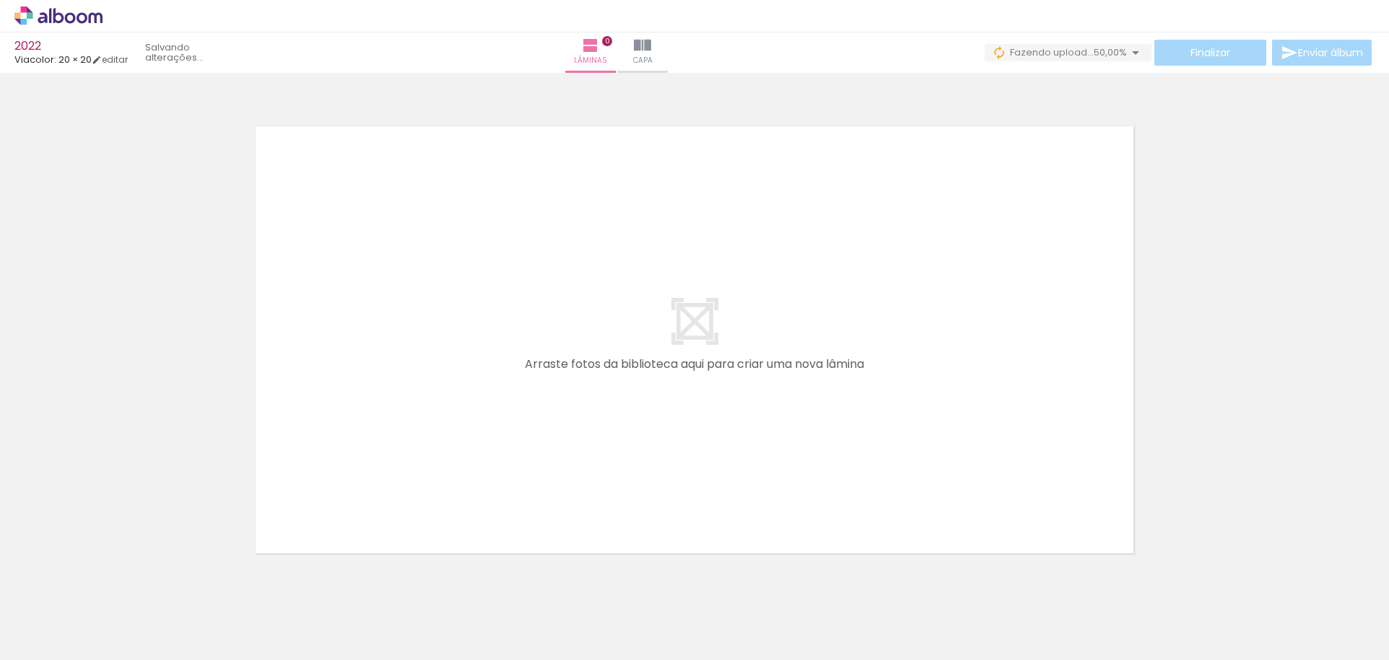
click at [116, 585] on iron-icon at bounding box center [112, 582] width 15 height 15
click at [116, 583] on iron-icon at bounding box center [112, 582] width 15 height 15
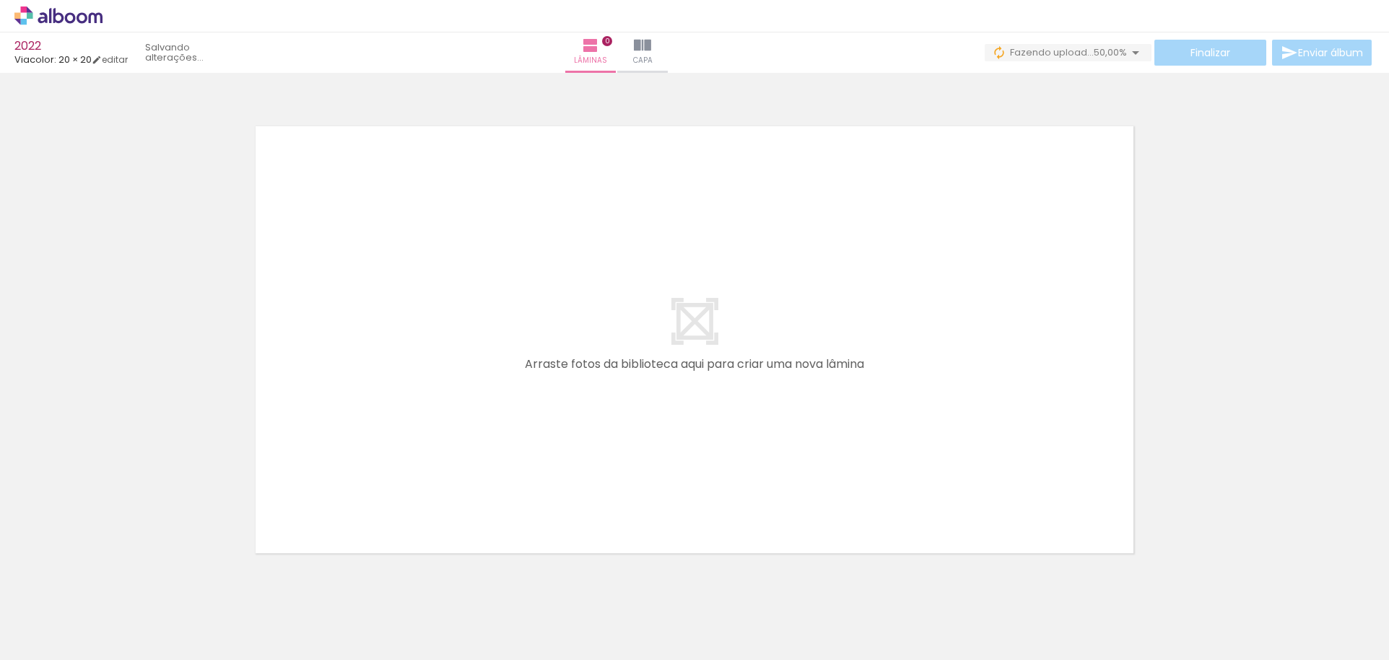
click at [116, 583] on iron-icon at bounding box center [112, 582] width 15 height 15
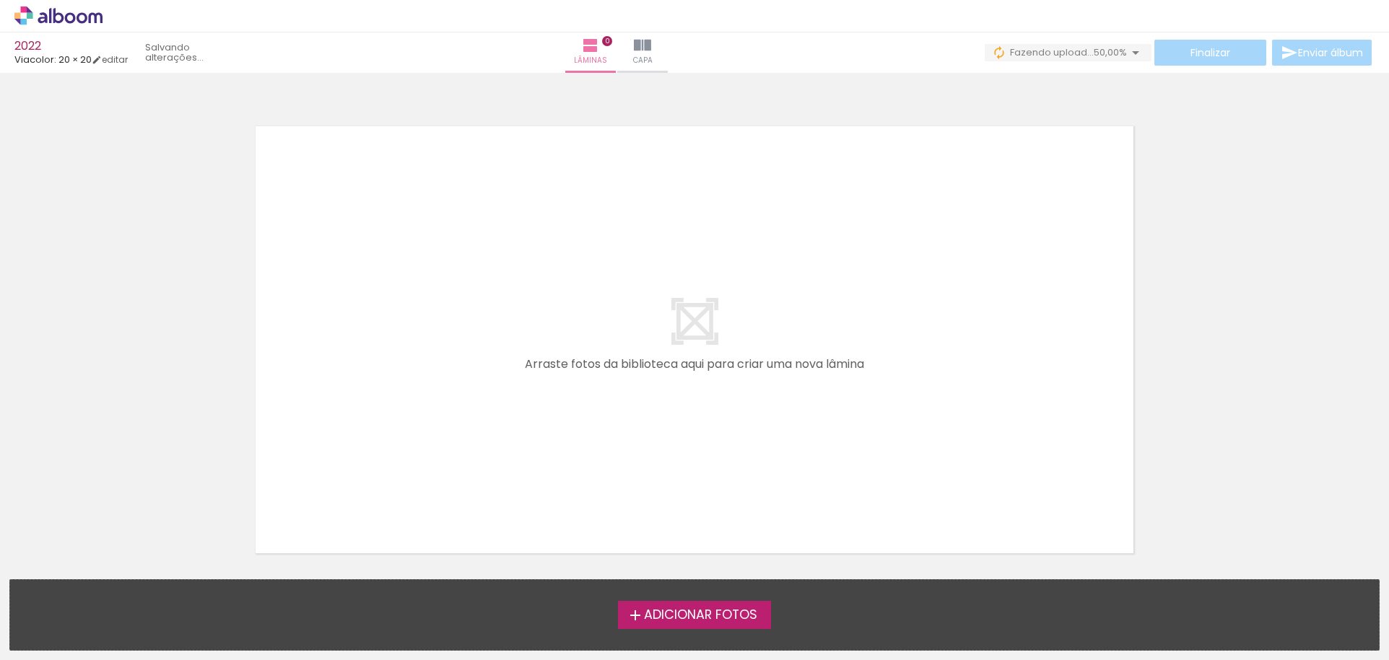
click at [116, 583] on div "Adicionar Fotos Solte suas fotos aqui..." at bounding box center [694, 615] width 1369 height 70
click at [651, 614] on span "Adicionar Fotos" at bounding box center [700, 615] width 113 height 13
click at [0, 0] on input "file" at bounding box center [0, 0] width 0 height 0
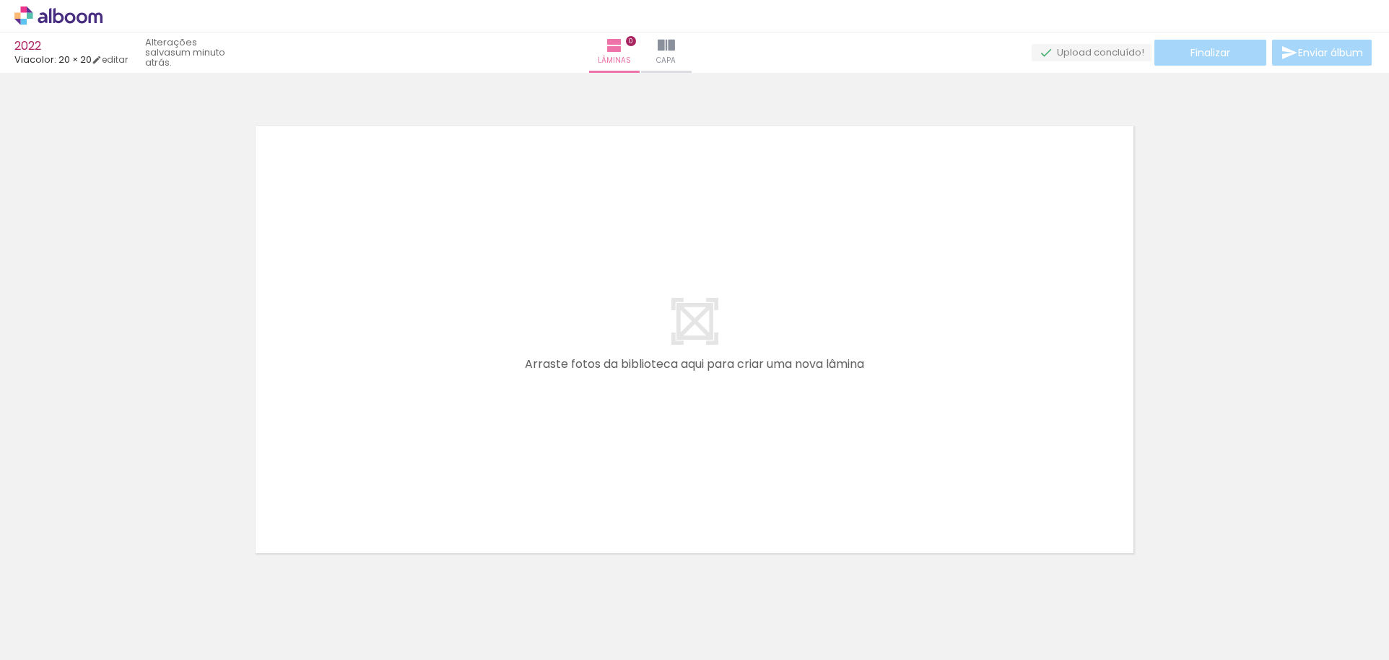
click at [115, 589] on iron-icon at bounding box center [112, 582] width 15 height 15
click at [115, 586] on iron-icon at bounding box center [112, 582] width 15 height 15
click at [115, 586] on quentale-thumb at bounding box center [144, 611] width 81 height 83
click at [115, 586] on iron-icon at bounding box center [112, 582] width 15 height 15
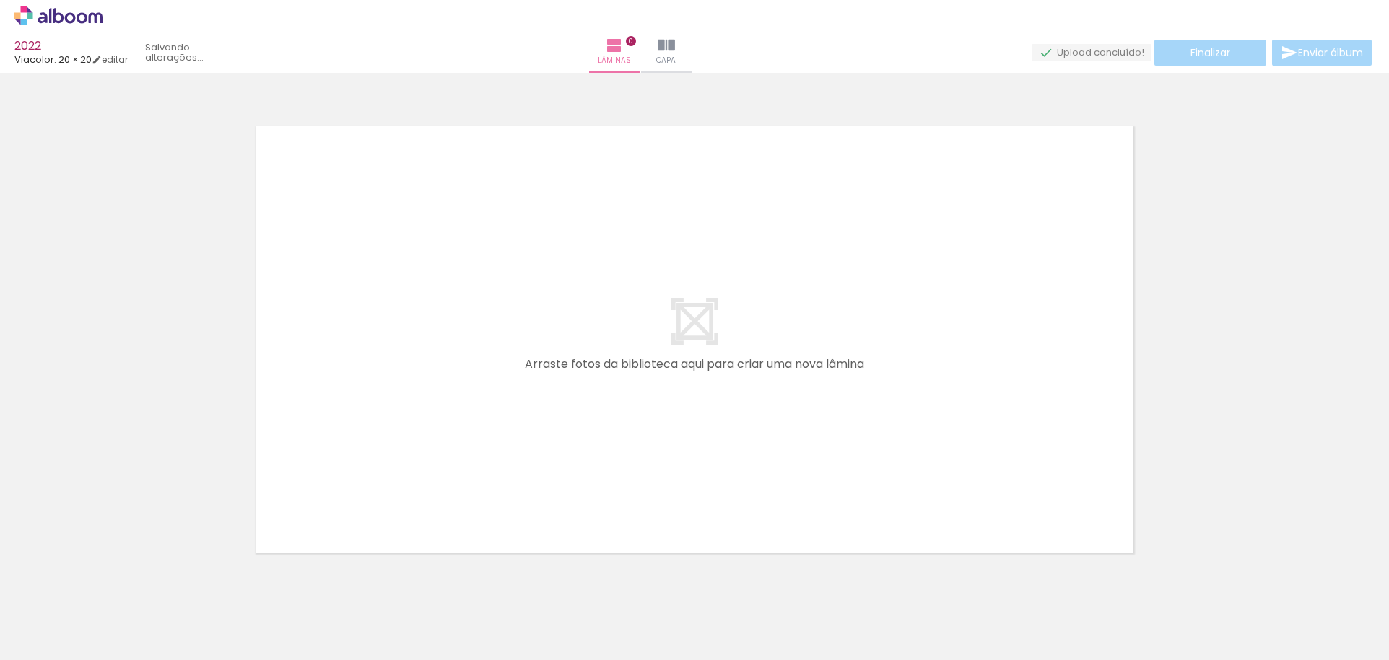
click at [115, 586] on iron-icon at bounding box center [112, 582] width 15 height 15
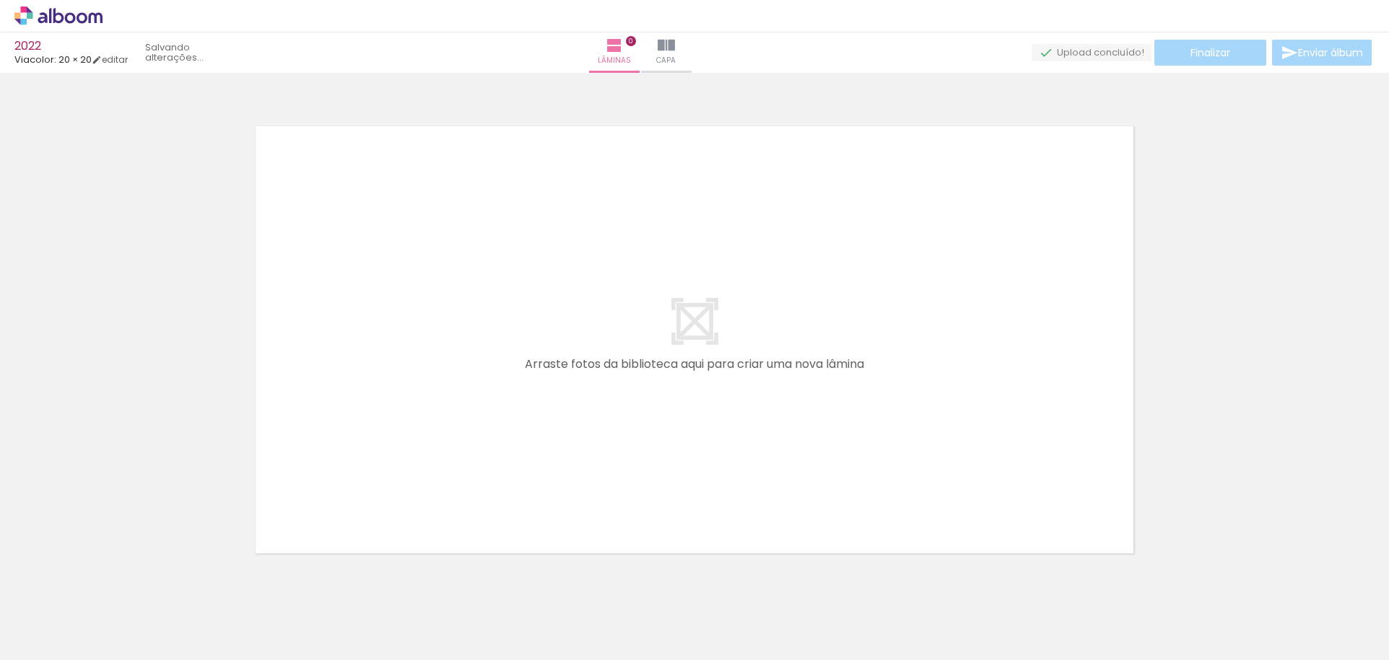
click at [115, 586] on iron-icon at bounding box center [112, 582] width 15 height 15
click at [115, 586] on quentale-thumb at bounding box center [144, 611] width 81 height 83
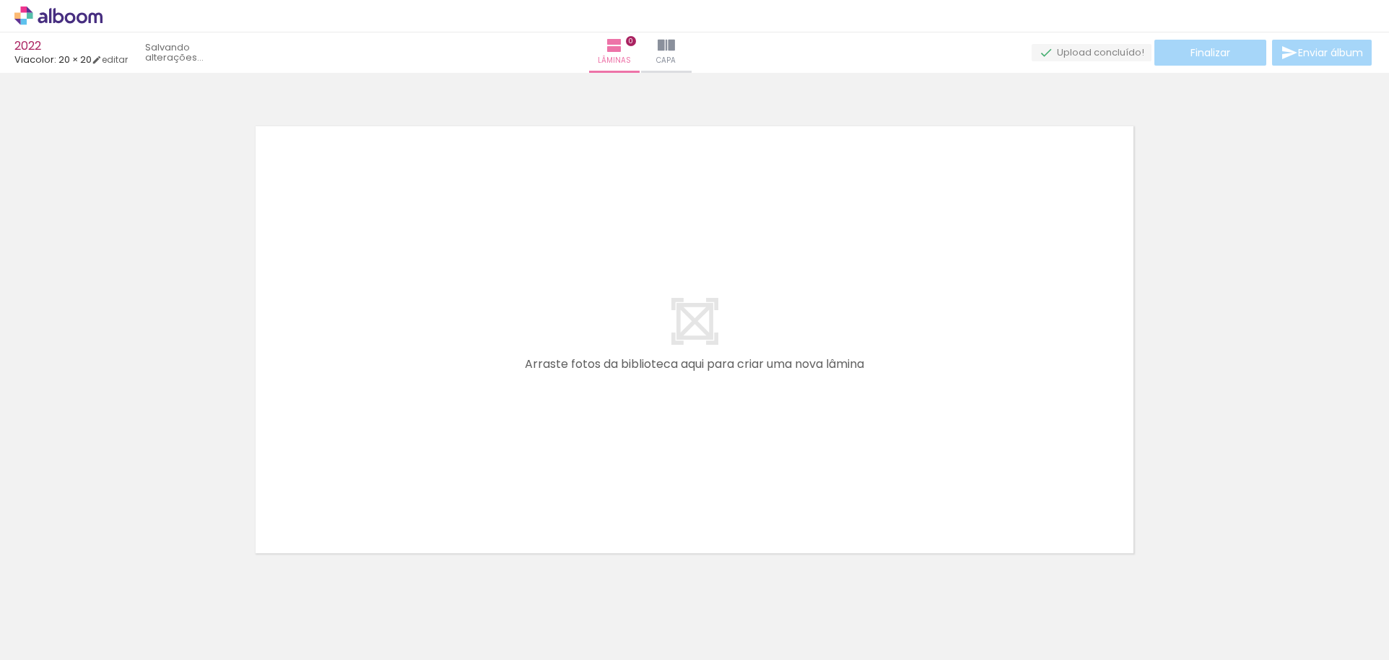
click at [115, 586] on iron-icon at bounding box center [112, 582] width 15 height 15
click at [116, 585] on iron-icon at bounding box center [112, 582] width 15 height 15
click at [117, 585] on iron-icon at bounding box center [112, 582] width 15 height 15
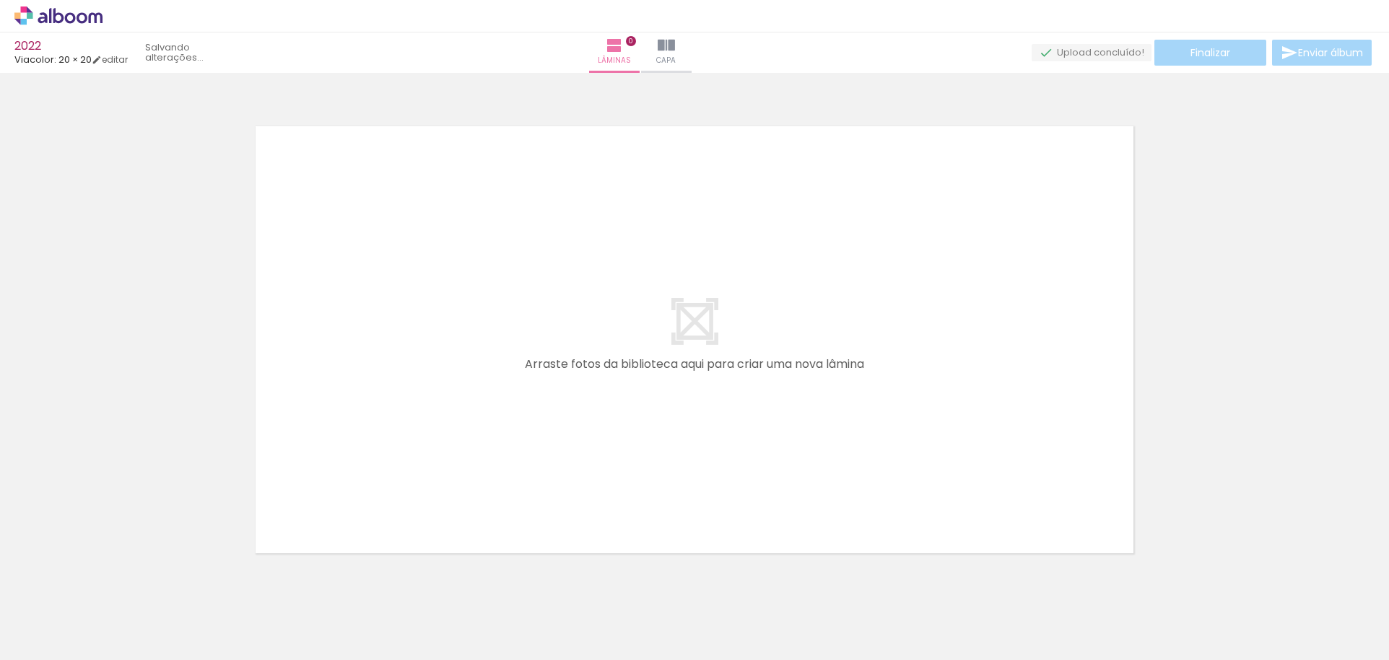
click at [117, 585] on iron-icon at bounding box center [112, 582] width 15 height 15
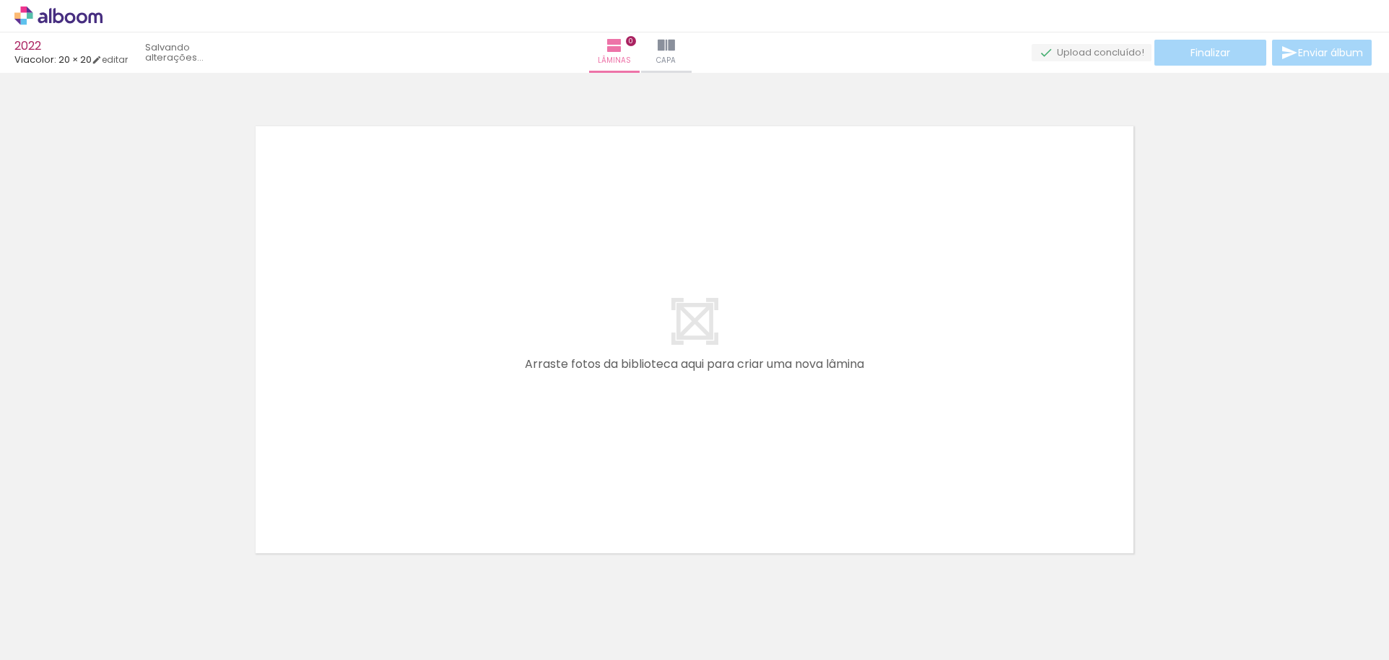
click at [117, 585] on quentale-thumb at bounding box center [144, 611] width 81 height 83
click at [117, 585] on iron-icon at bounding box center [112, 582] width 15 height 15
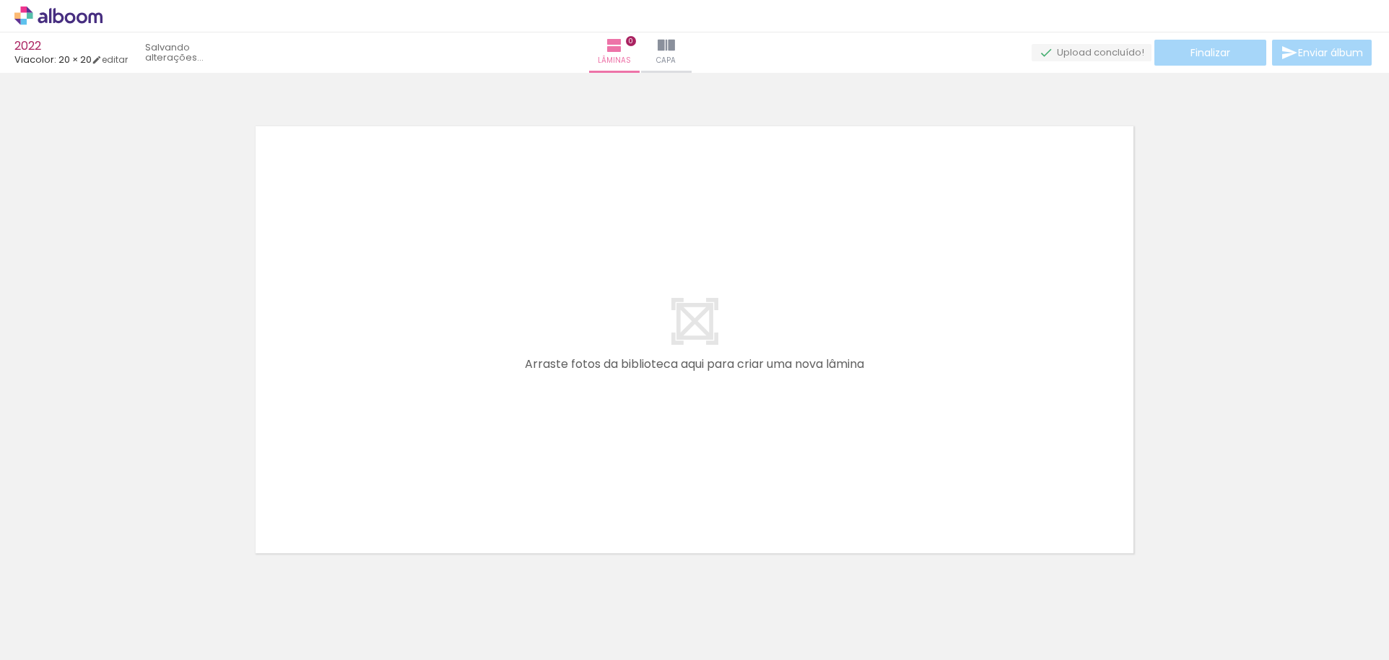
click at [117, 585] on iron-icon at bounding box center [112, 582] width 15 height 15
click at [118, 585] on iron-icon at bounding box center [112, 582] width 15 height 15
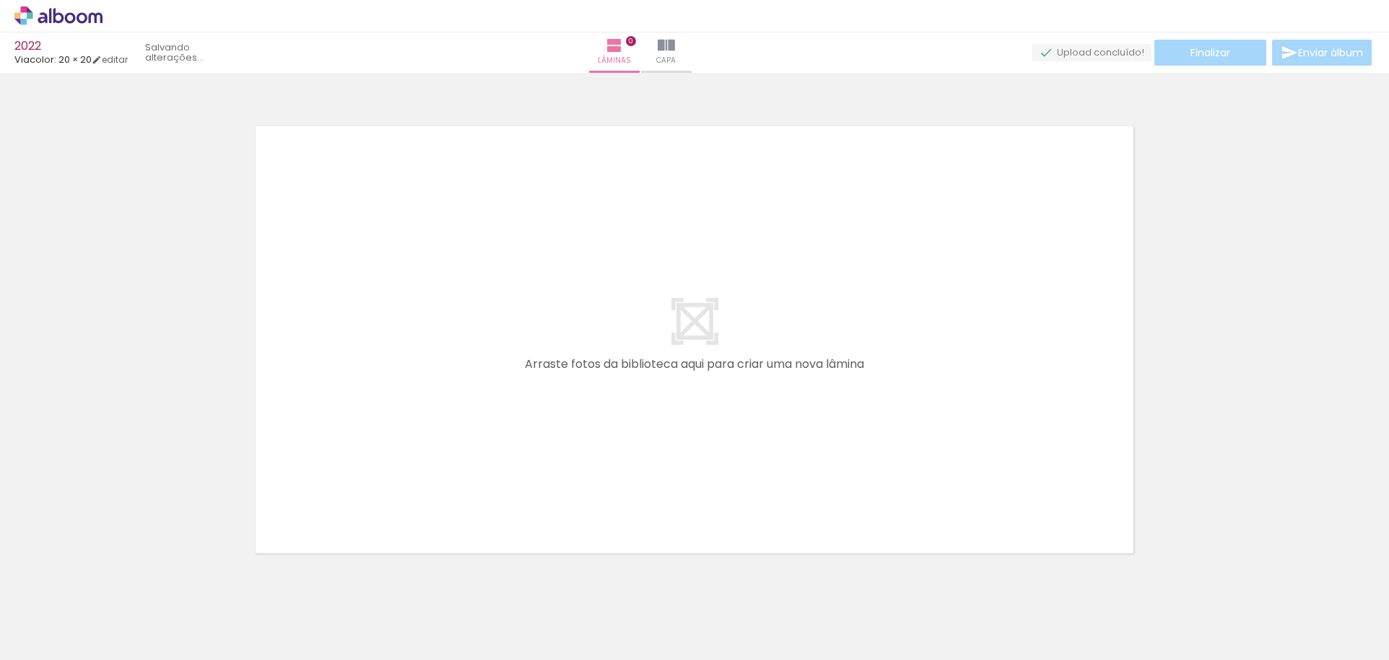
click at [118, 585] on iron-icon at bounding box center [112, 582] width 15 height 15
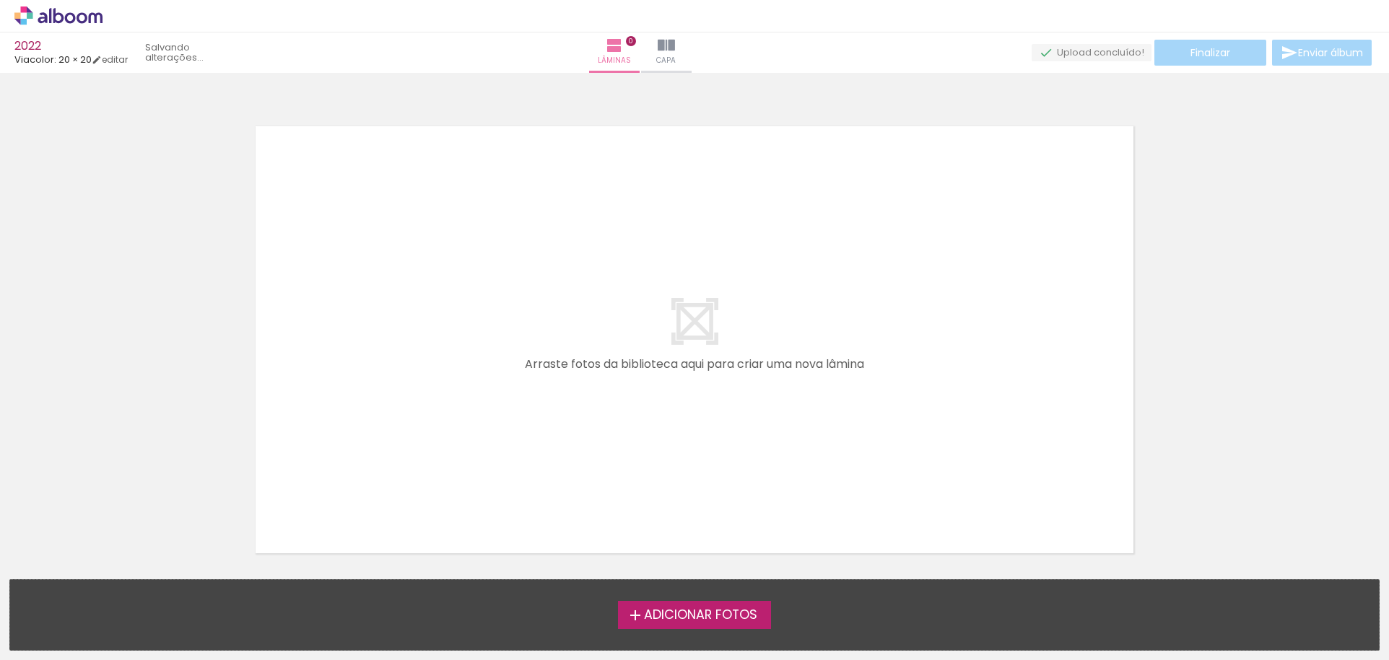
click at [118, 585] on div "Adicionar Fotos Solte suas fotos aqui..." at bounding box center [694, 615] width 1369 height 70
click at [735, 612] on span "Adicionar Fotos" at bounding box center [700, 615] width 113 height 13
click at [0, 0] on input "file" at bounding box center [0, 0] width 0 height 0
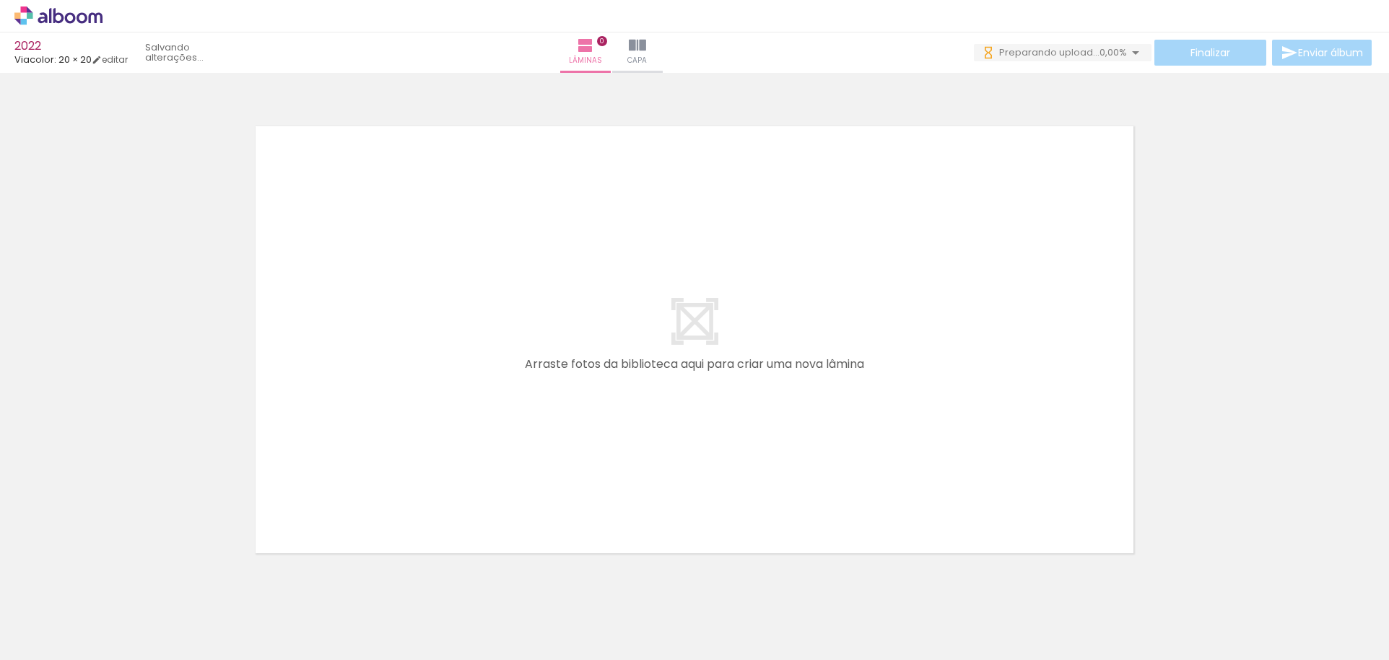
click at [1132, 53] on iron-icon at bounding box center [1135, 52] width 17 height 17
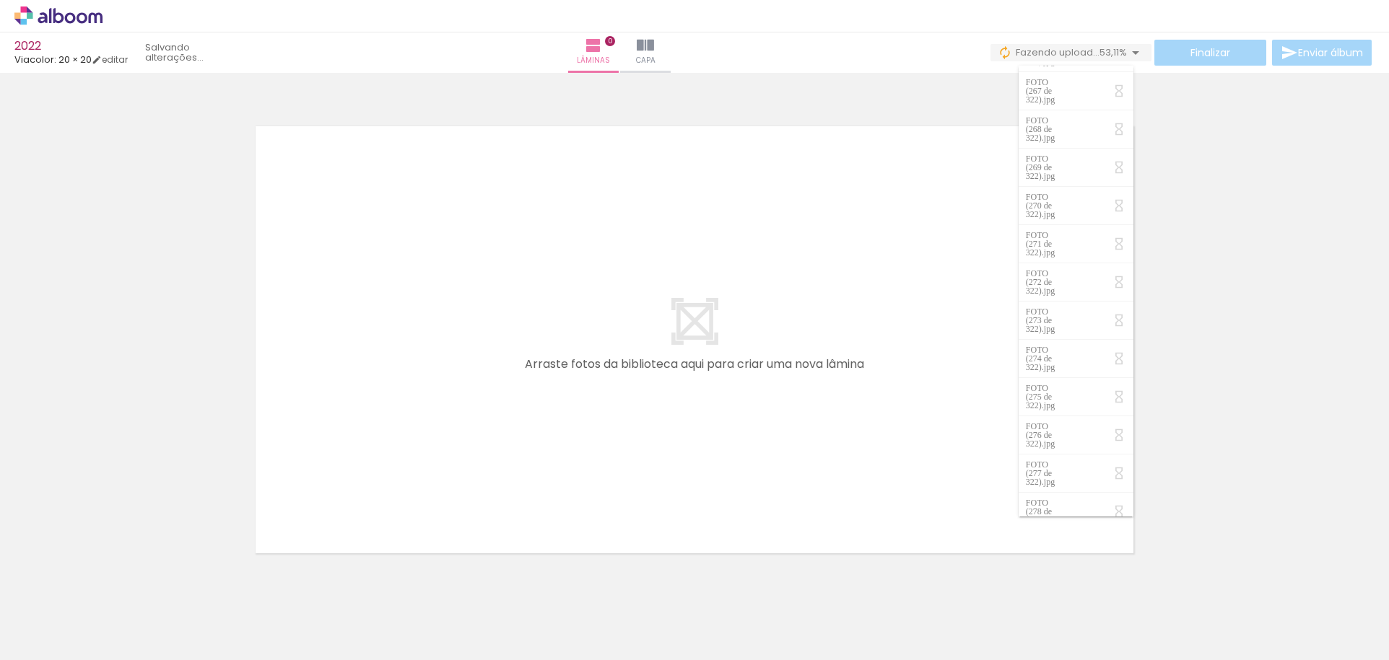
scroll to position [3448, 0]
